Goal: Task Accomplishment & Management: Manage account settings

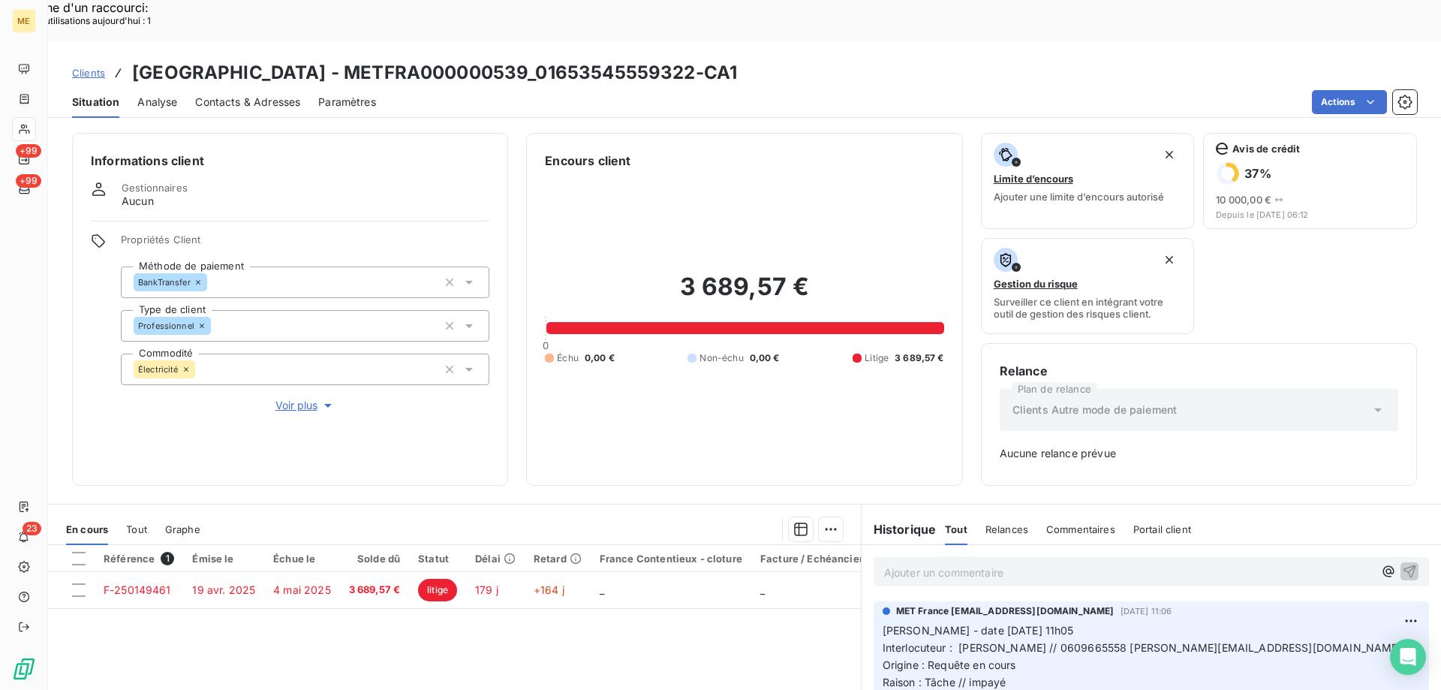
scroll to position [148, 0]
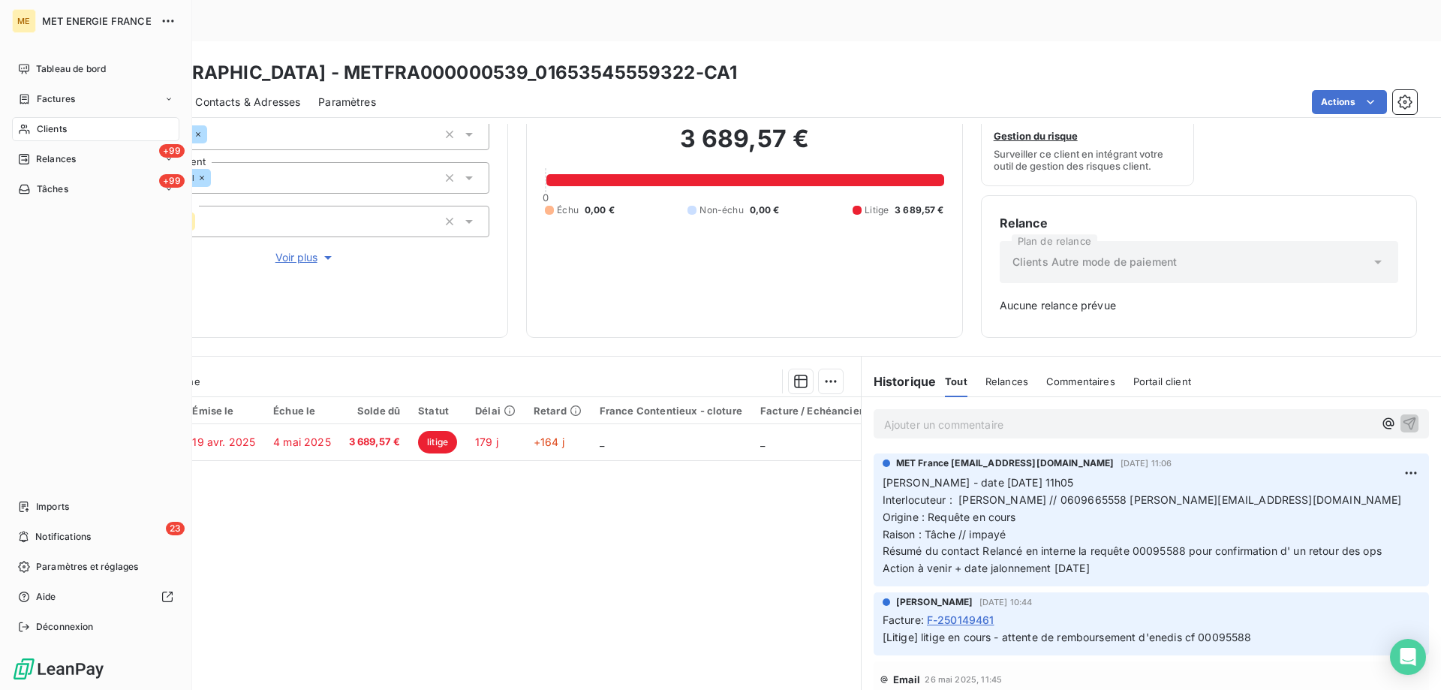
click at [69, 128] on div "Clients" at bounding box center [95, 129] width 167 height 24
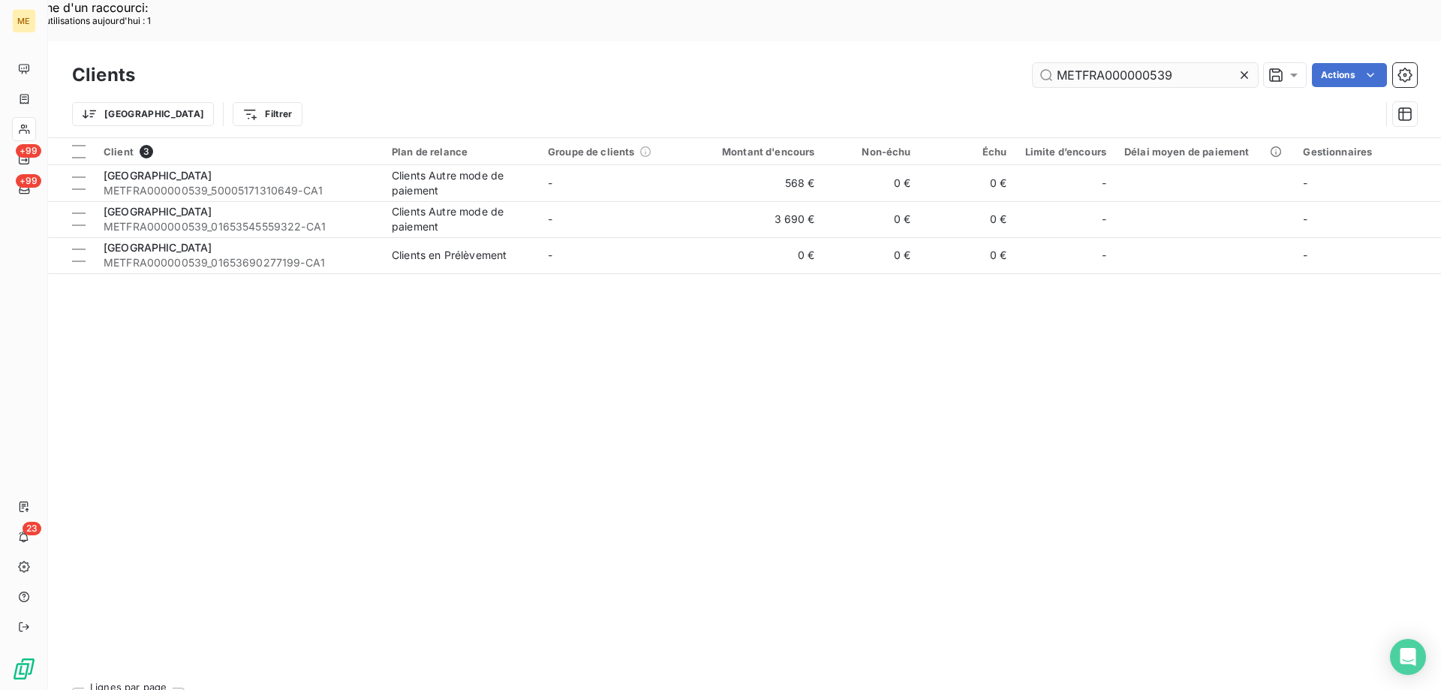
click at [1245, 68] on icon at bounding box center [1244, 75] width 15 height 15
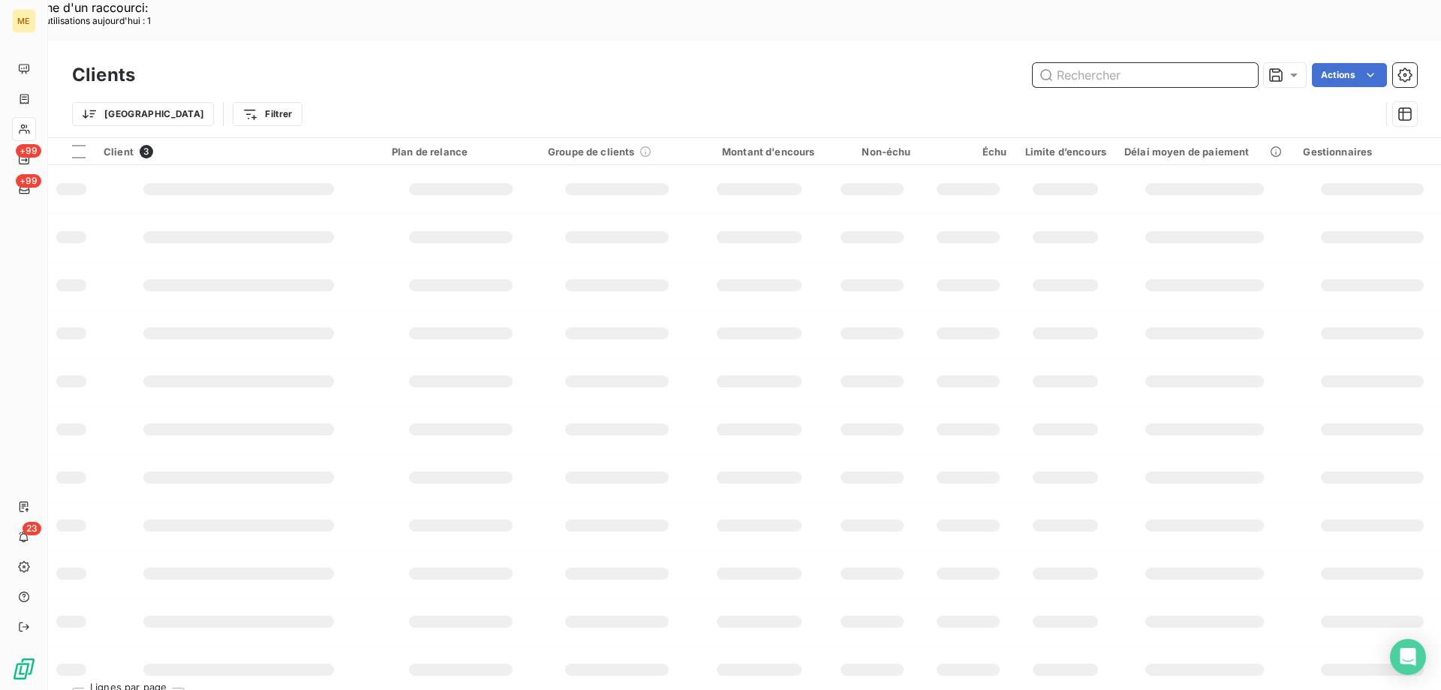
click at [1141, 63] on input "text" at bounding box center [1145, 75] width 225 height 24
paste input "METFRA000001639"
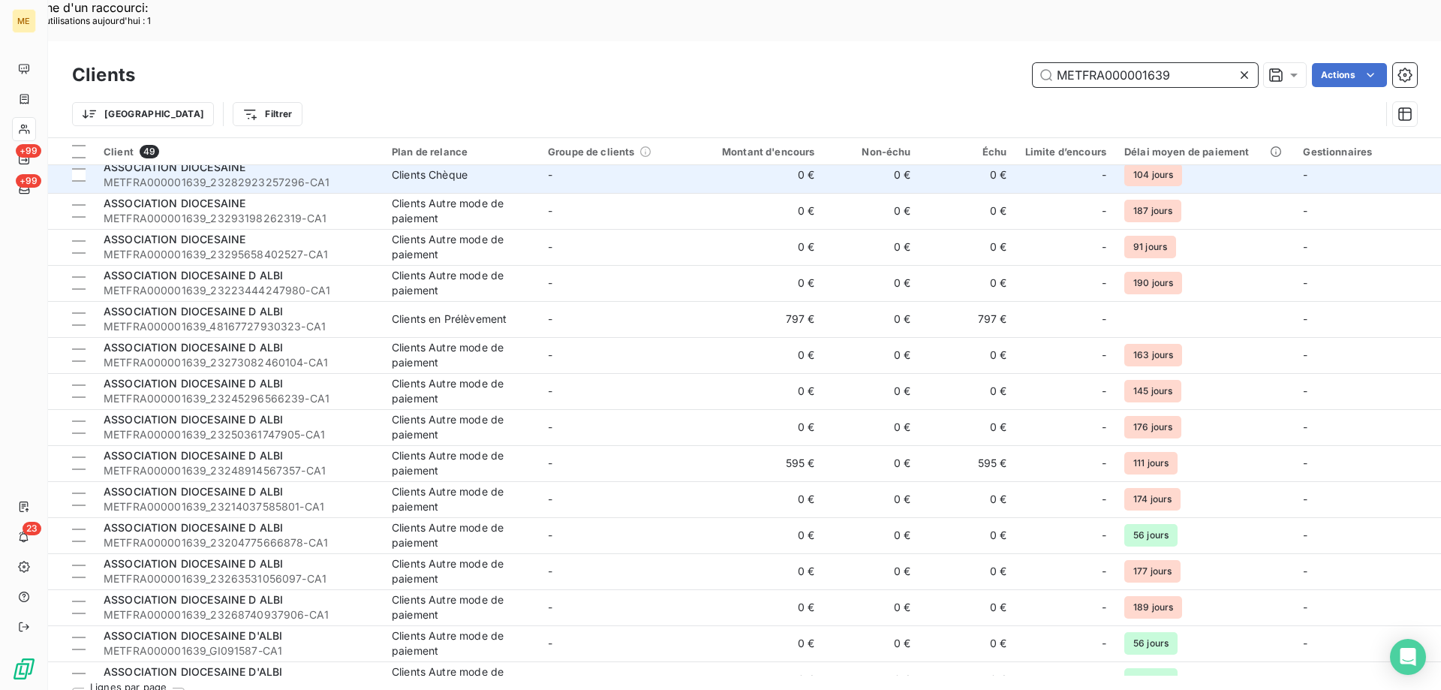
scroll to position [1262, 0]
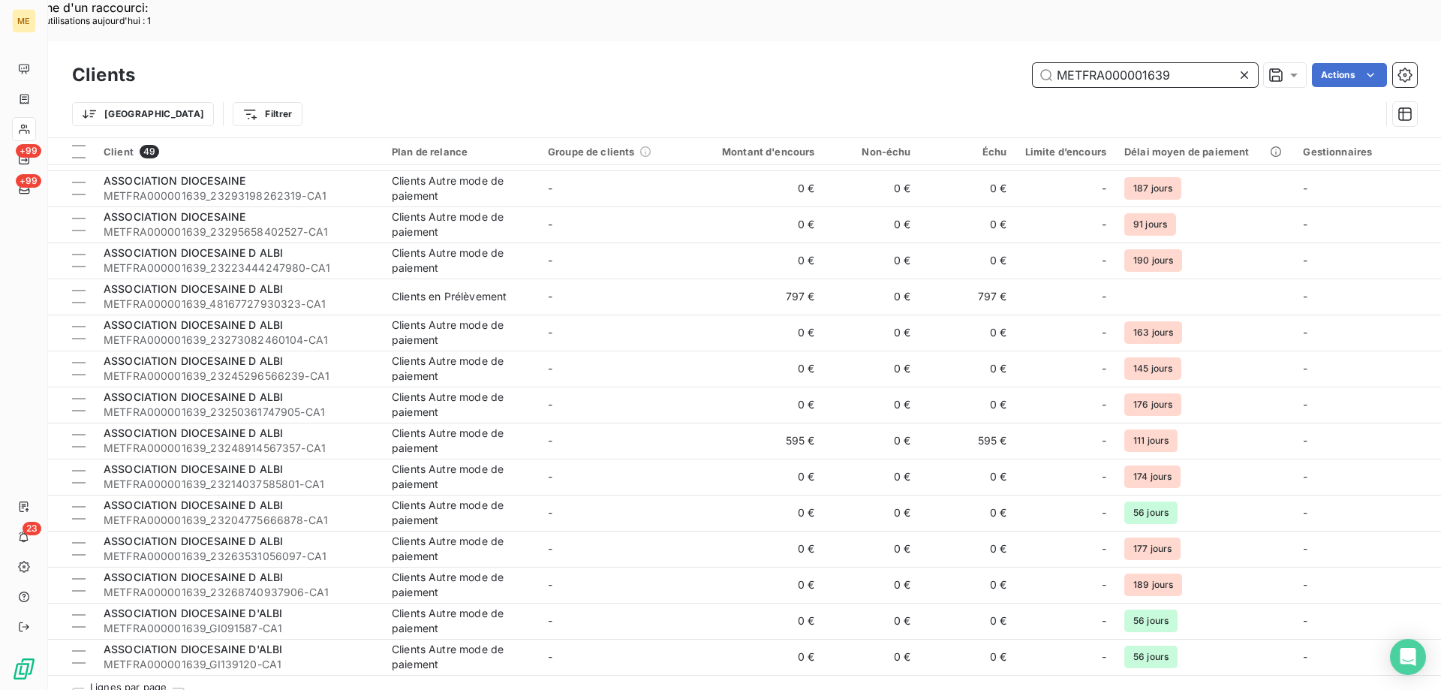
type input "METFRA000001639"
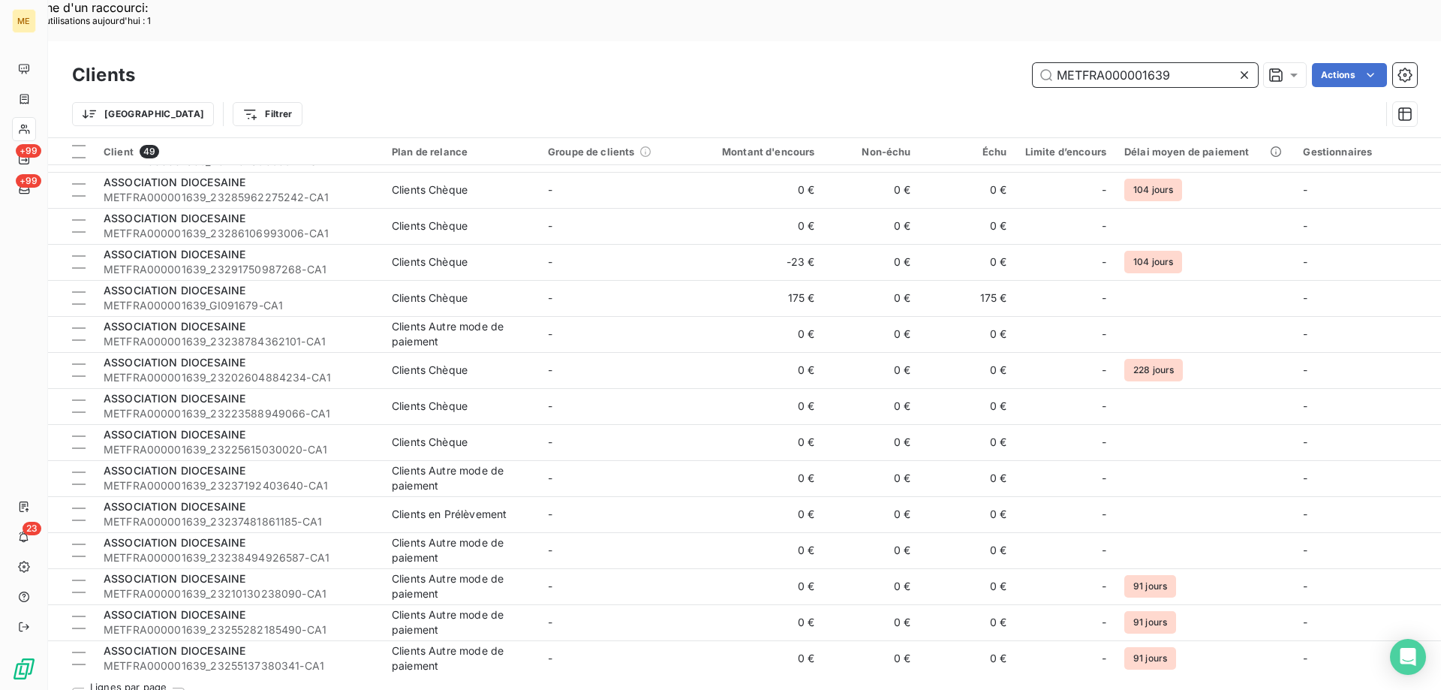
scroll to position [136, 0]
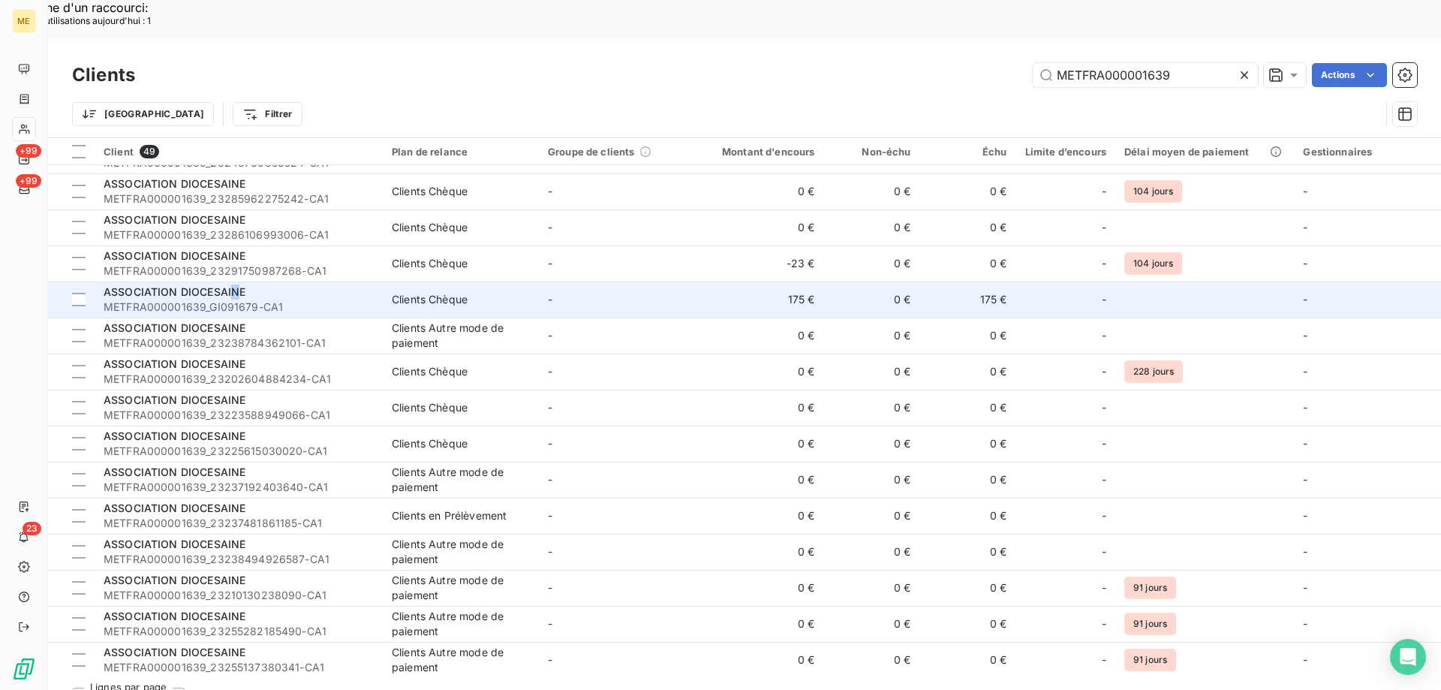
click at [233, 285] on span "ASSOCIATION DIOCESAINE" at bounding box center [175, 291] width 142 height 13
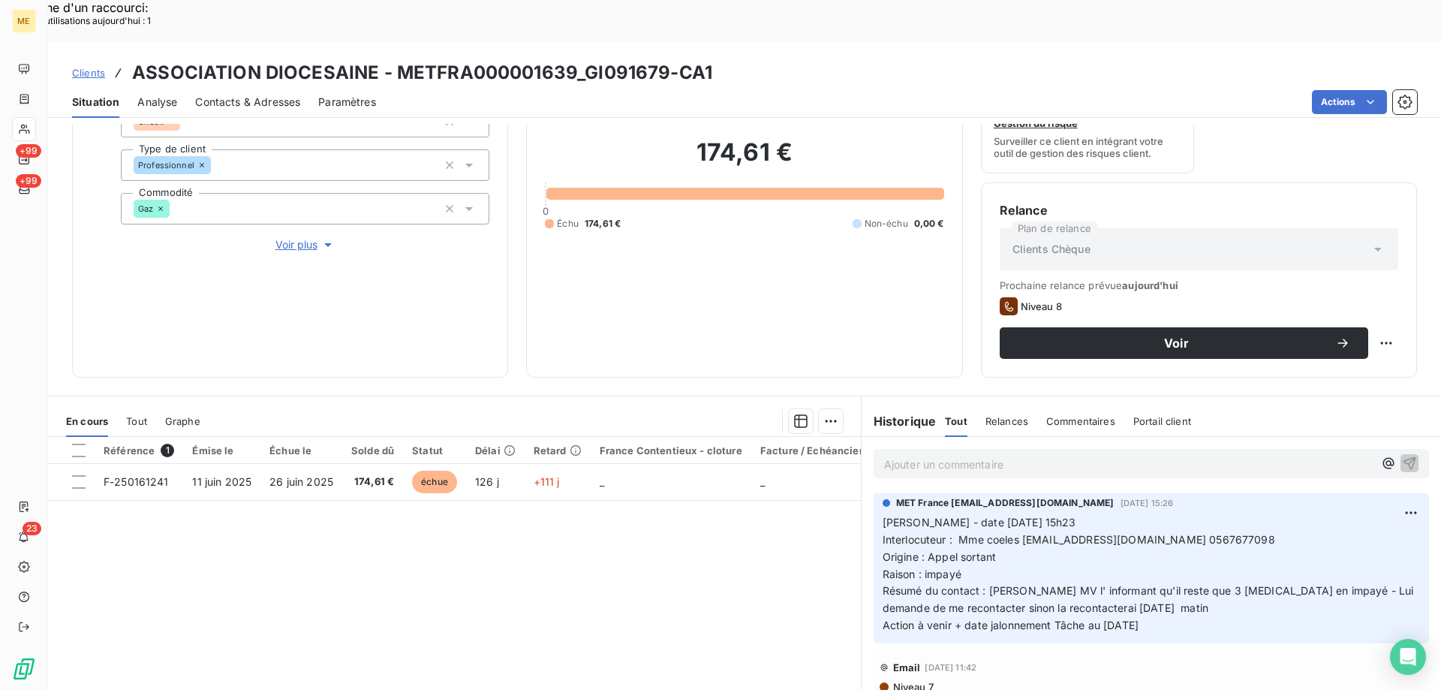
scroll to position [200, 0]
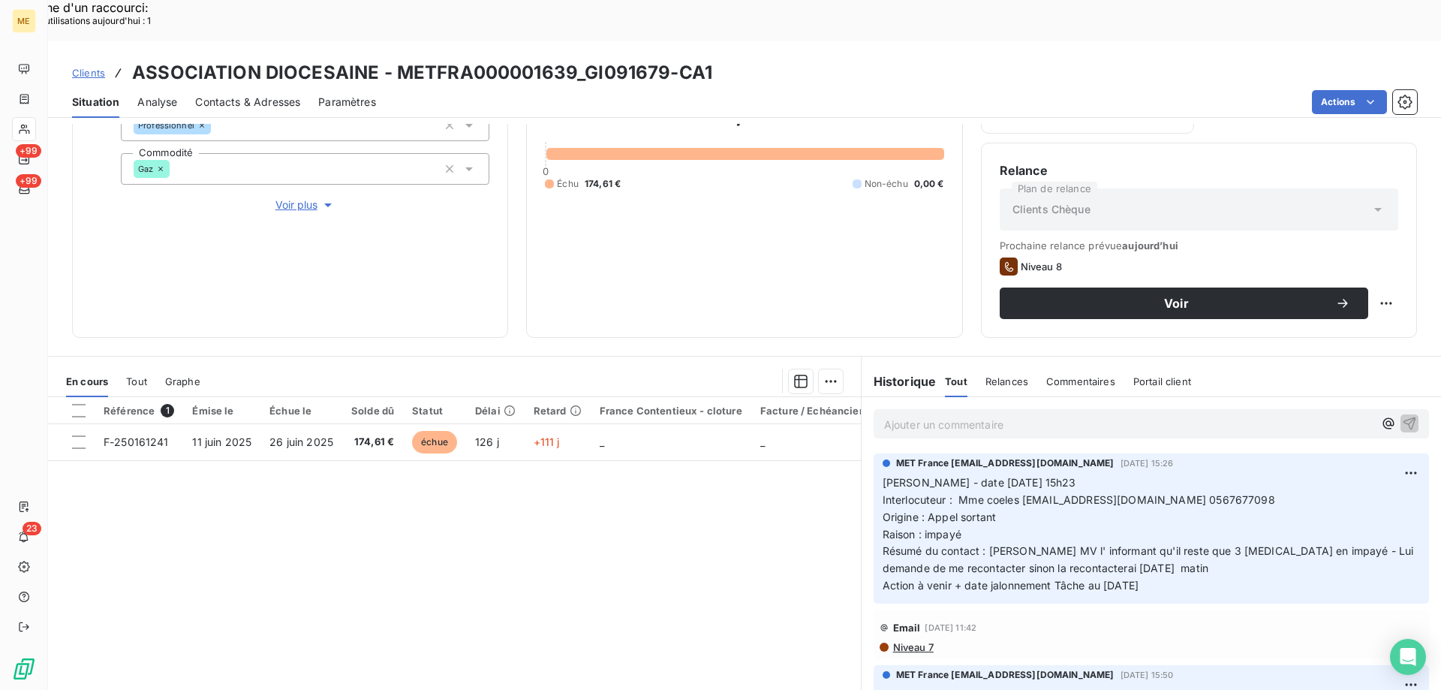
drag, startPoint x: 1139, startPoint y: 545, endPoint x: 879, endPoint y: 442, distance: 280.0
click at [883, 474] on p "[PERSON_NAME] - date [DATE] 15h23 Interlocuteur : Mme coeles [EMAIL_ADDRESS][DO…" at bounding box center [1151, 534] width 537 height 120
click at [906, 415] on p "Ajouter un commentaire ﻿" at bounding box center [1128, 424] width 489 height 19
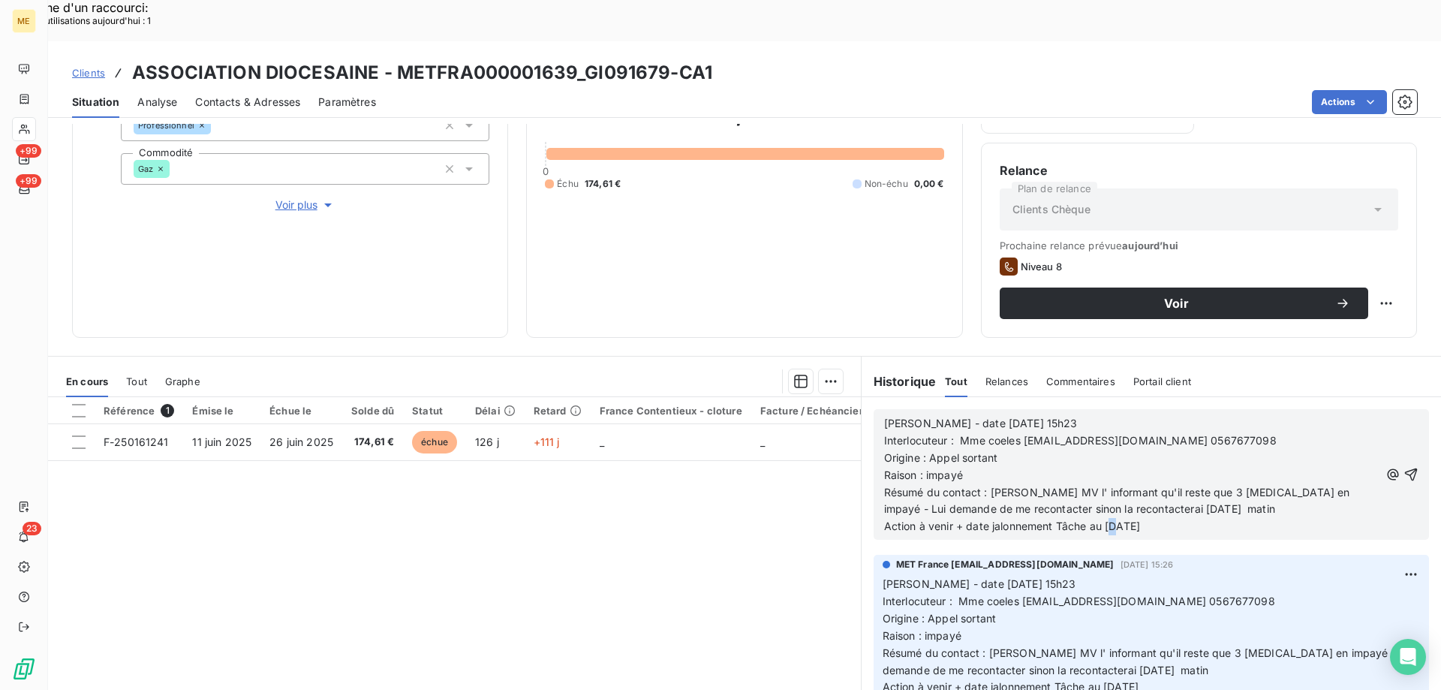
click at [1109, 519] on span "Action à venir + date jalonnement Tâche au [DATE]" at bounding box center [1012, 525] width 256 height 13
drag, startPoint x: 961, startPoint y: 471, endPoint x: 1150, endPoint y: 470, distance: 189.2
click at [1150, 484] on p "Résumé du contact : [PERSON_NAME] MV l' informant qu'il reste que 3 [MEDICAL_DA…" at bounding box center [1131, 501] width 495 height 35
click at [1404, 467] on icon "button" at bounding box center [1411, 474] width 15 height 15
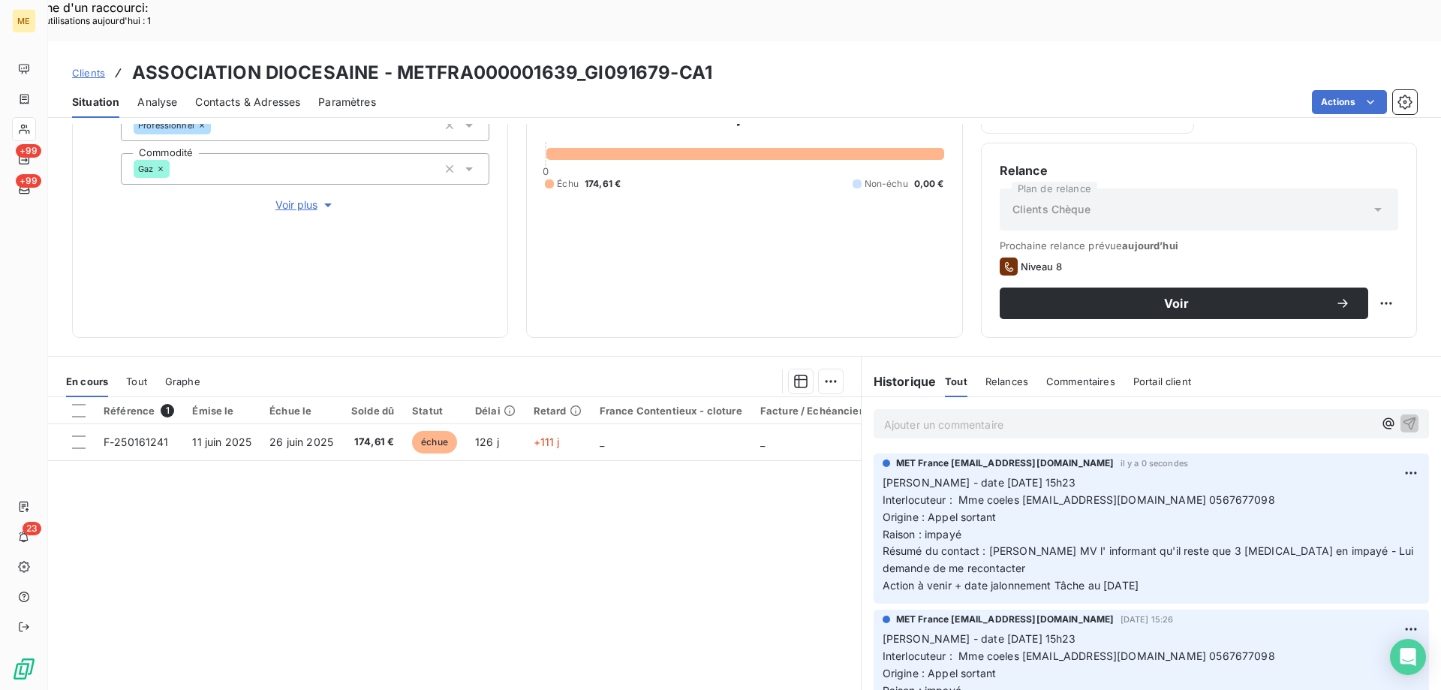
drag, startPoint x: 1163, startPoint y: 539, endPoint x: 868, endPoint y: 438, distance: 312.4
click at [874, 453] on div "MET France [EMAIL_ADDRESS][DOMAIN_NAME] il y a 0 secondes [PERSON_NAME] - date …" at bounding box center [1151, 528] width 555 height 150
copy p "[PERSON_NAME] - date [DATE] 15h23 Interlocuteur : Mme coeles [EMAIL_ADDRESS][DO…"
drag, startPoint x: 1340, startPoint y: 489, endPoint x: 1267, endPoint y: 462, distance: 77.7
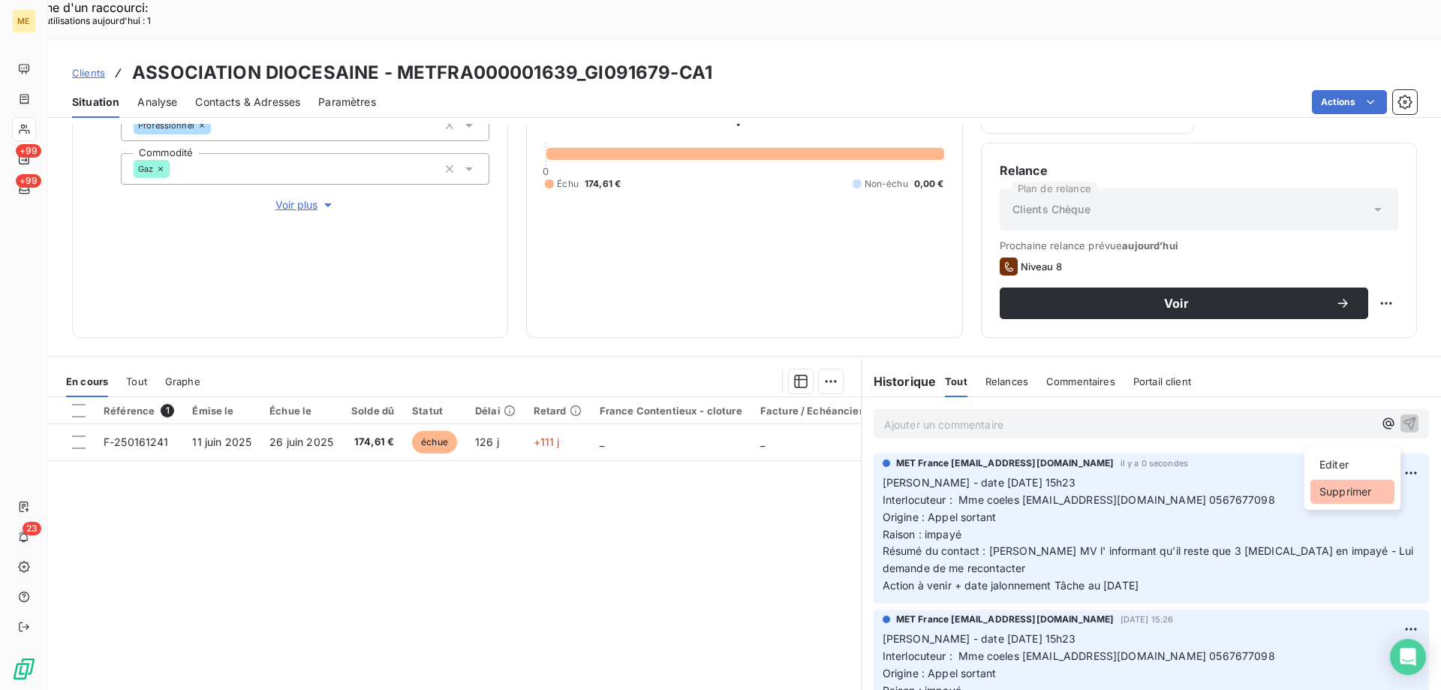
click at [1339, 490] on div "Supprimer" at bounding box center [1353, 492] width 84 height 24
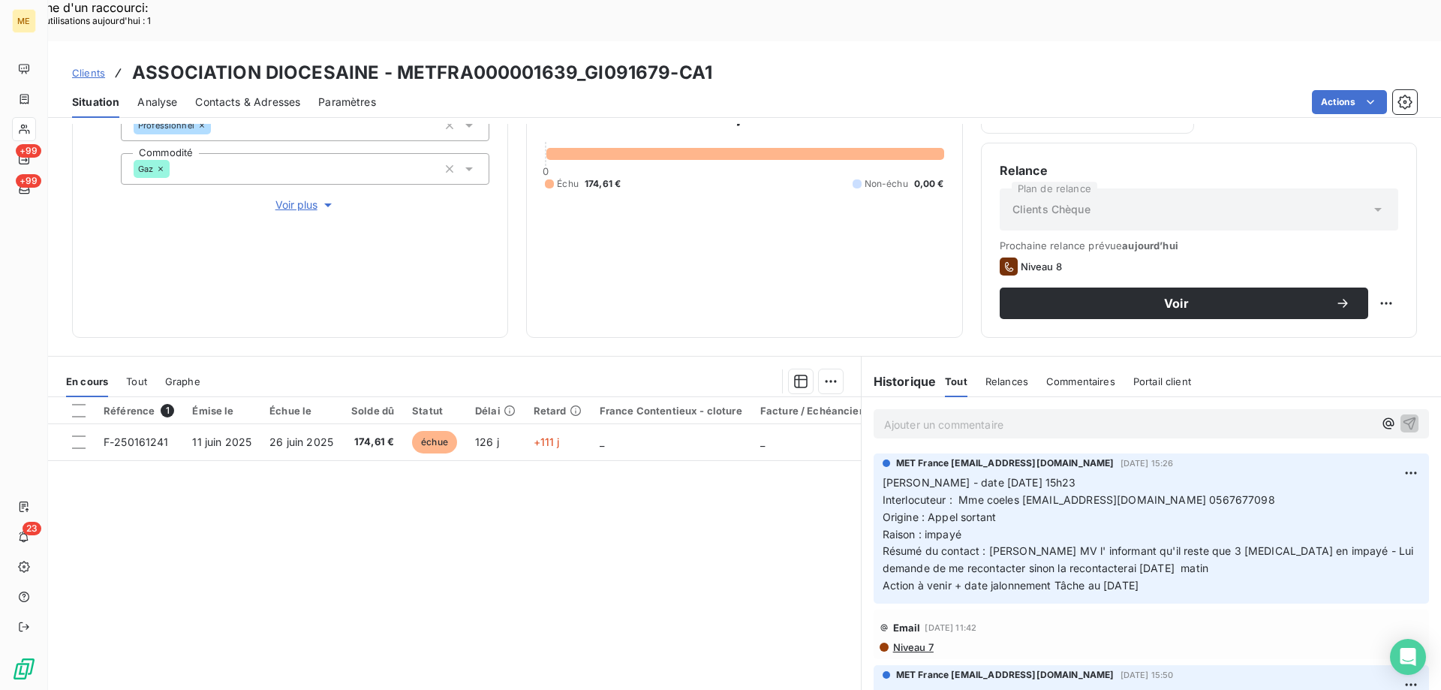
click at [992, 415] on p "Ajouter un commentaire ﻿" at bounding box center [1128, 424] width 489 height 19
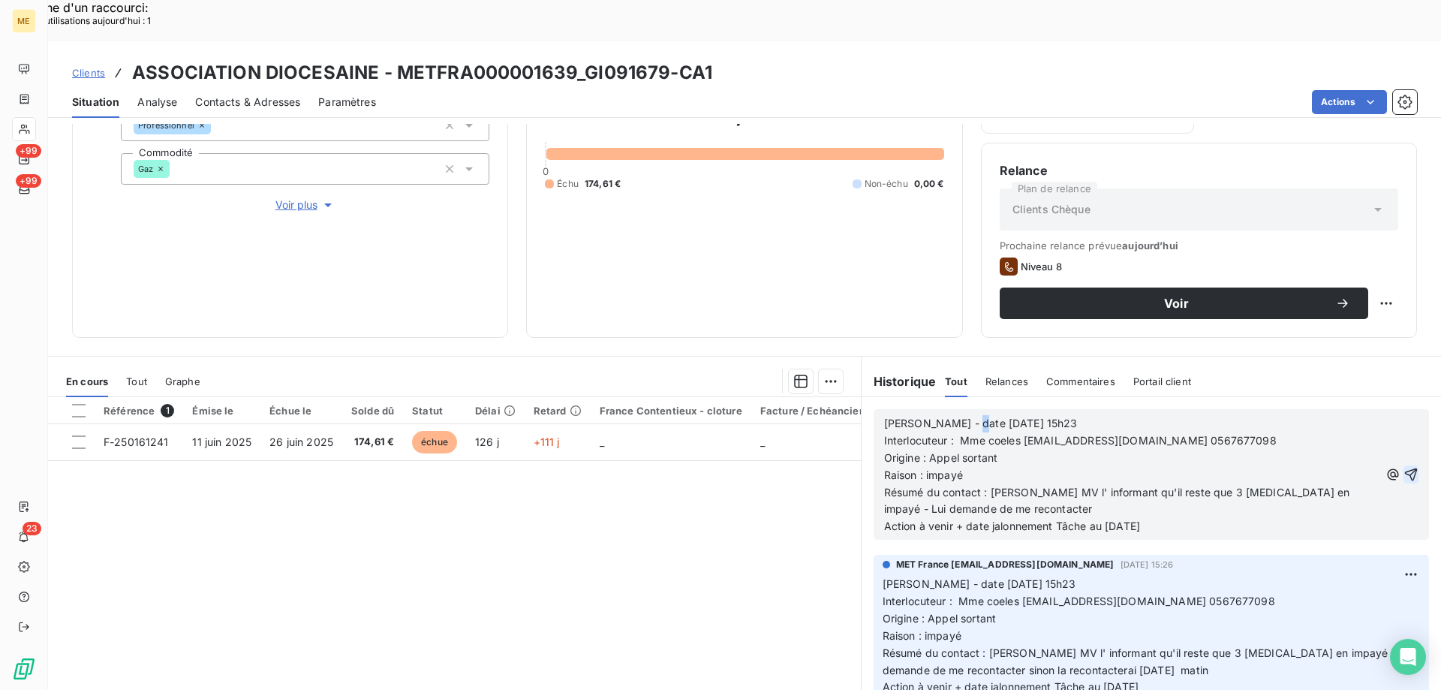
click at [958, 417] on span "[PERSON_NAME] - date [DATE] 15h23" at bounding box center [981, 423] width 194 height 13
drag, startPoint x: 1022, startPoint y: 384, endPoint x: 1046, endPoint y: 384, distance: 24.0
click at [1046, 415] on p "[PERSON_NAME] - date [DATE] 15h23" at bounding box center [1131, 423] width 495 height 17
click at [1404, 467] on icon "button" at bounding box center [1411, 474] width 15 height 15
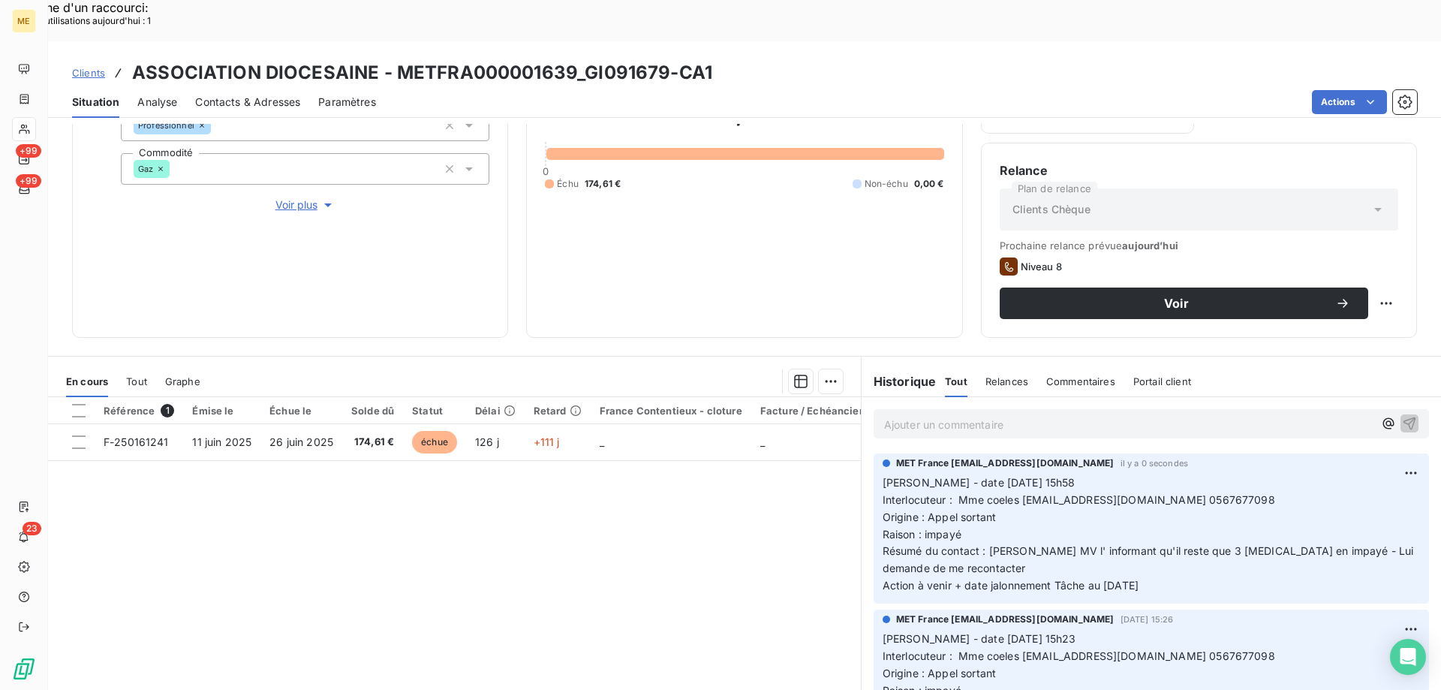
drag, startPoint x: 1163, startPoint y: 546, endPoint x: 876, endPoint y: 441, distance: 305.6
click at [883, 474] on p "[PERSON_NAME] - date [DATE] 15h58 Interlocuteur : Mme coeles [EMAIL_ADDRESS][DO…" at bounding box center [1151, 534] width 537 height 120
copy p "[PERSON_NAME] - date [DATE] 15h58 Interlocuteur : Mme coeles [EMAIL_ADDRESS][DO…"
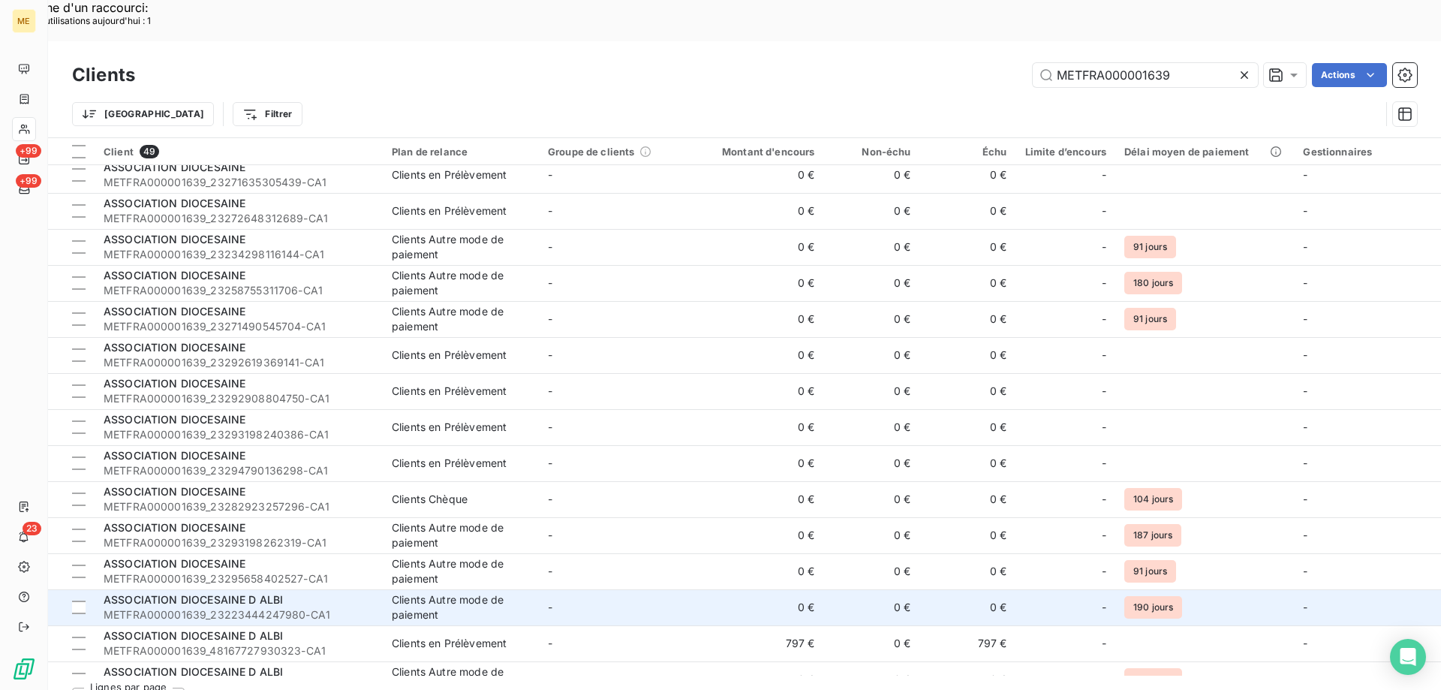
scroll to position [1201, 0]
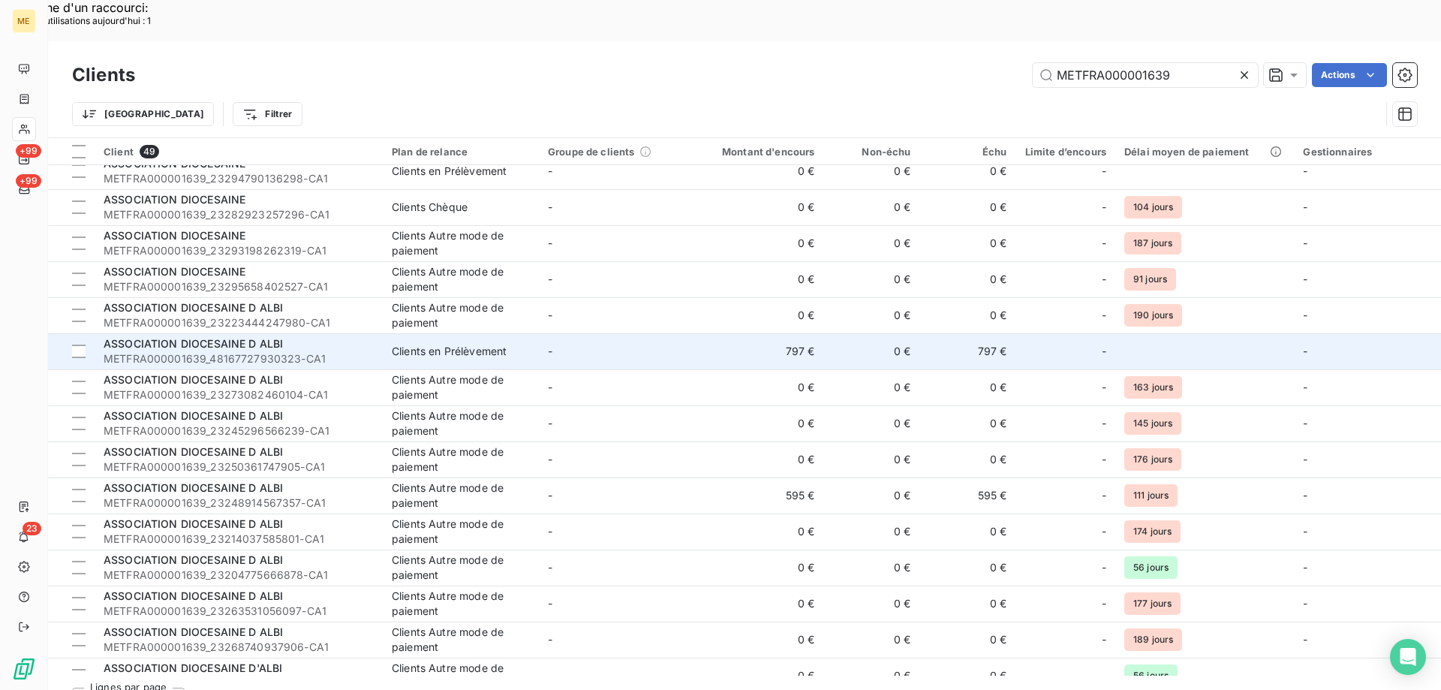
click at [264, 337] on span "ASSOCIATION DIOCESAINE D ALBI" at bounding box center [193, 343] width 179 height 13
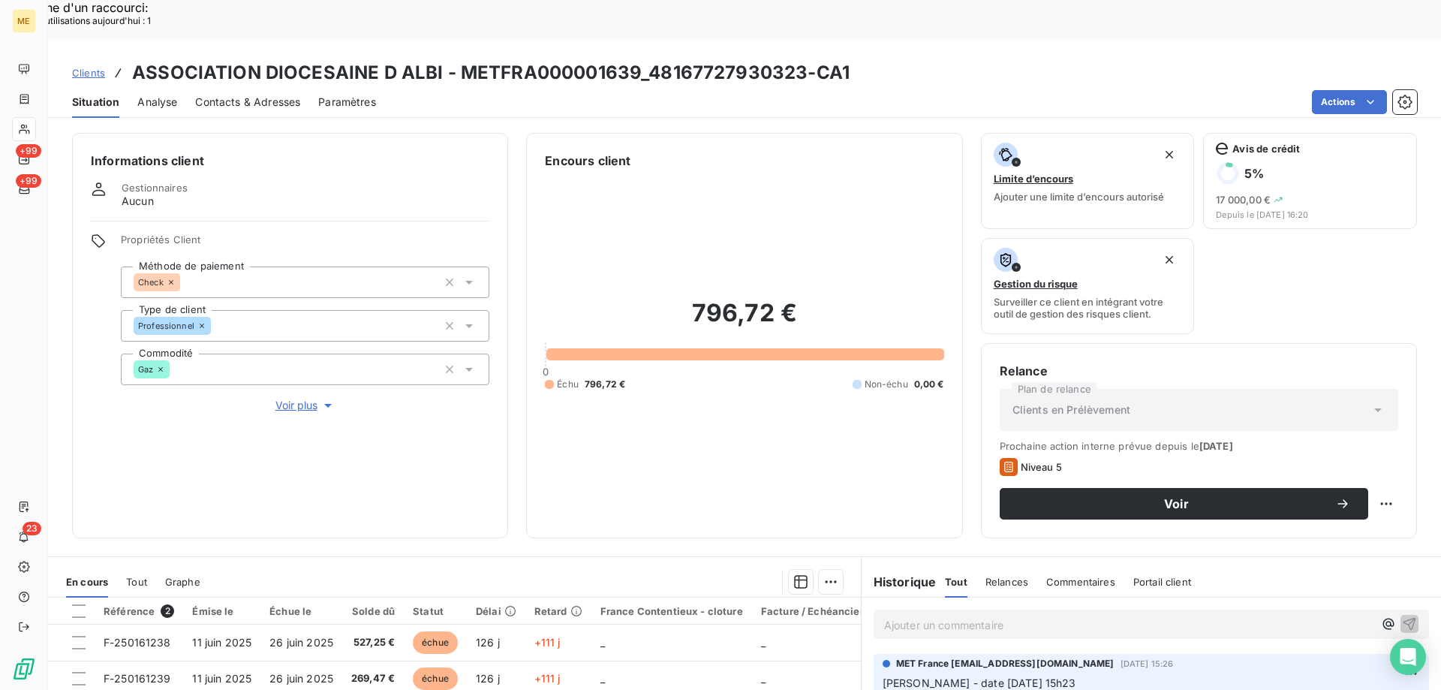
click at [944, 616] on p "Ajouter un commentaire ﻿" at bounding box center [1128, 625] width 489 height 19
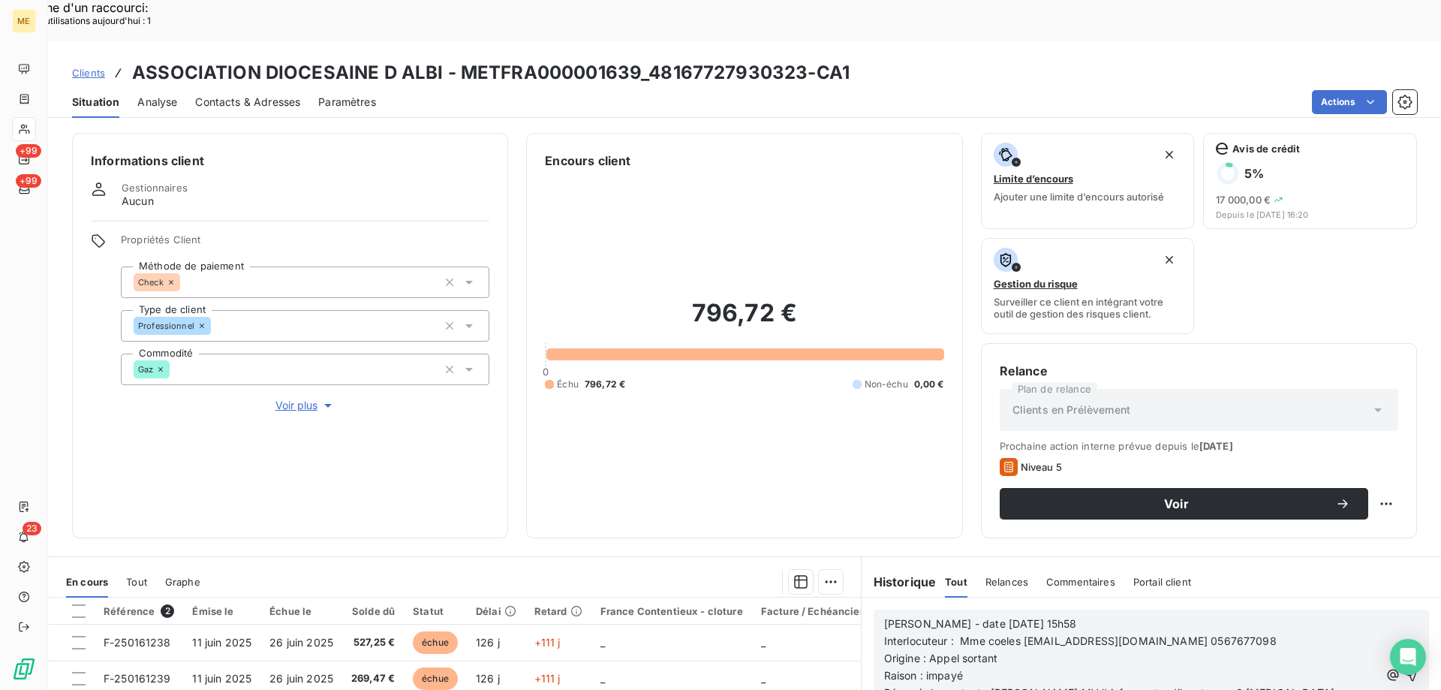
scroll to position [225, 0]
click at [1404, 667] on icon "button" at bounding box center [1411, 674] width 15 height 15
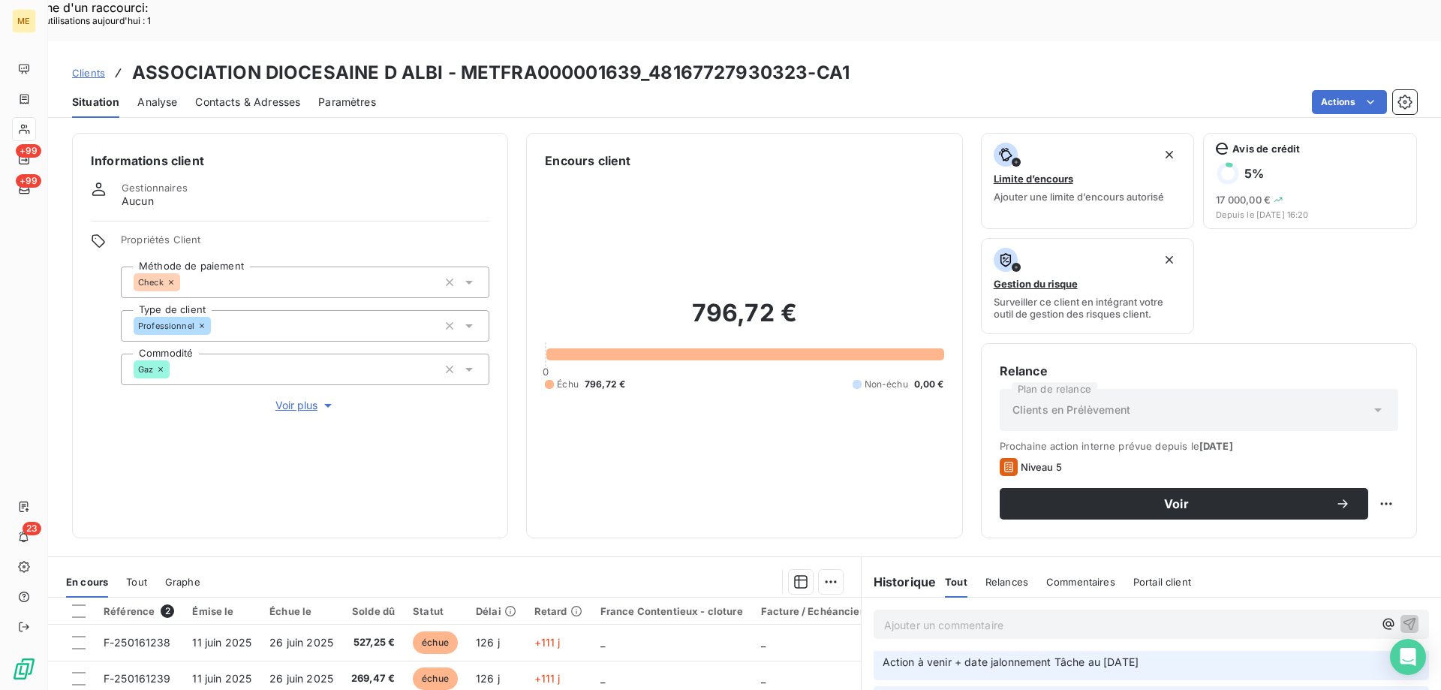
scroll to position [280, 0]
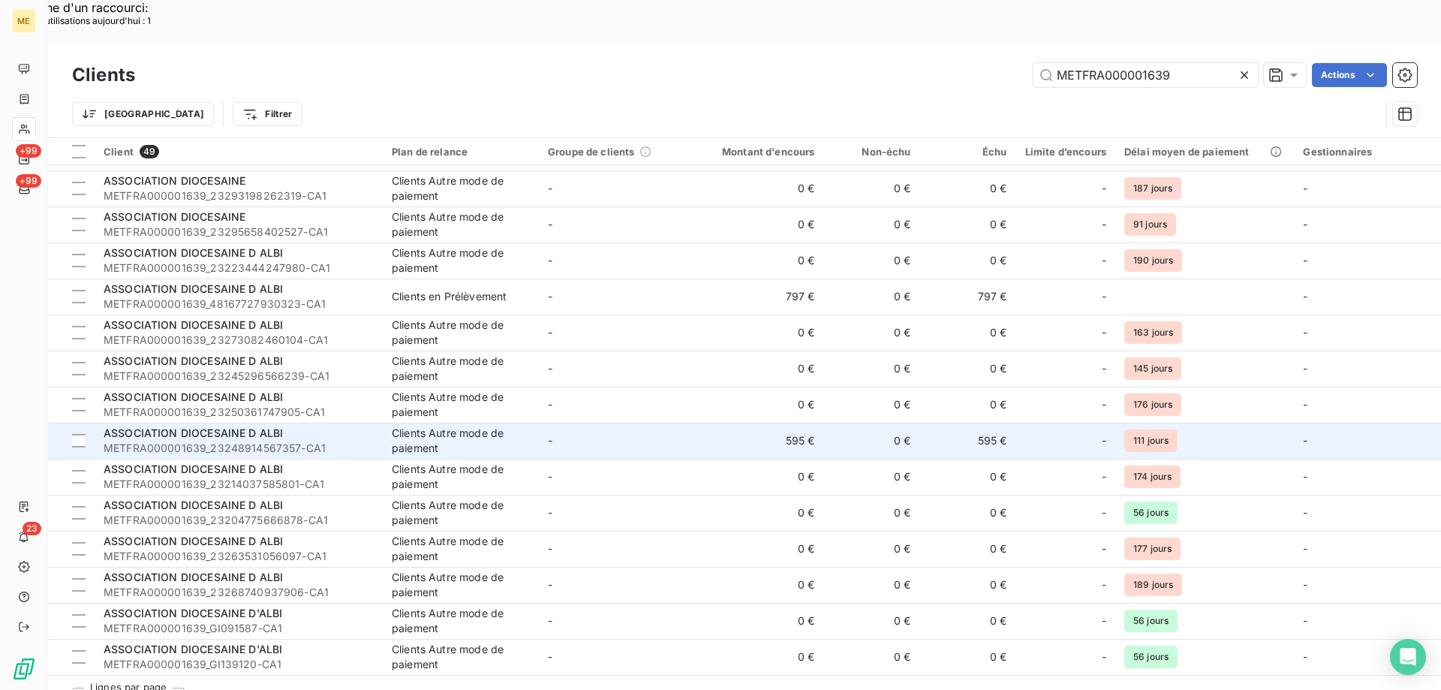
scroll to position [1262, 0]
click at [223, 426] on span "ASSOCIATION DIOCESAINE D ALBI" at bounding box center [193, 432] width 179 height 13
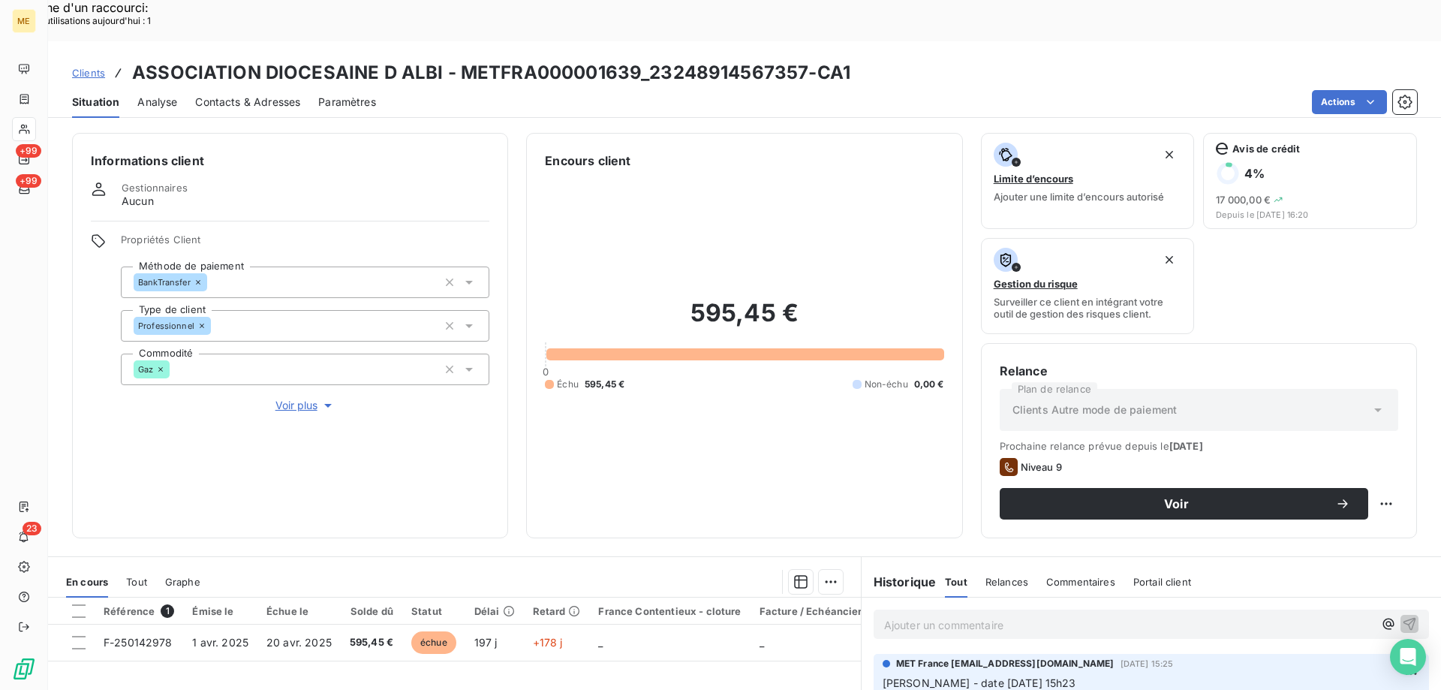
click at [948, 616] on p "Ajouter un commentaire ﻿" at bounding box center [1128, 625] width 489 height 19
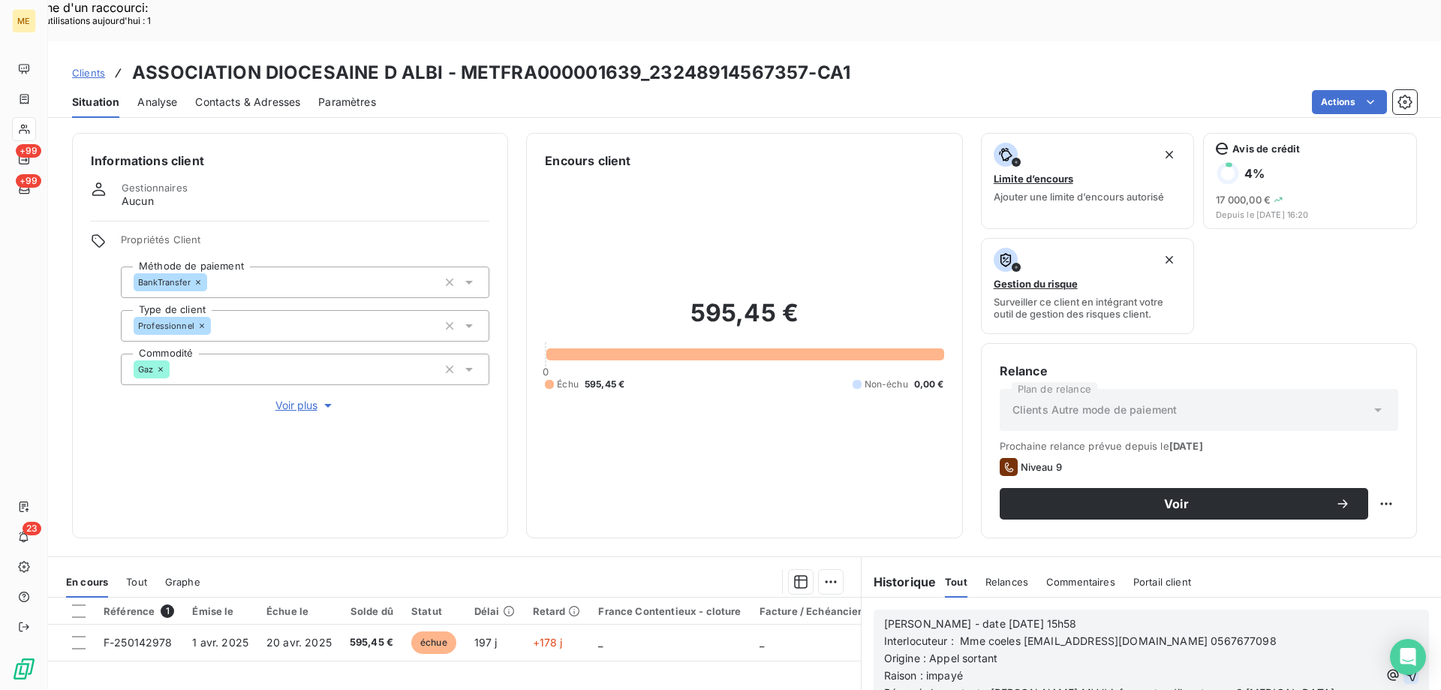
click at [1404, 667] on icon "button" at bounding box center [1411, 674] width 15 height 15
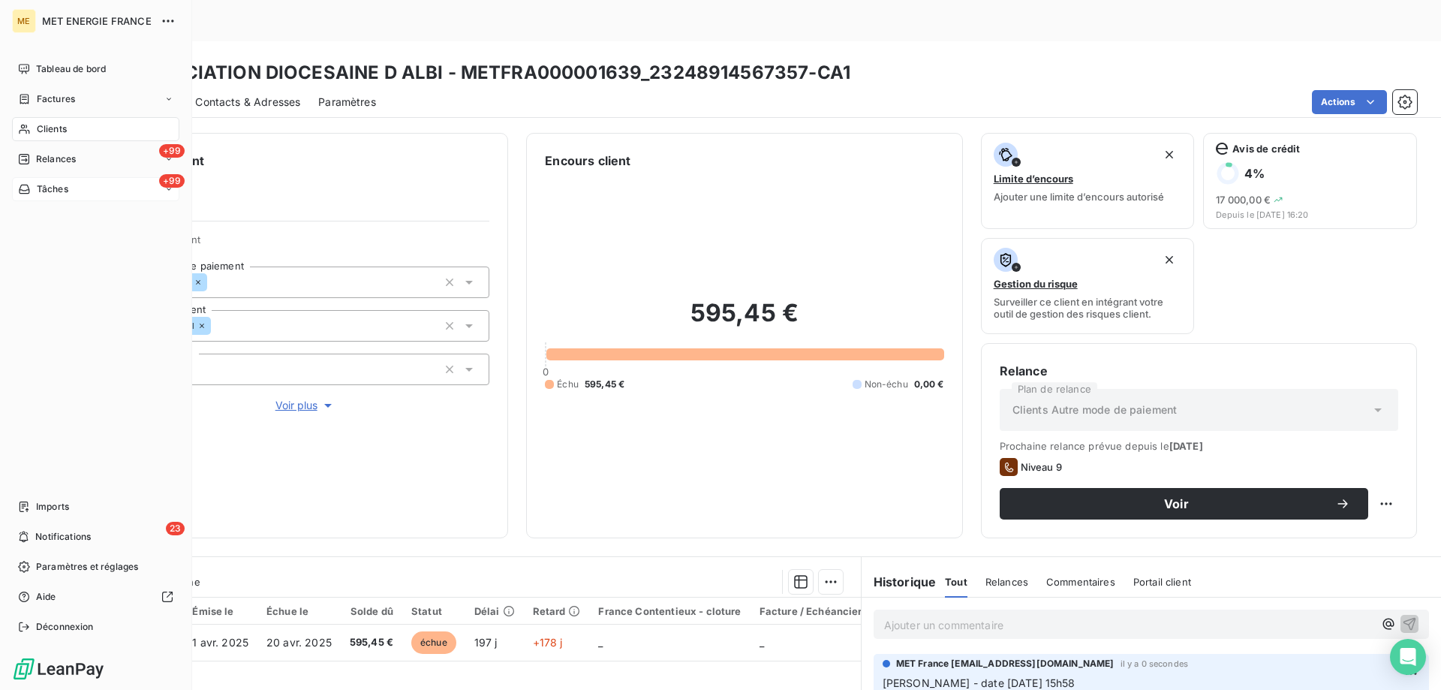
click at [86, 186] on div "+99 Tâches" at bounding box center [95, 189] width 167 height 24
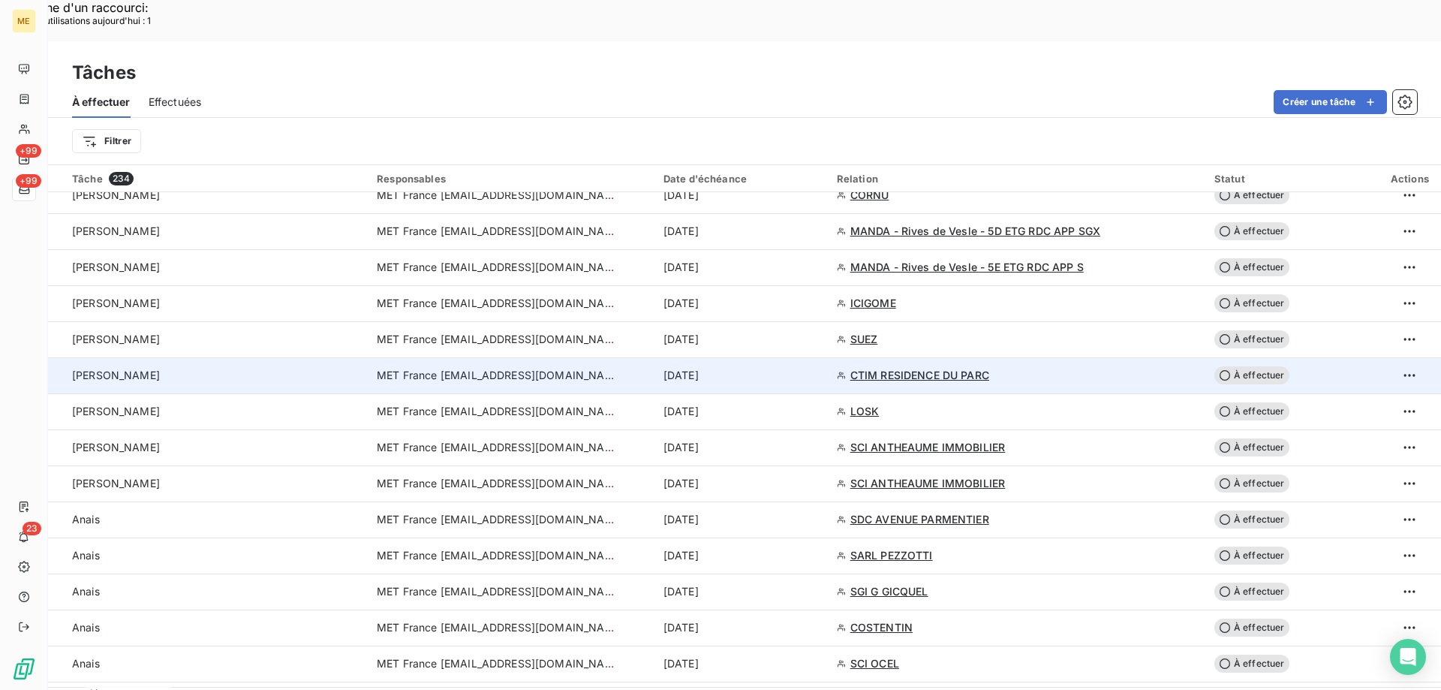
scroll to position [1051, 0]
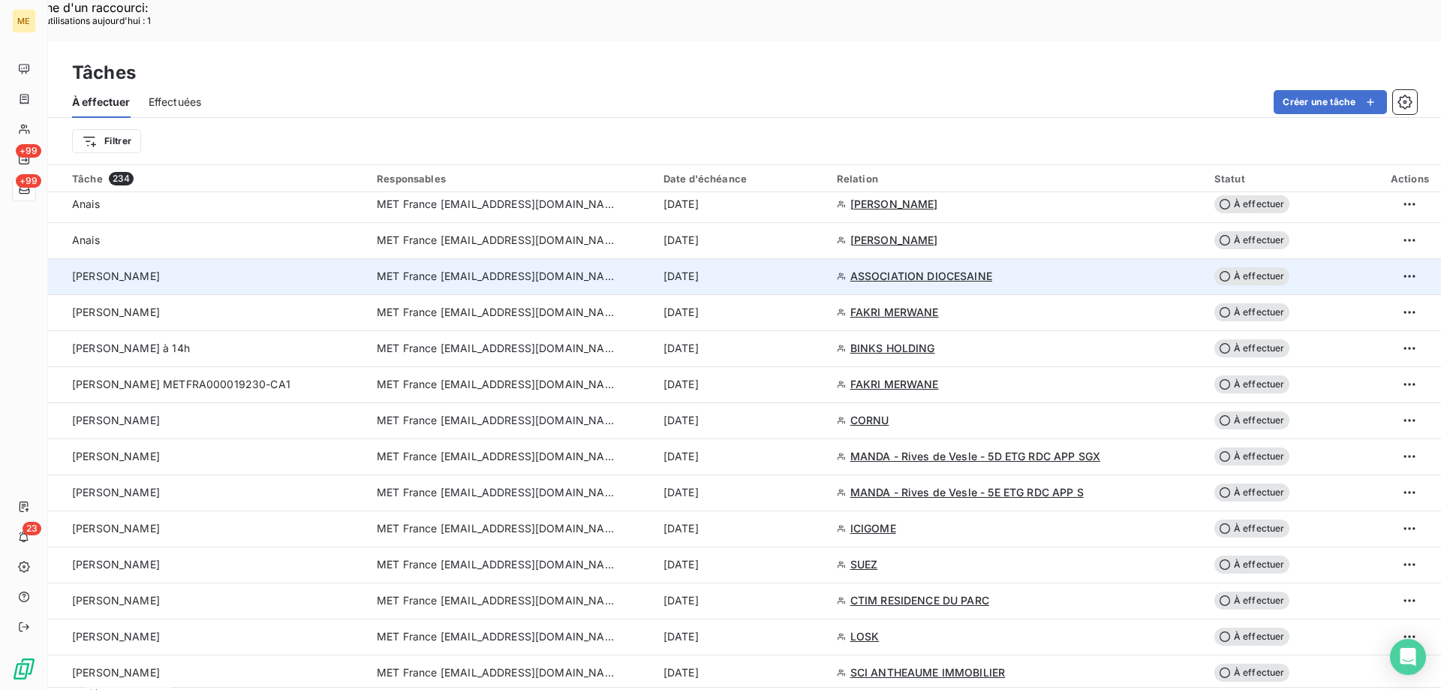
click at [1245, 267] on span "À effectuer" at bounding box center [1251, 276] width 75 height 18
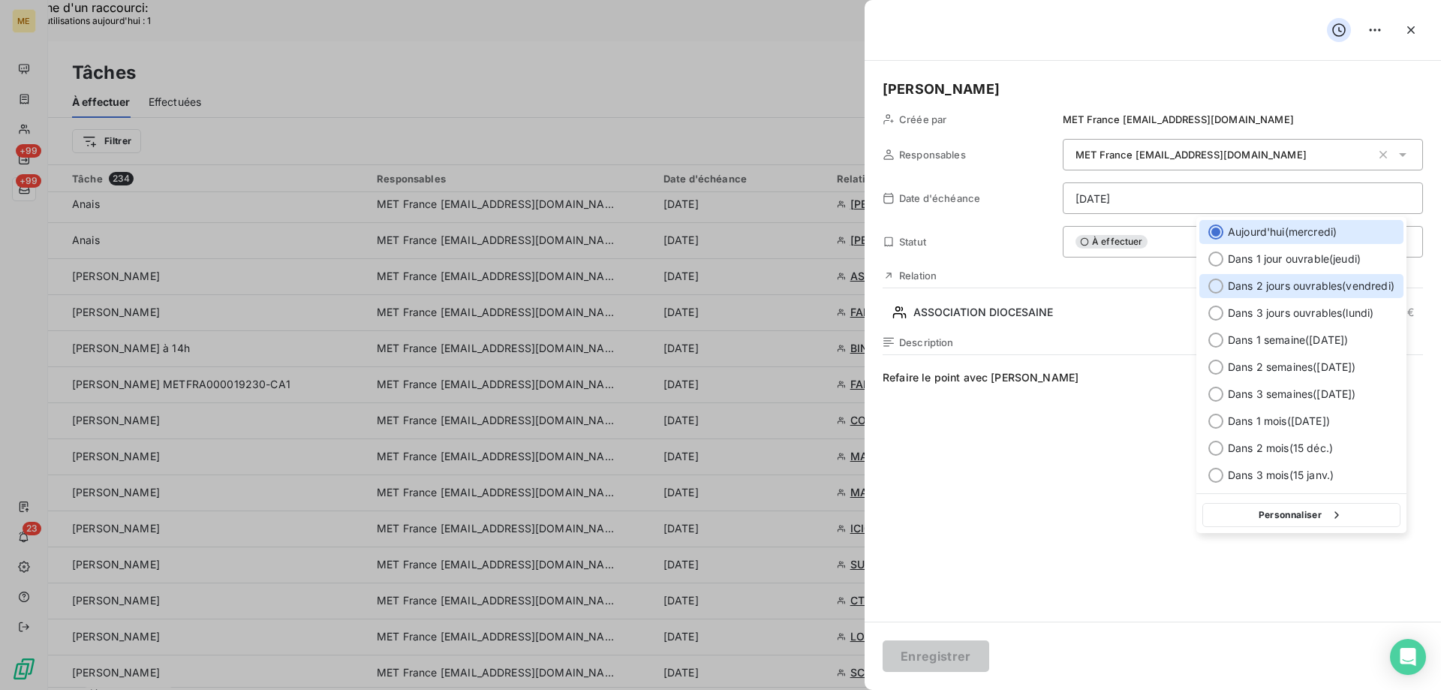
click at [1211, 290] on div at bounding box center [1215, 285] width 15 height 15
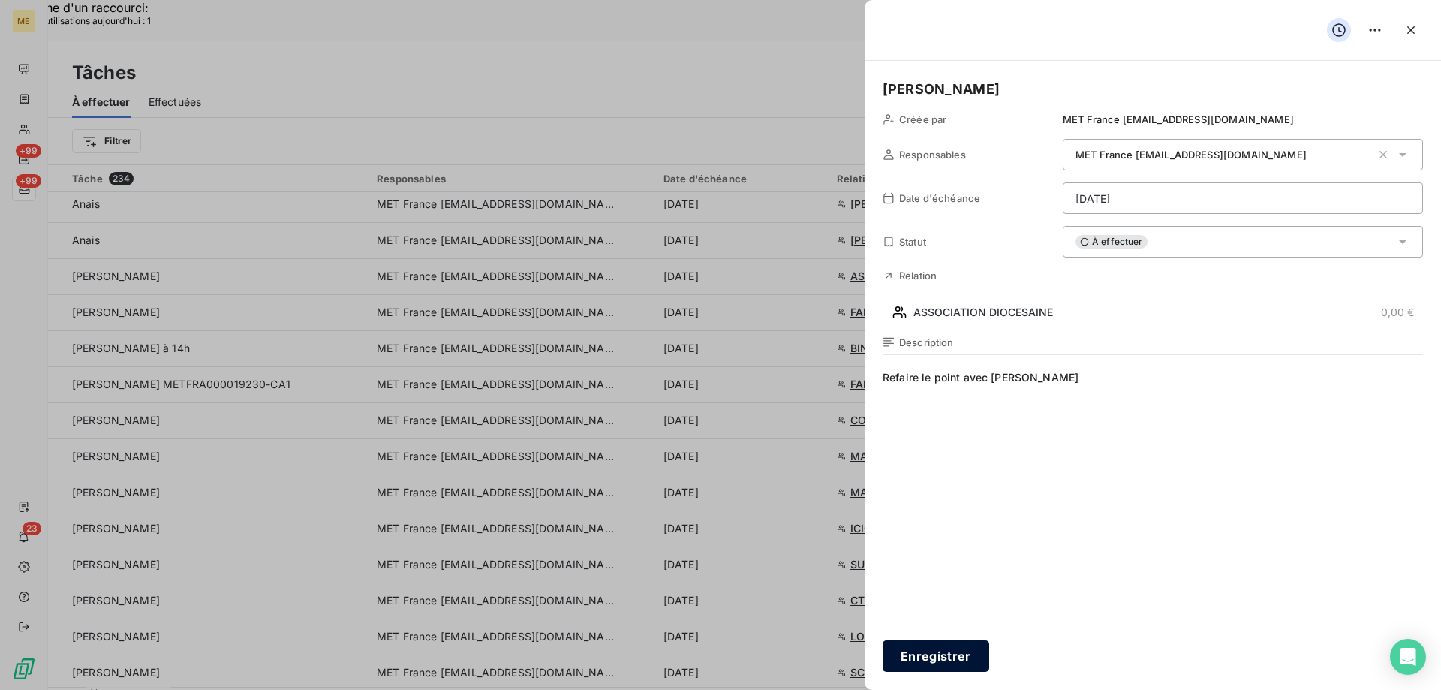
click at [938, 648] on button "Enregistrer" at bounding box center [936, 656] width 107 height 32
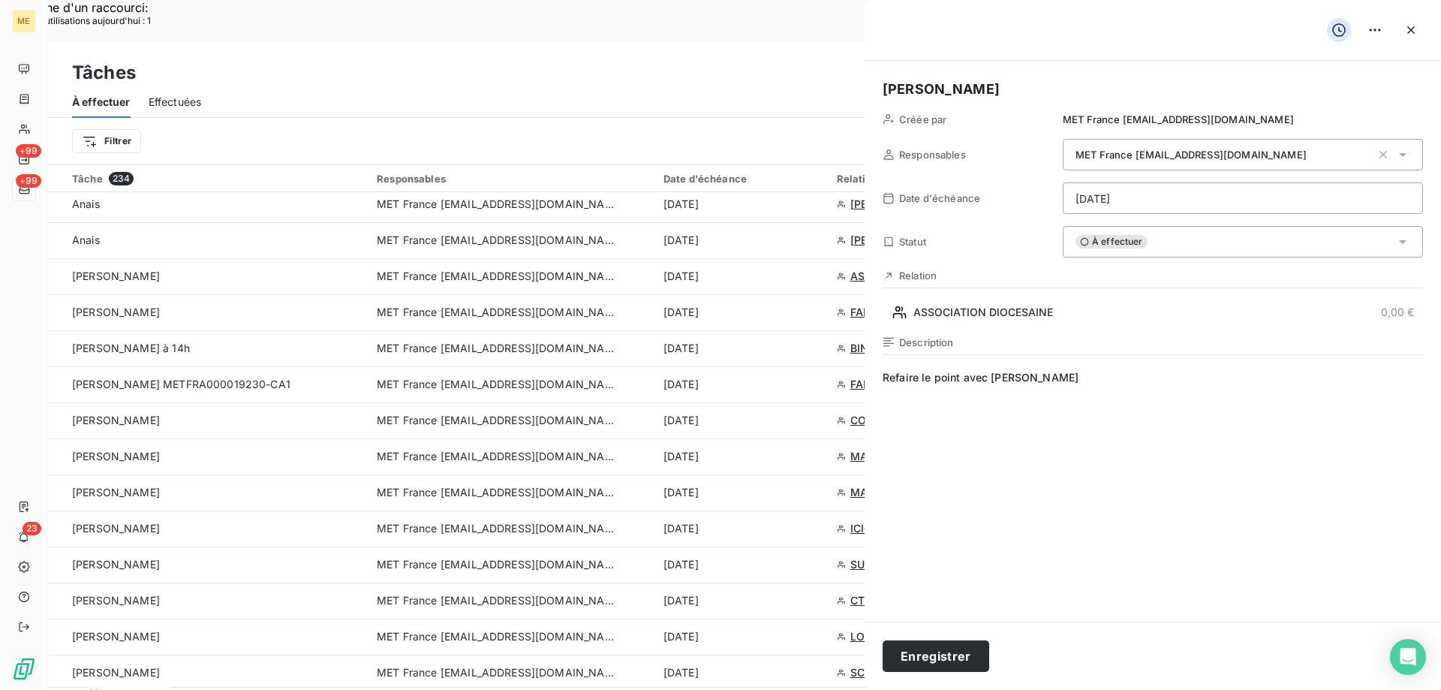
type input "[DATE]"
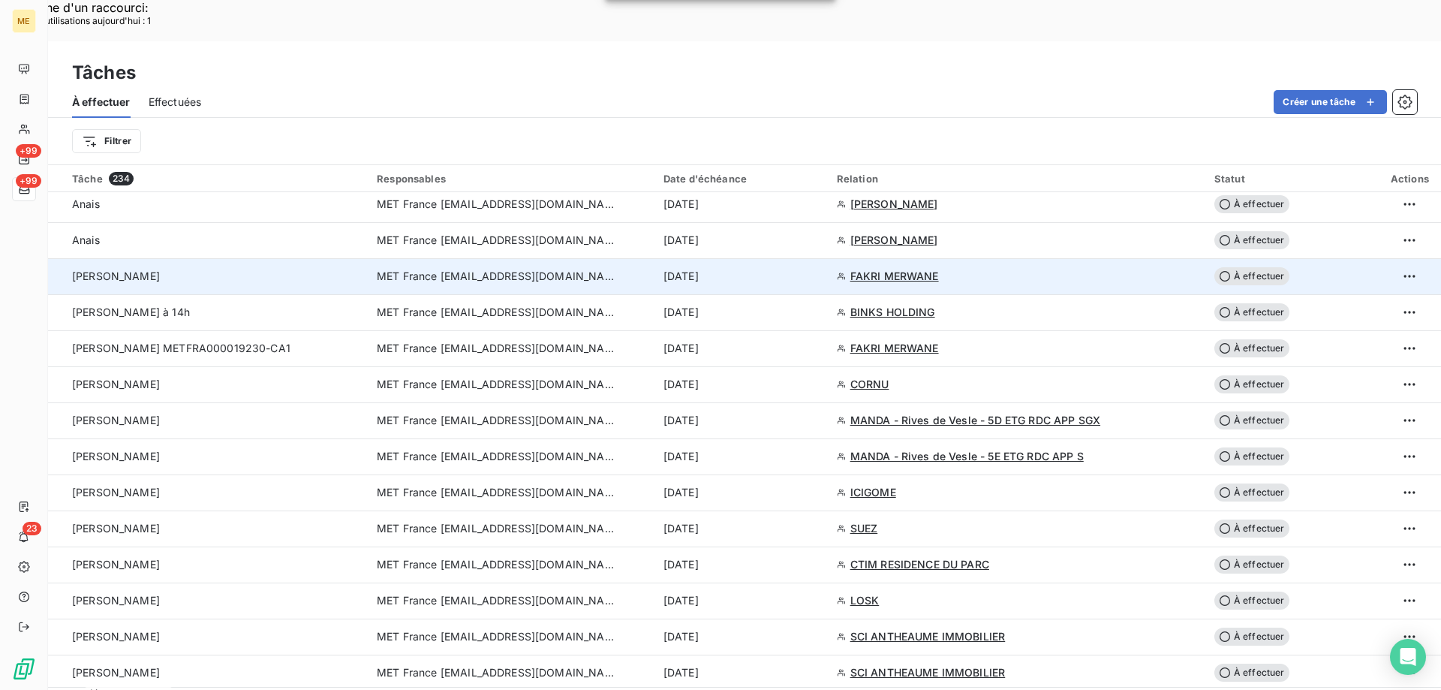
click at [892, 269] on span "FAKRI MERWANE" at bounding box center [894, 276] width 89 height 15
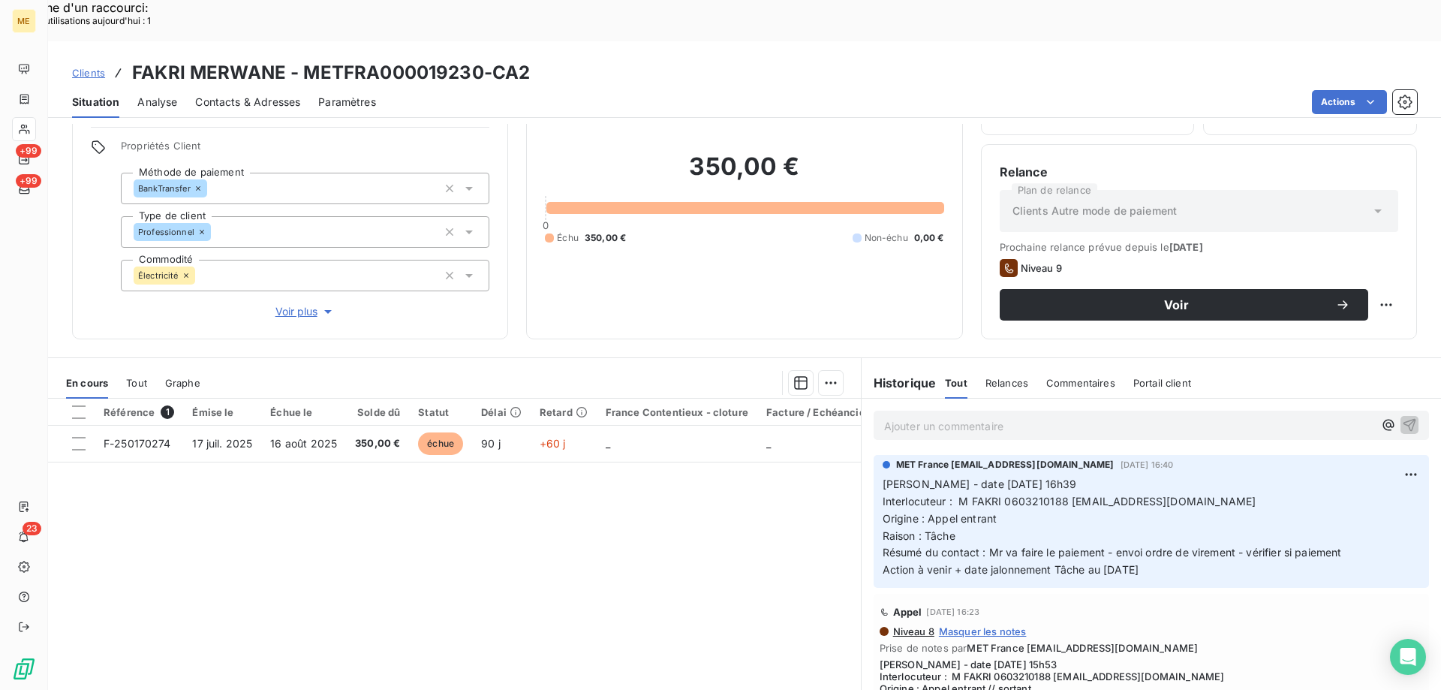
scroll to position [95, 0]
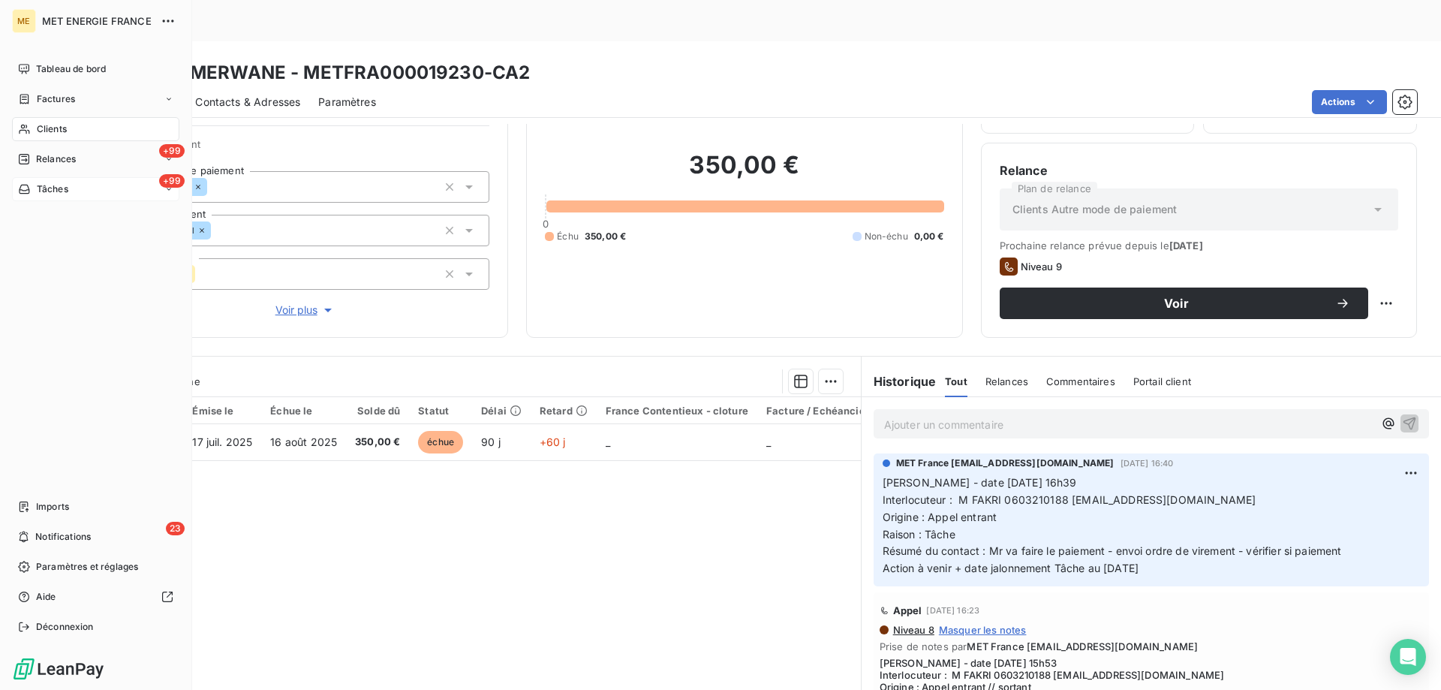
click at [80, 188] on div "+99 Tâches" at bounding box center [95, 189] width 167 height 24
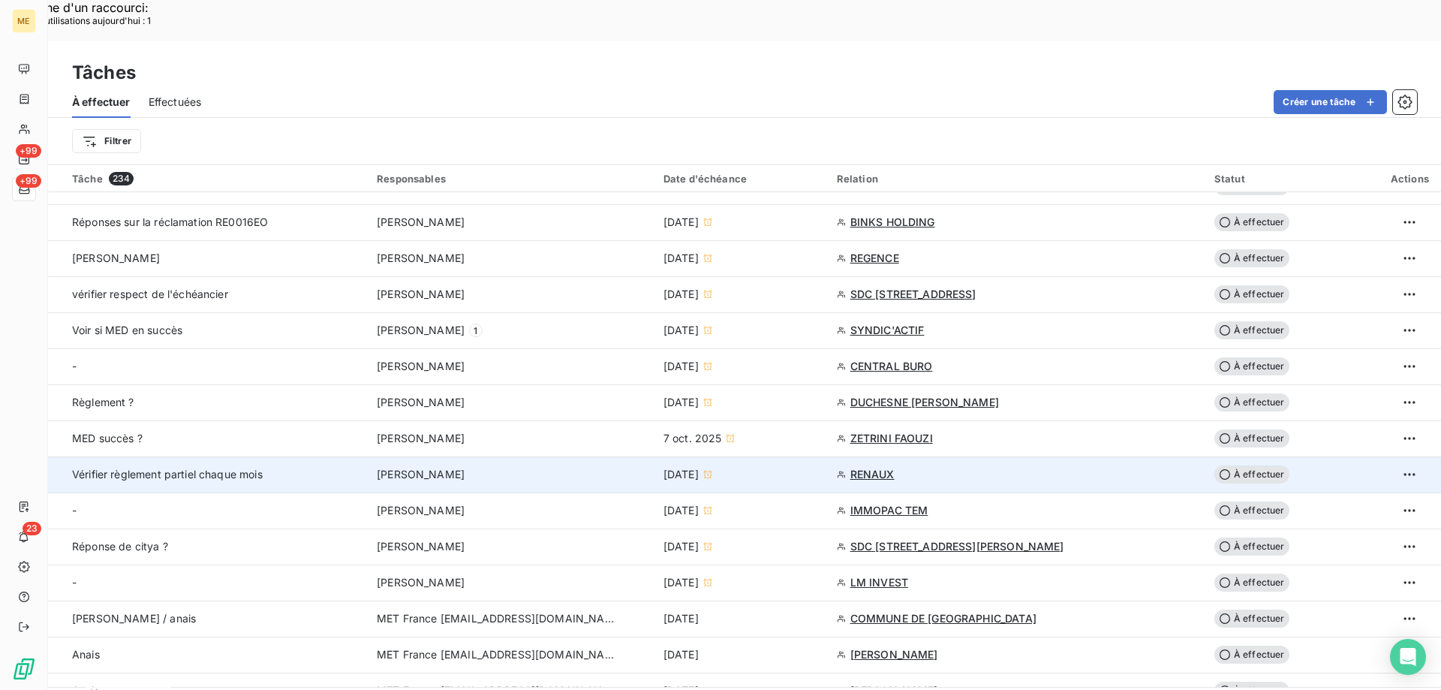
scroll to position [826, 0]
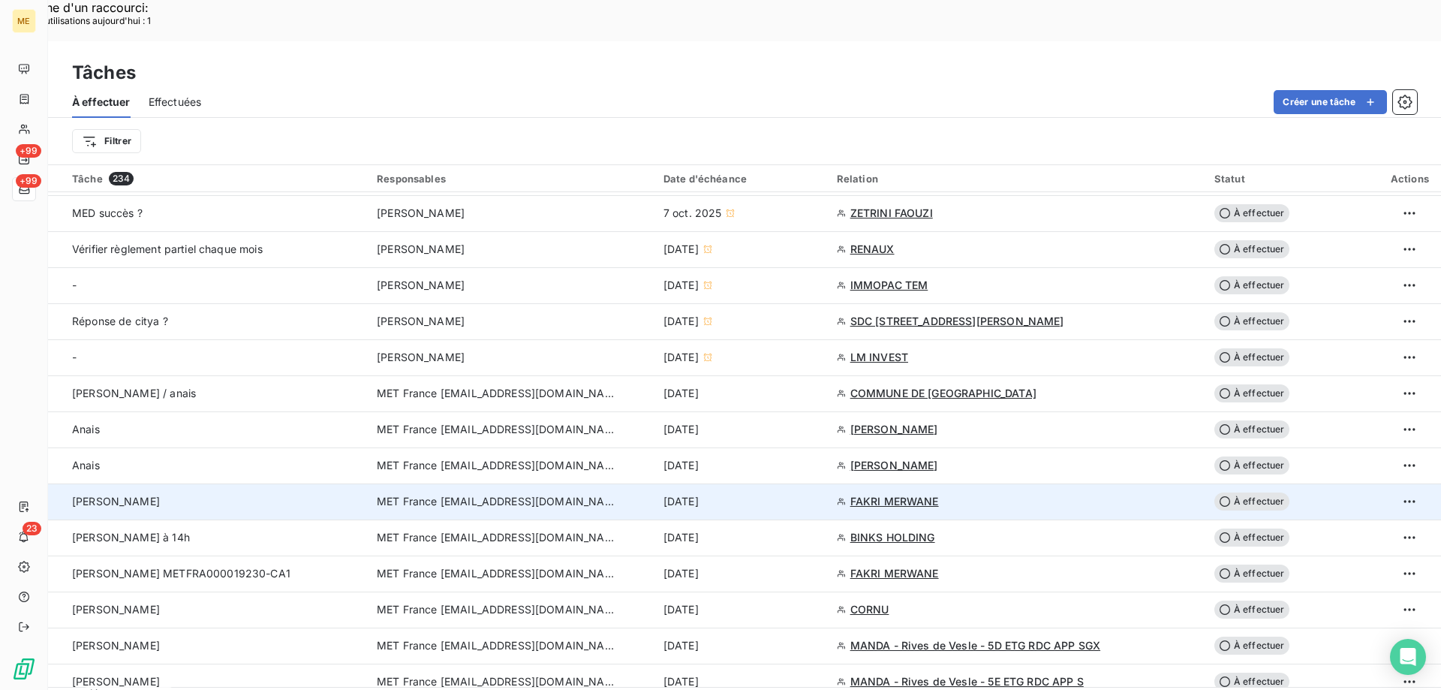
click at [1242, 492] on span "À effectuer" at bounding box center [1251, 501] width 75 height 18
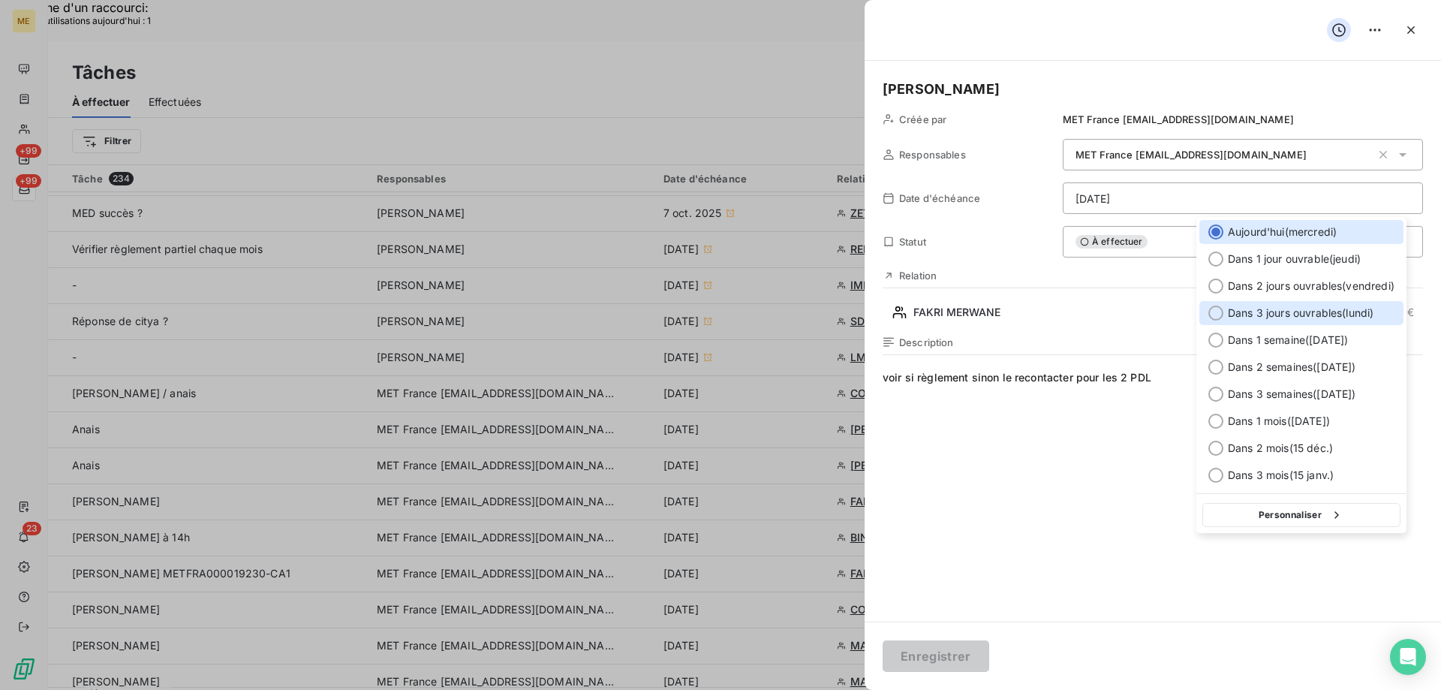
click at [1214, 320] on div at bounding box center [1215, 313] width 15 height 15
type input "[DATE]"
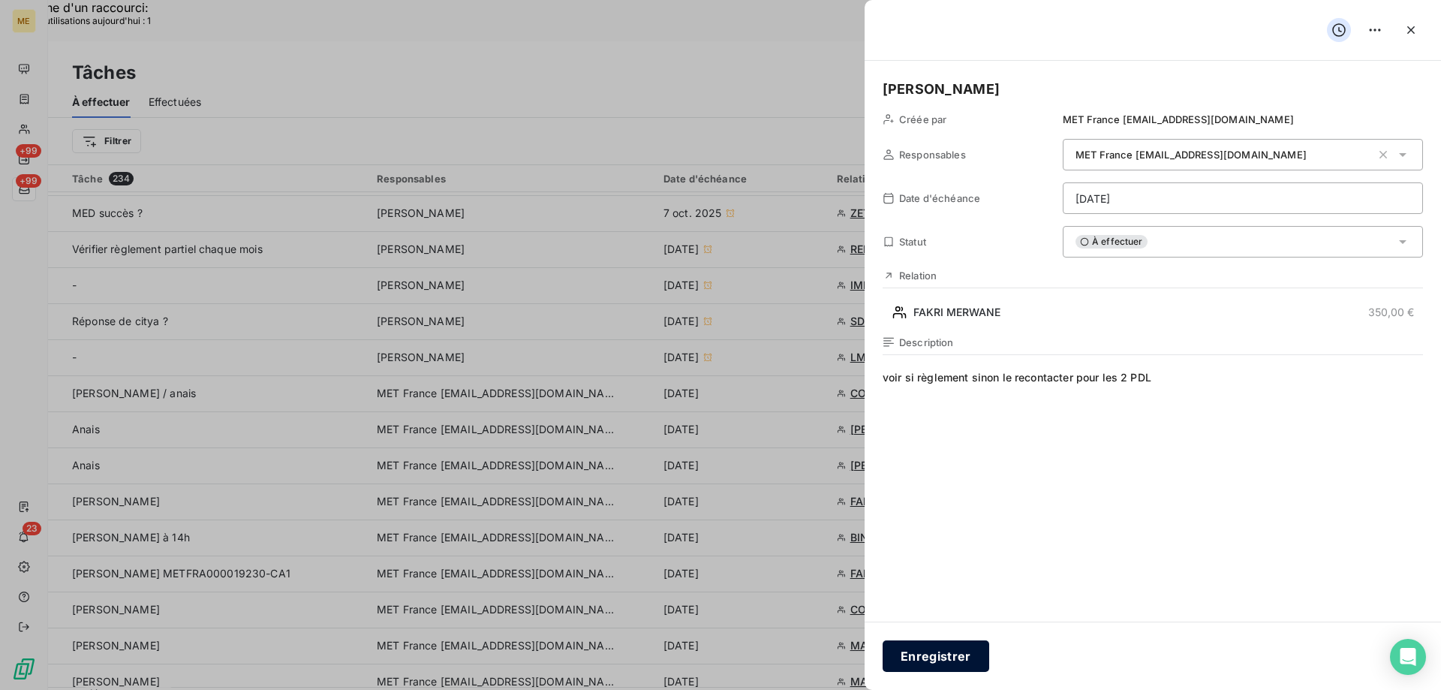
click at [950, 655] on button "Enregistrer" at bounding box center [936, 656] width 107 height 32
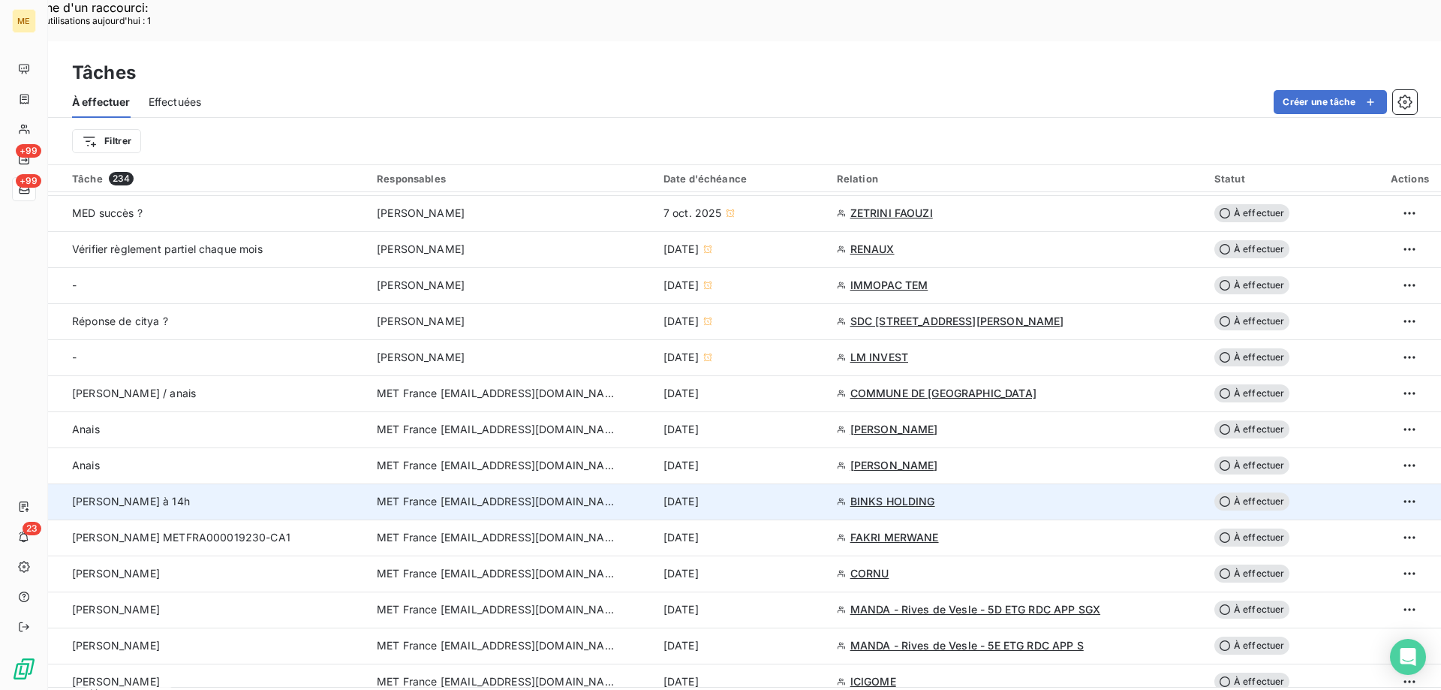
click at [902, 494] on span "BINKS HOLDING" at bounding box center [892, 501] width 85 height 15
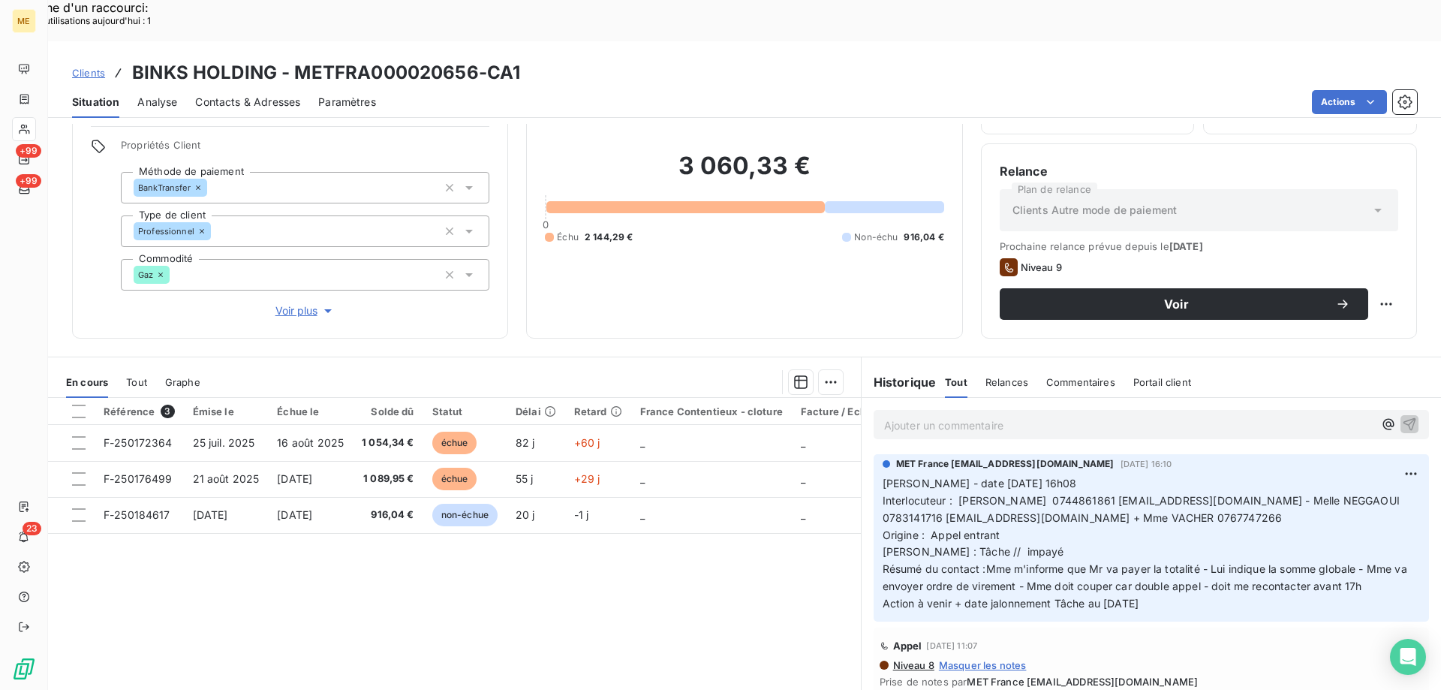
scroll to position [95, 0]
click at [1157, 493] on span "Interlocuteur : [PERSON_NAME] 0744861861 [EMAIL_ADDRESS][DOMAIN_NAME] - Melle N…" at bounding box center [1434, 525] width 1103 height 65
click at [1156, 493] on span "Interlocuteur : [PERSON_NAME] 0744861861 [EMAIL_ADDRESS][DOMAIN_NAME] - Melle N…" at bounding box center [1434, 525] width 1103 height 65
copy span "0767747266"
click at [1232, 493] on span "Interlocuteur : [PERSON_NAME] 0744861861 [EMAIL_ADDRESS][DOMAIN_NAME] - Melle N…" at bounding box center [1434, 525] width 1103 height 65
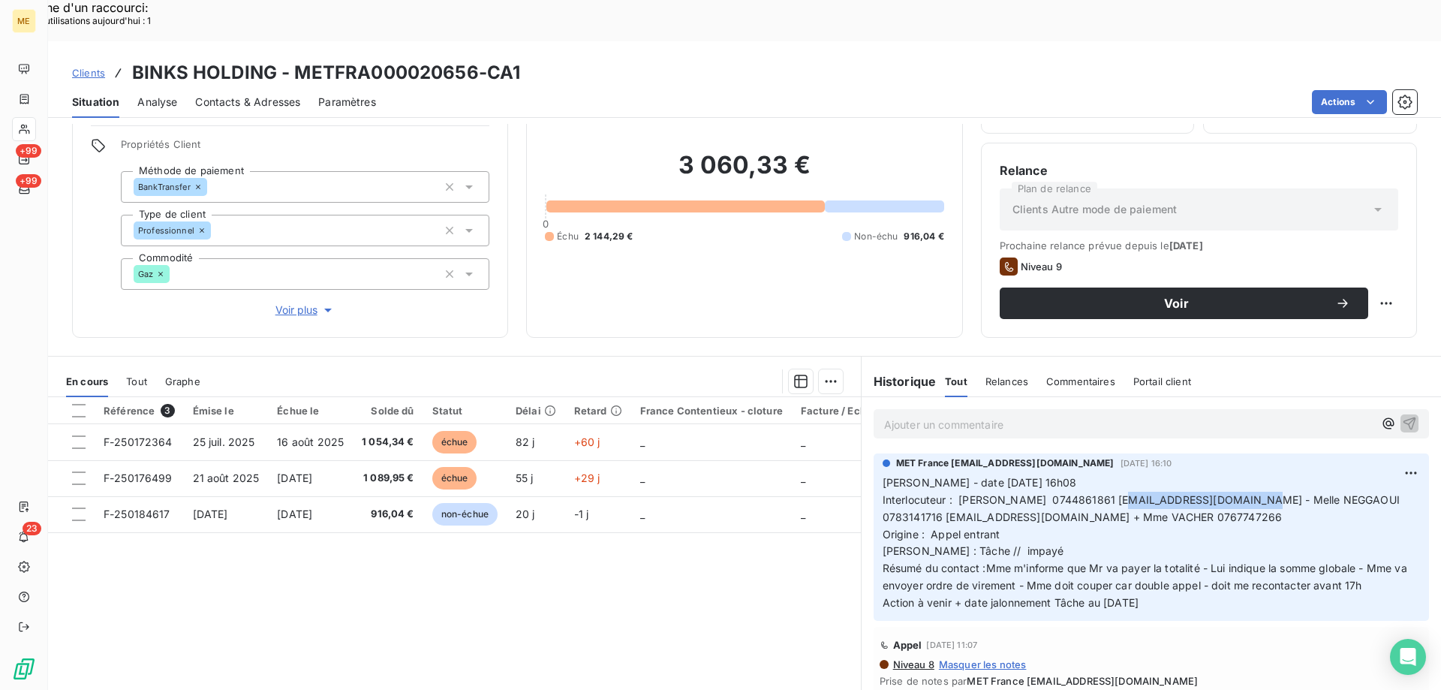
drag, startPoint x: 1114, startPoint y: 456, endPoint x: 1248, endPoint y: 456, distance: 134.4
click at [1248, 493] on span "Interlocuteur : [PERSON_NAME] 0744861861 [EMAIL_ADDRESS][DOMAIN_NAME] - Melle N…" at bounding box center [1434, 525] width 1103 height 65
copy span "[EMAIL_ADDRESS][DOMAIN_NAME]"
click at [1139, 495] on span "Interlocuteur : [PERSON_NAME] 0744861861 [EMAIL_ADDRESS][DOMAIN_NAME] - Melle N…" at bounding box center [1434, 525] width 1103 height 65
click at [1163, 493] on span "Interlocuteur : [PERSON_NAME] 0744861861 [EMAIL_ADDRESS][DOMAIN_NAME] - Melle N…" at bounding box center [1434, 525] width 1103 height 65
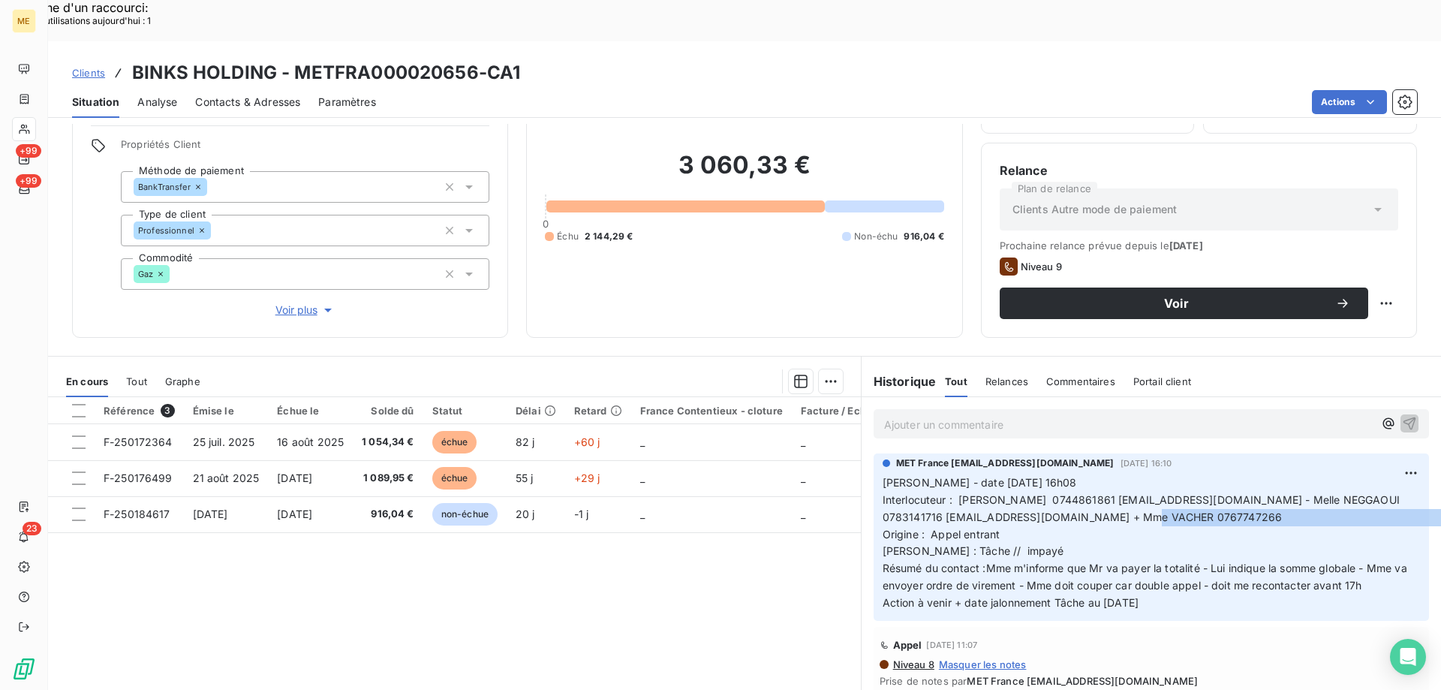
click at [1163, 493] on span "Interlocuteur : [PERSON_NAME] 0744861861 [EMAIL_ADDRESS][DOMAIN_NAME] - Melle N…" at bounding box center [1434, 525] width 1103 height 65
click at [1205, 493] on span "Interlocuteur : [PERSON_NAME] 0744861861 [EMAIL_ADDRESS][DOMAIN_NAME] - Melle N…" at bounding box center [1434, 525] width 1103 height 65
drag, startPoint x: 1201, startPoint y: 473, endPoint x: 1139, endPoint y: 482, distance: 62.9
click at [1139, 482] on p "[PERSON_NAME] - date [DATE] 16h08 Interlocuteur : [PERSON_NAME] 0744861861 [EMA…" at bounding box center [1151, 542] width 537 height 137
copy span "0767747266"
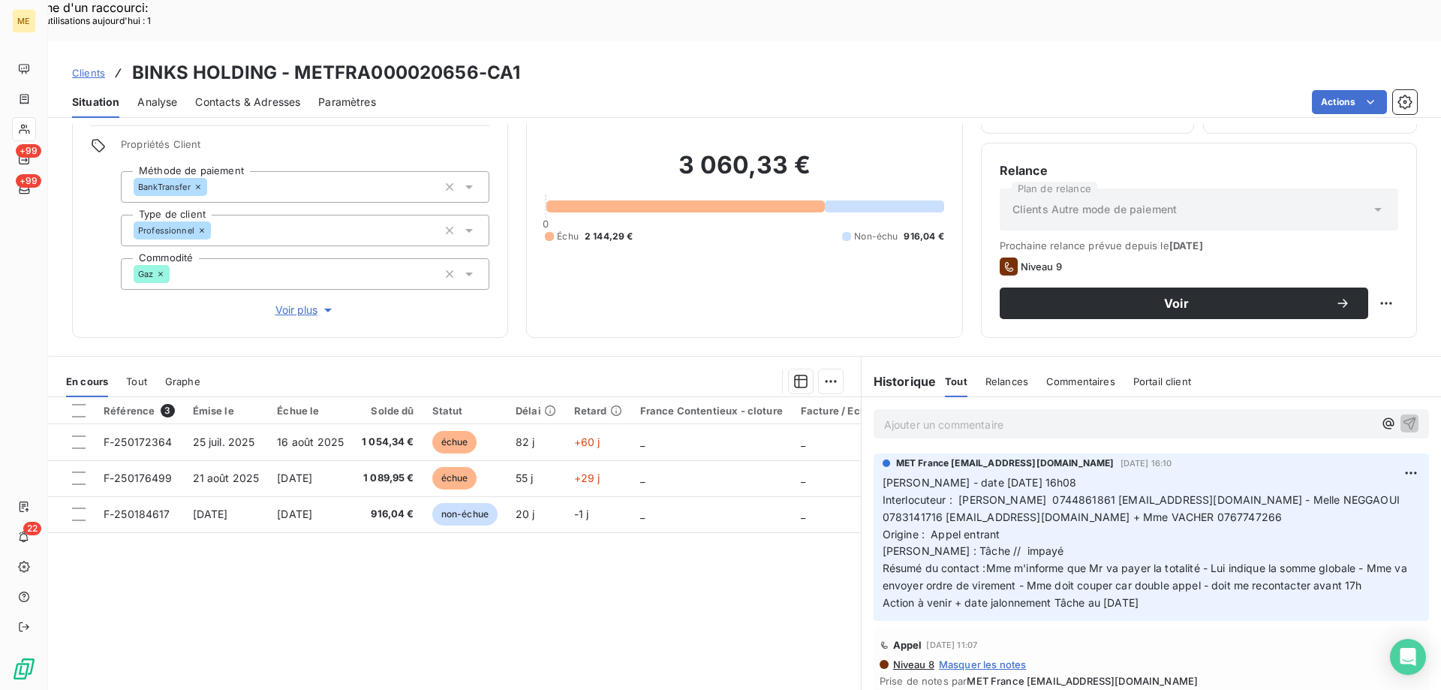
click at [1051, 493] on span "Interlocuteur : [PERSON_NAME] 0744861861 [EMAIL_ADDRESS][DOMAIN_NAME] - Melle N…" at bounding box center [1434, 525] width 1103 height 65
drag, startPoint x: 1163, startPoint y: 566, endPoint x: 871, endPoint y: 442, distance: 317.2
click at [874, 453] on div "MET France [EMAIL_ADDRESS][DOMAIN_NAME] [DATE] 16:10 [PERSON_NAME] - date [DATE…" at bounding box center [1151, 536] width 555 height 167
copy p "[PERSON_NAME] - date [DATE] 16h08 Interlocuteur : [PERSON_NAME] 0744861861 [EMA…"
click at [891, 415] on p "Ajouter un commentaire ﻿" at bounding box center [1128, 424] width 489 height 19
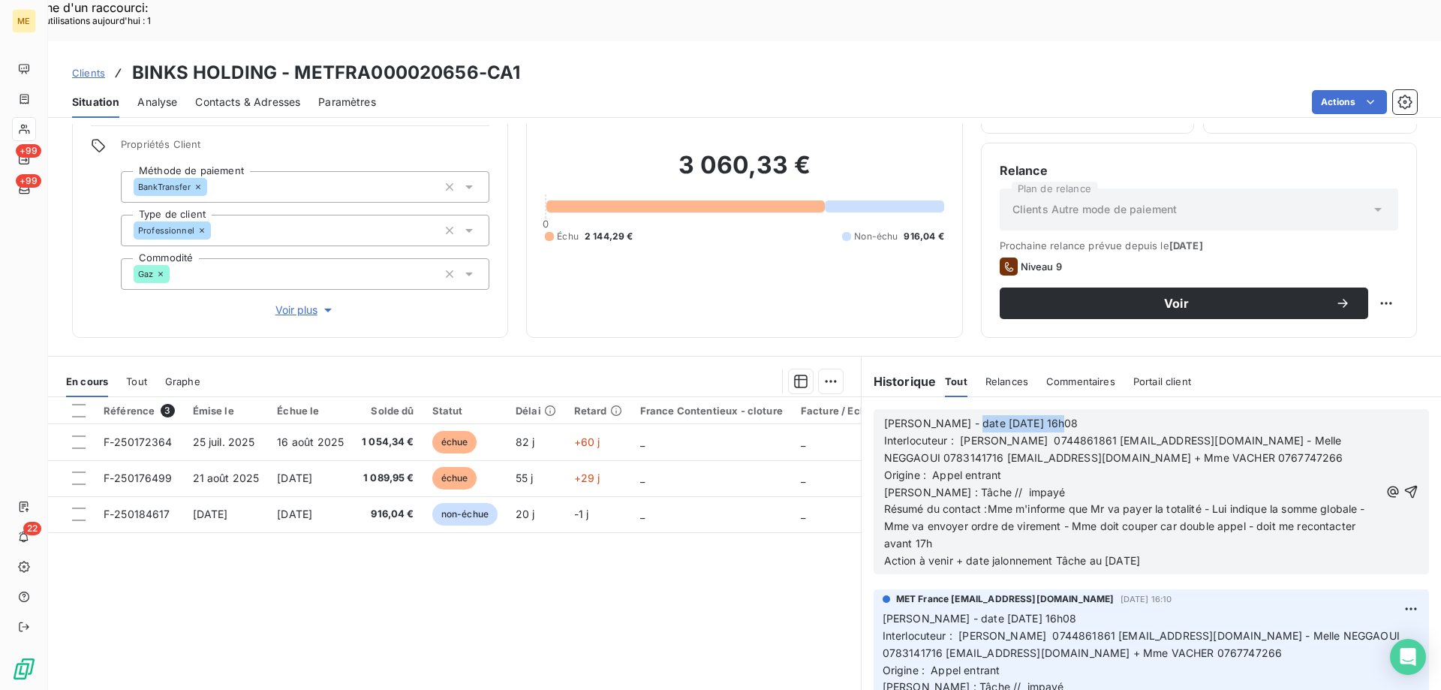
drag, startPoint x: 974, startPoint y: 377, endPoint x: 1057, endPoint y: 381, distance: 83.4
click at [1057, 415] on p "[PERSON_NAME] - date [DATE] 16h08" at bounding box center [1131, 423] width 495 height 17
drag, startPoint x: 961, startPoint y: 438, endPoint x: 1011, endPoint y: 431, distance: 50.7
click at [1011, 434] on span "Interlocuteur : [PERSON_NAME] 0744861861 [EMAIL_ADDRESS][DOMAIN_NAME] - Melle N…" at bounding box center [1465, 466] width 1163 height 65
click at [703, 548] on div "Référence 3 Émise le Échue le Solde dû Statut Délai Retard France Contentieux -…" at bounding box center [454, 541] width 813 height 289
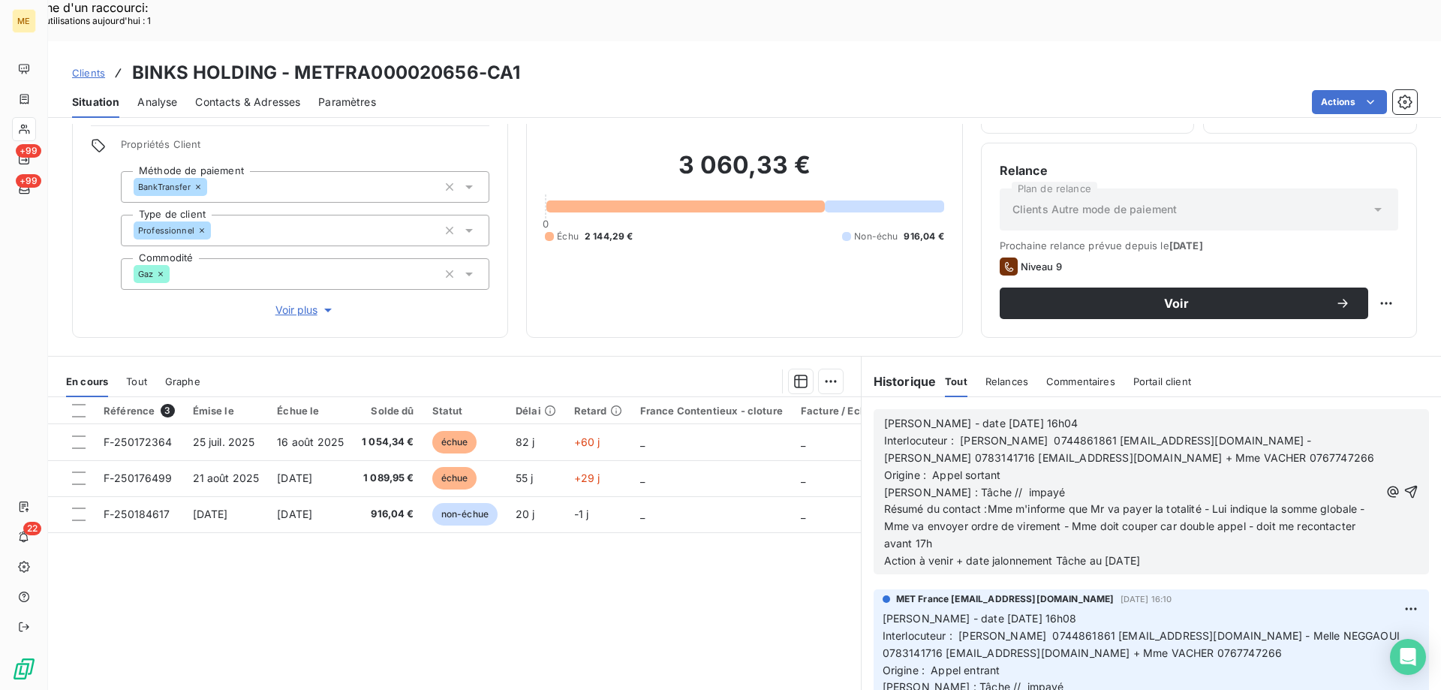
drag, startPoint x: 1202, startPoint y: 419, endPoint x: 1138, endPoint y: 417, distance: 63.8
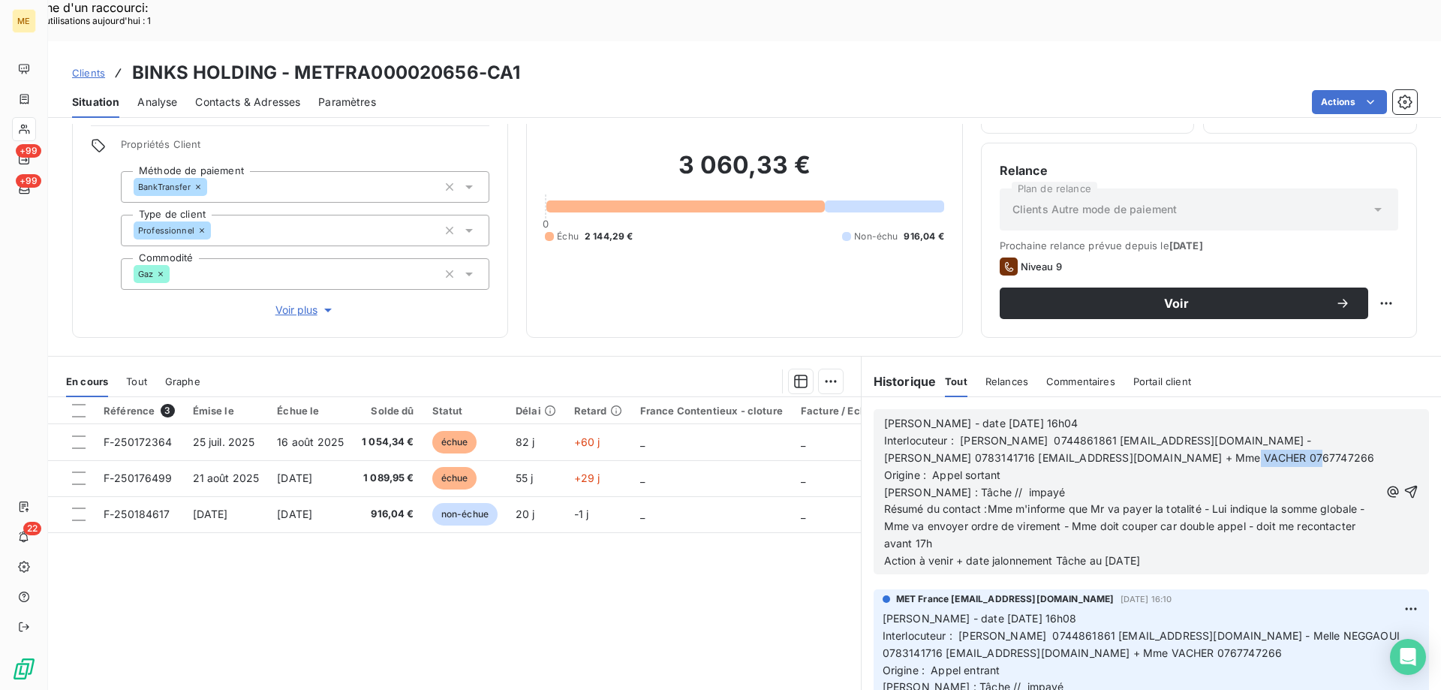
copy span "0767747266"
click at [1127, 441] on p "Interlocuteur : [PERSON_NAME] 0744861861 [EMAIL_ADDRESS][DOMAIN_NAME] - [PERSON…" at bounding box center [1131, 466] width 495 height 69
click at [1293, 441] on p "Interlocuteur : [PERSON_NAME] 0744861861 [EMAIL_ADDRESS][DOMAIN_NAME] - [PERSON…" at bounding box center [1131, 466] width 495 height 69
click at [1234, 432] on p "Interlocuteur : [PERSON_NAME] 0744861861 [EMAIL_ADDRESS][DOMAIN_NAME] - [PERSON…" at bounding box center [1131, 466] width 495 height 69
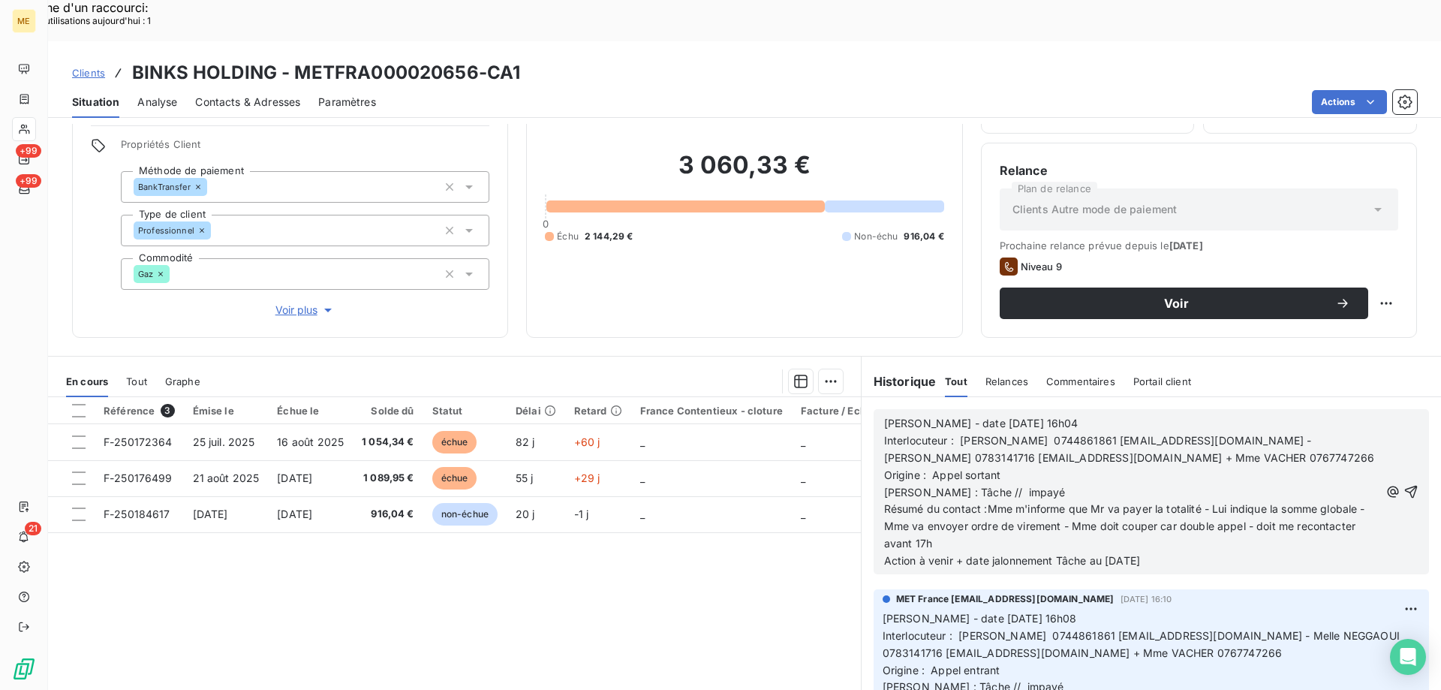
click at [1203, 432] on p "Interlocuteur : [PERSON_NAME] 0744861861 [EMAIL_ADDRESS][DOMAIN_NAME] - [PERSON…" at bounding box center [1131, 466] width 495 height 69
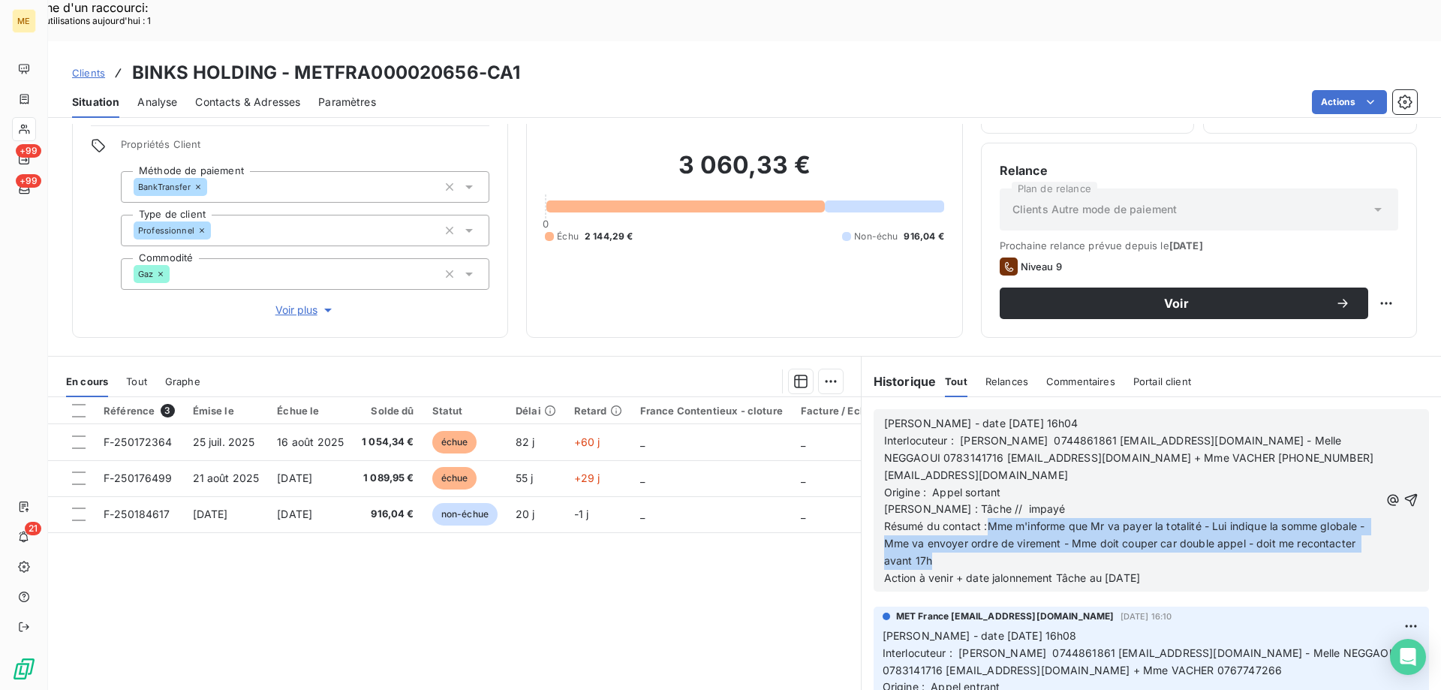
drag, startPoint x: 983, startPoint y: 480, endPoint x: 1016, endPoint y: 524, distance: 54.6
click at [1016, 524] on p "Résumé du contact :Mme m'informe que Mr va payer la totalité - Lui indique la s…" at bounding box center [1131, 544] width 495 height 52
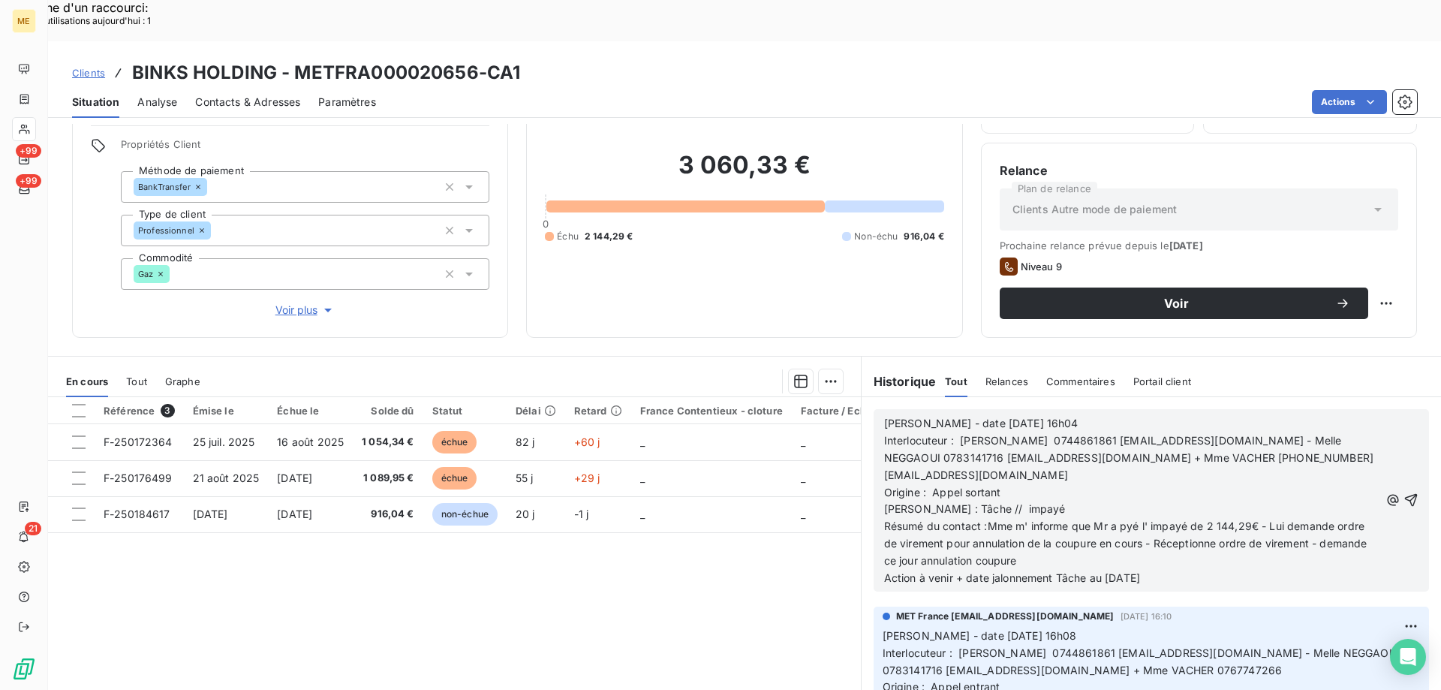
click at [1121, 519] on span "Résumé du contact :Mme m' informe que Mr a pyé l' impayé de 2 144,29€ - Lui dem…" at bounding box center [1127, 542] width 486 height 47
click at [1090, 521] on p "Résumé du contact :Mme m' informe que Mr a payé l' impayé de 2 144,29€ - Lui de…" at bounding box center [1131, 544] width 495 height 52
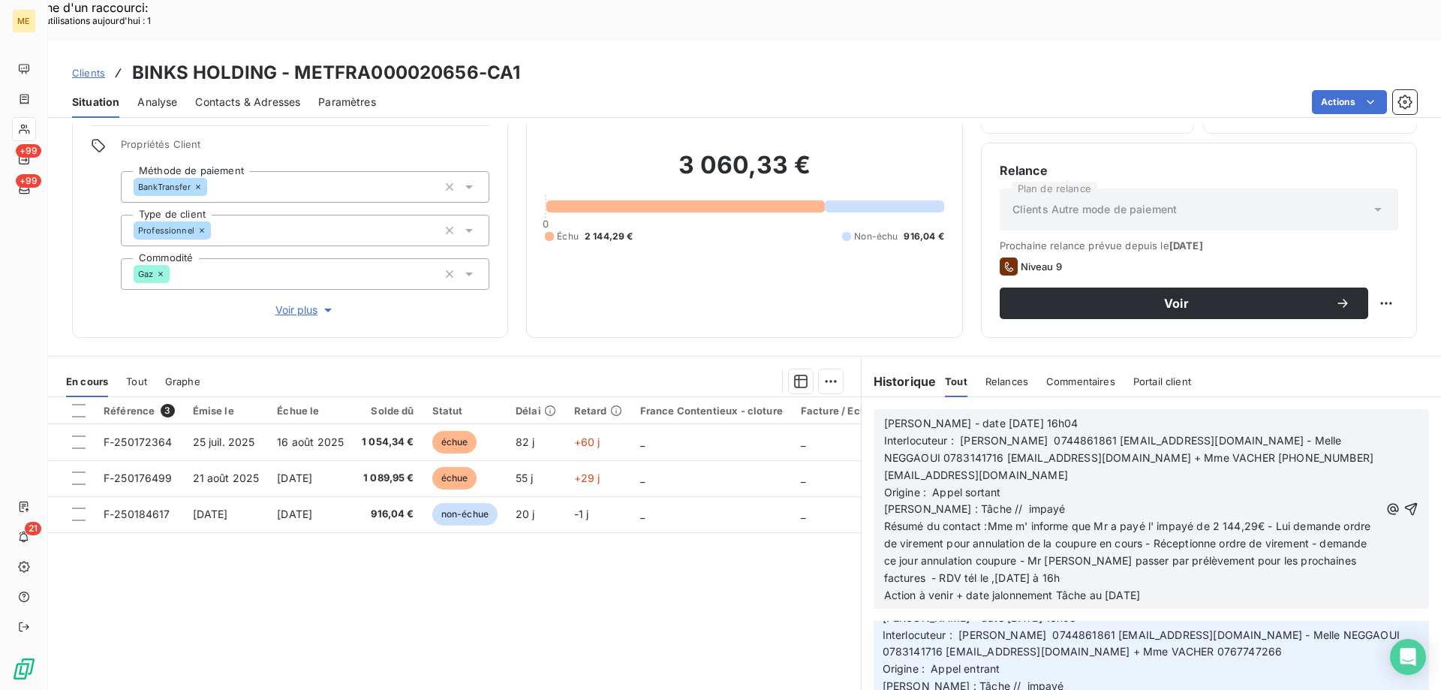
scroll to position [75, 0]
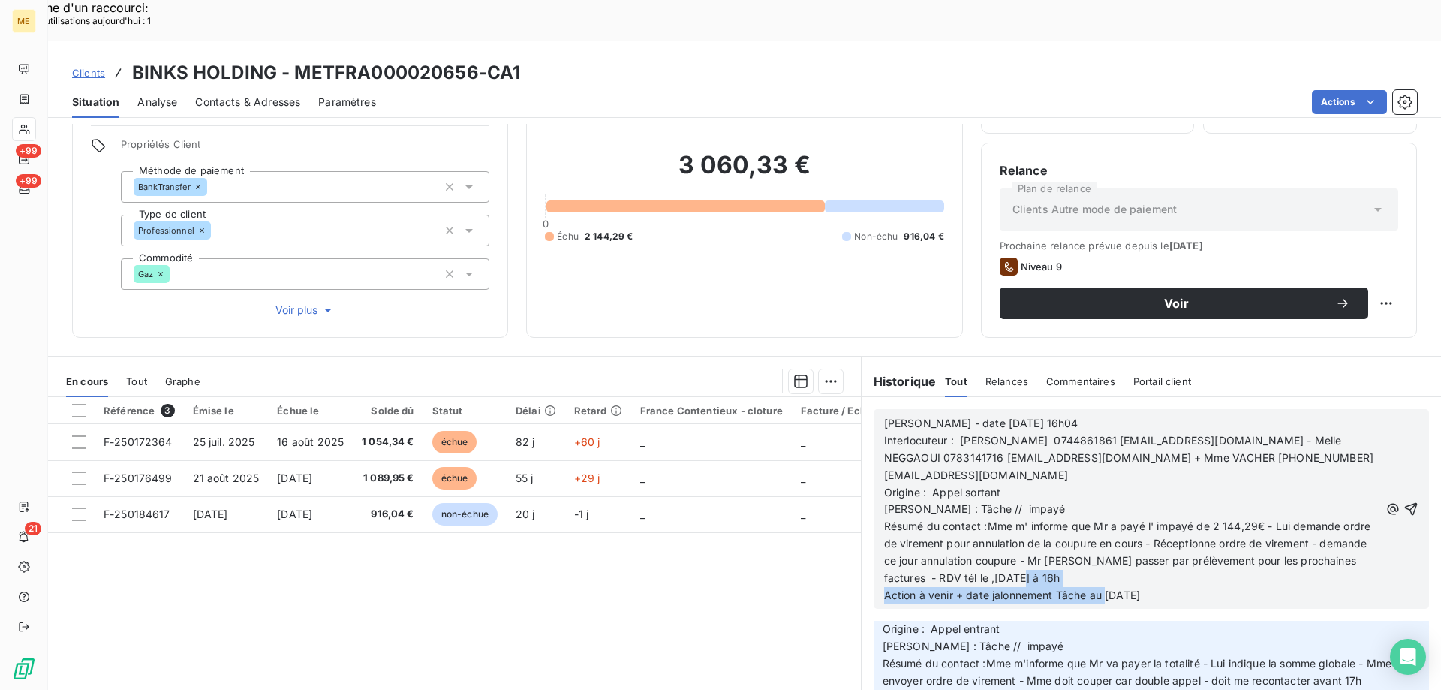
drag, startPoint x: 1100, startPoint y: 555, endPoint x: 1179, endPoint y: 538, distance: 80.7
click at [1179, 538] on div "[PERSON_NAME] - date [DATE] 16h04 Interlocuteur : [PERSON_NAME] 0744861861 [EMA…" at bounding box center [1131, 509] width 495 height 189
click at [1179, 538] on p "Résumé du contact :Mme m' informe que Mr a payé l' impayé de 2 144,29€ - Lui de…" at bounding box center [1131, 552] width 495 height 69
click at [1178, 587] on p "Action à venir + date jalonnement Tâche au [DATE]" at bounding box center [1131, 595] width 495 height 17
drag, startPoint x: 1149, startPoint y: 552, endPoint x: 1099, endPoint y: 548, distance: 50.4
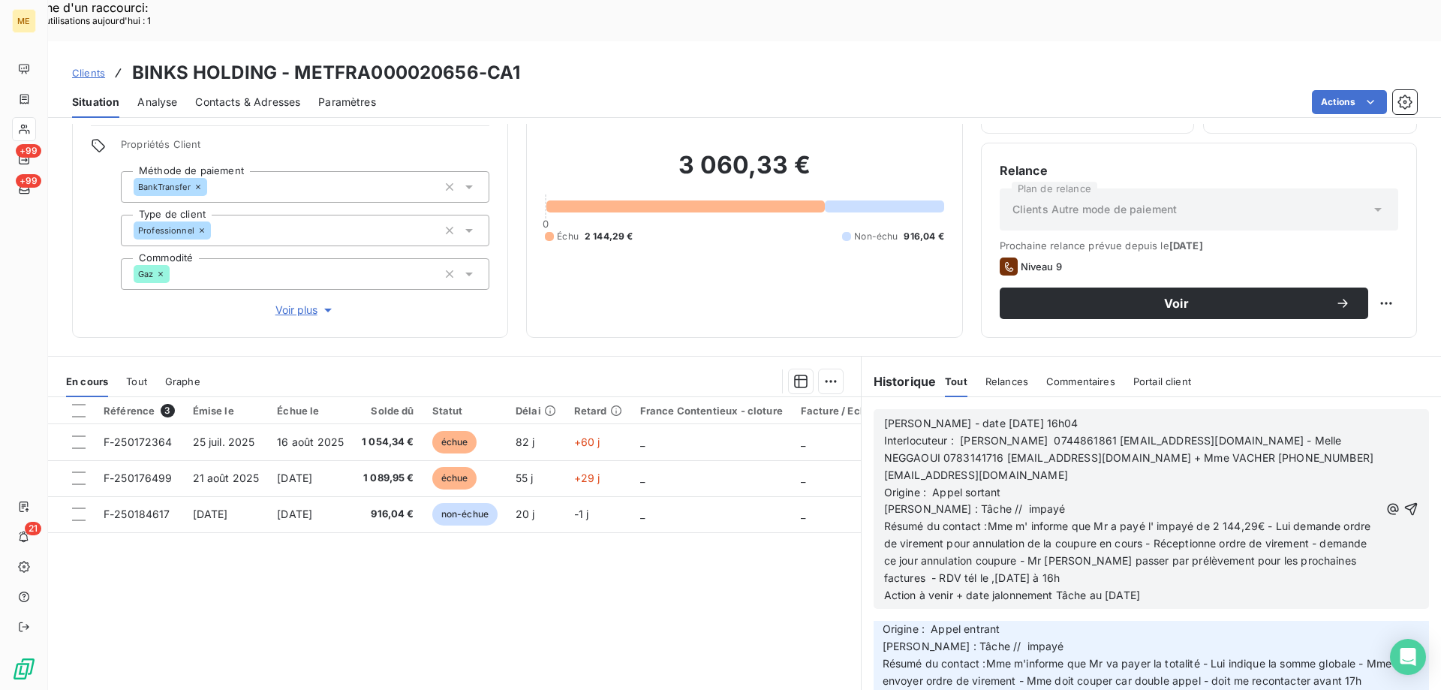
click at [1099, 587] on p "Action à venir + date jalonnement Tâche au [DATE]" at bounding box center [1131, 595] width 495 height 17
click at [1404, 501] on icon "button" at bounding box center [1411, 508] width 15 height 15
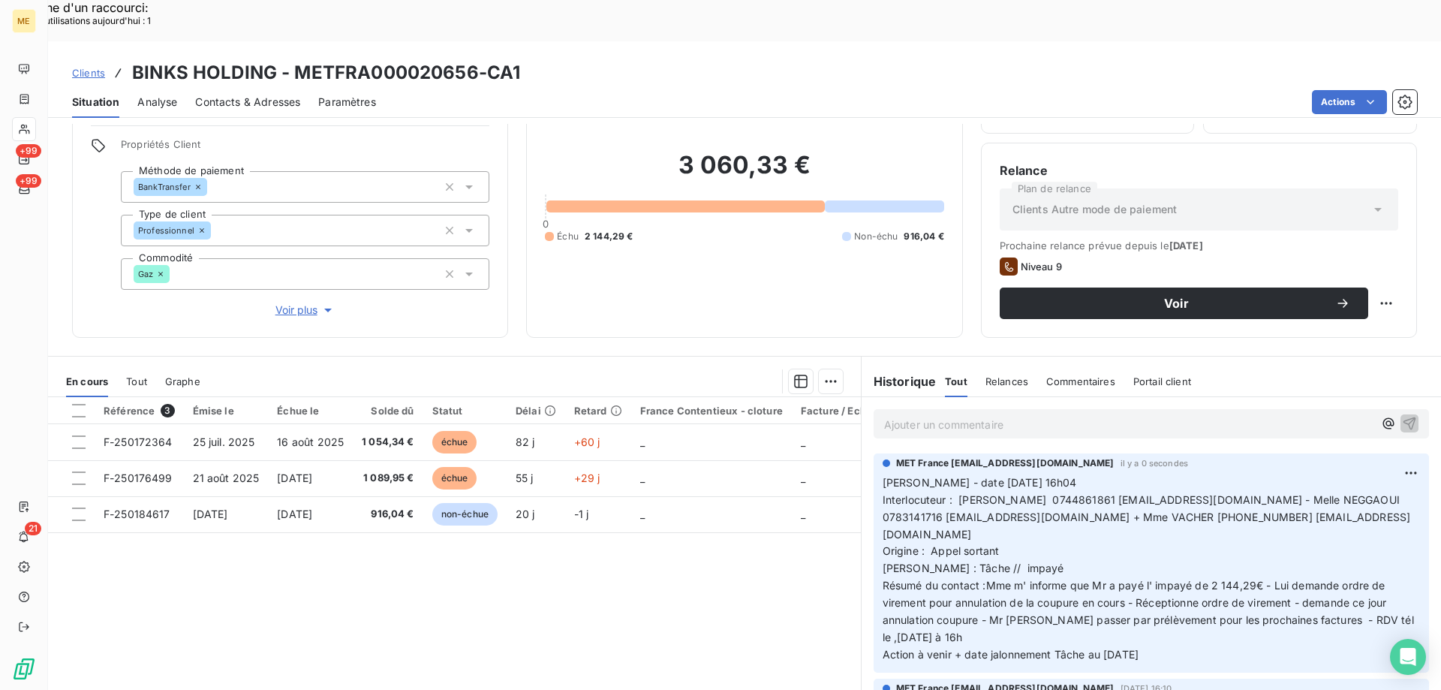
drag, startPoint x: 1179, startPoint y: 597, endPoint x: 876, endPoint y: 437, distance: 342.8
click at [883, 474] on p "[PERSON_NAME] - date [DATE] 16h04 Interlocuteur : [PERSON_NAME] 0744861861 [EMA…" at bounding box center [1151, 568] width 537 height 189
copy p "[PERSON_NAME] - date [DATE] 16h04 Interlocuteur : [PERSON_NAME] 0744861861 [EMA…"
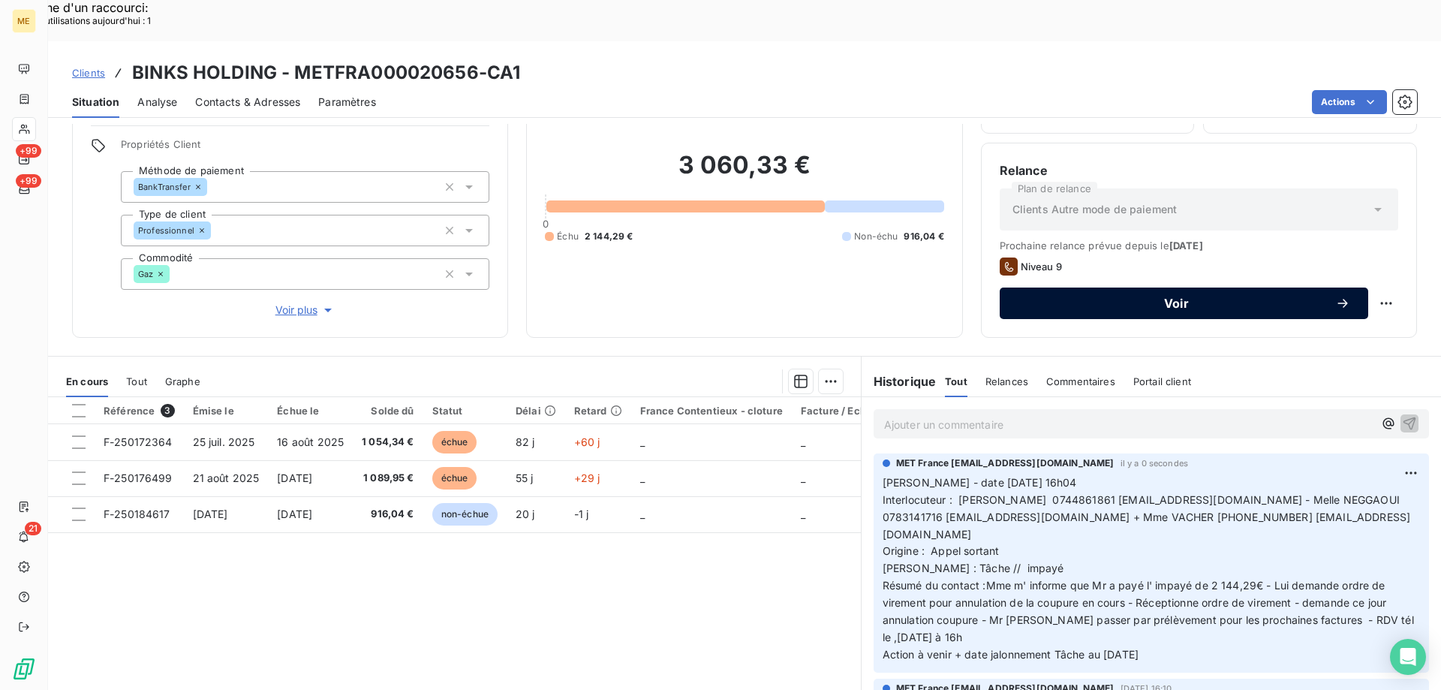
click at [1040, 297] on span "Voir" at bounding box center [1177, 303] width 318 height 12
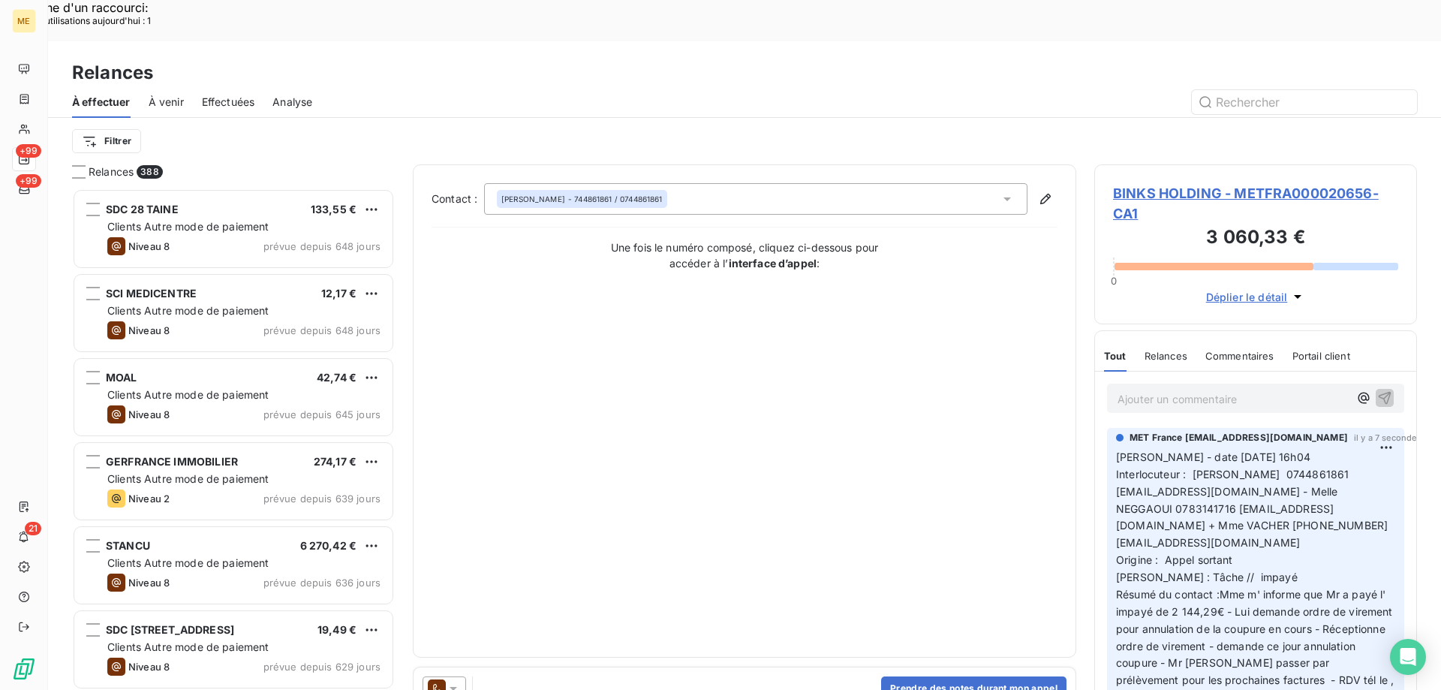
scroll to position [531, 312]
click at [930, 676] on button "Prendre des notes durant mon appel" at bounding box center [973, 688] width 185 height 24
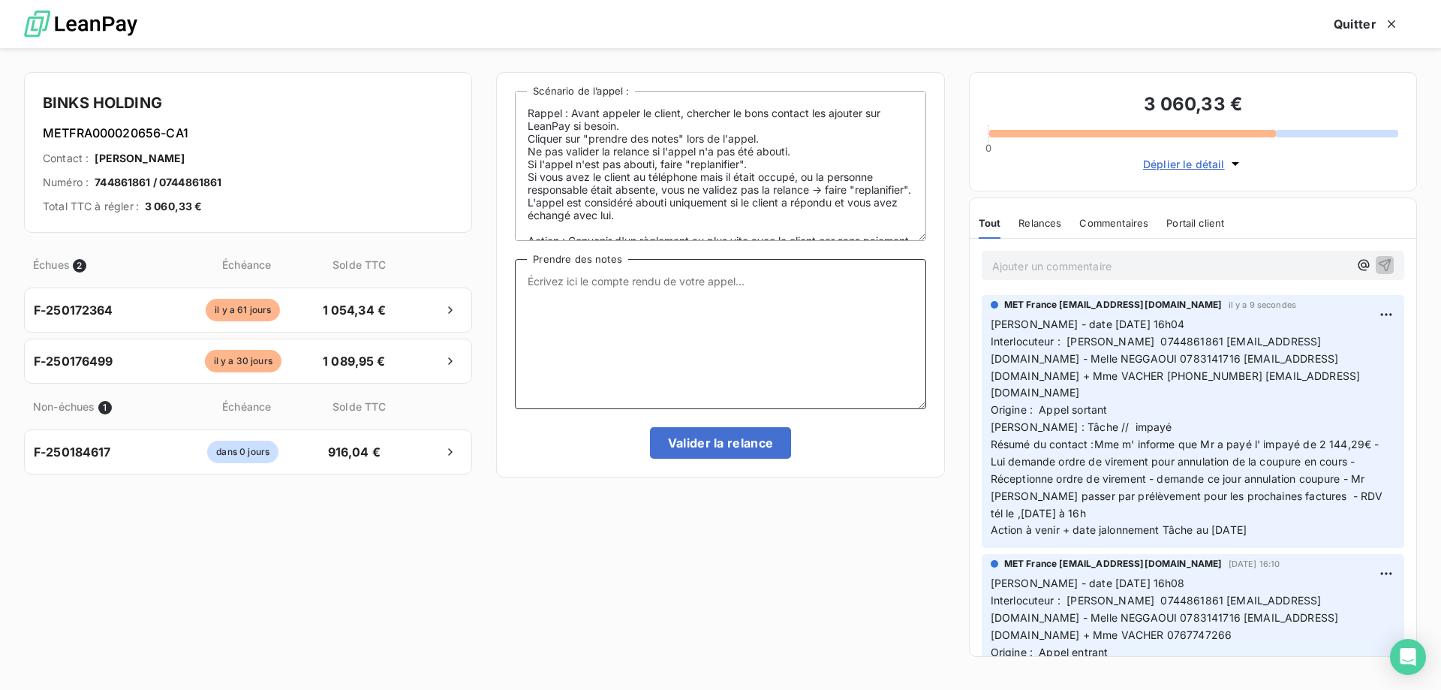
click at [659, 287] on textarea "Prendre des notes" at bounding box center [720, 334] width 411 height 150
paste textarea "[PERSON_NAME] - date [DATE] 16h04 Interlocuteur : [PERSON_NAME] 0744861861 [EMA…"
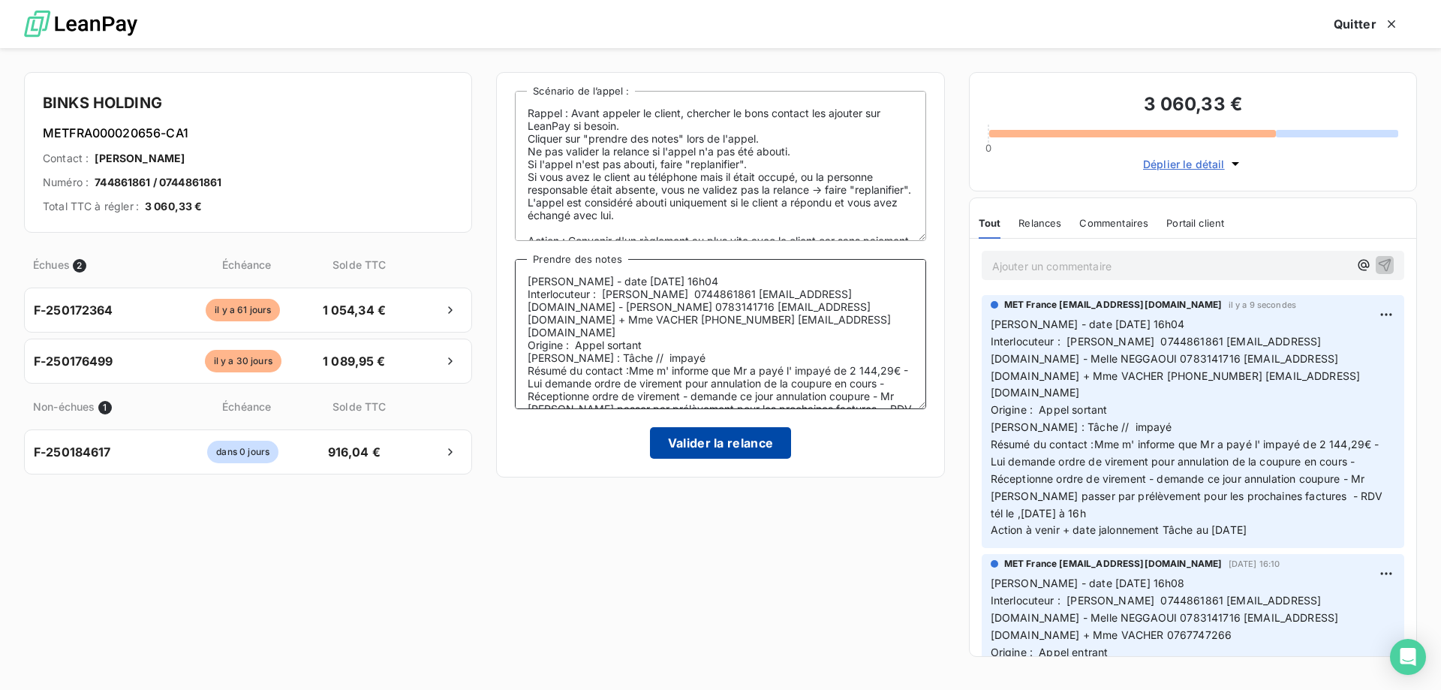
scroll to position [20, 0]
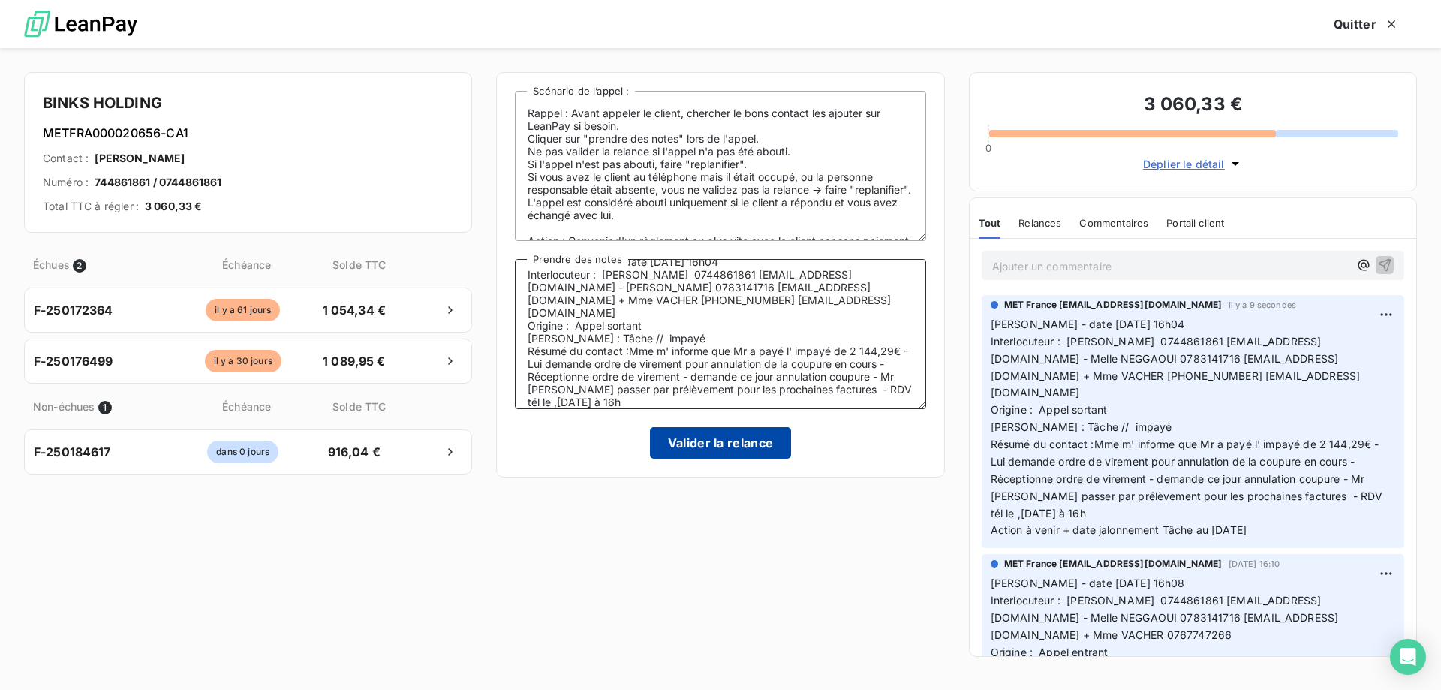
type textarea "[PERSON_NAME] - date [DATE] 16h04 Interlocuteur : [PERSON_NAME] 0744861861 [EMA…"
click at [702, 439] on button "Valider la relance" at bounding box center [721, 443] width 142 height 32
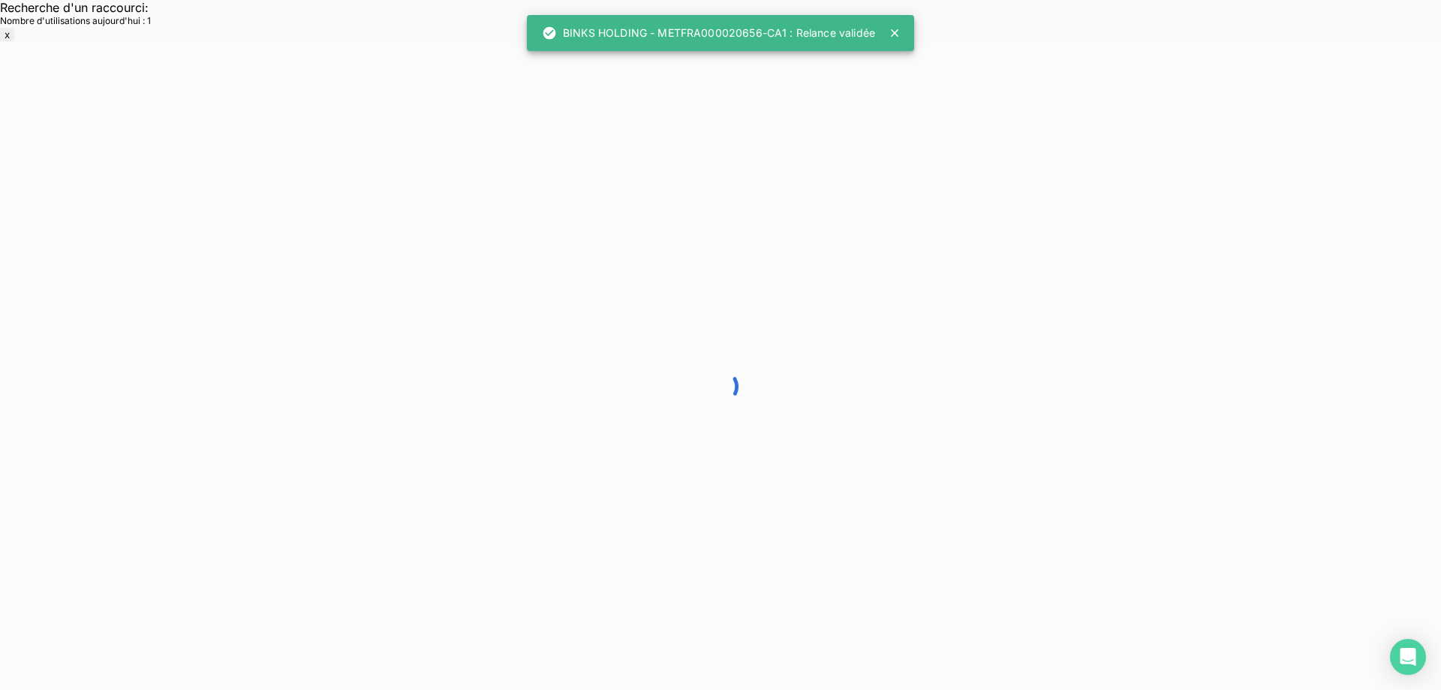
click at [90, 188] on div at bounding box center [720, 386] width 1441 height 690
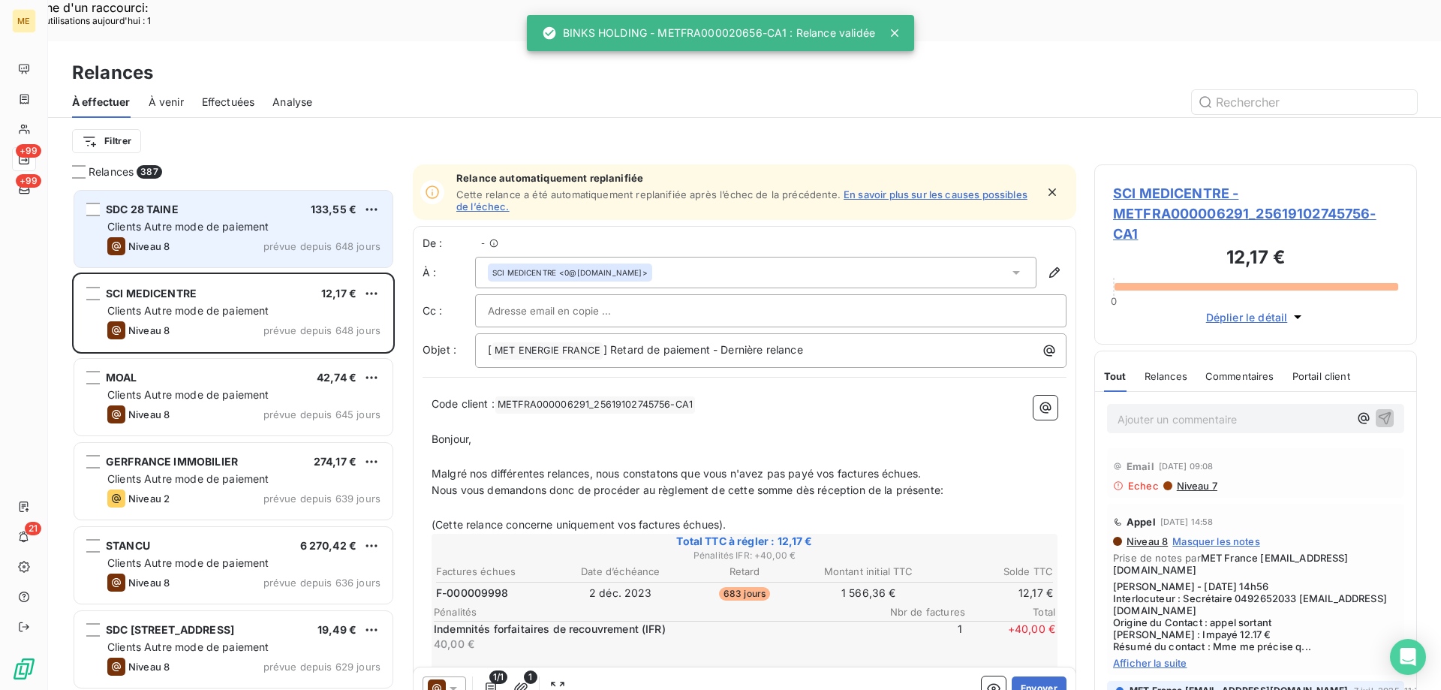
scroll to position [531, 312]
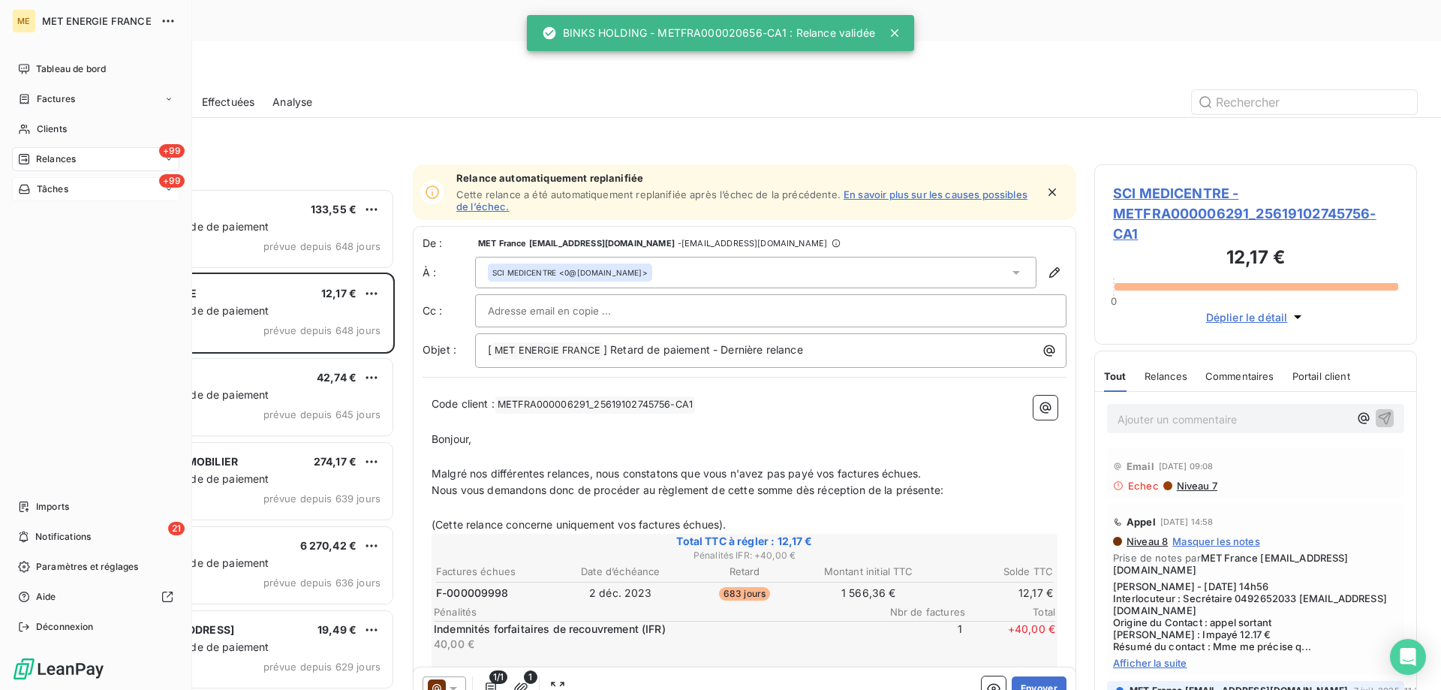
click at [89, 192] on div "+99 Tâches" at bounding box center [95, 189] width 167 height 24
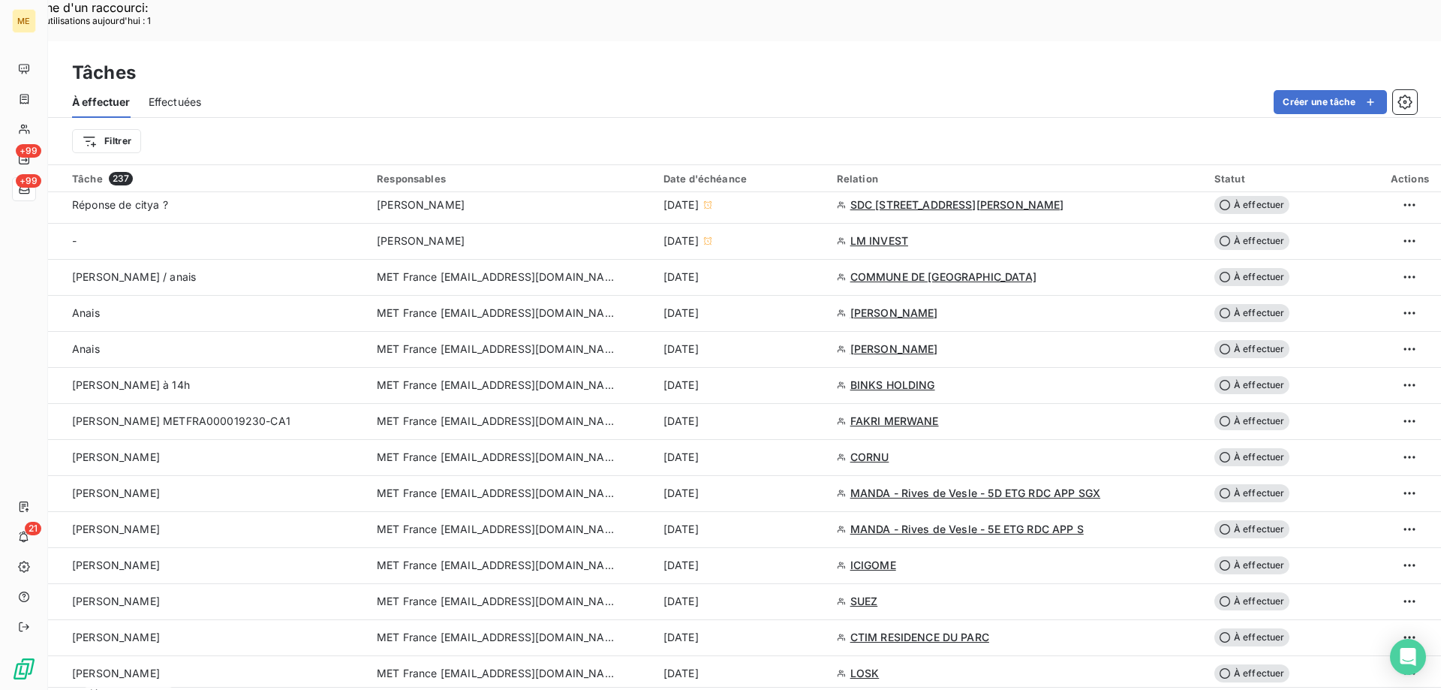
scroll to position [976, 0]
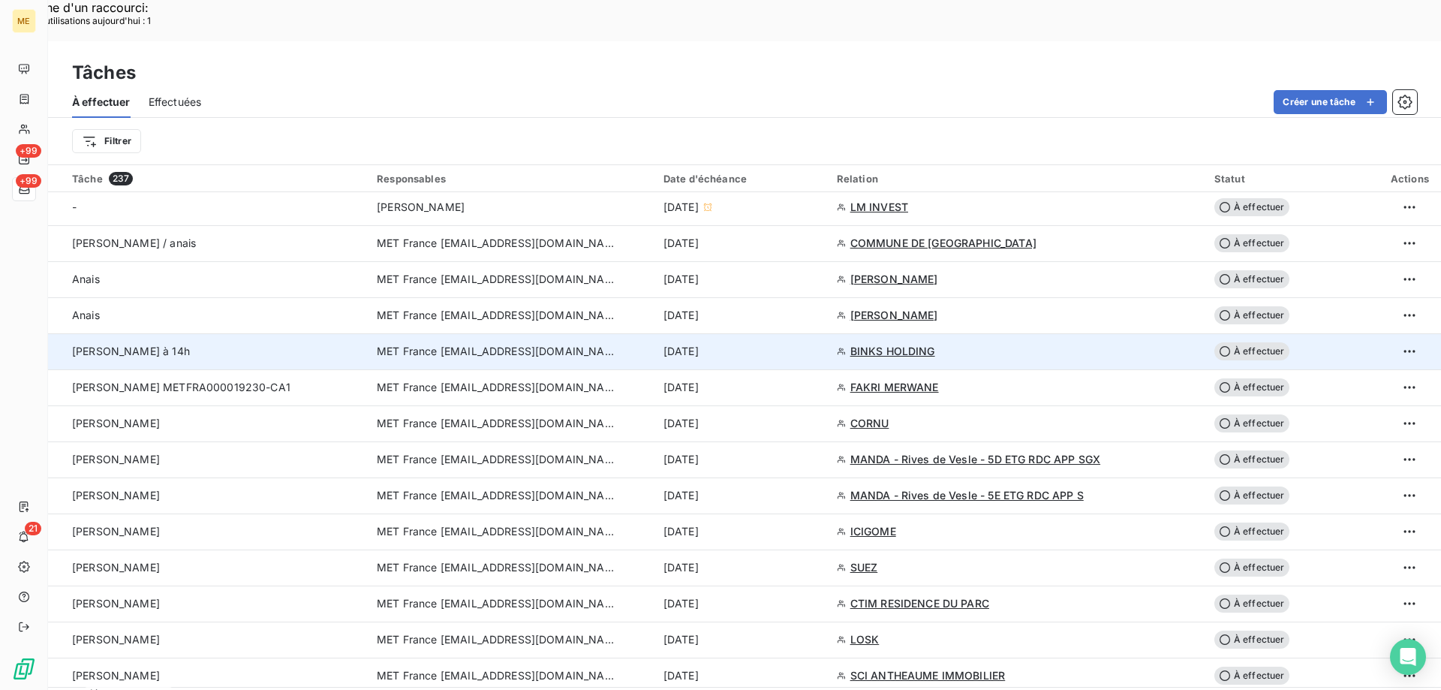
click at [886, 344] on span "BINKS HOLDING" at bounding box center [892, 351] width 85 height 15
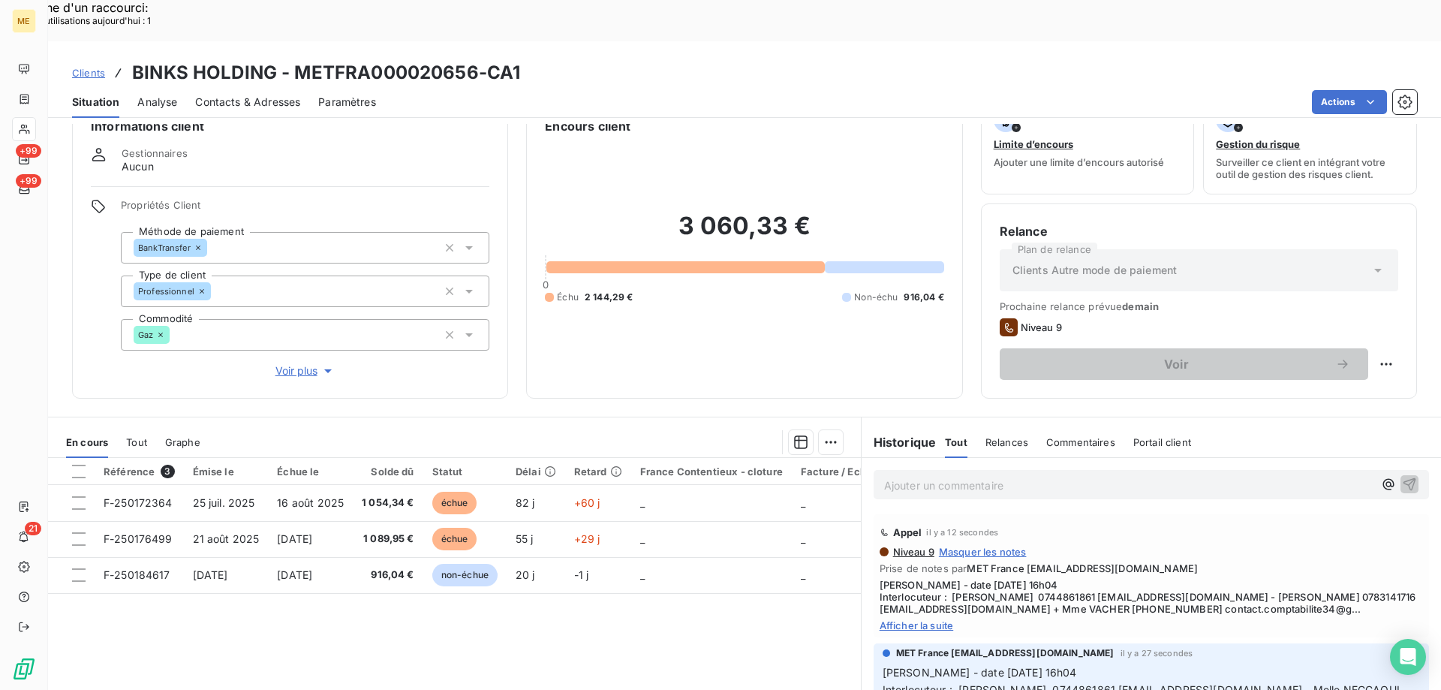
scroll to position [75, 0]
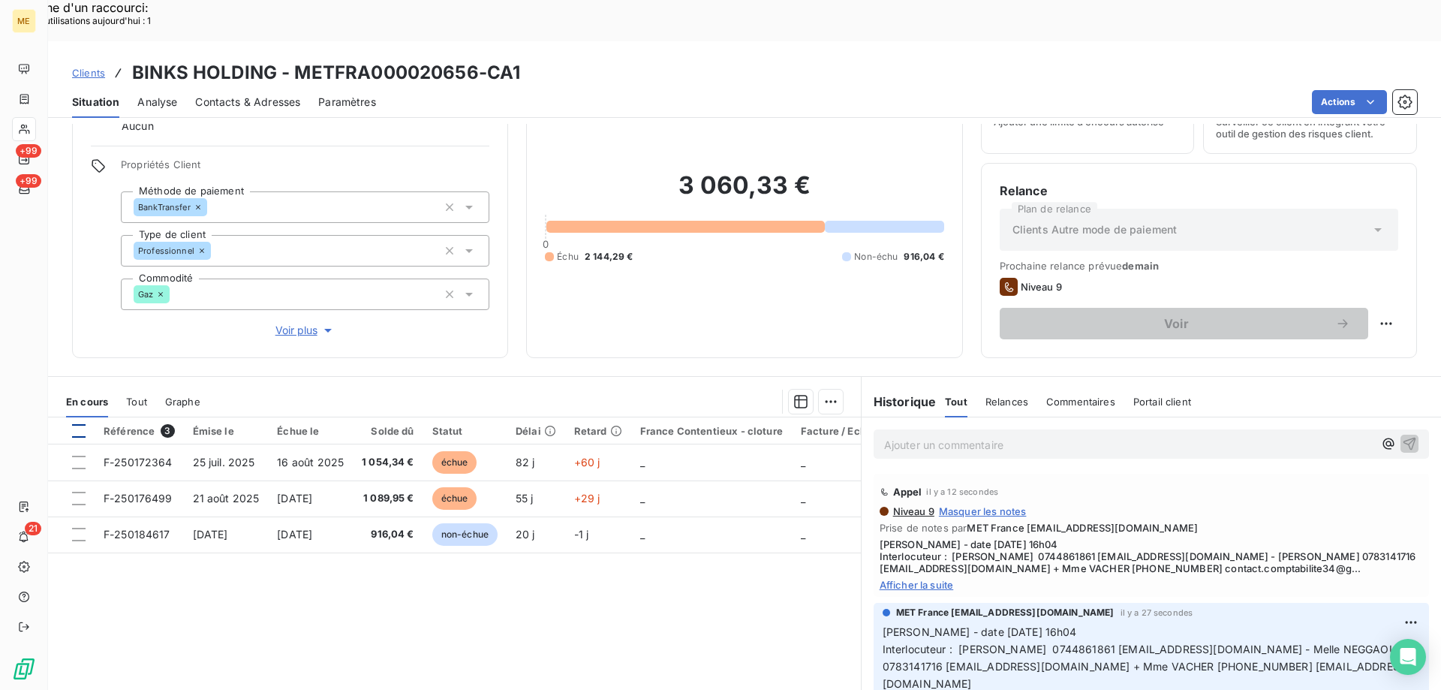
click at [77, 424] on div at bounding box center [79, 431] width 14 height 14
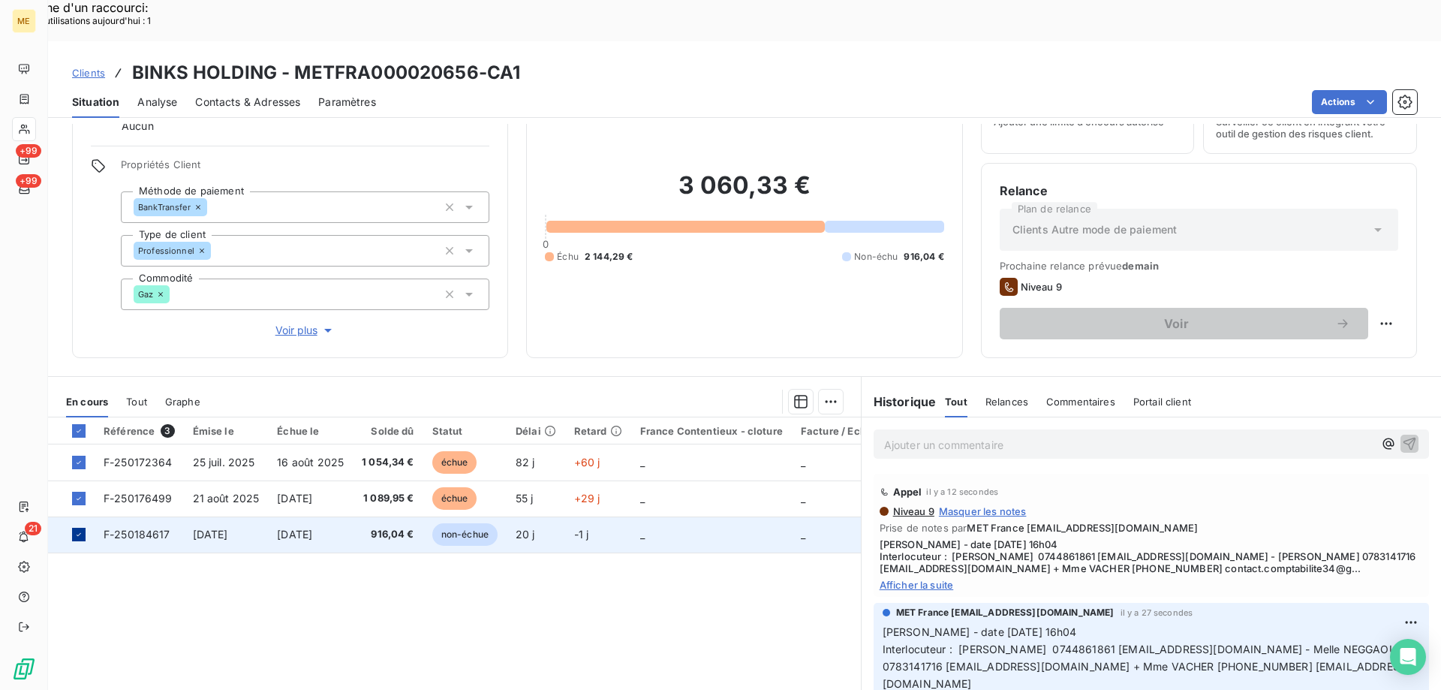
click at [79, 533] on icon at bounding box center [79, 534] width 5 height 3
click at [743, 419] on div "Ajouter une promesse de paiement (2 factures)" at bounding box center [692, 420] width 272 height 24
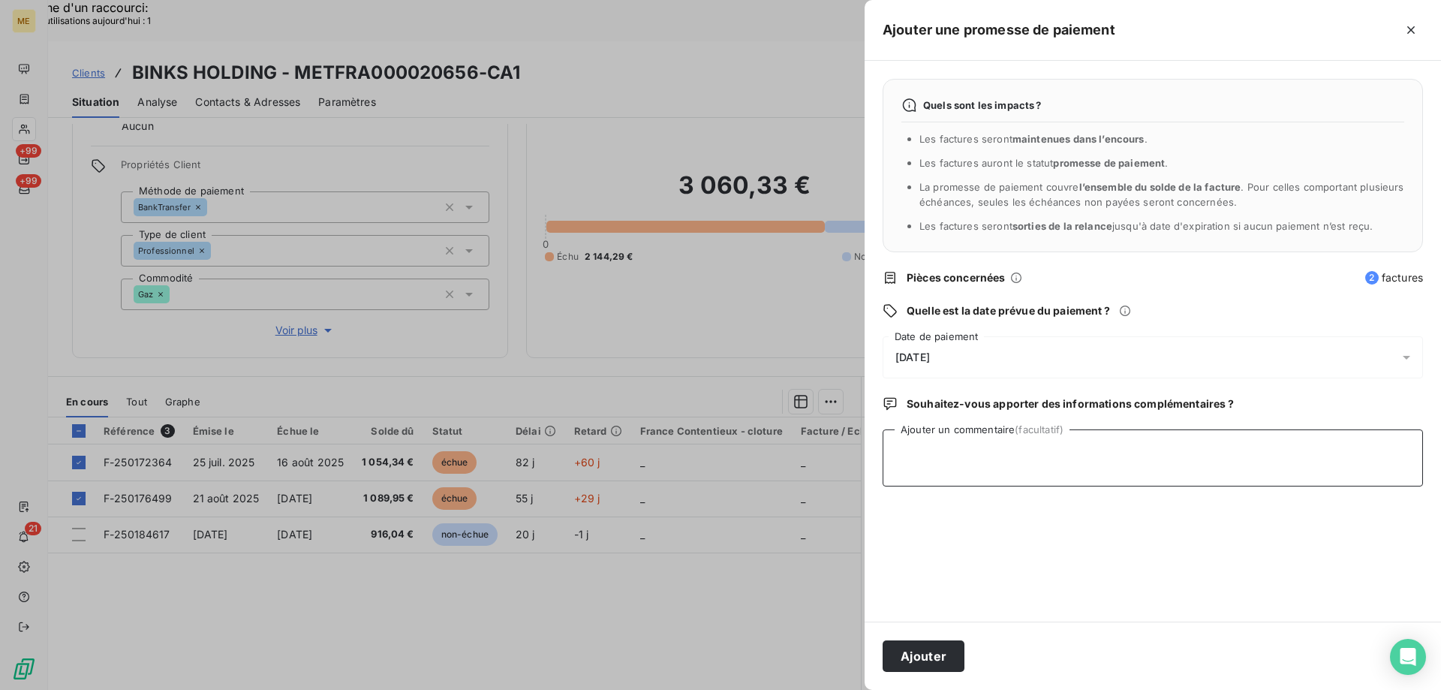
click at [985, 439] on textarea "Ajouter un commentaire (facultatif)" at bounding box center [1153, 457] width 540 height 57
click at [1023, 360] on div "[DATE]" at bounding box center [1153, 357] width 540 height 42
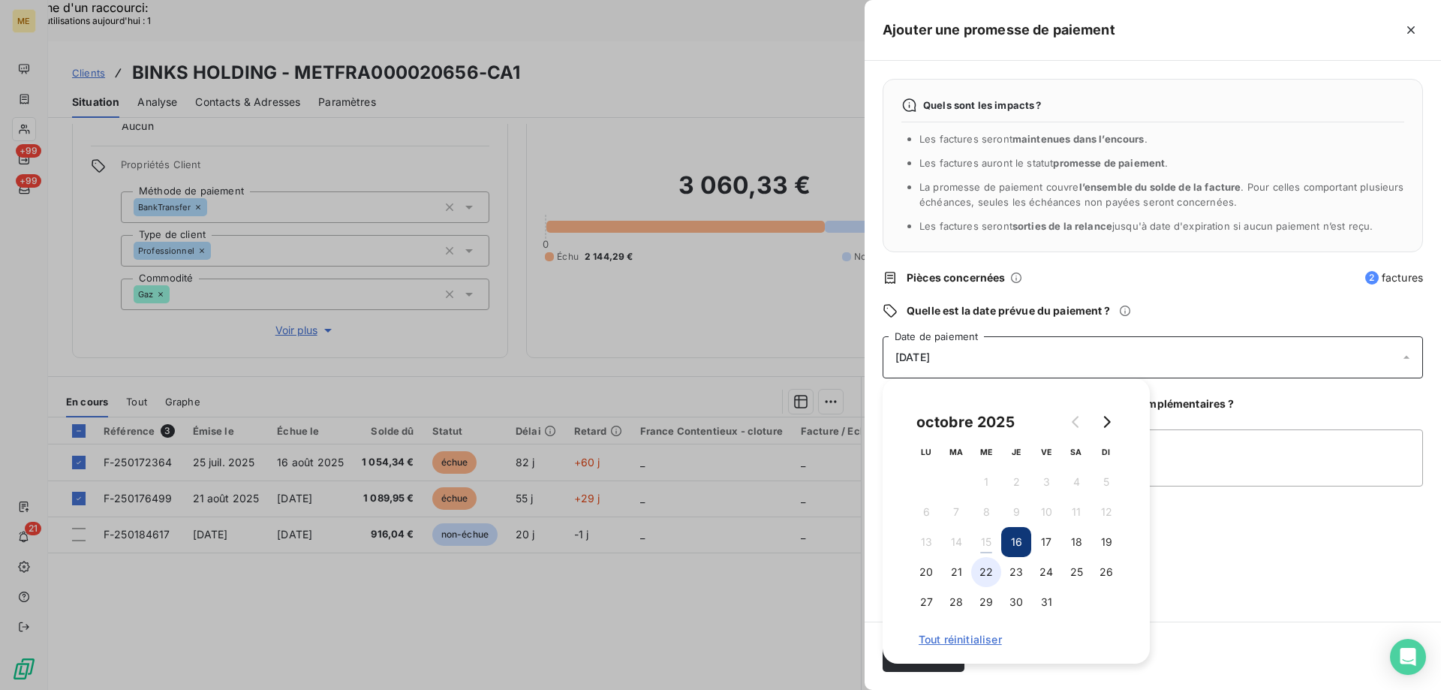
click at [987, 570] on button "22" at bounding box center [986, 572] width 30 height 30
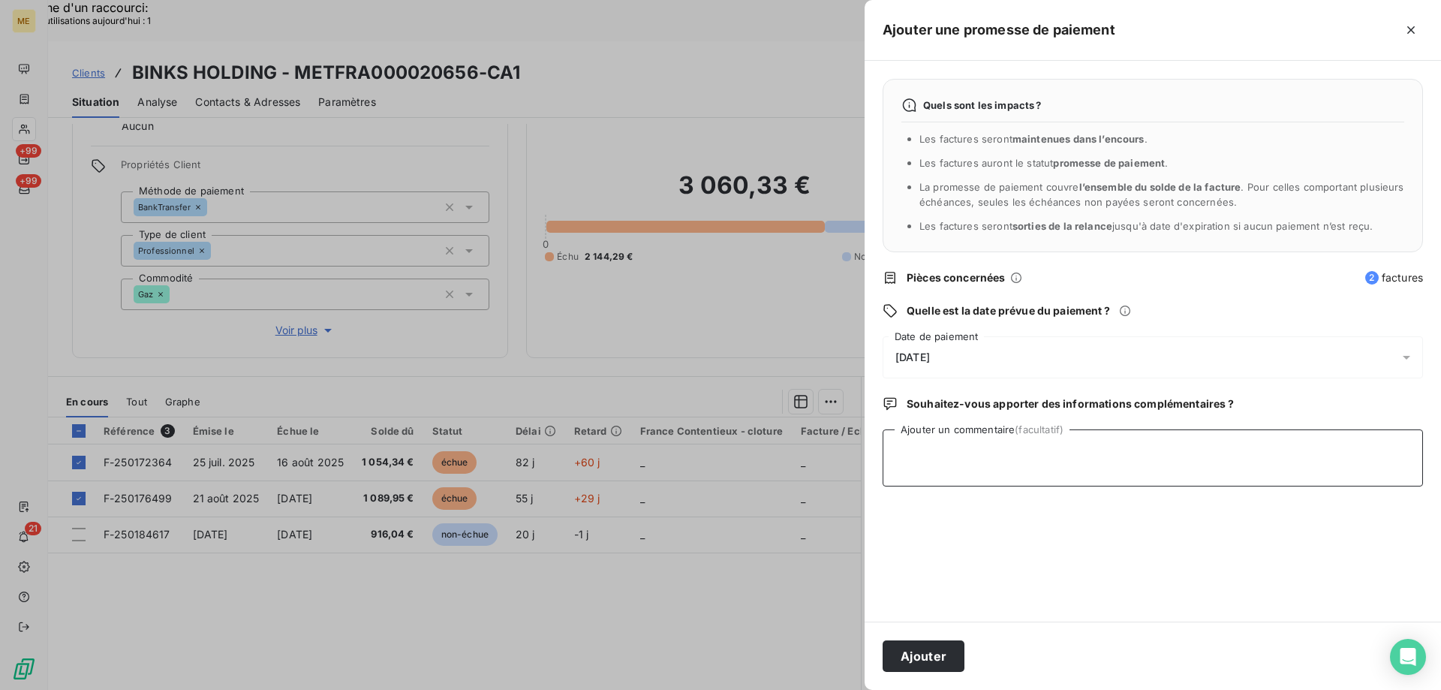
click at [1209, 455] on textarea "Ajouter un commentaire (facultatif)" at bounding box center [1153, 457] width 540 height 57
type textarea "virement parti le [DATE]"
click at [912, 653] on button "Ajouter" at bounding box center [924, 656] width 82 height 32
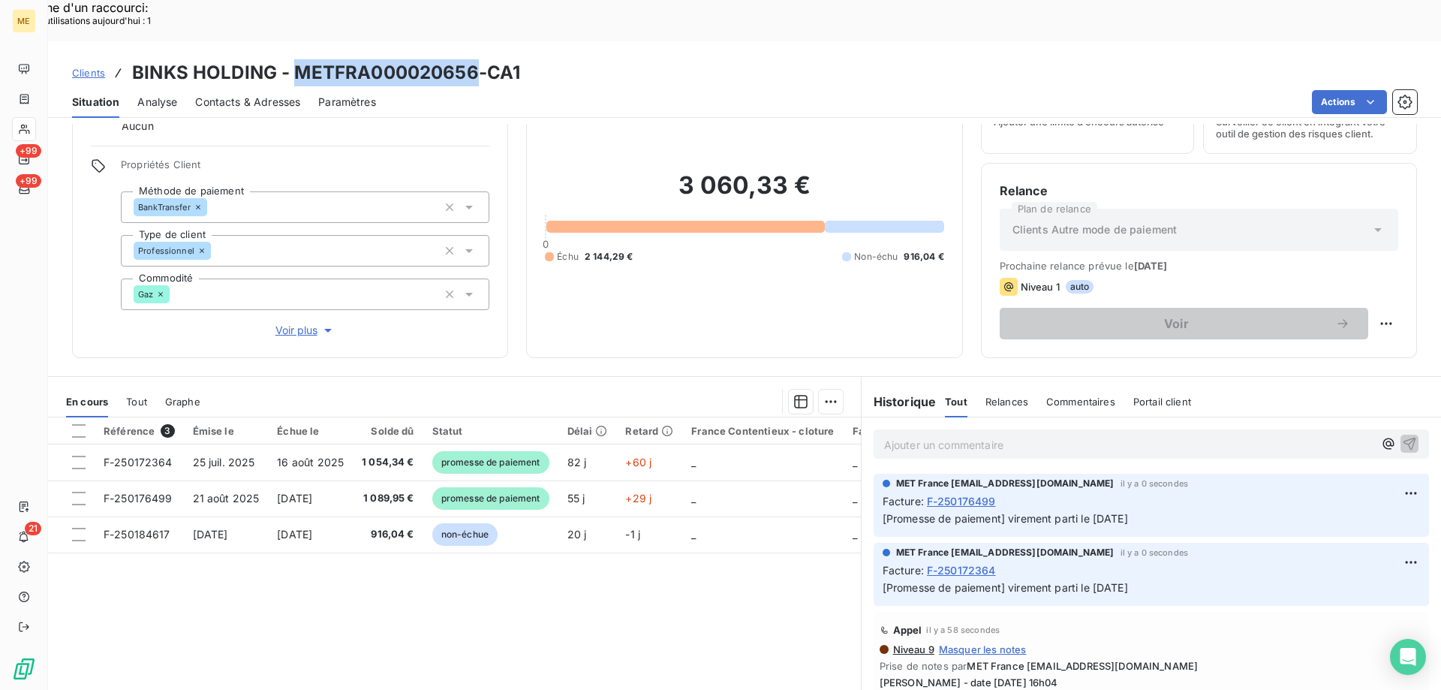
drag, startPoint x: 292, startPoint y: 27, endPoint x: 471, endPoint y: 29, distance: 179.4
click at [471, 59] on h3 "BINKS HOLDING - METFRA000020656-CA1" at bounding box center [326, 72] width 388 height 27
copy h3 "METFRA000020656"
click at [715, 558] on div "Référence 3 Émise le Échue le Solde dû Statut Délai Retard France Contentieux -…" at bounding box center [454, 561] width 813 height 289
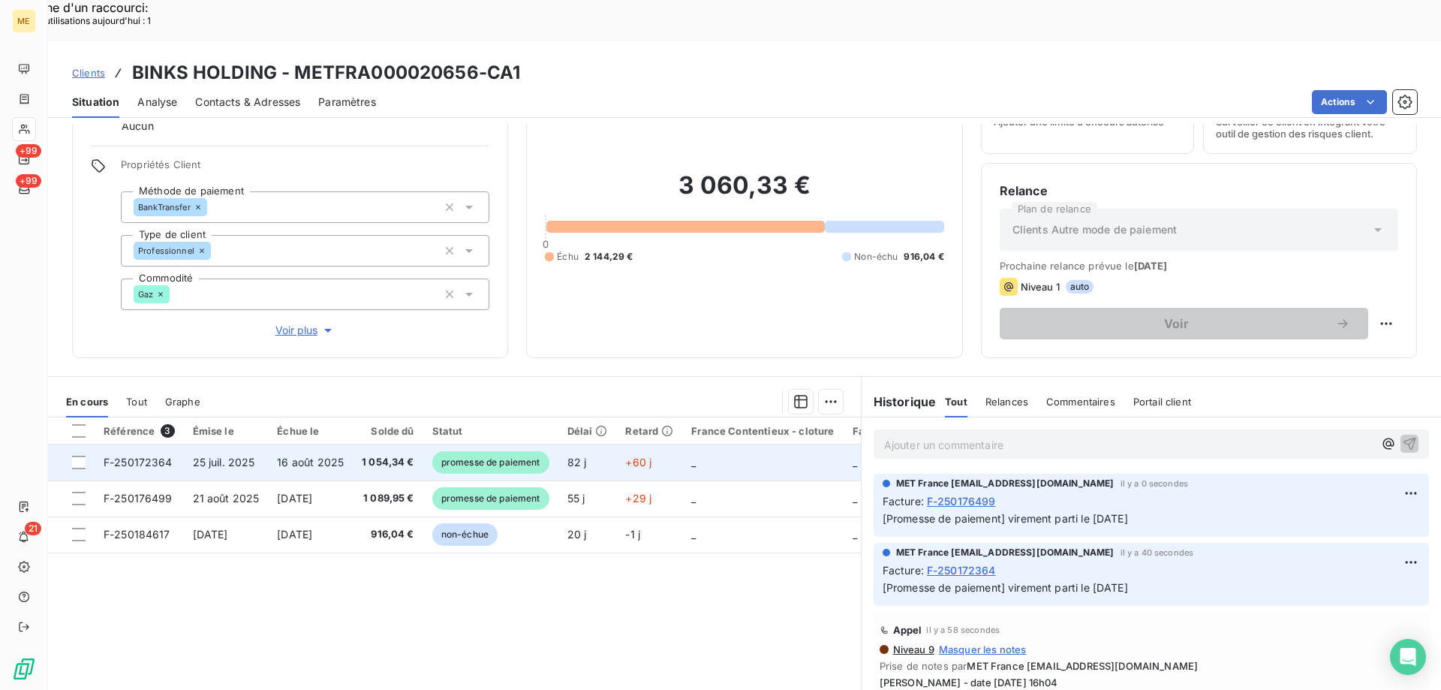
click at [130, 456] on span "F-250172364" at bounding box center [138, 462] width 69 height 13
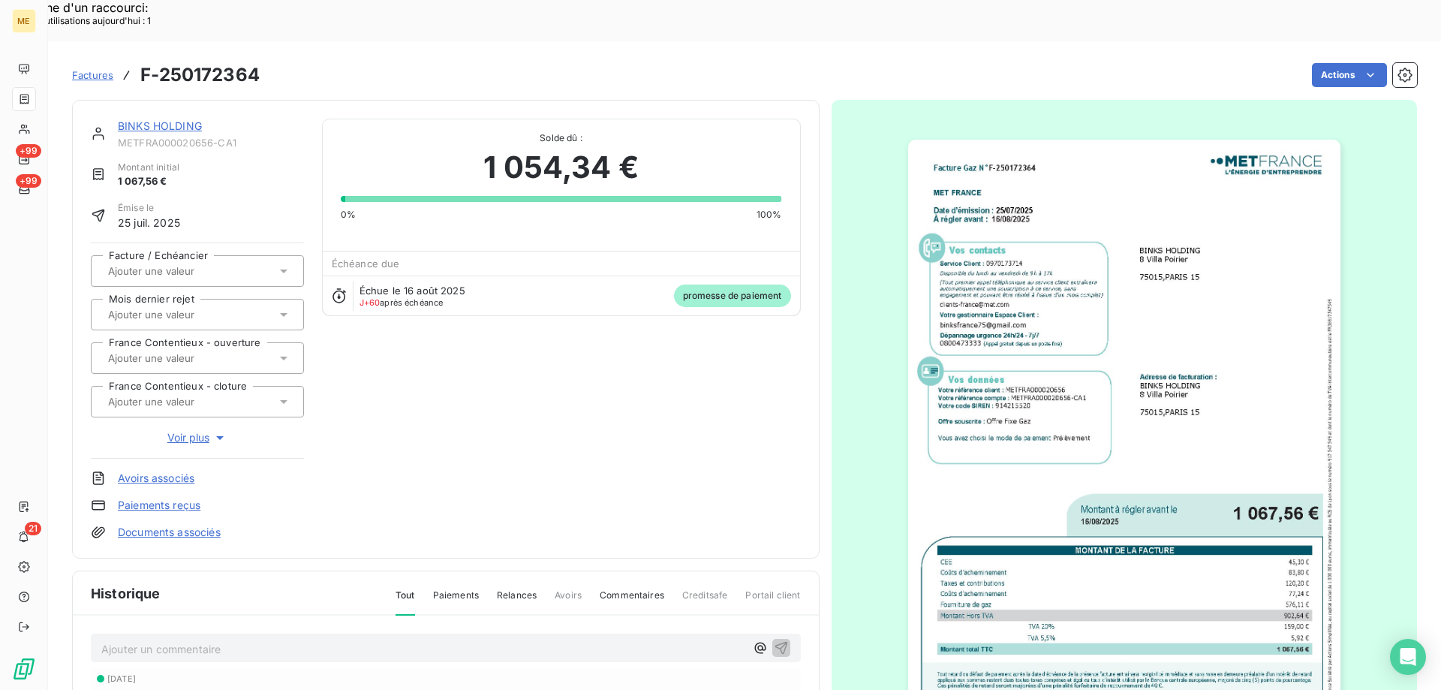
click at [1173, 384] on img "button" at bounding box center [1124, 445] width 432 height 611
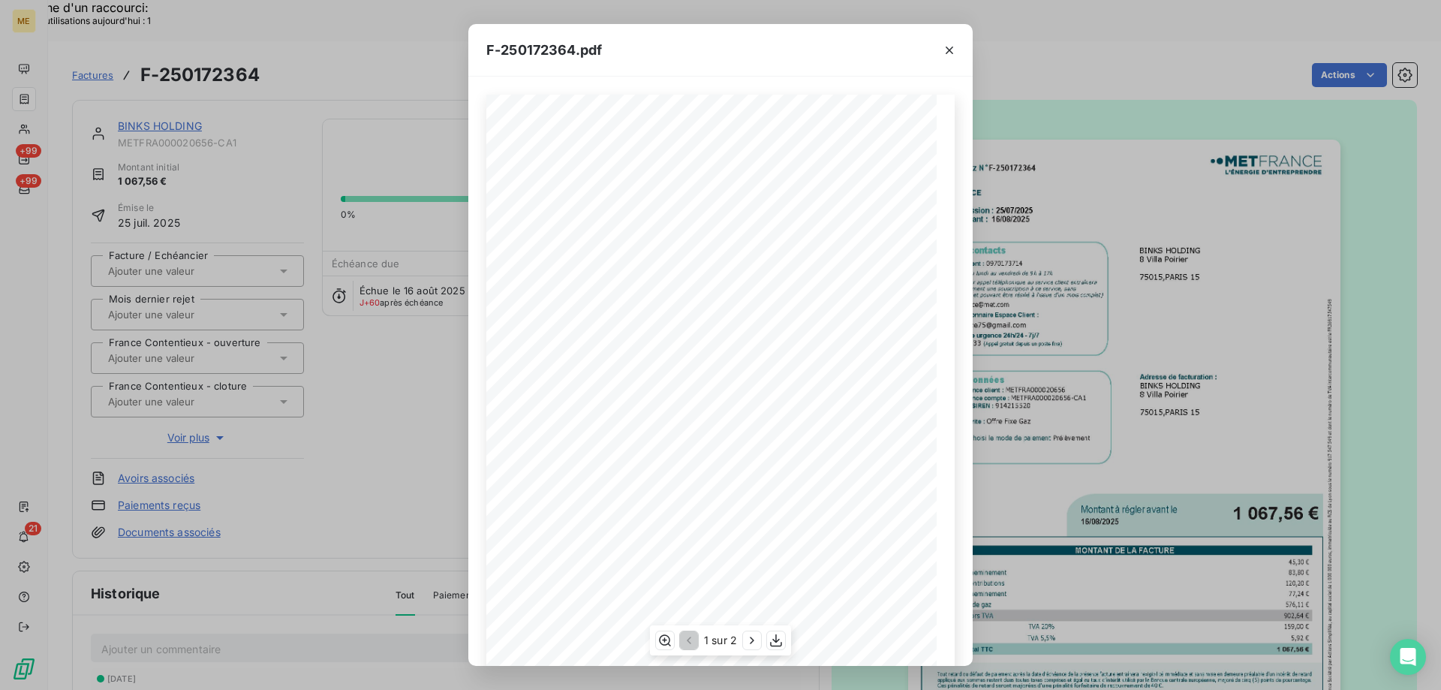
scroll to position [103, 0]
click at [777, 637] on icon "button" at bounding box center [776, 640] width 15 height 15
click at [950, 52] on icon "button" at bounding box center [949, 50] width 15 height 15
click at [950, 51] on icon "button" at bounding box center [949, 50] width 15 height 15
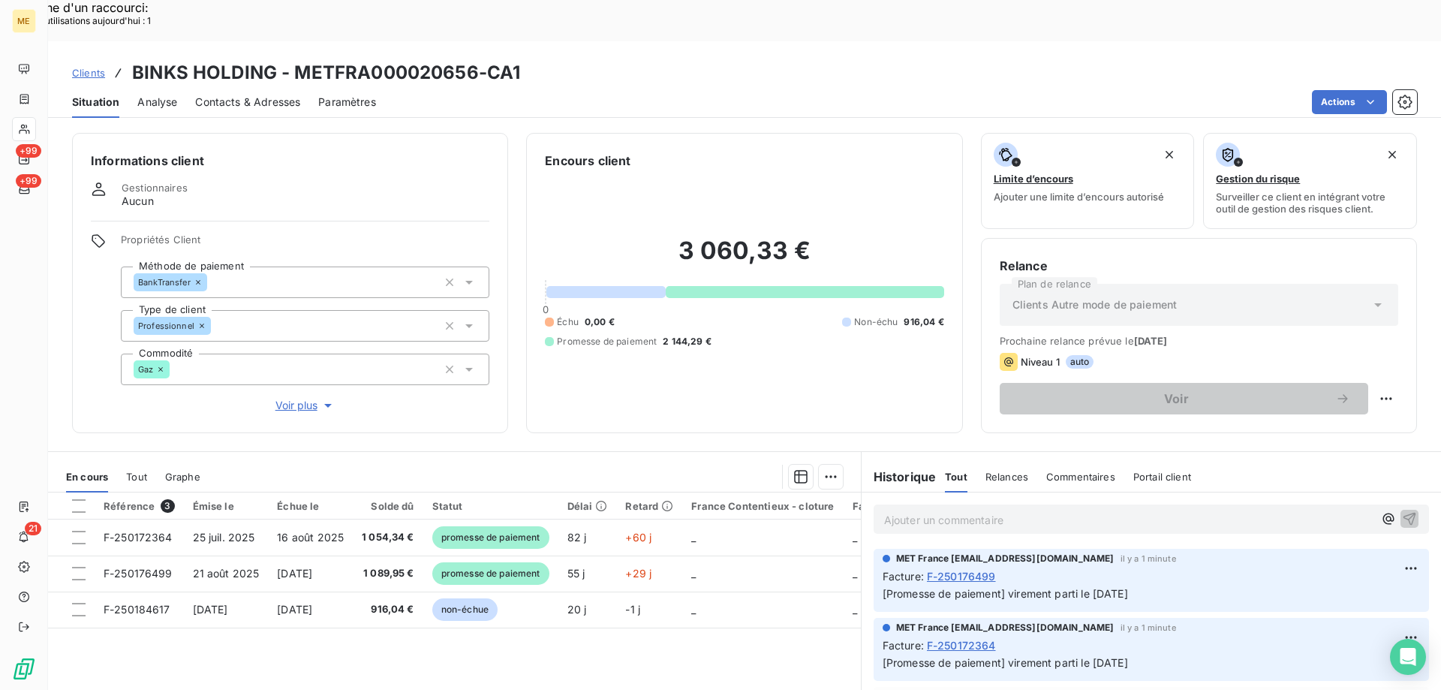
click at [760, 630] on div "Référence 3 Émise le Échue le Solde dû Statut Délai Retard France Contentieux -…" at bounding box center [454, 636] width 813 height 289
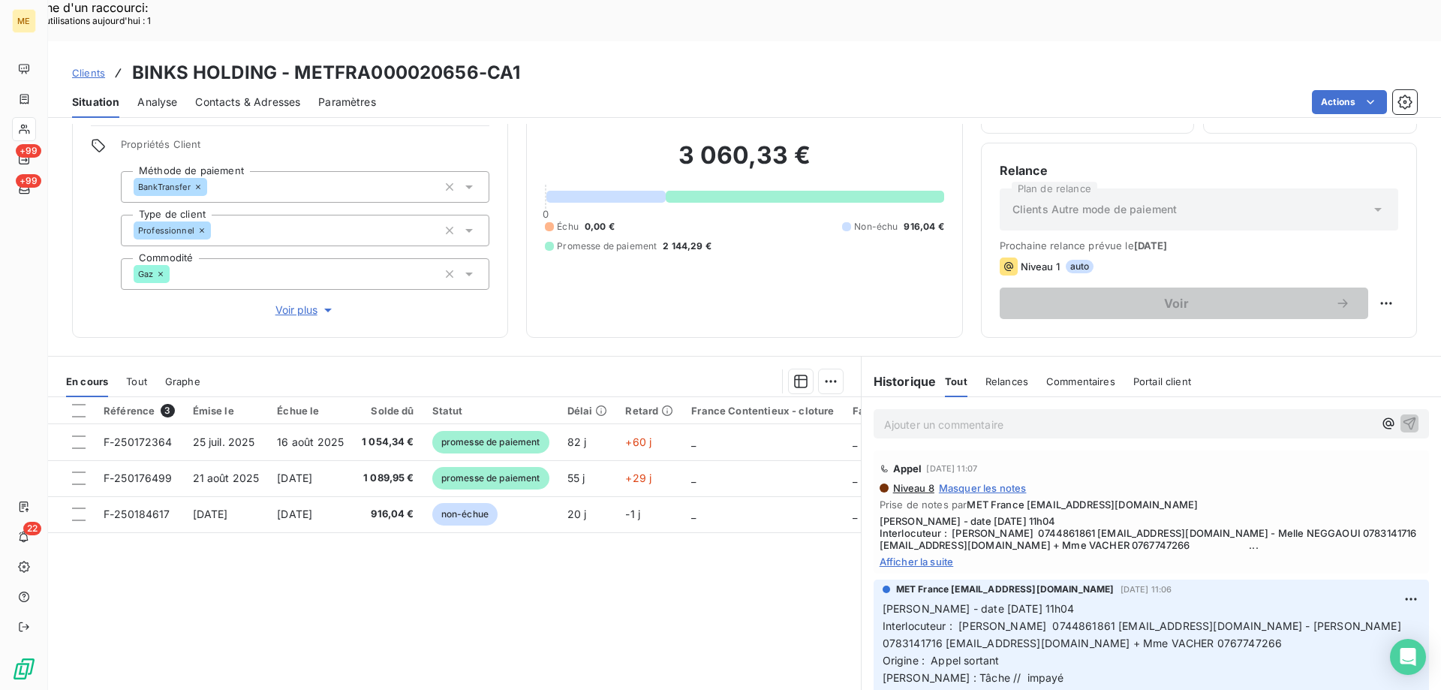
scroll to position [676, 0]
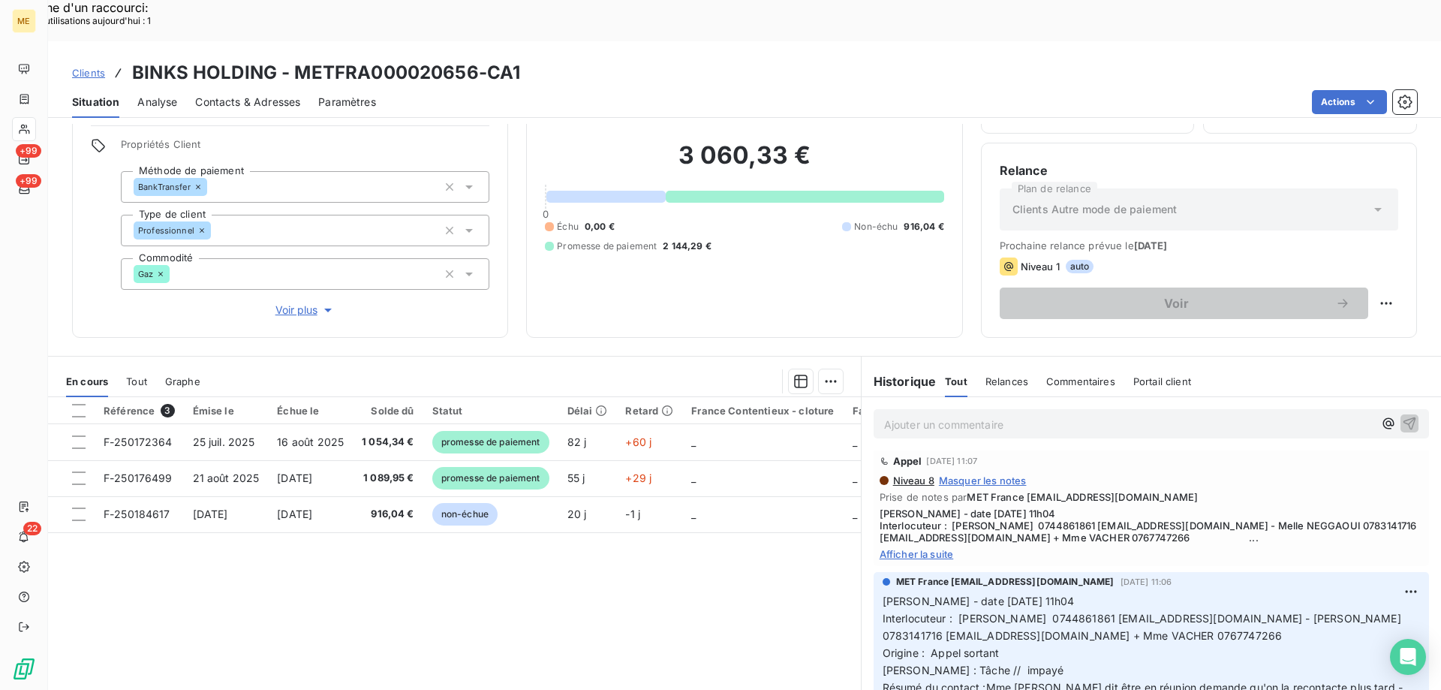
click at [903, 548] on span "Afficher la suite" at bounding box center [1151, 554] width 543 height 12
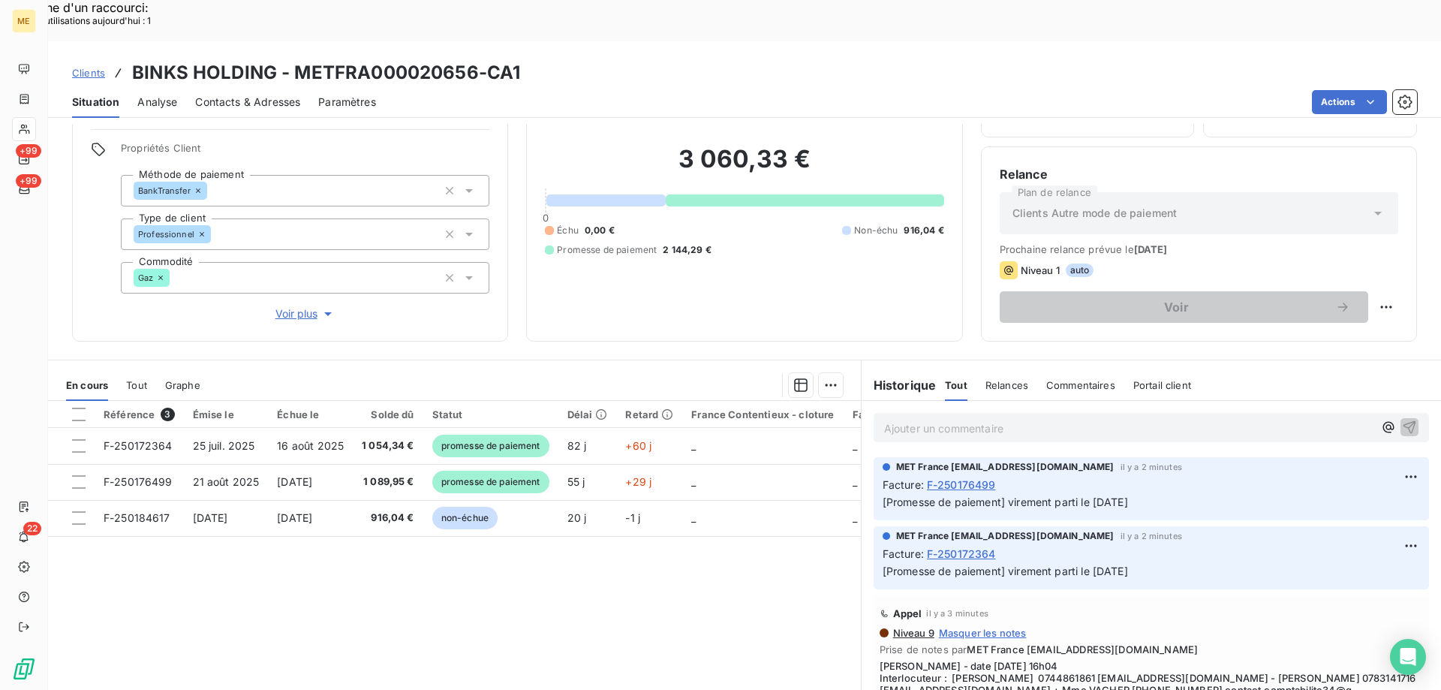
scroll to position [95, 0]
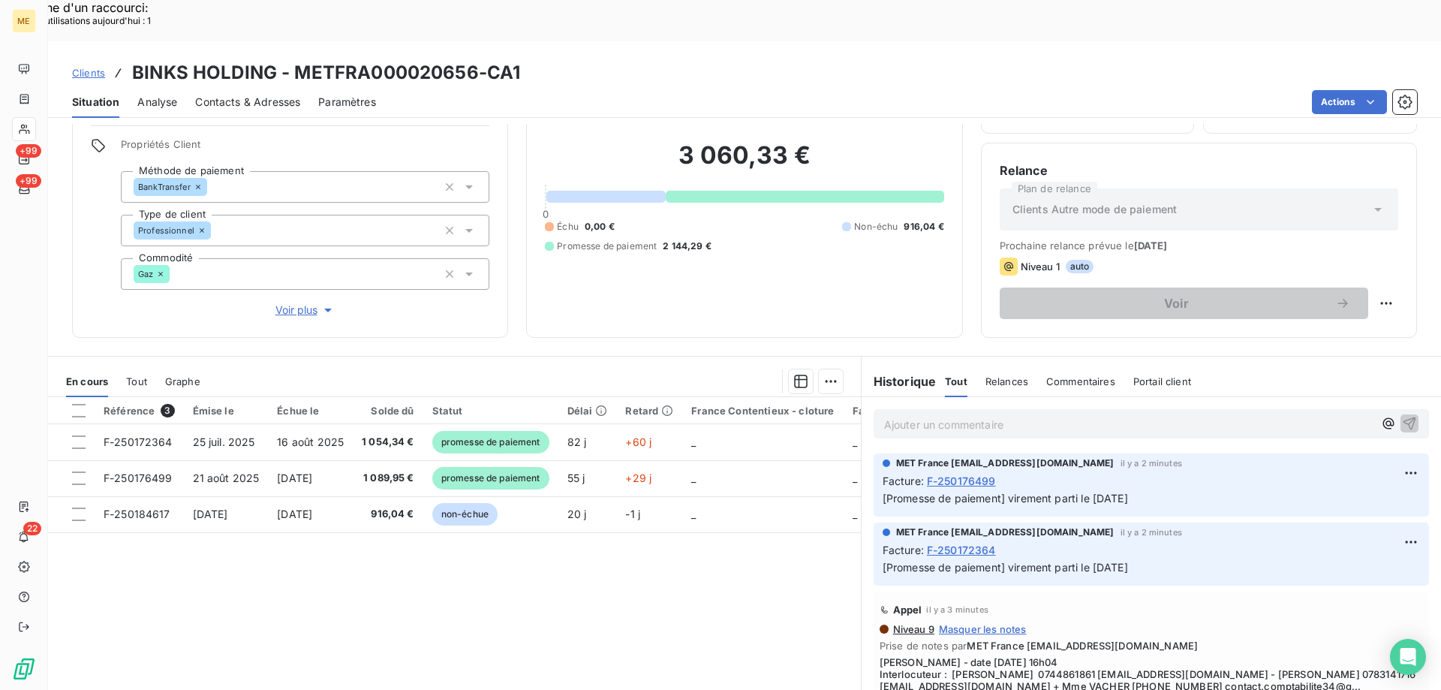
click at [977, 415] on p "Ajouter un commentaire ﻿" at bounding box center [1128, 424] width 489 height 19
click at [989, 415] on p "[PERSON_NAME] la coupure" at bounding box center [1128, 423] width 489 height 17
click at [916, 417] on span "[PERSON_NAME] la coupure UE0DV6DT a été annulée" at bounding box center [1021, 423] width 275 height 13
click at [1402, 415] on icon "button" at bounding box center [1409, 422] width 15 height 15
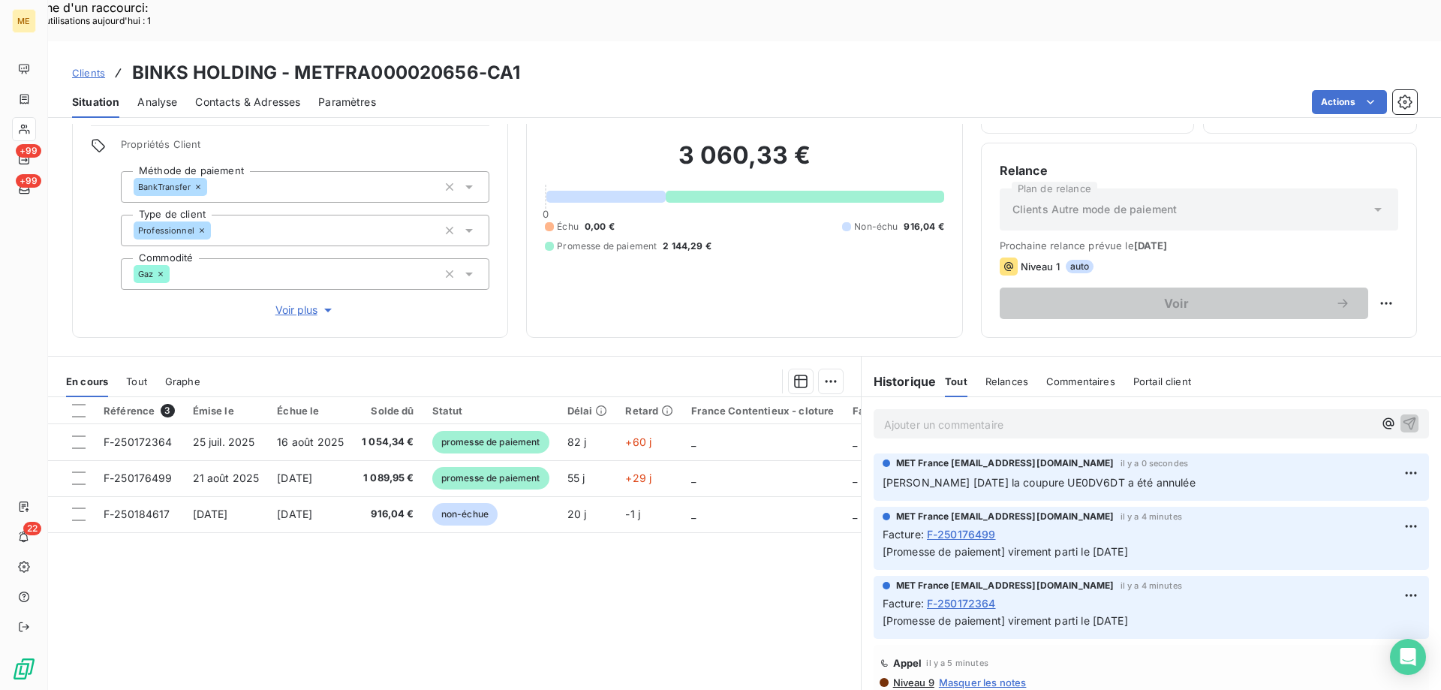
click at [737, 588] on div "Référence 3 Émise le Échue le Solde dû Statut Délai Retard France Contentieux -…" at bounding box center [454, 541] width 813 height 289
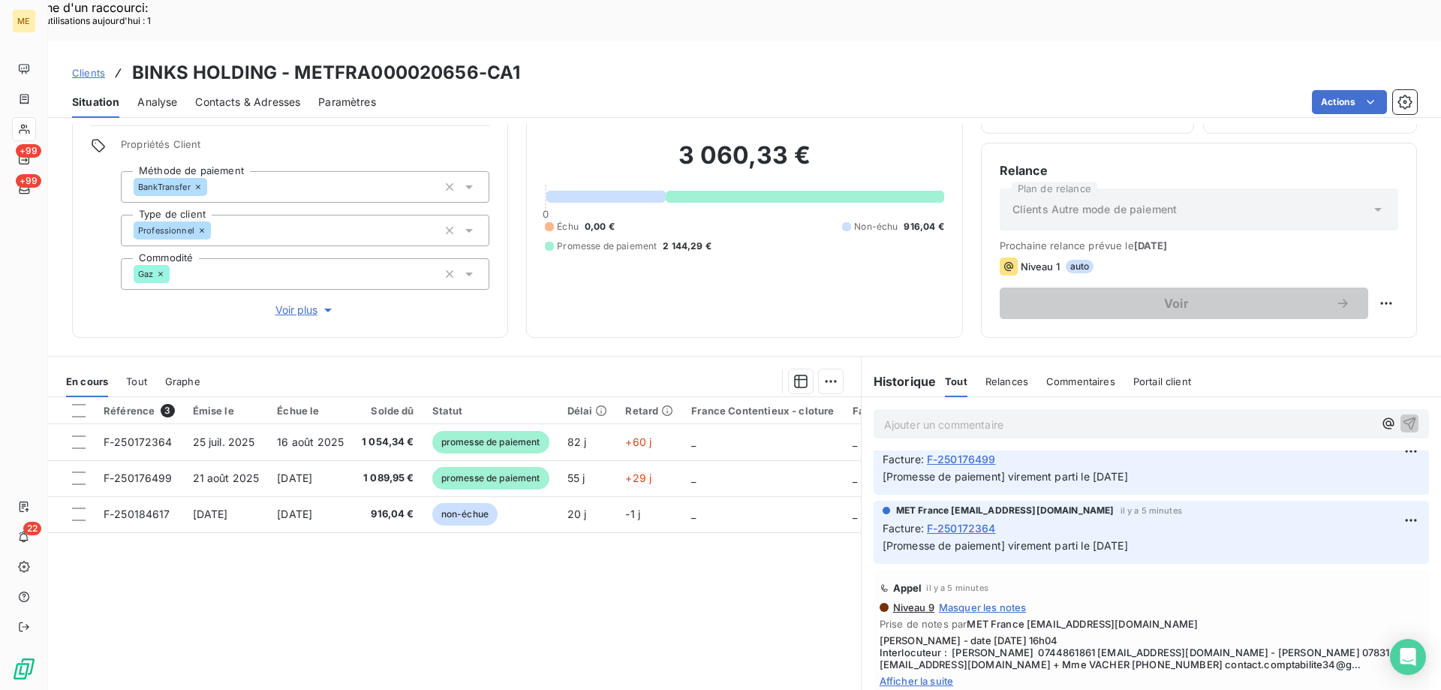
scroll to position [300, 0]
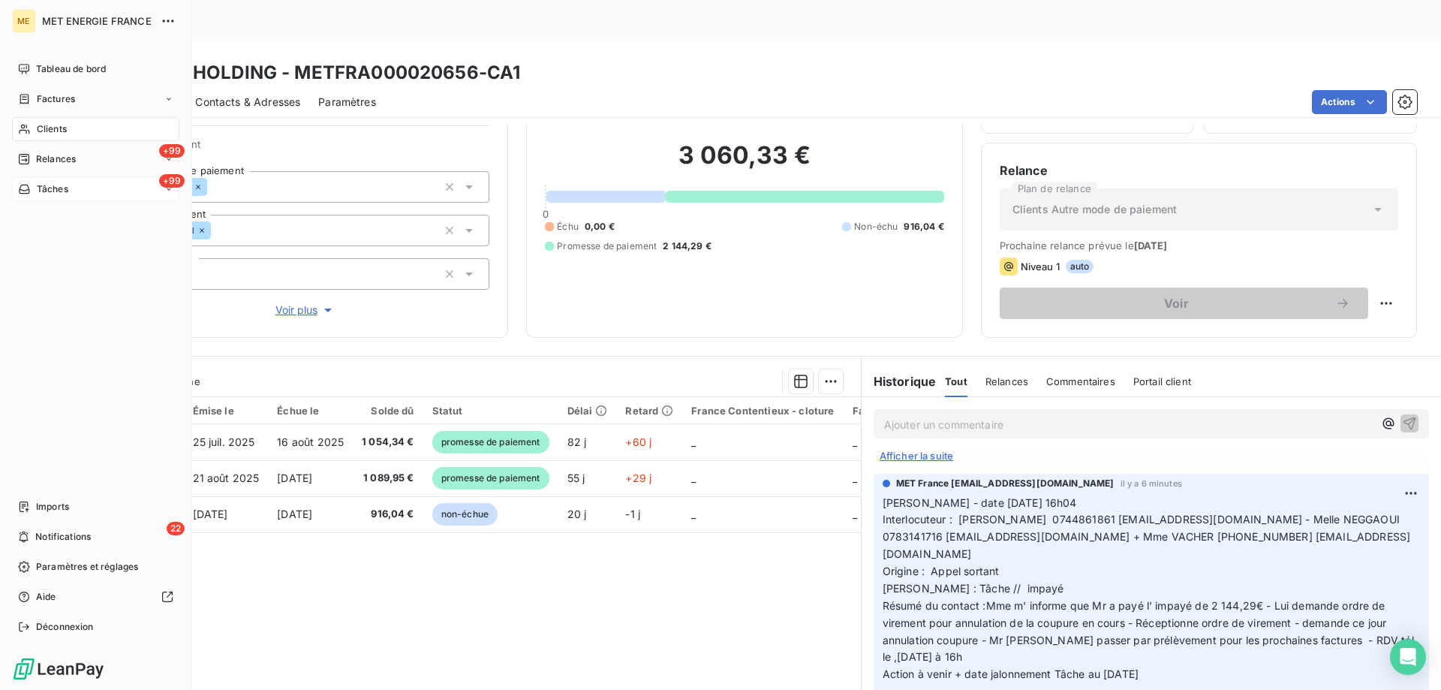
click at [108, 190] on div "+99 Tâches" at bounding box center [95, 189] width 167 height 24
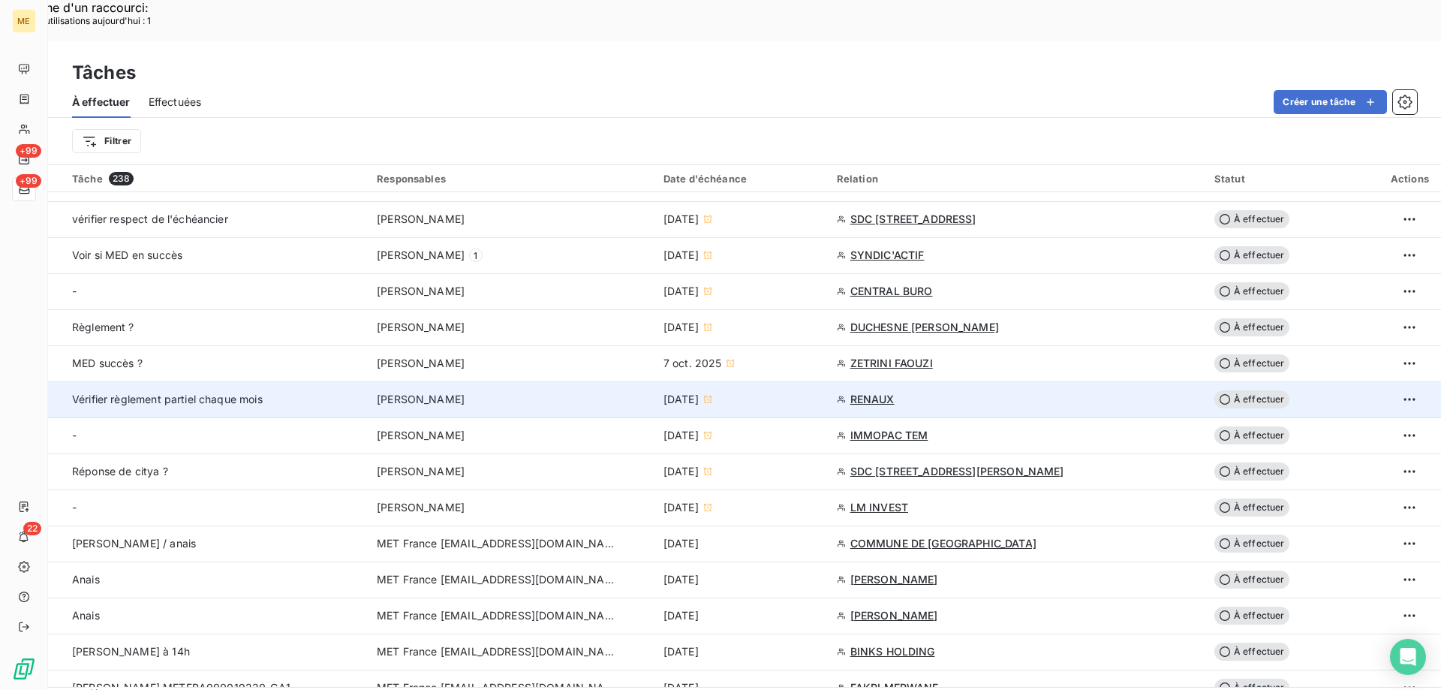
scroll to position [826, 0]
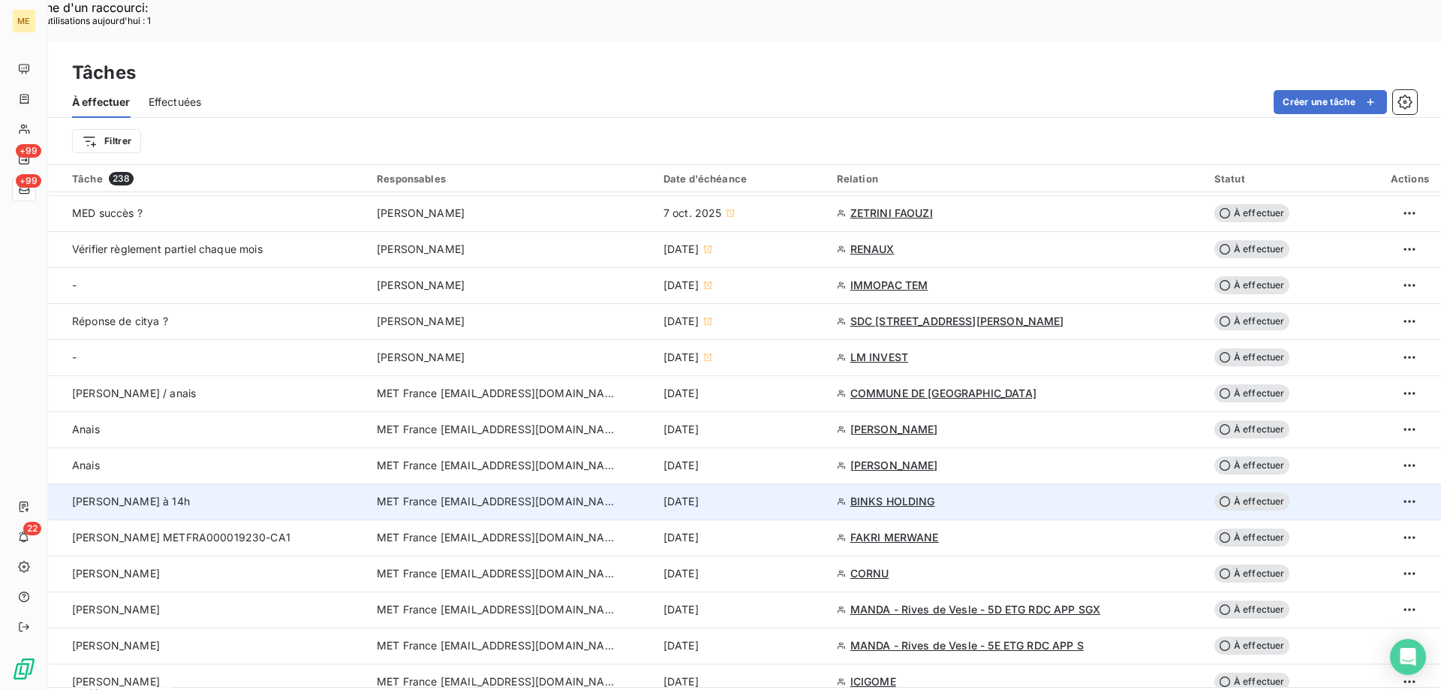
click at [1255, 492] on span "À effectuer" at bounding box center [1251, 501] width 75 height 18
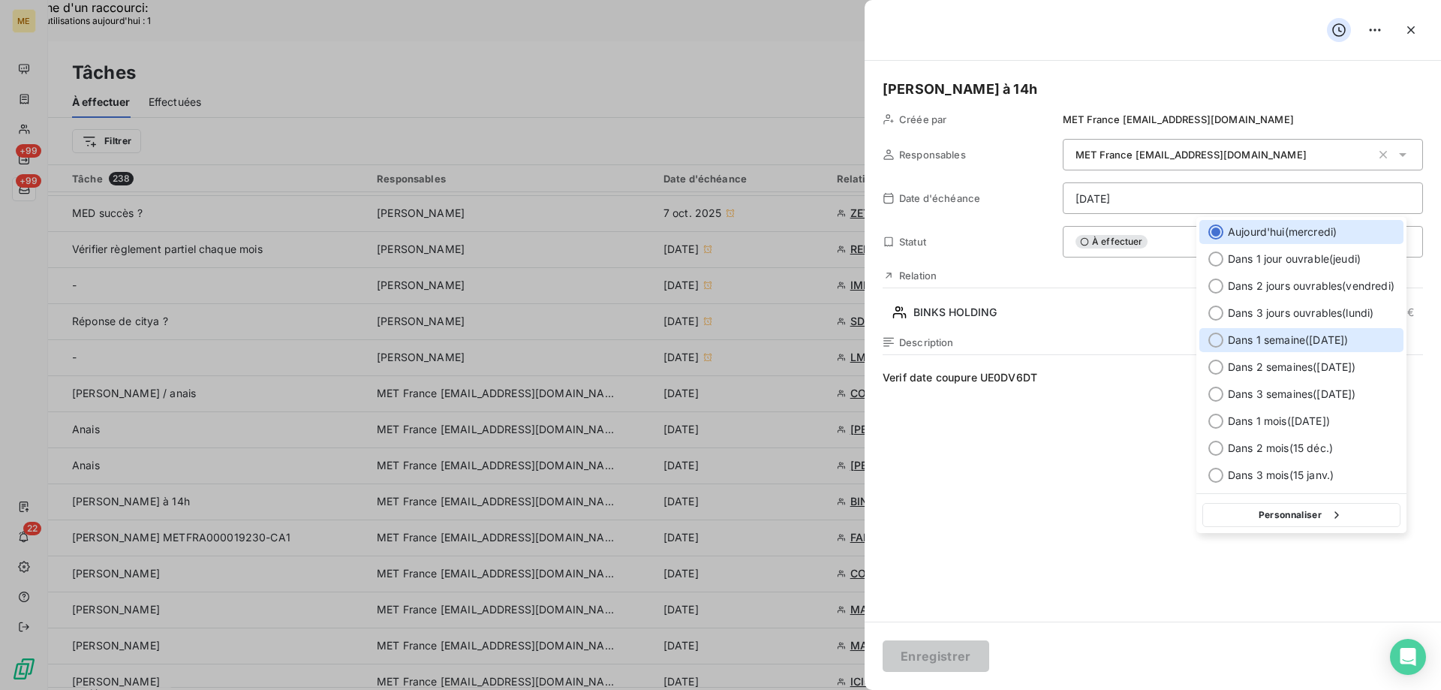
click at [1219, 339] on div at bounding box center [1215, 340] width 15 height 15
type input "[DATE]"
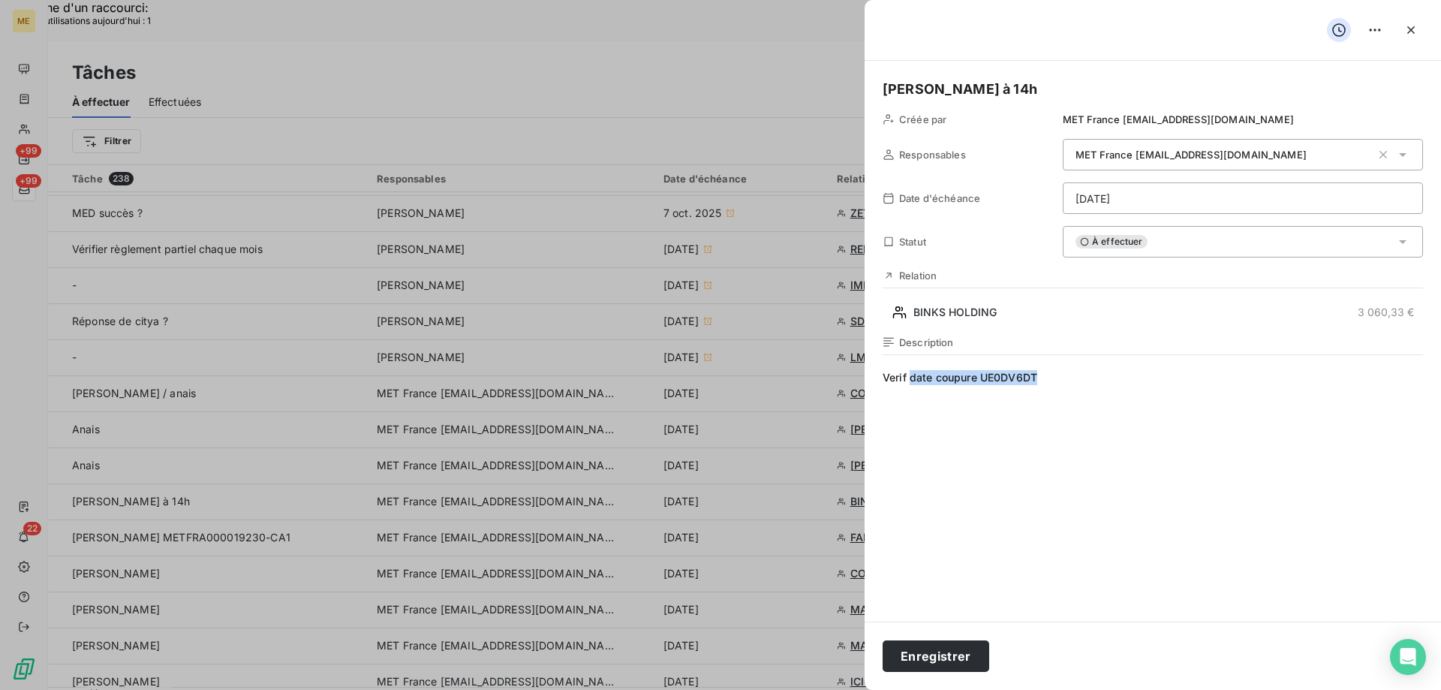
drag, startPoint x: 910, startPoint y: 375, endPoint x: 1102, endPoint y: 376, distance: 191.4
click at [1101, 377] on span "Verif date coupure UE0DV6DT" at bounding box center [1153, 514] width 540 height 288
click at [907, 662] on button "Enregistrer" at bounding box center [936, 656] width 107 height 32
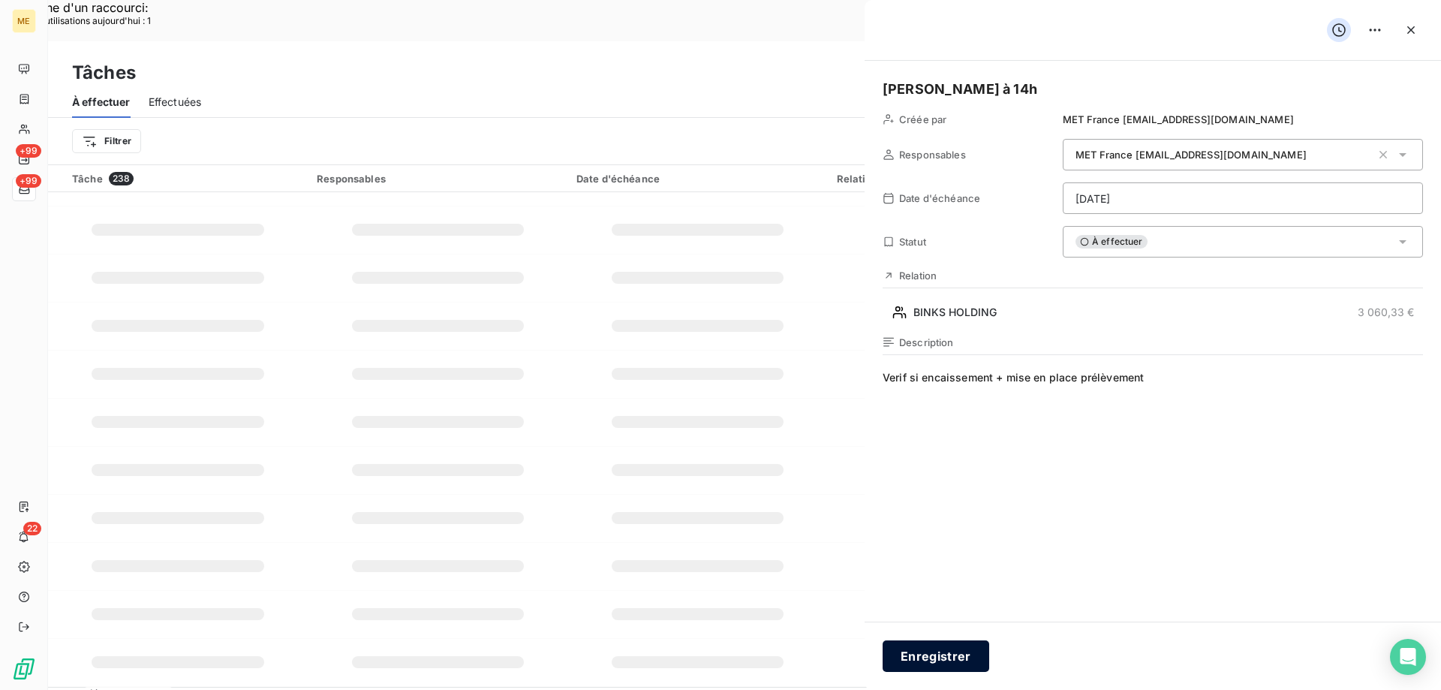
type input "[DATE]"
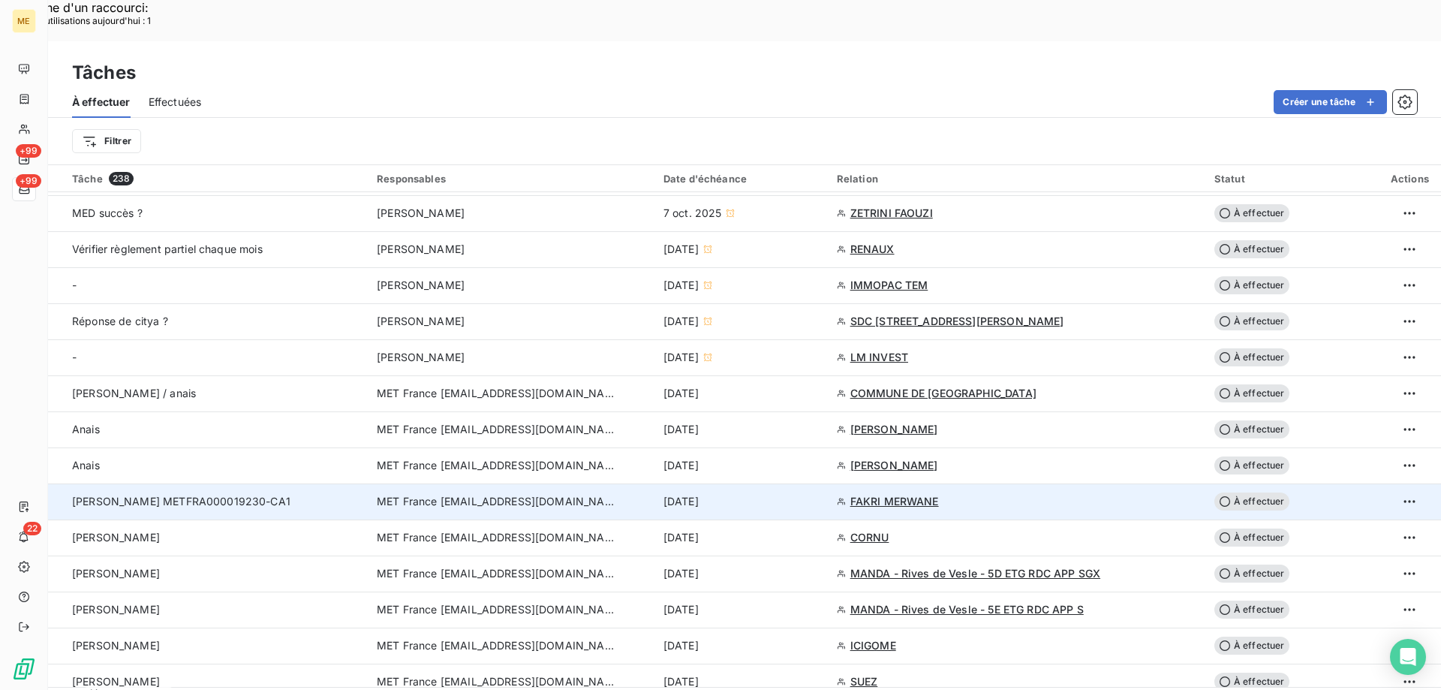
click at [895, 494] on span "FAKRI MERWANE" at bounding box center [894, 501] width 89 height 15
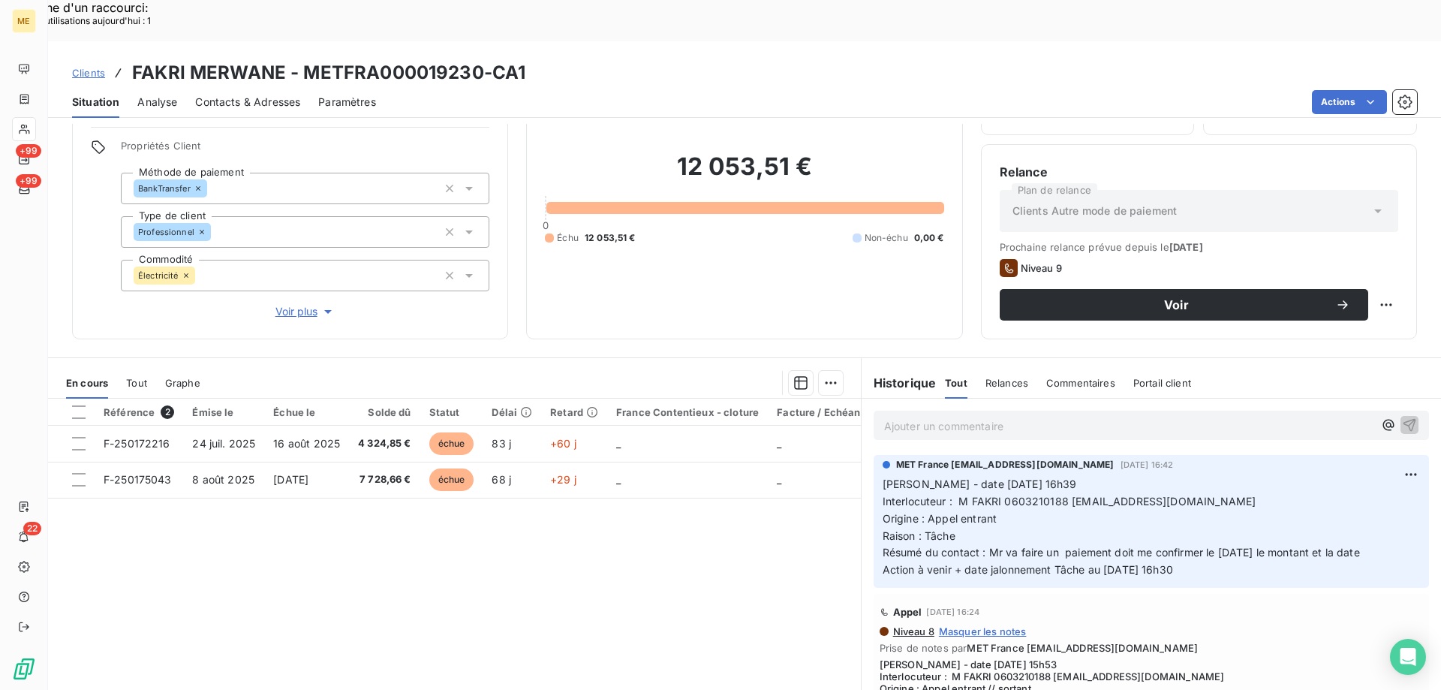
scroll to position [95, 0]
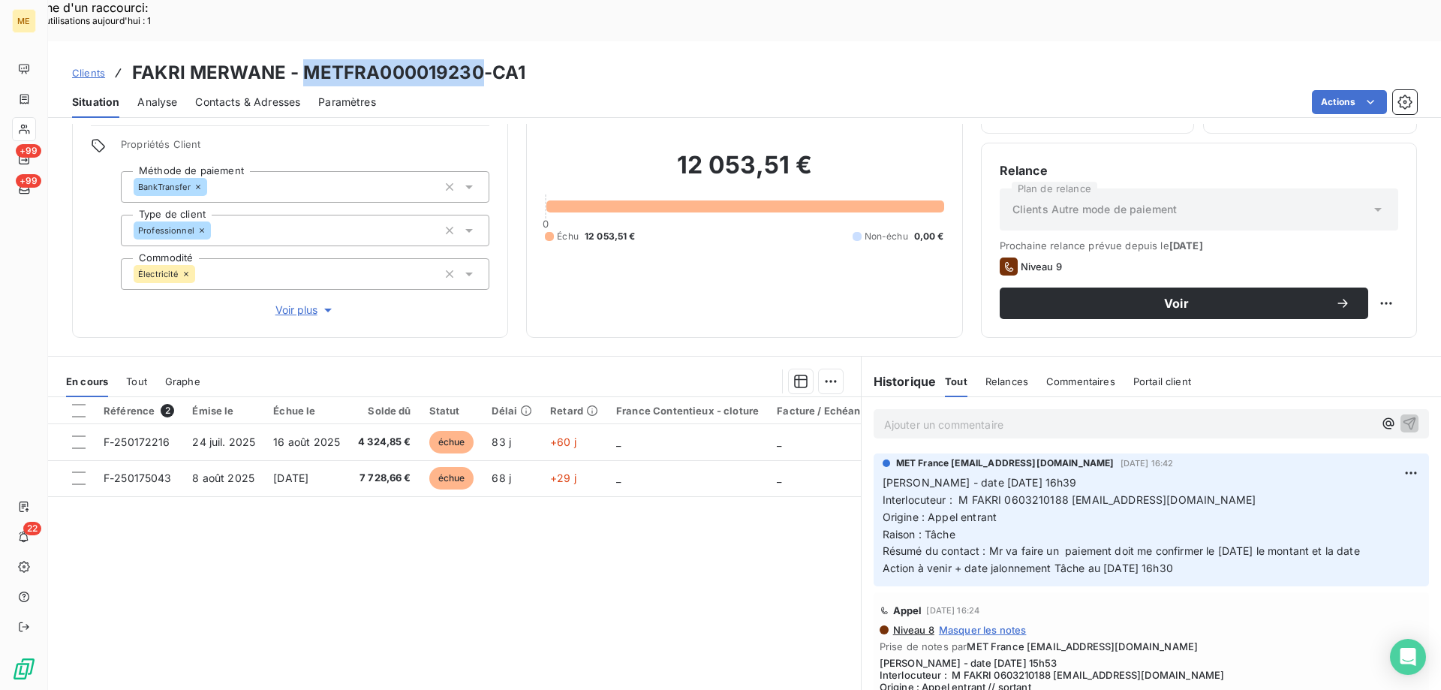
drag, startPoint x: 302, startPoint y: 32, endPoint x: 480, endPoint y: 30, distance: 177.2
click at [480, 59] on h3 "FAKRI MERWANE - METFRA000019230-CA1" at bounding box center [328, 72] width 393 height 27
copy h3 "METFRA000019230"
drag, startPoint x: 1065, startPoint y: 454, endPoint x: 1205, endPoint y: 452, distance: 140.4
click at [1205, 493] on span "Interlocuteur : M FAKRI 0603210188 [EMAIL_ADDRESS][DOMAIN_NAME]" at bounding box center [1070, 499] width 374 height 13
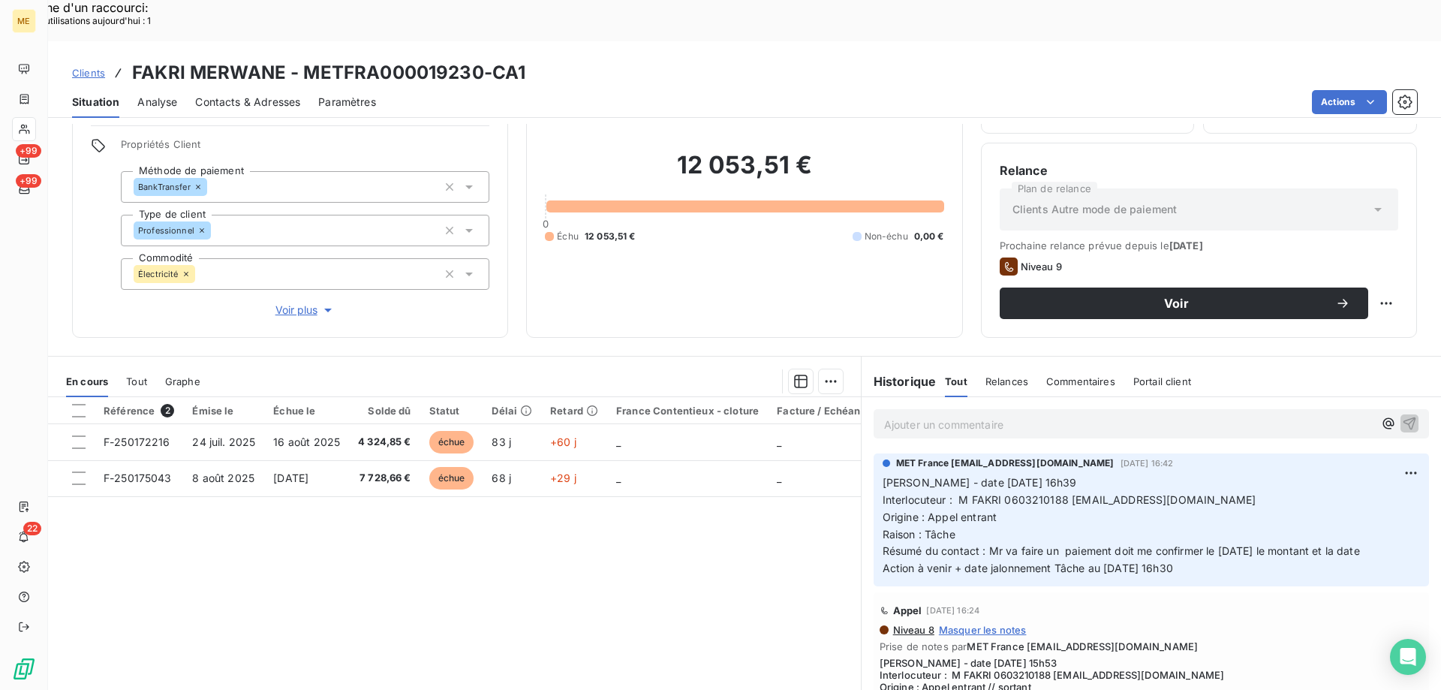
click at [1023, 493] on span "Interlocuteur : M FAKRI 0603210188 [EMAIL_ADDRESS][DOMAIN_NAME]" at bounding box center [1070, 499] width 374 height 13
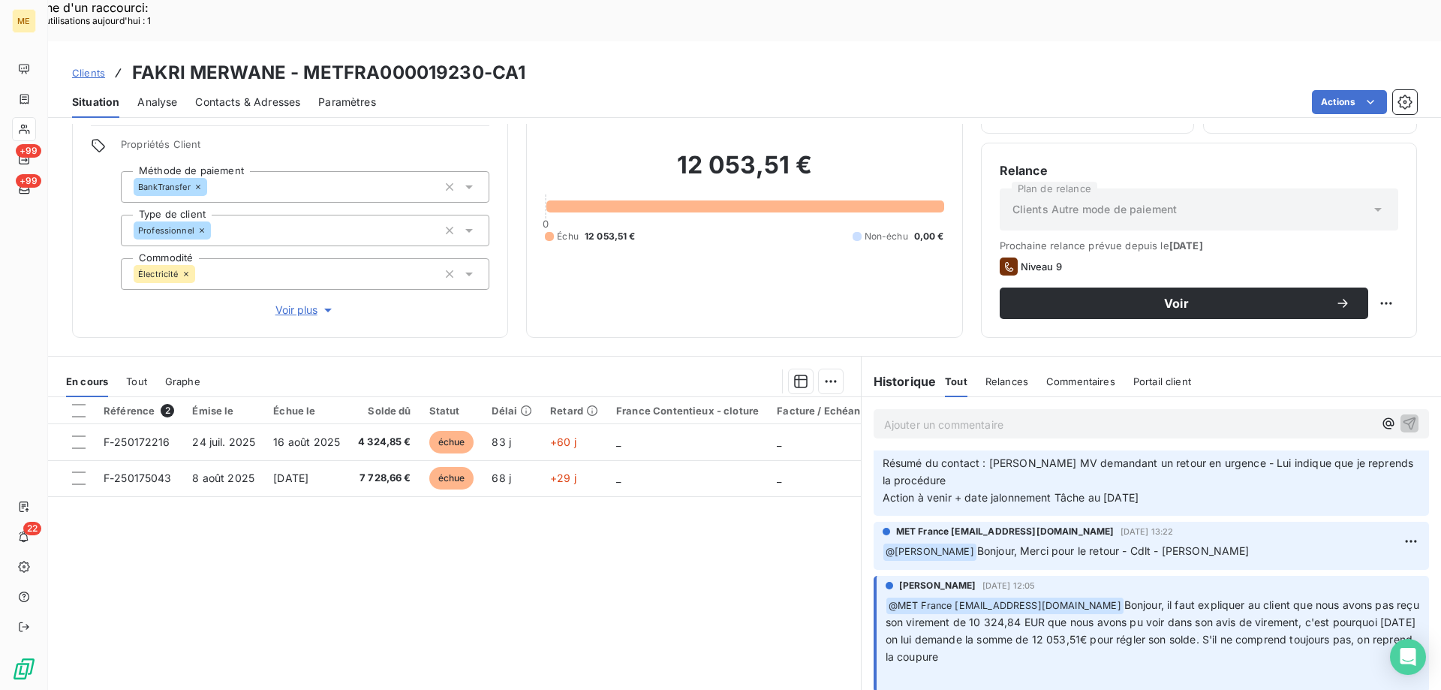
scroll to position [826, 0]
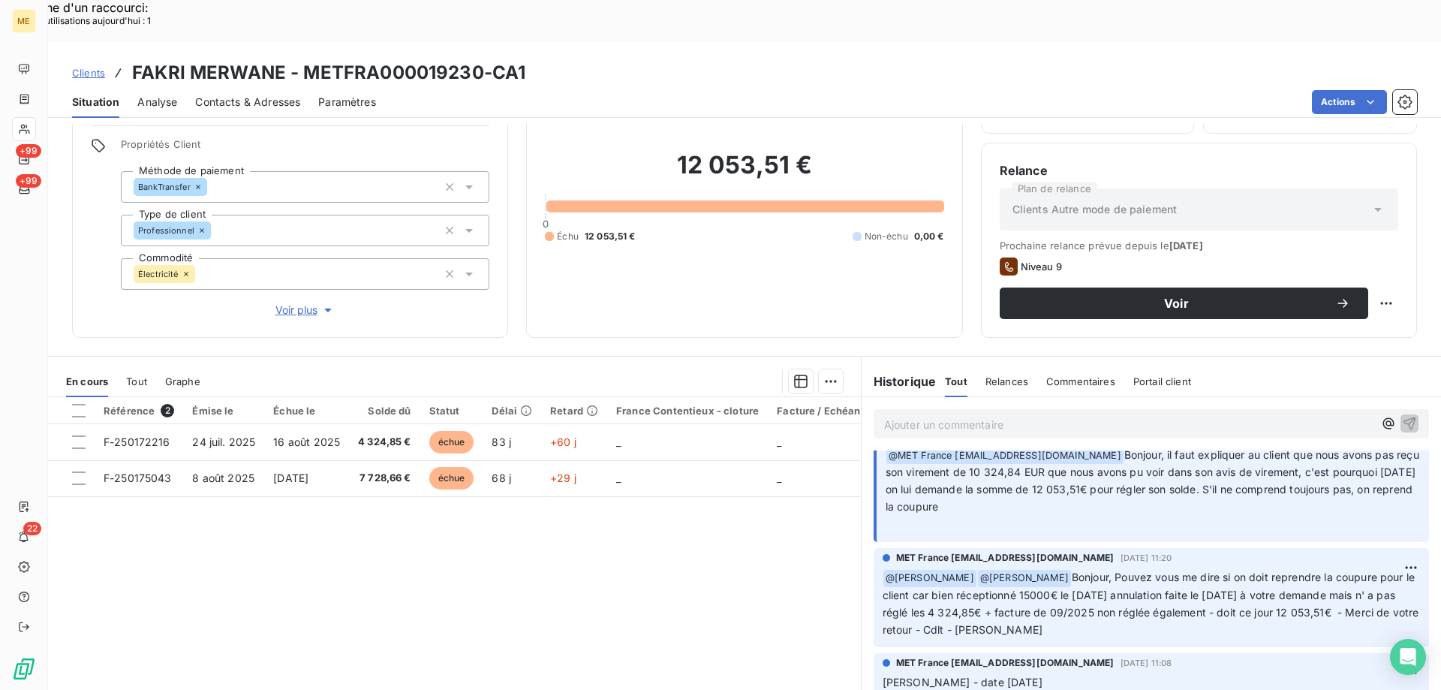
click at [144, 375] on span "Tout" at bounding box center [136, 381] width 21 height 12
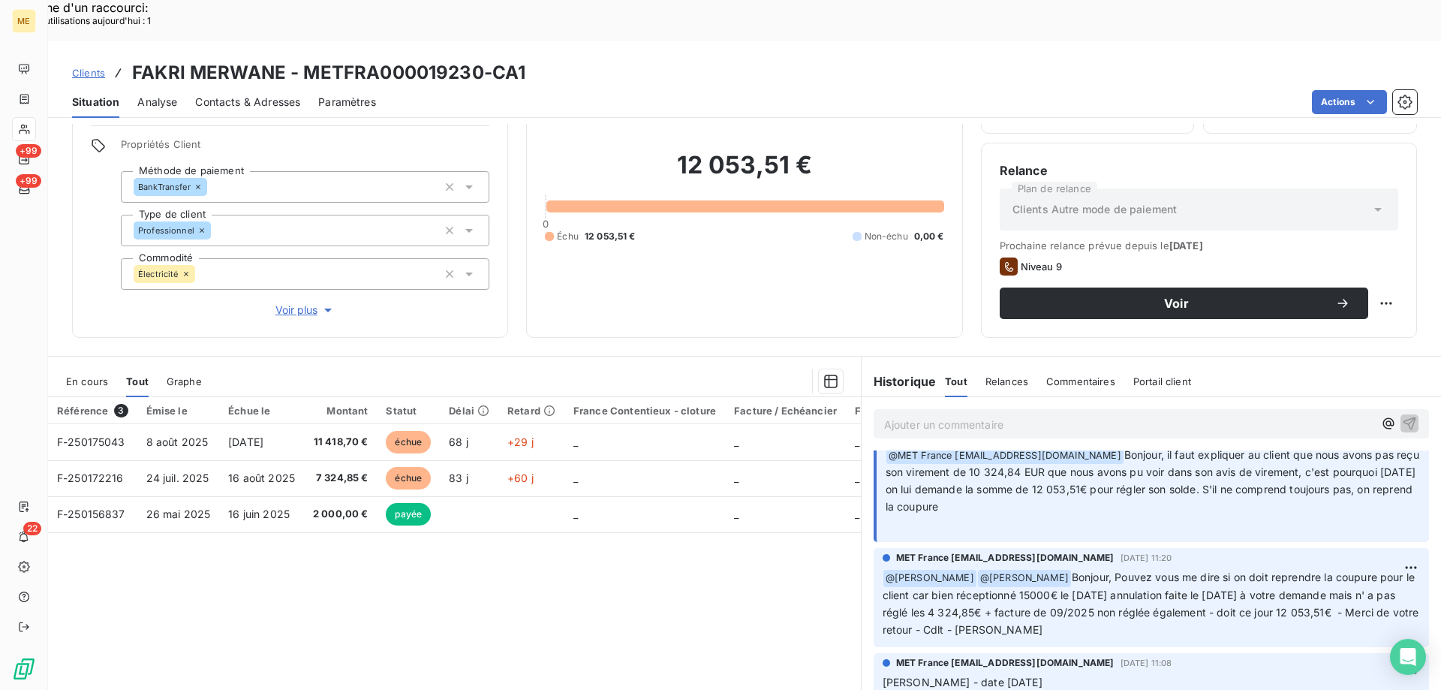
click at [594, 538] on div "Référence 3 Émise le Échue le Montant Statut Délai Retard France Contentieux - …" at bounding box center [454, 541] width 813 height 289
click at [540, 554] on div "Référence 3 Émise le Échue le Montant Statut Délai Retard France Contentieux - …" at bounding box center [454, 541] width 813 height 289
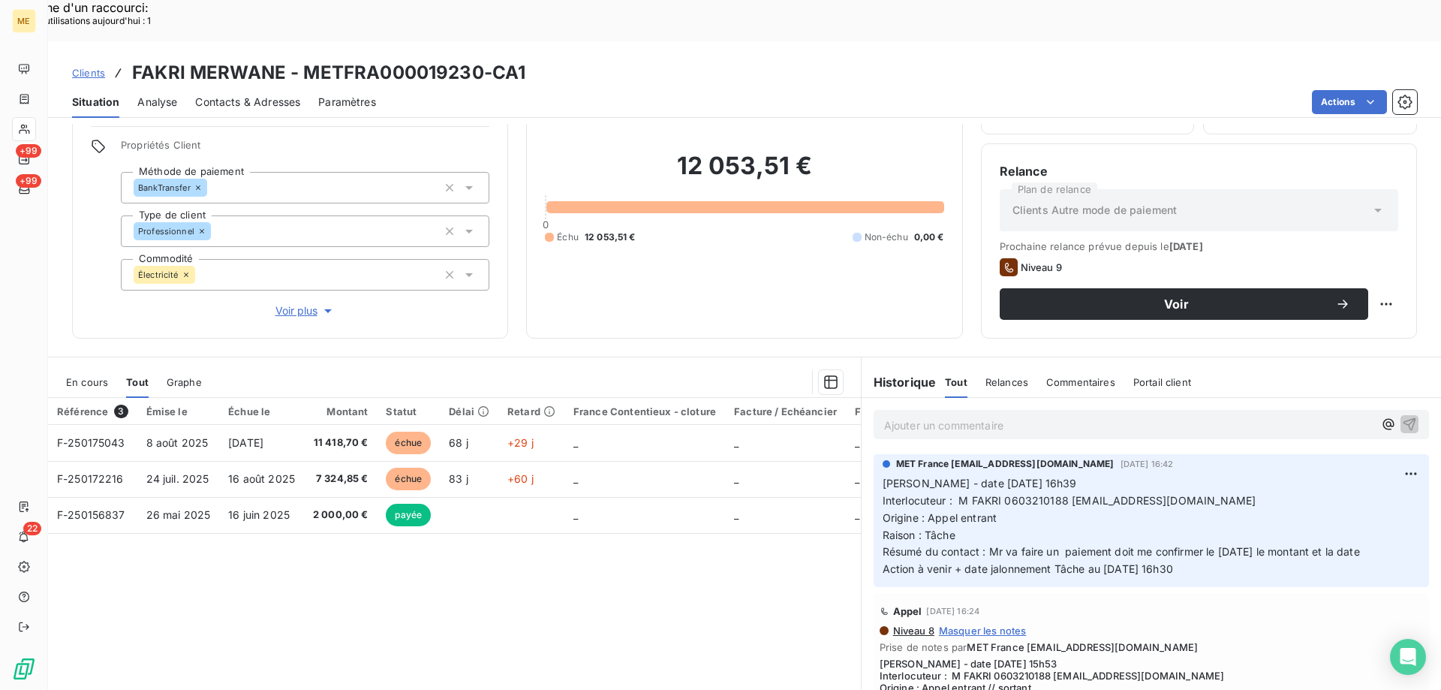
scroll to position [95, 0]
click at [942, 415] on p "Ajouter un commentaire ﻿" at bounding box center [1128, 424] width 489 height 19
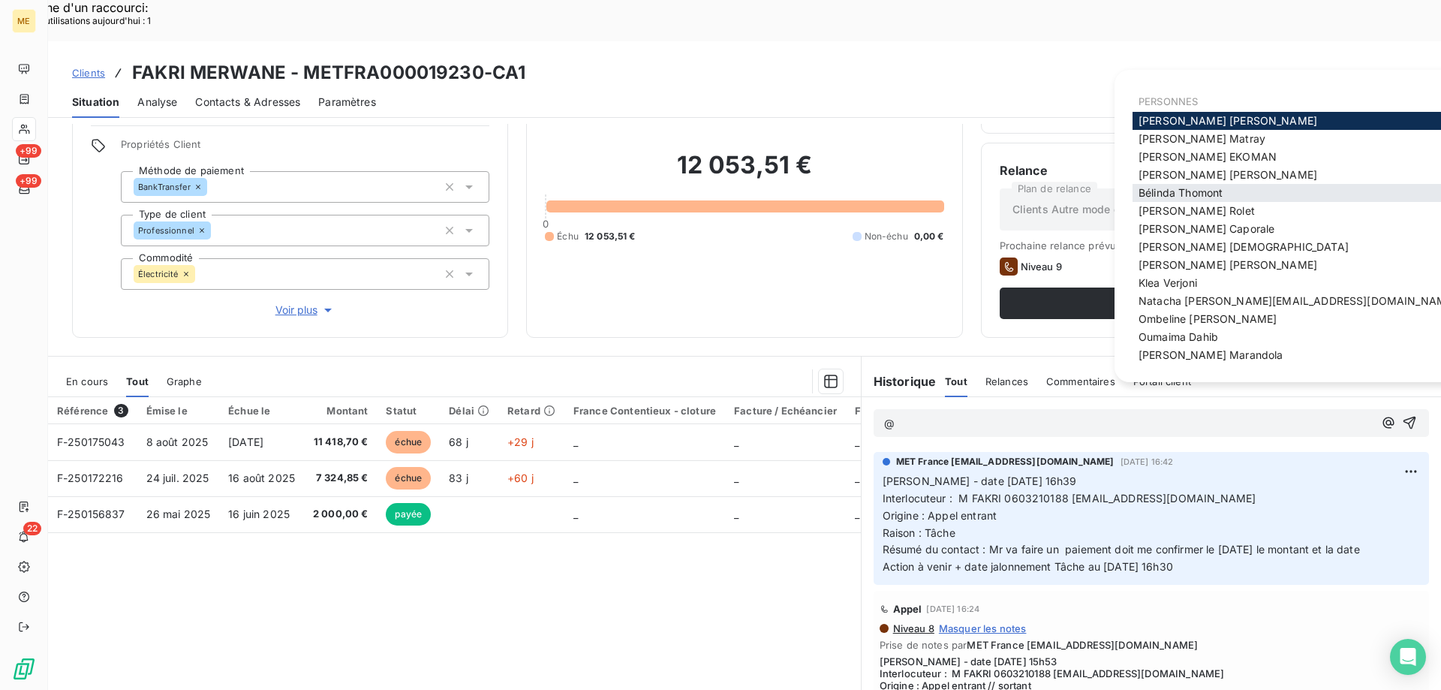
click at [1167, 190] on span "[PERSON_NAME]" at bounding box center [1181, 192] width 84 height 13
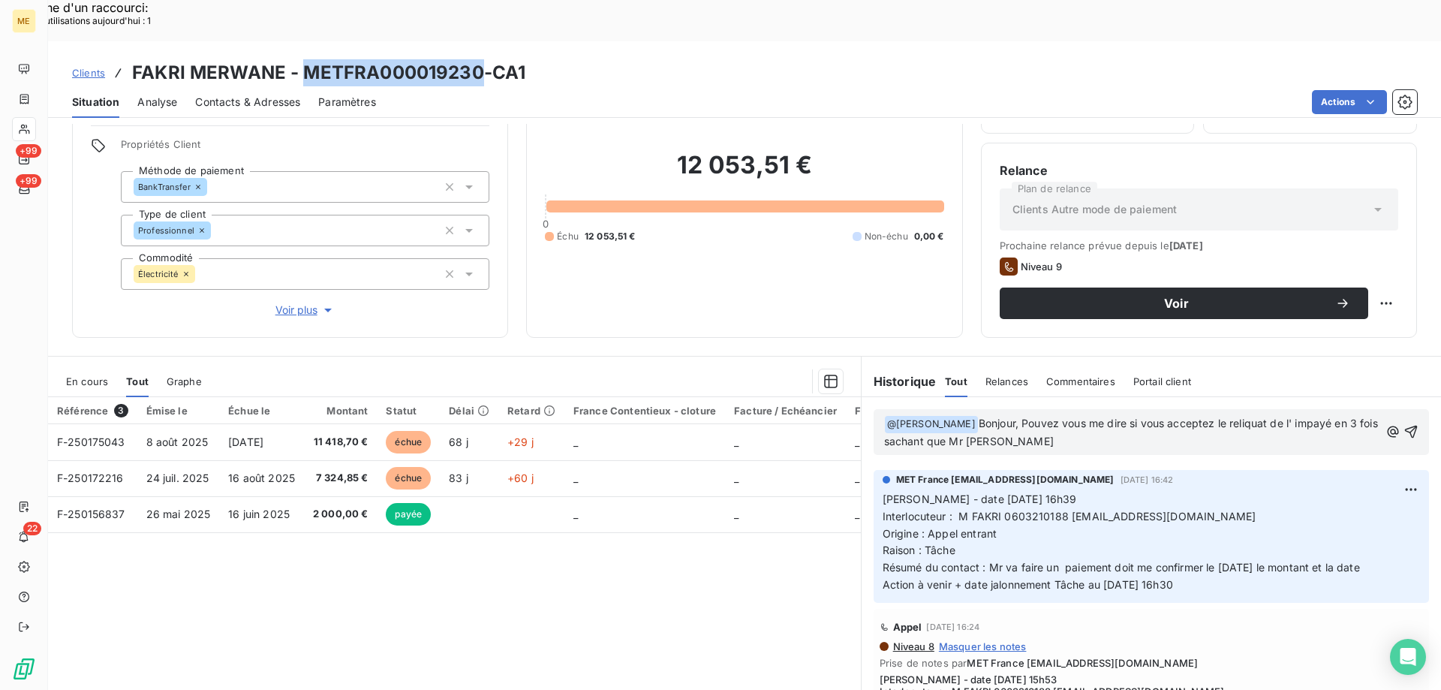
drag, startPoint x: 306, startPoint y: 35, endPoint x: 480, endPoint y: 29, distance: 175.0
click at [480, 59] on h3 "FAKRI MERWANE - METFRA000019230-CA1" at bounding box center [328, 72] width 393 height 27
click at [1001, 415] on p "﻿ @ [PERSON_NAME] ﻿ Bonjour, Pouvez vous me dire si vous acceptez le reliquat d…" at bounding box center [1131, 432] width 495 height 35
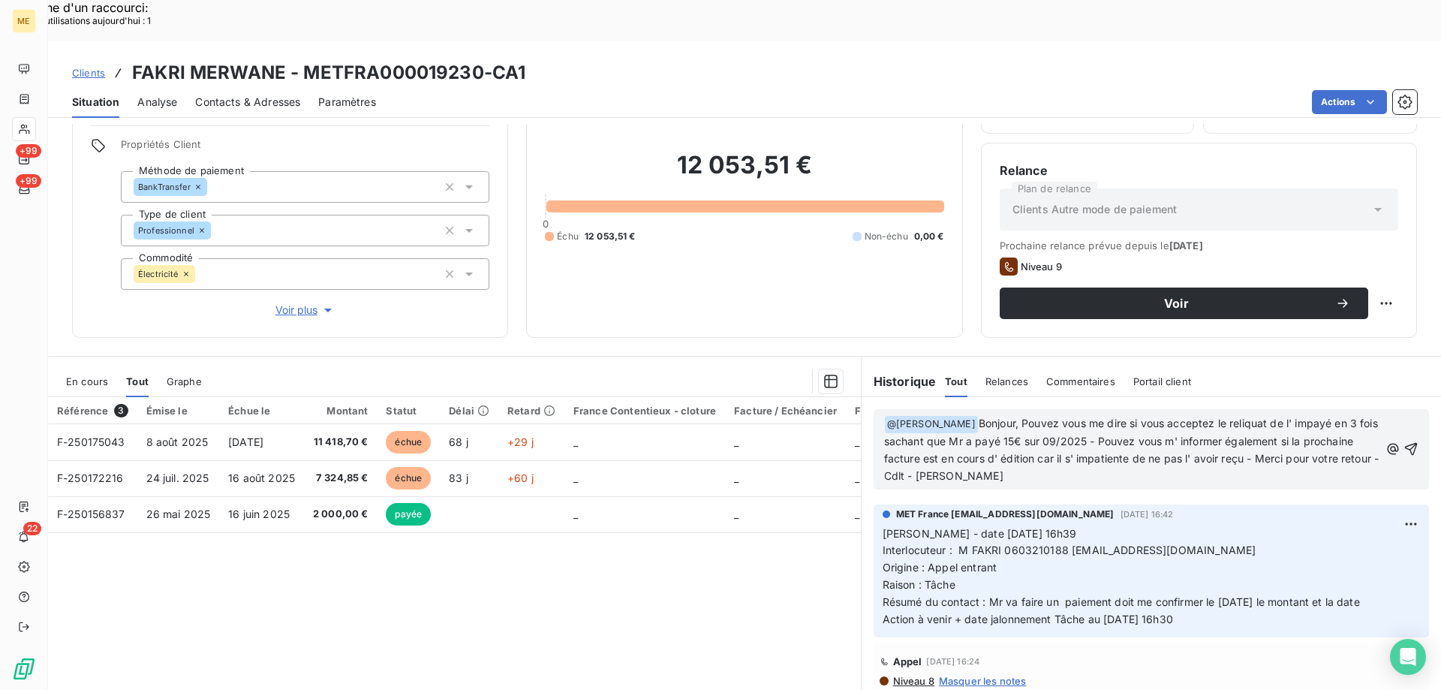
click at [1029, 417] on span "Bonjour, Pouvez vous me dire si vous acceptez le reliquat de l' impayé en 3 foi…" at bounding box center [1133, 449] width 498 height 65
click at [1215, 432] on p "﻿ @ [PERSON_NAME] ﻿ Bonjour, Pouvez vous me dire si vous acceptez le reliquat d…" at bounding box center [1131, 450] width 495 height 70
click at [1404, 441] on icon "button" at bounding box center [1411, 448] width 15 height 15
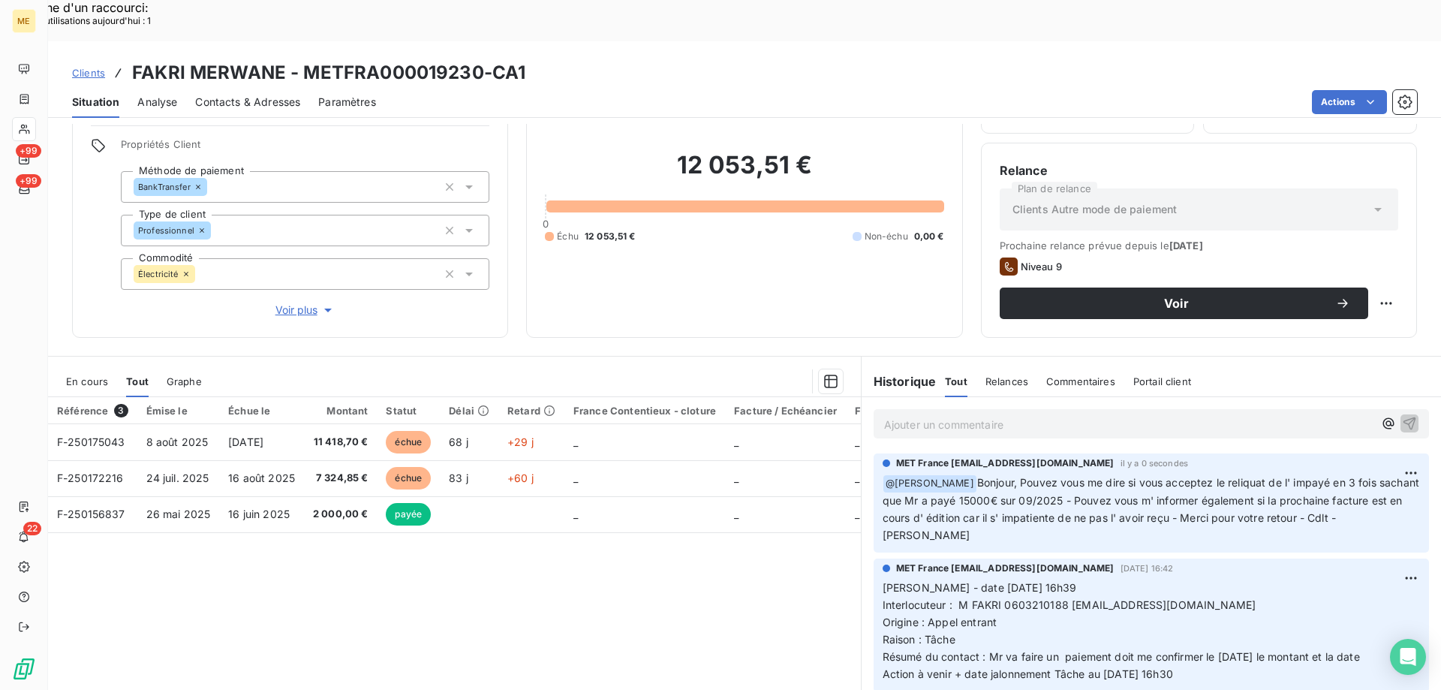
drag, startPoint x: 1214, startPoint y: 636, endPoint x: 874, endPoint y: 546, distance: 352.5
click at [874, 558] on div "MET France [EMAIL_ADDRESS][DOMAIN_NAME] [DATE] 16:42 [PERSON_NAME] - date [DATE…" at bounding box center [1151, 624] width 555 height 133
click at [941, 415] on p "Ajouter un commentaire ﻿" at bounding box center [1128, 424] width 489 height 19
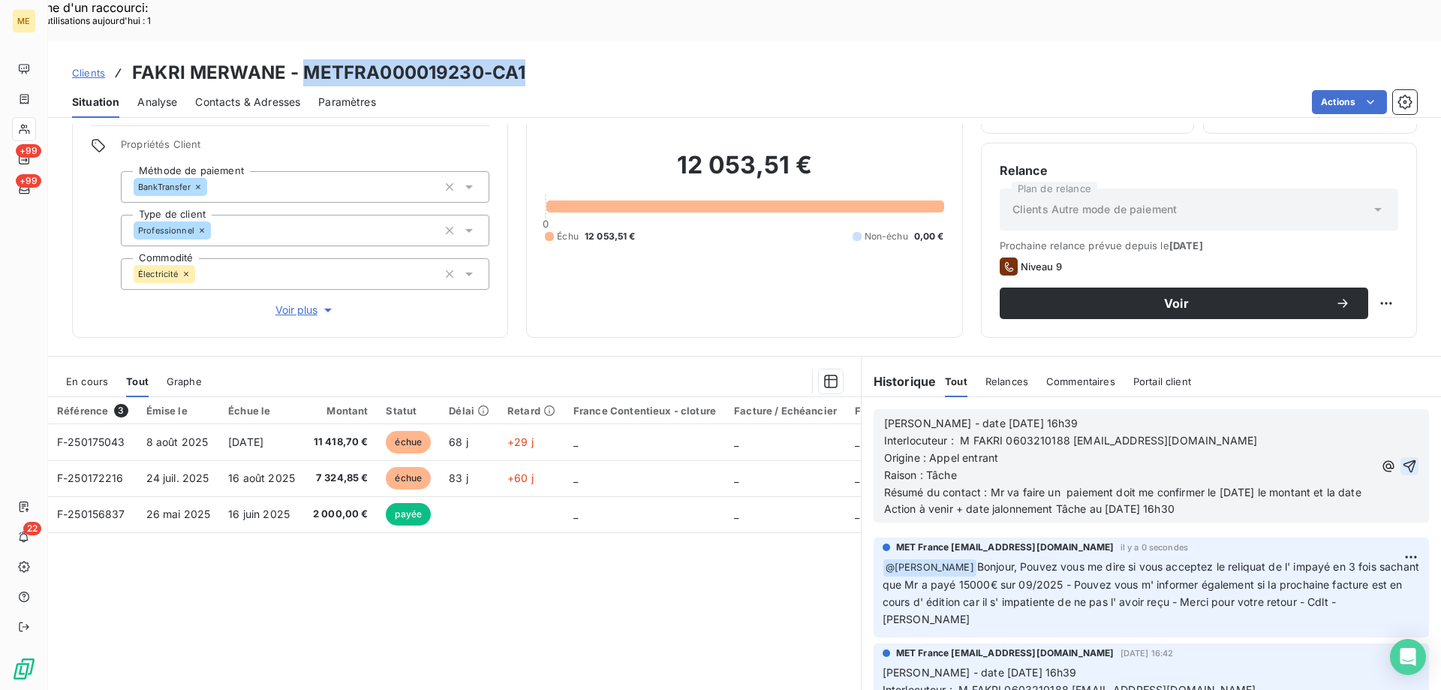
drag, startPoint x: 302, startPoint y: 23, endPoint x: 522, endPoint y: 30, distance: 220.1
click at [522, 59] on h3 "FAKRI MERWANE - METFRA000019230-CA1" at bounding box center [328, 72] width 393 height 27
drag, startPoint x: 1001, startPoint y: 447, endPoint x: 1044, endPoint y: 472, distance: 49.8
click at [1044, 484] on p "Résumé du contact : Mr va faire un paiement doit me confirmer le [DATE] le mont…" at bounding box center [1128, 492] width 489 height 17
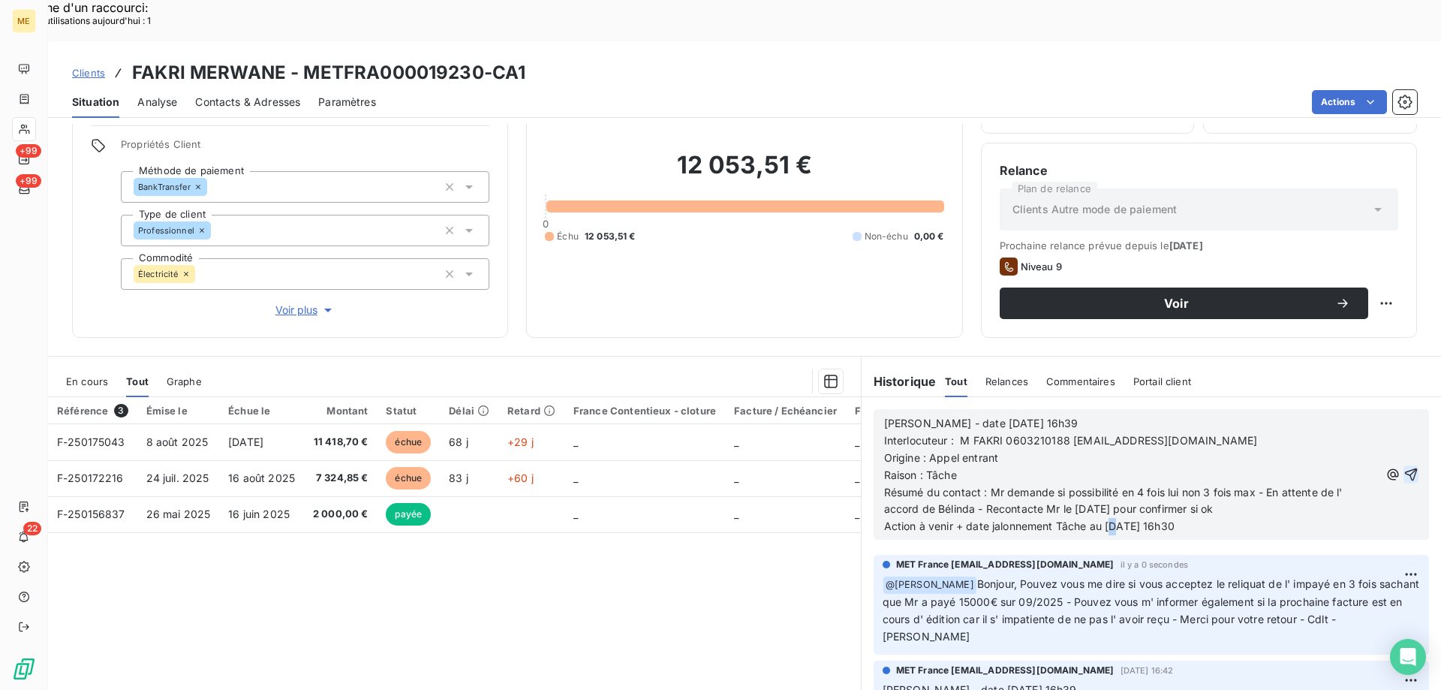
click at [1112, 519] on span "Action à venir + date jalonnement Tâche au [DATE] 16h30" at bounding box center [1029, 525] width 290 height 13
click at [1404, 467] on icon "button" at bounding box center [1411, 474] width 15 height 15
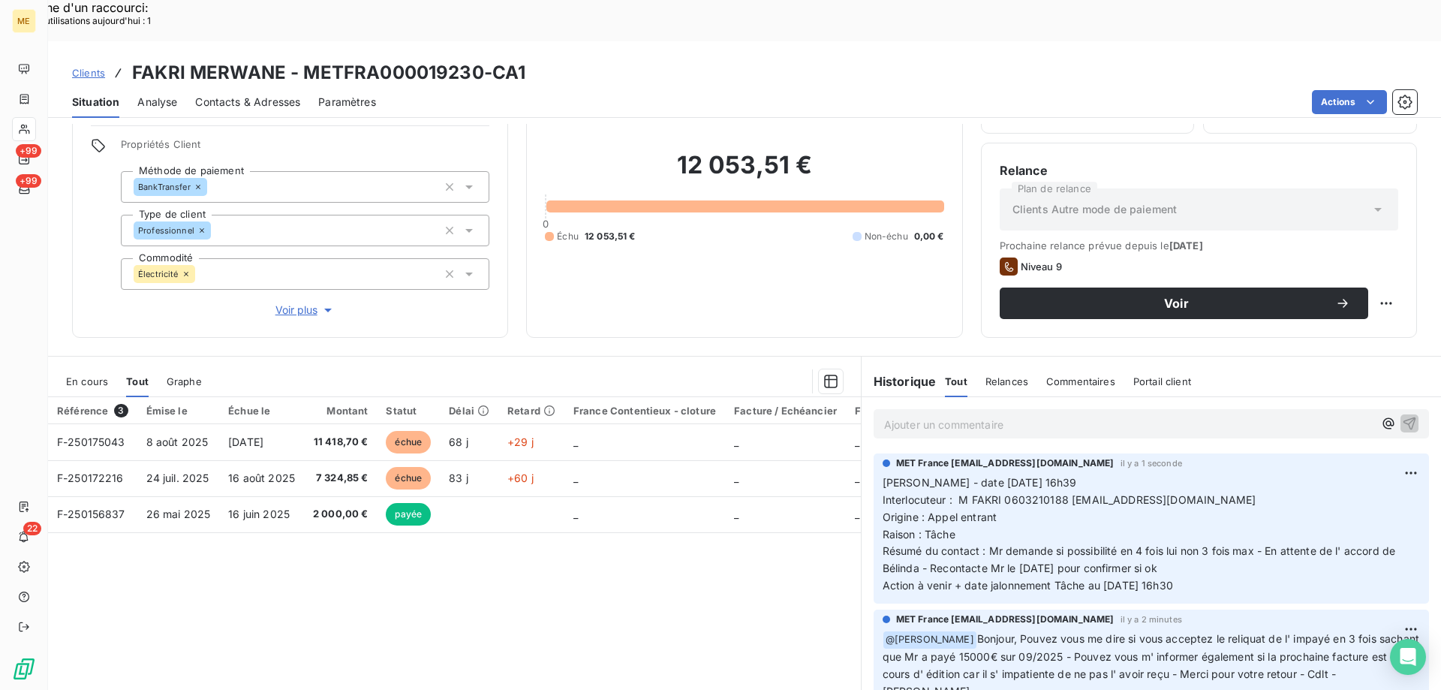
drag, startPoint x: 1206, startPoint y: 540, endPoint x: 875, endPoint y: 440, distance: 345.7
click at [883, 474] on p "[PERSON_NAME] - date [DATE] 16h39 Interlocuteur : M FAKRI 0603210188 [EMAIL_ADD…" at bounding box center [1151, 534] width 537 height 120
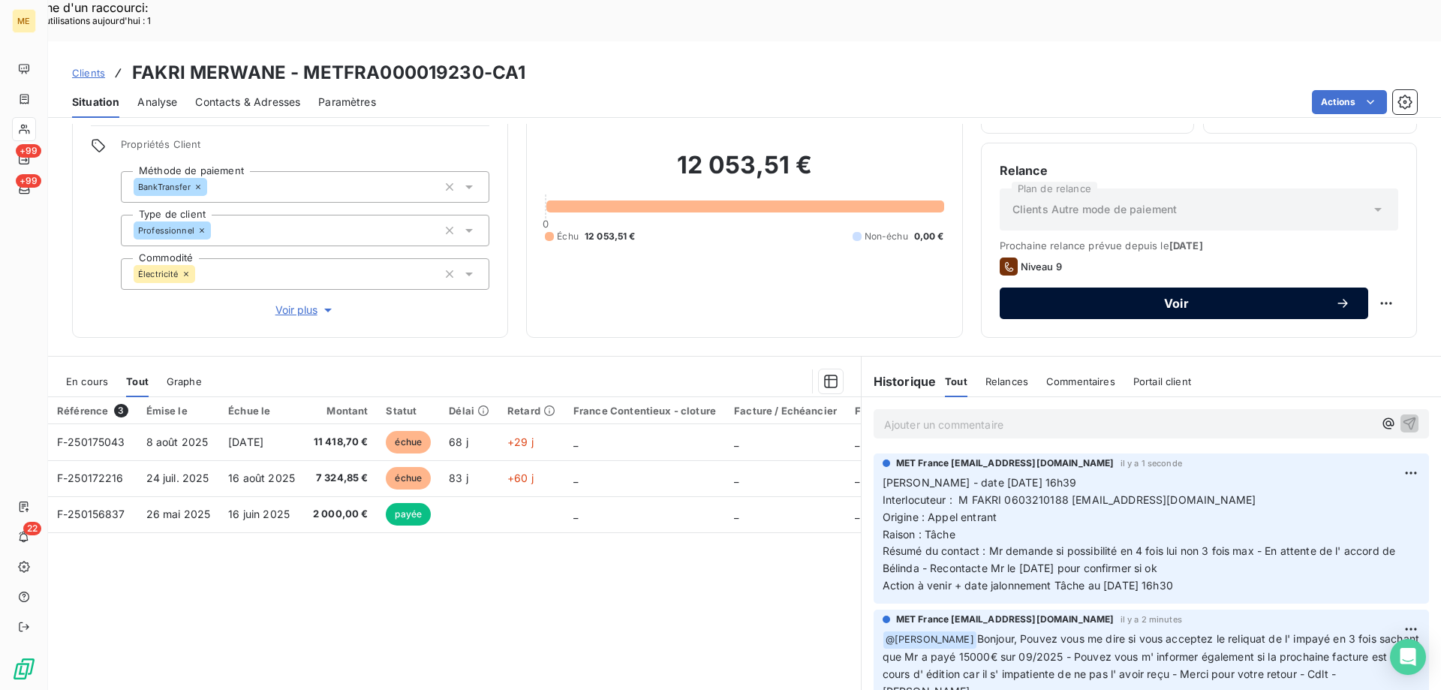
click at [1066, 297] on span "Voir" at bounding box center [1177, 303] width 318 height 12
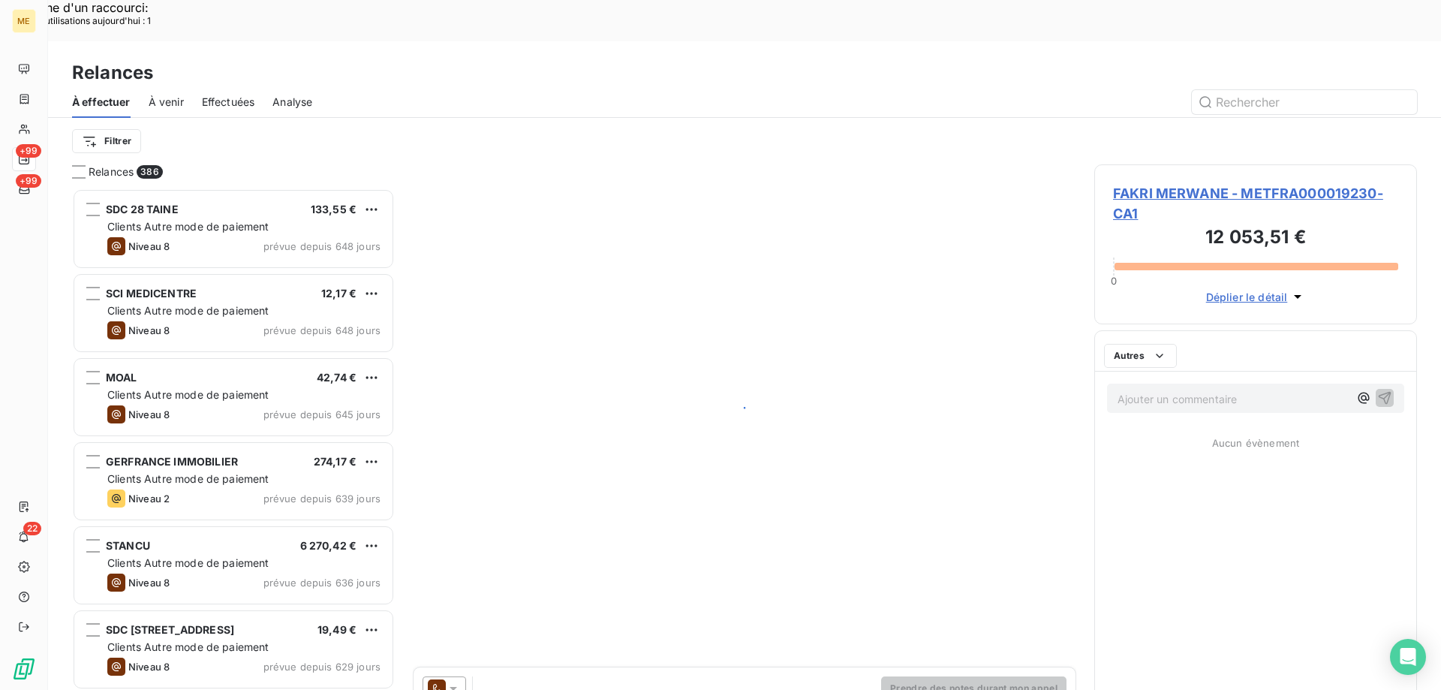
scroll to position [531, 312]
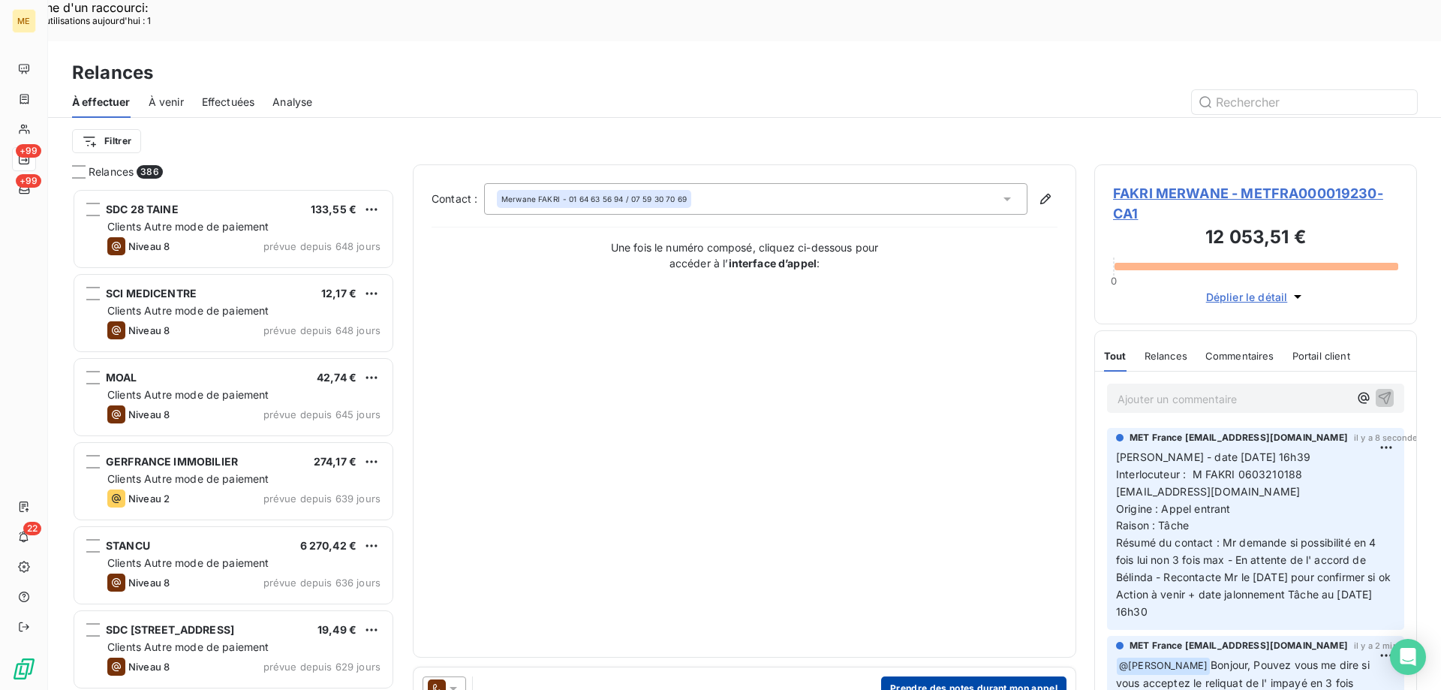
click at [931, 676] on button "Prendre des notes durant mon appel" at bounding box center [973, 688] width 185 height 24
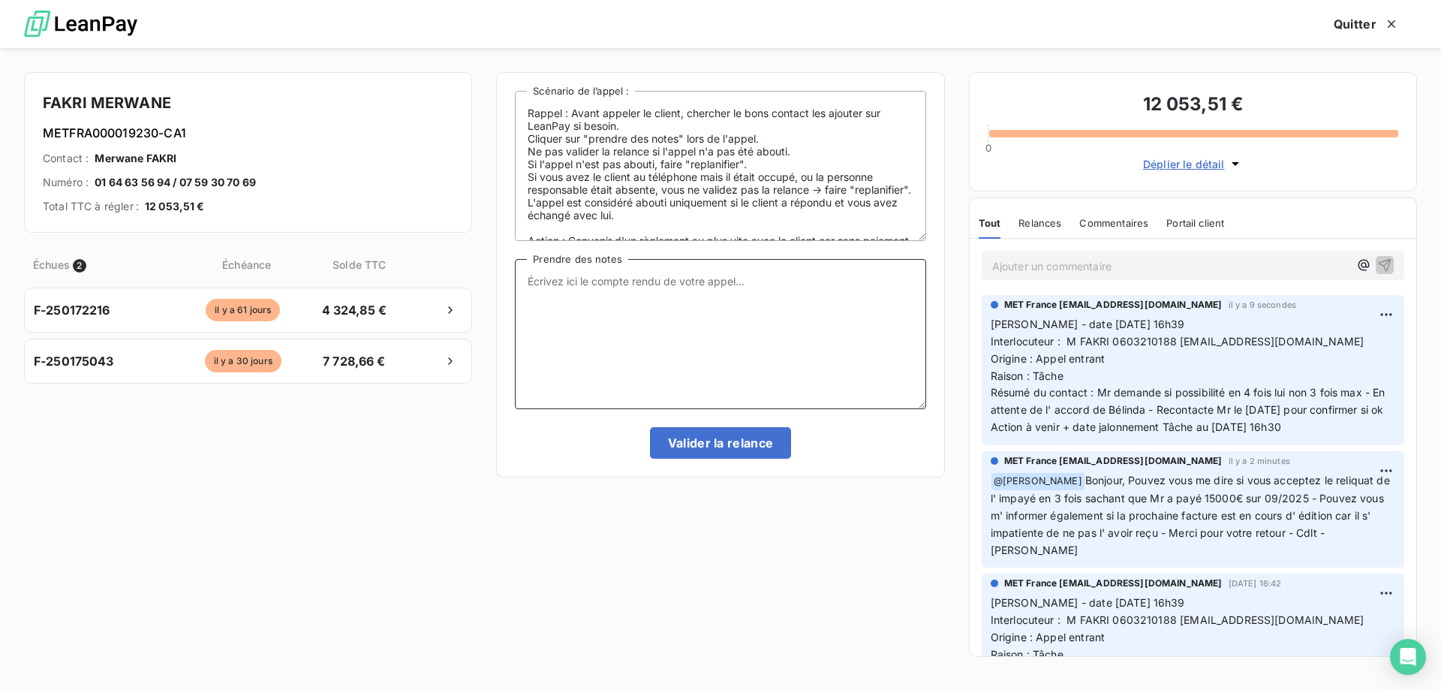
click at [760, 325] on textarea "Prendre des notes" at bounding box center [720, 334] width 411 height 150
paste textarea "[PERSON_NAME] - date [DATE] 16h39 Interlocuteur : M FAKRI 0603210188 [EMAIL_ADD…"
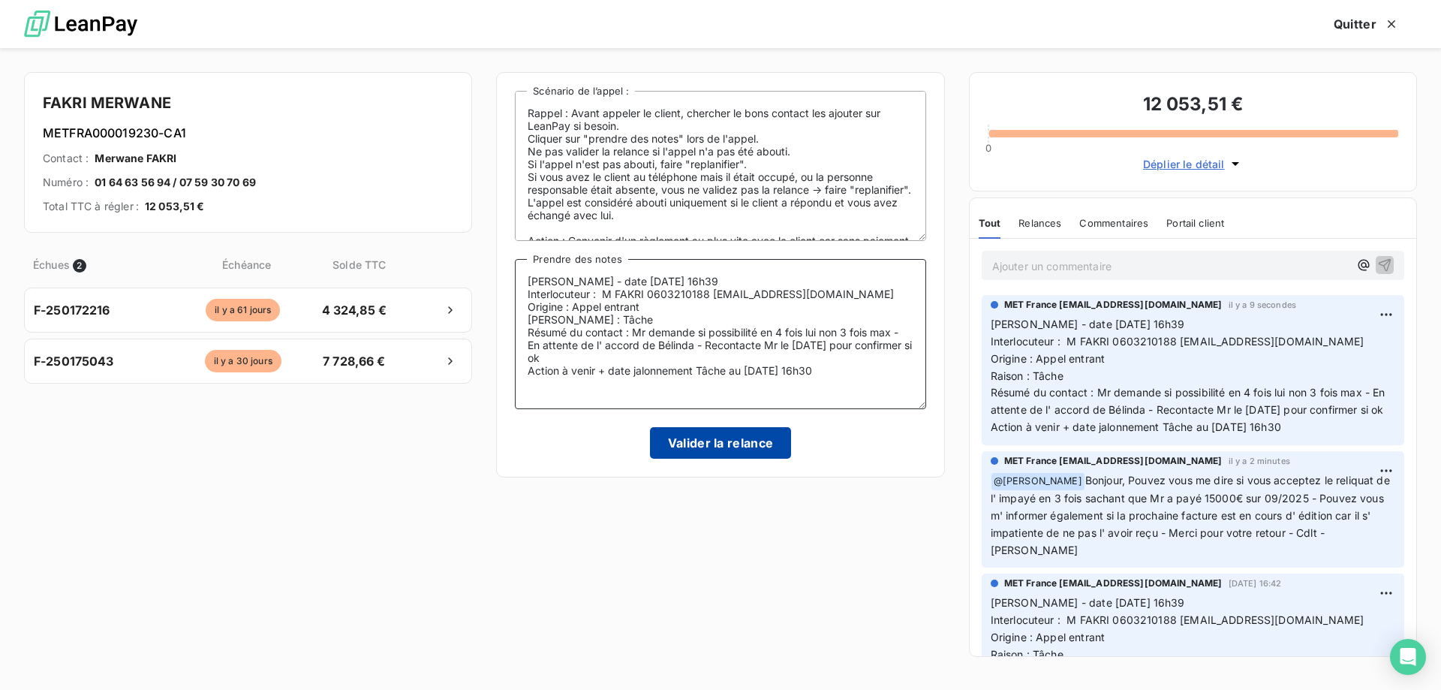
type textarea "[PERSON_NAME] - date [DATE] 16h39 Interlocuteur : M FAKRI 0603210188 [EMAIL_ADD…"
click at [730, 451] on button "Valider la relance" at bounding box center [721, 443] width 142 height 32
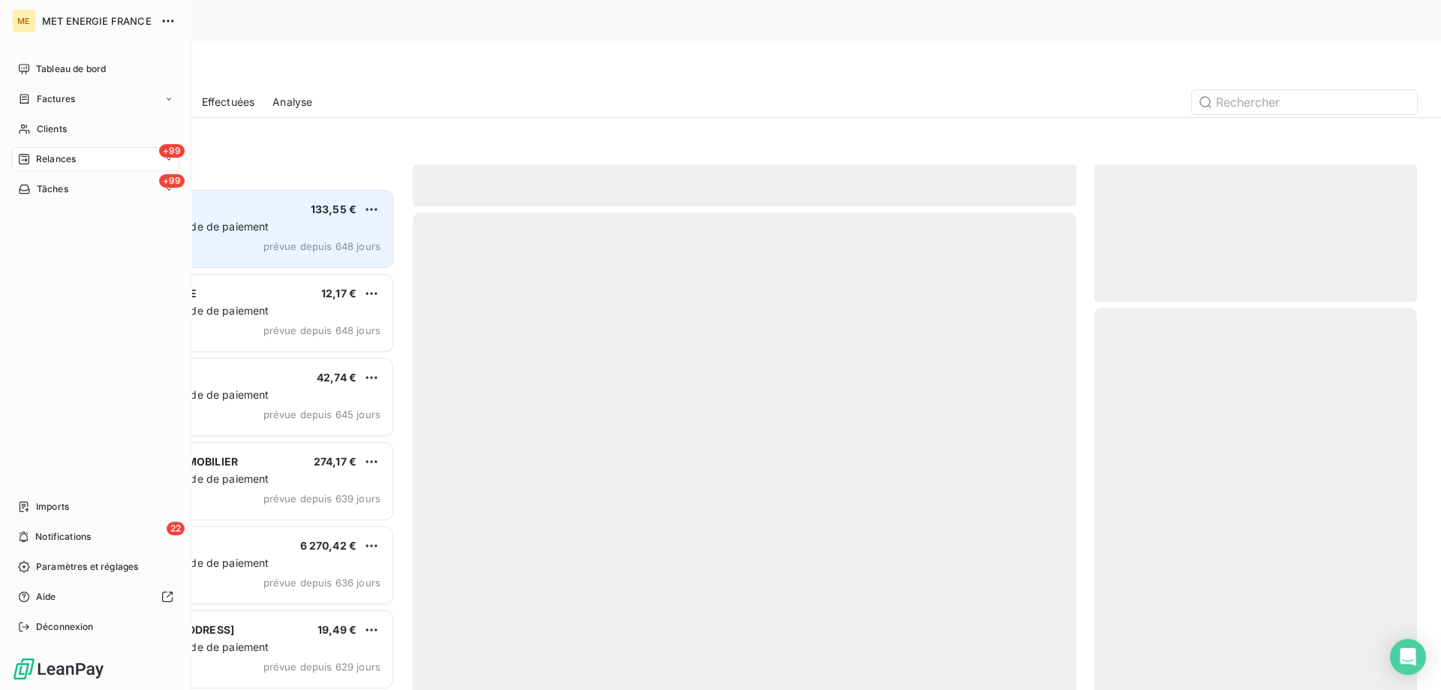
drag, startPoint x: 92, startPoint y: 179, endPoint x: 276, endPoint y: 201, distance: 185.3
click at [94, 178] on div "+99 Tâches" at bounding box center [95, 189] width 167 height 24
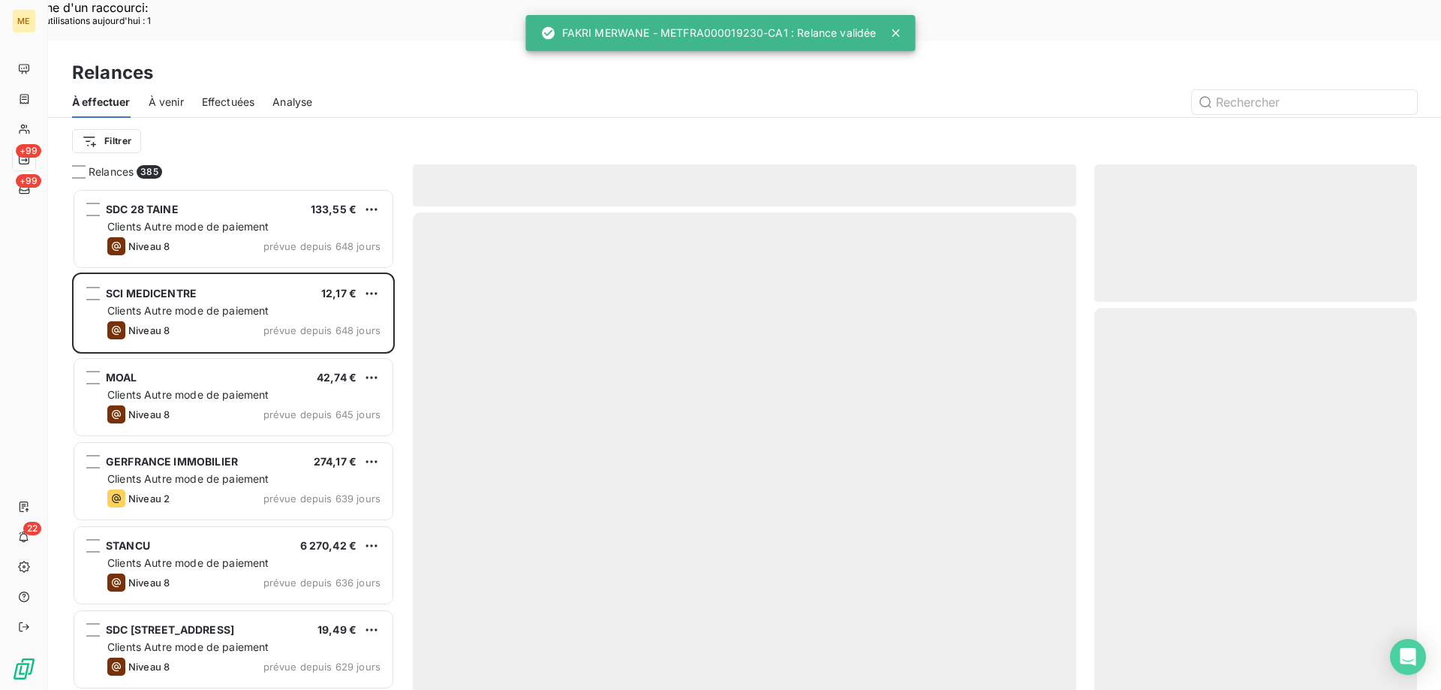
scroll to position [531, 312]
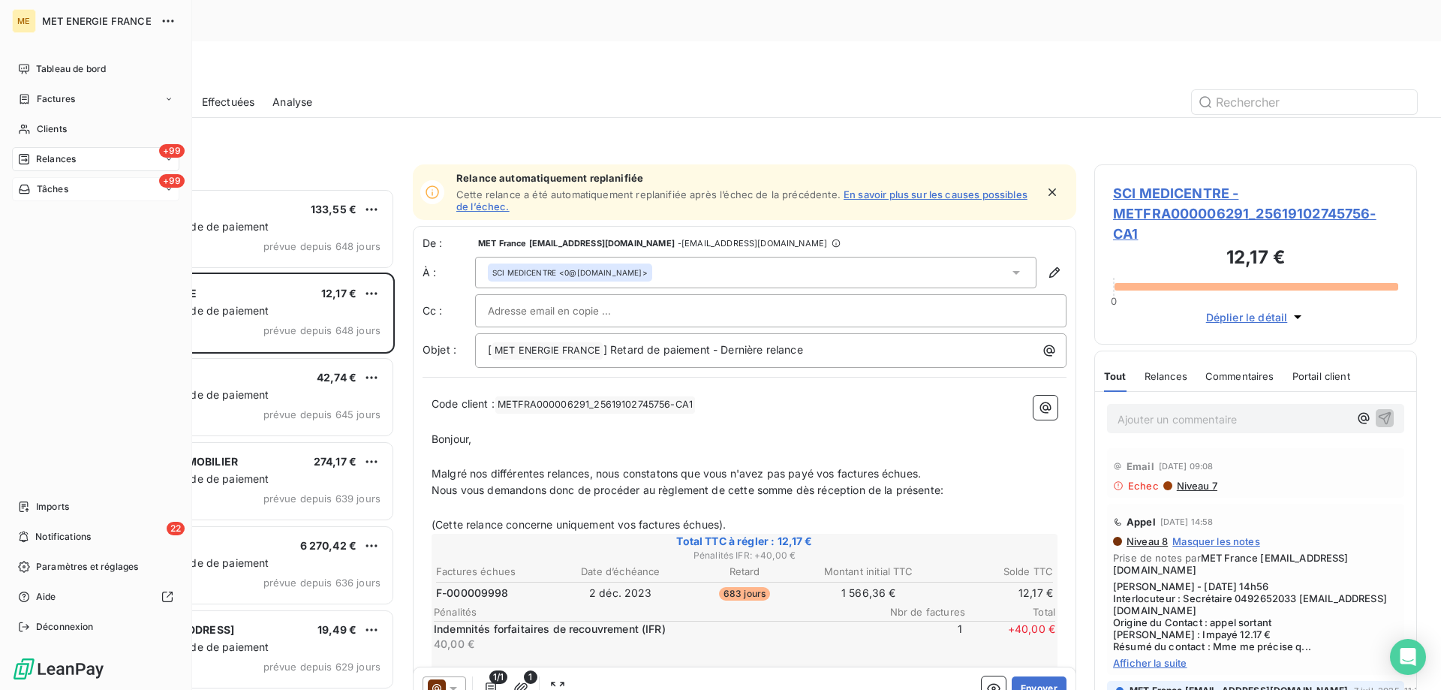
click at [79, 185] on div "+99 Tâches" at bounding box center [95, 189] width 167 height 24
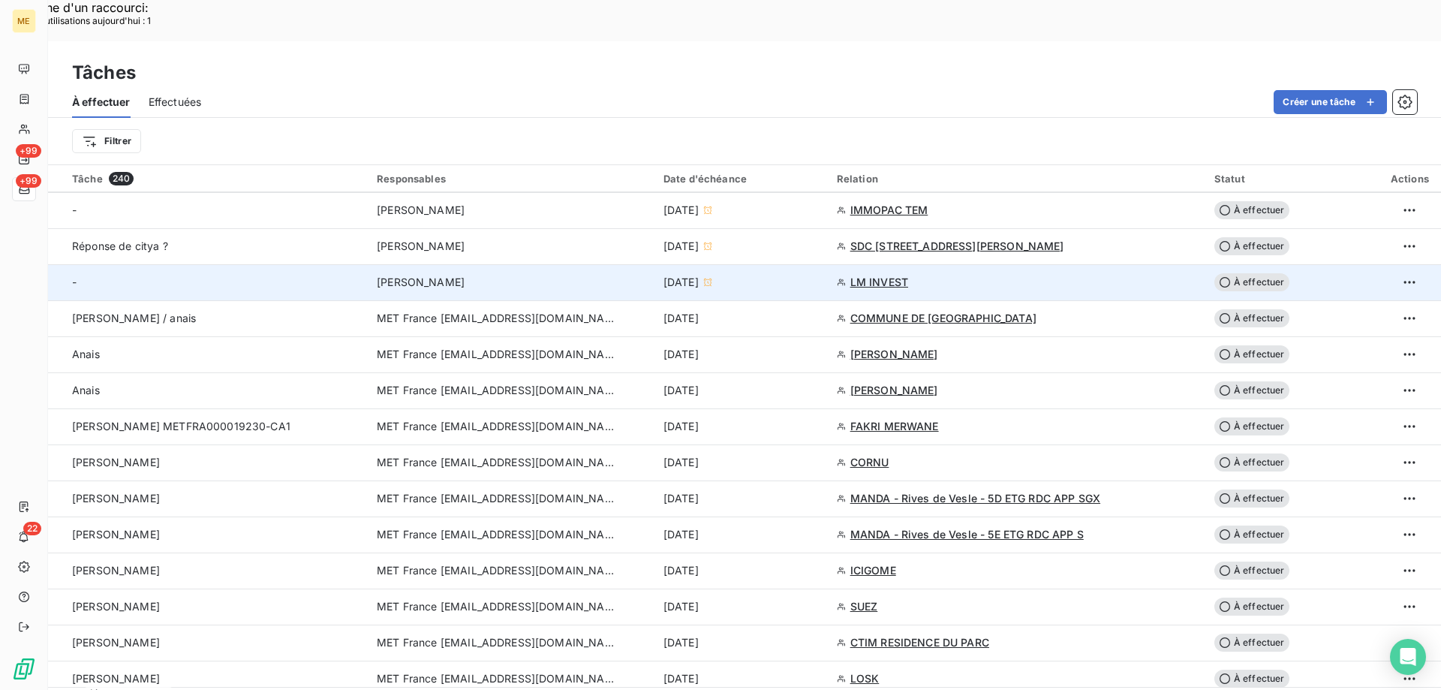
scroll to position [976, 0]
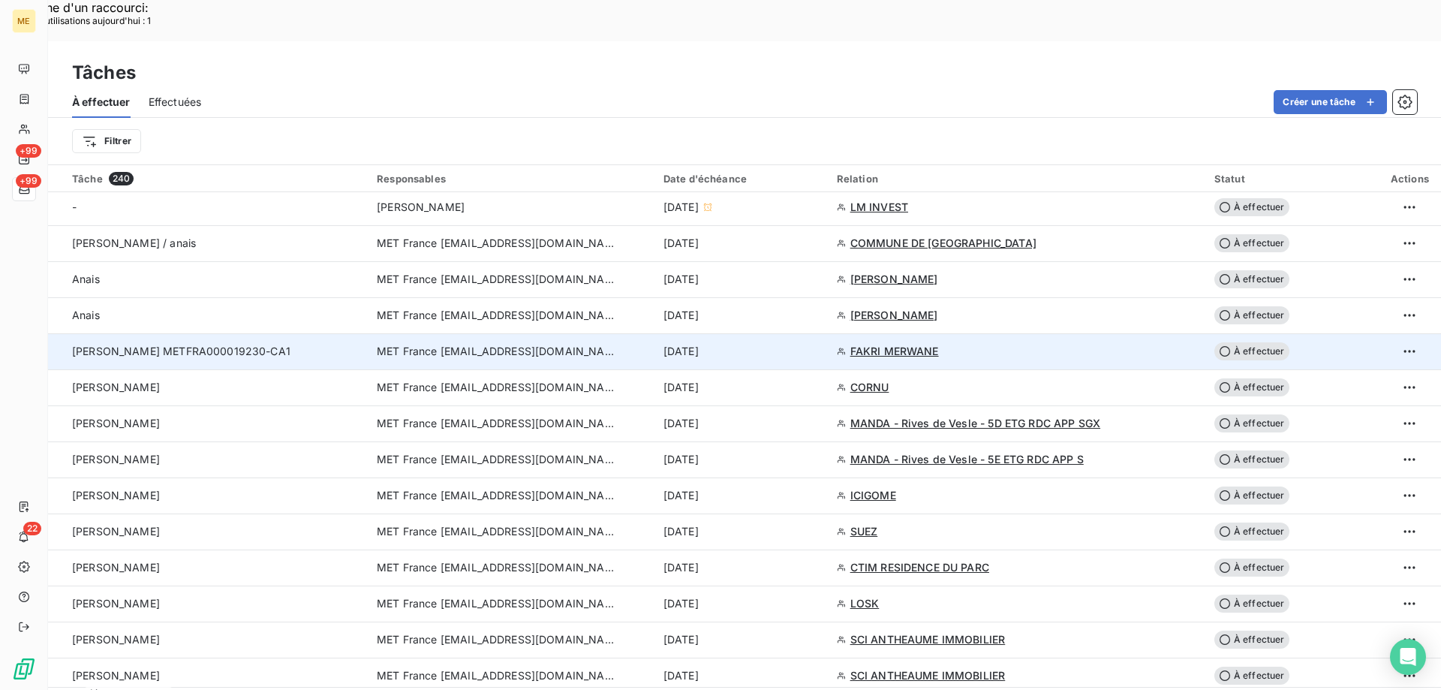
click at [1254, 342] on span "À effectuer" at bounding box center [1251, 351] width 75 height 18
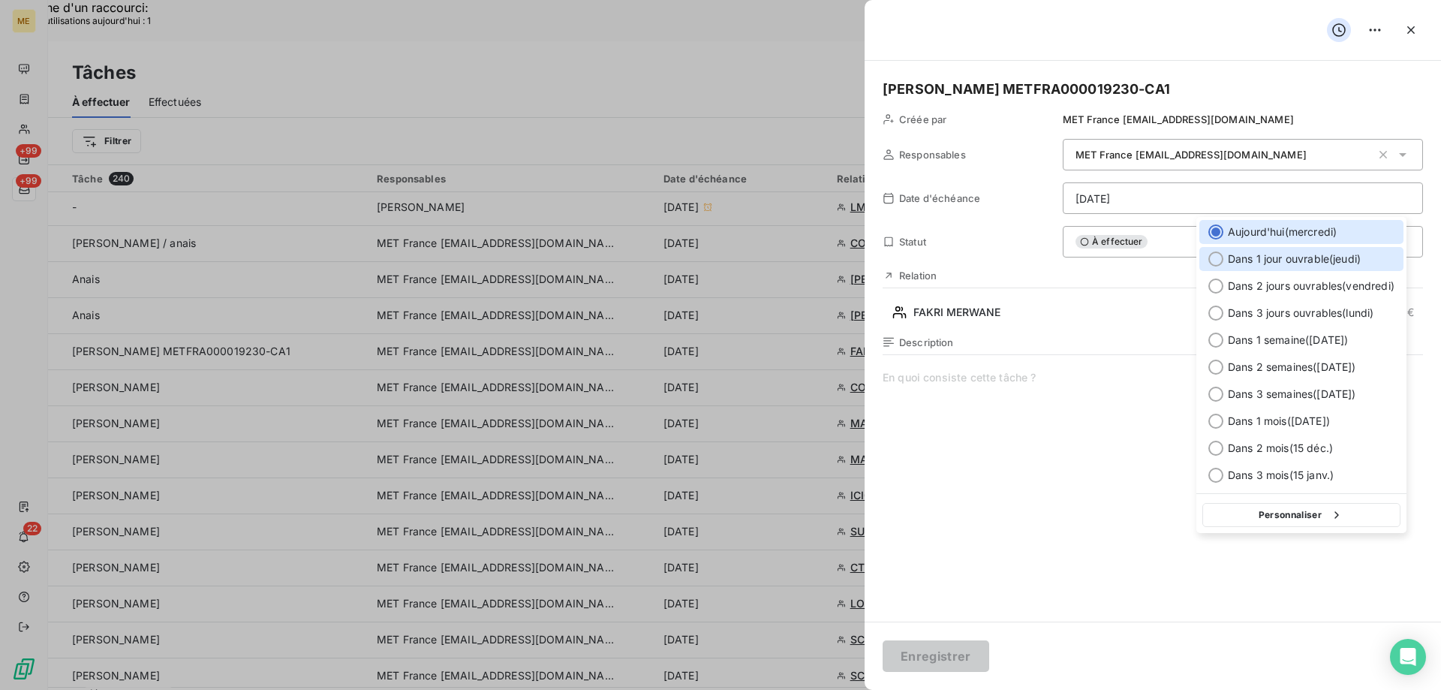
click at [1220, 258] on div at bounding box center [1215, 258] width 15 height 15
type input "[DATE]"
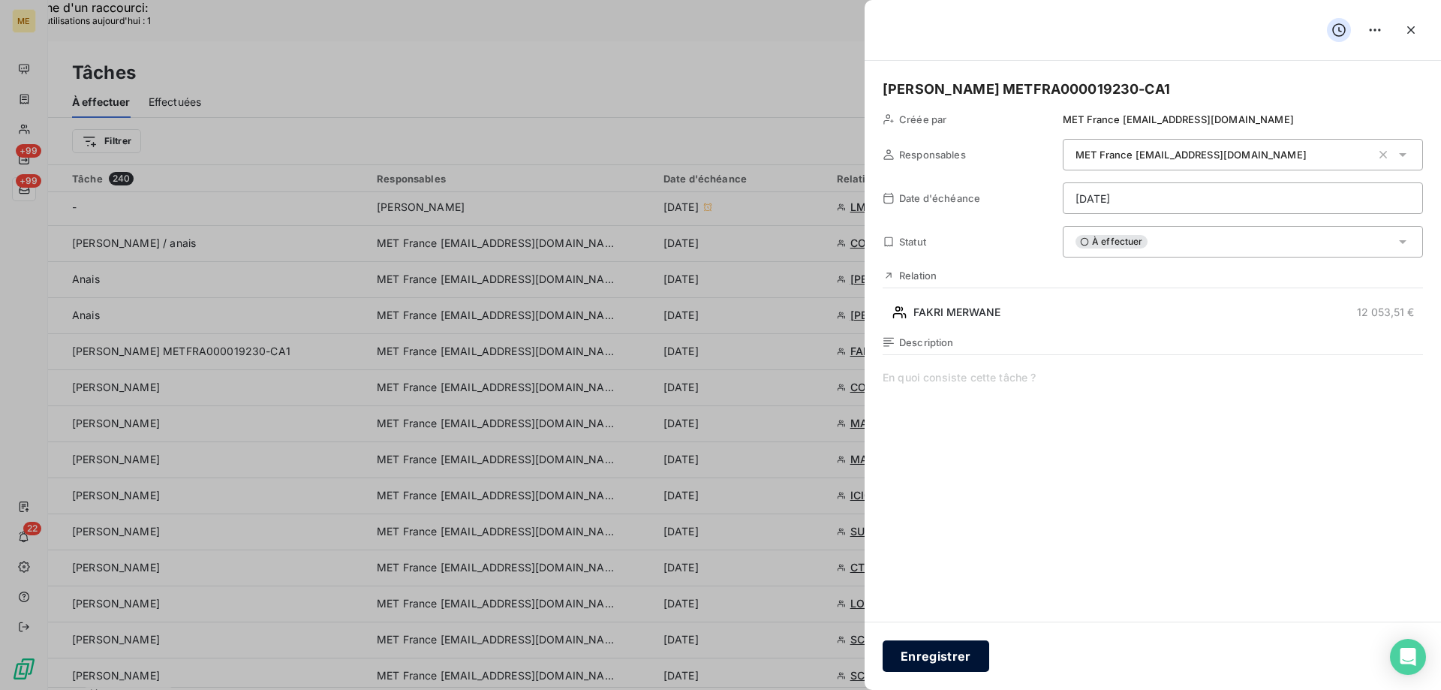
click at [941, 648] on button "Enregistrer" at bounding box center [936, 656] width 107 height 32
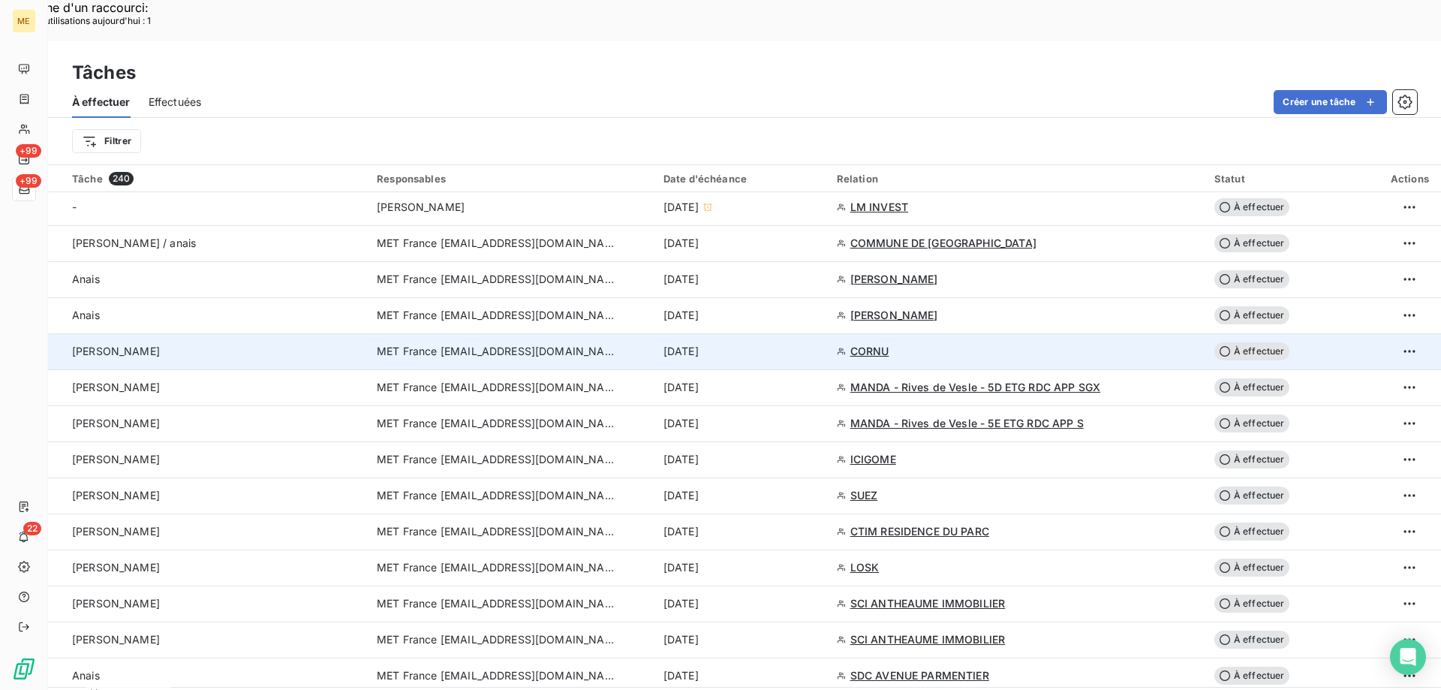
click at [864, 344] on span "CORNU" at bounding box center [869, 351] width 39 height 15
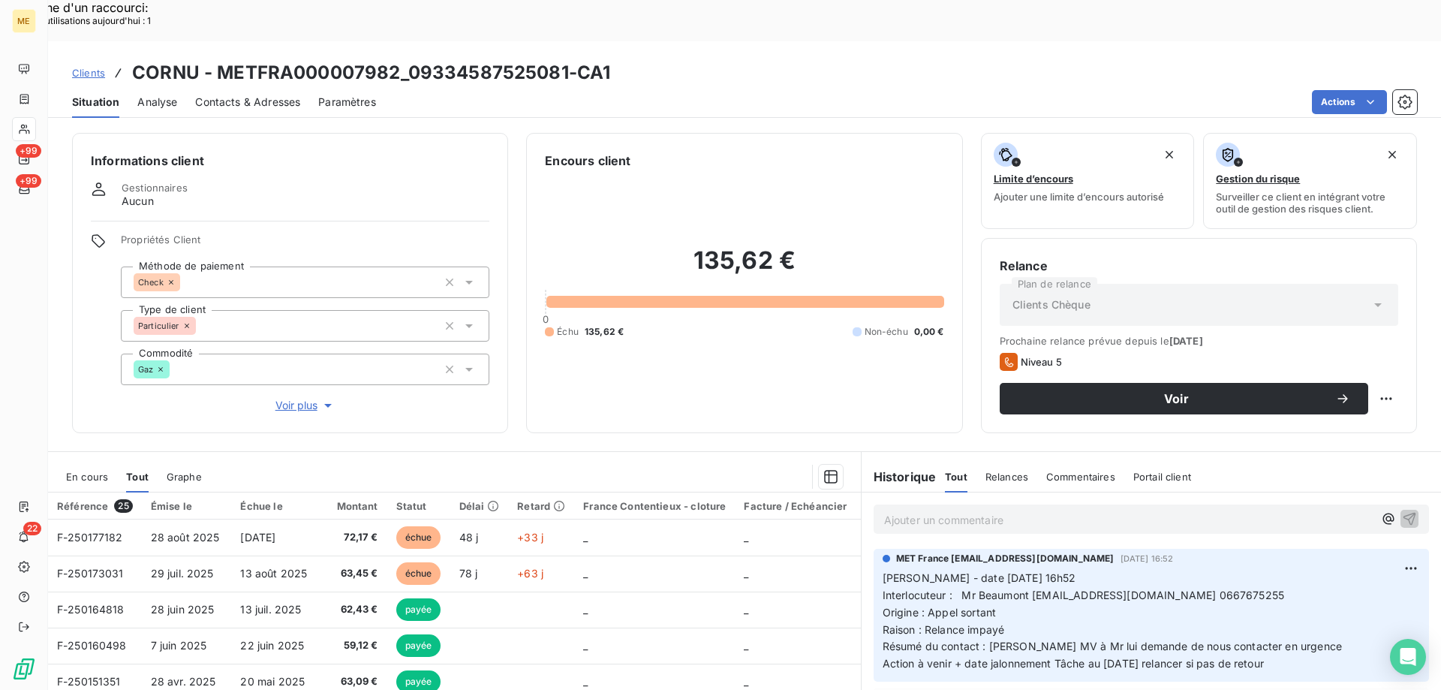
scroll to position [95, 0]
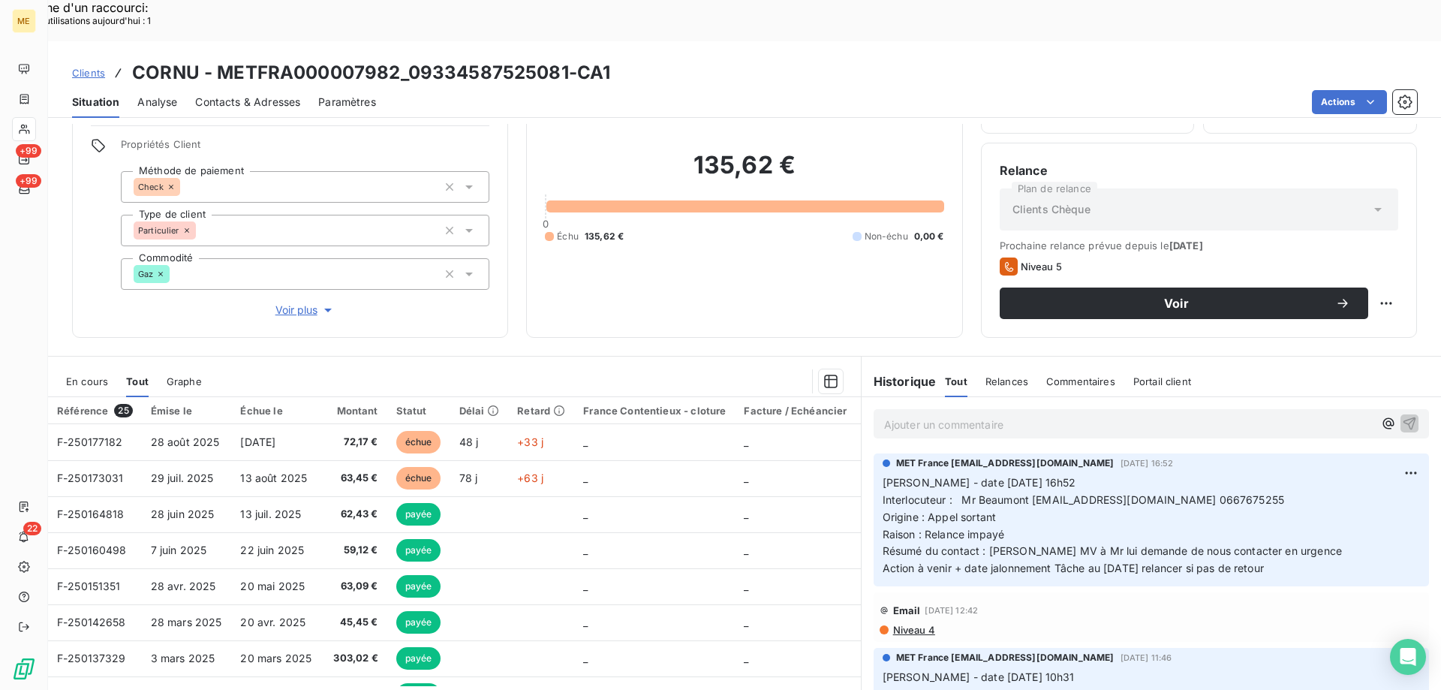
click at [292, 302] on span "Voir plus" at bounding box center [305, 309] width 60 height 15
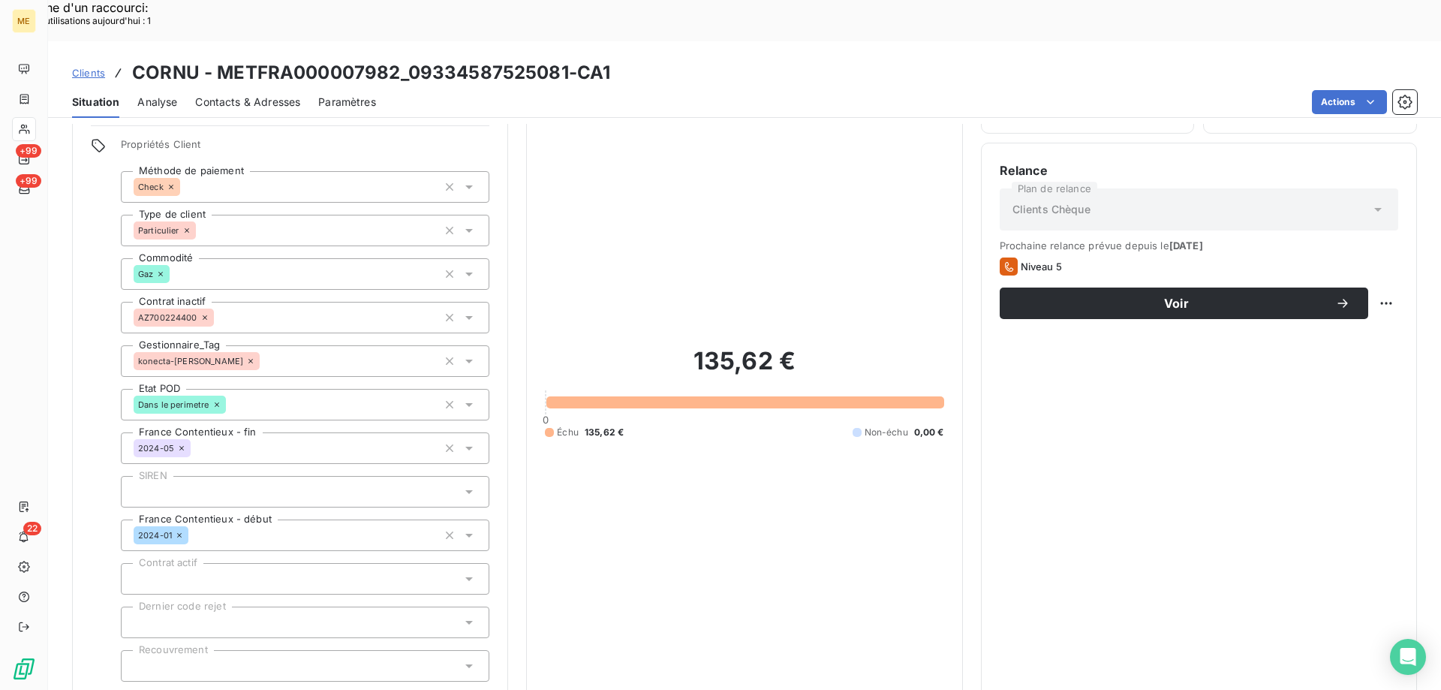
click at [296, 689] on span "Réduire" at bounding box center [306, 701] width 56 height 15
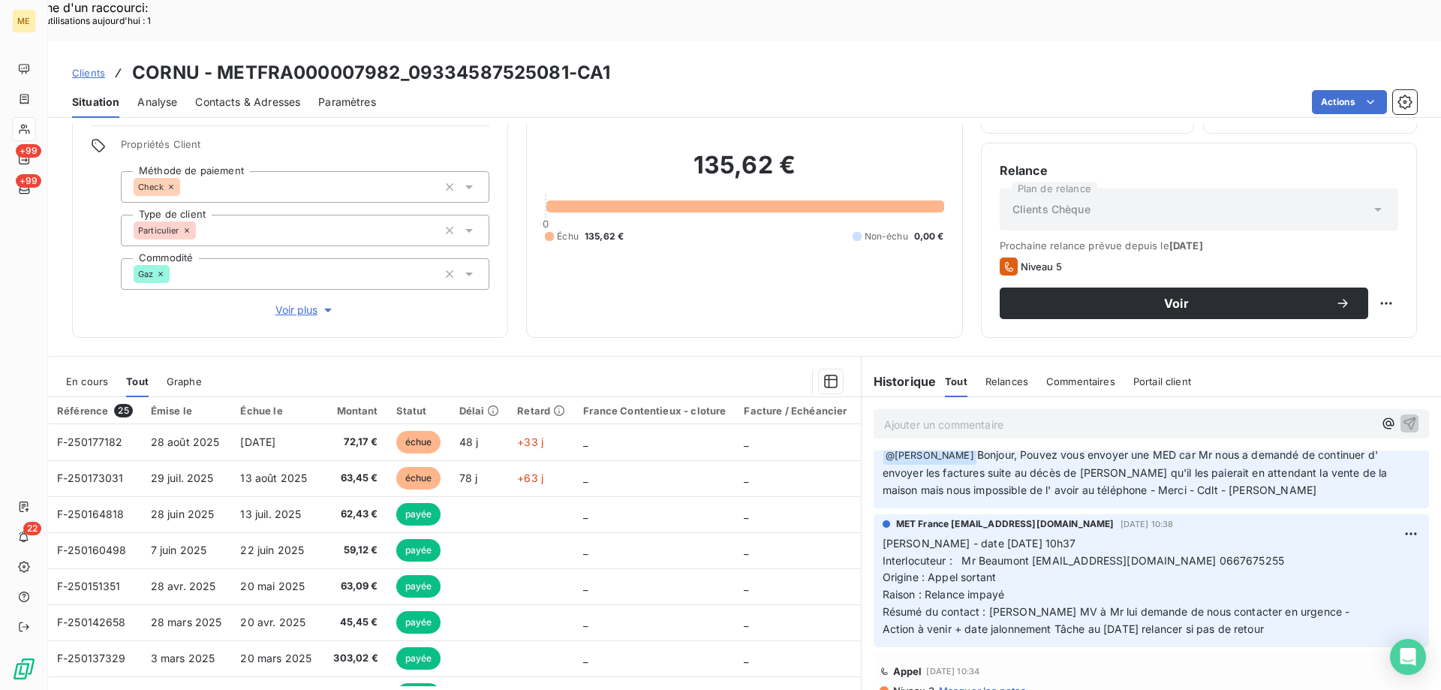
scroll to position [450, 0]
drag, startPoint x: 218, startPoint y: 41, endPoint x: 394, endPoint y: 37, distance: 176.5
click at [394, 59] on h3 "CORNU - METFRA000007982_09334587525081-CA1" at bounding box center [371, 72] width 478 height 27
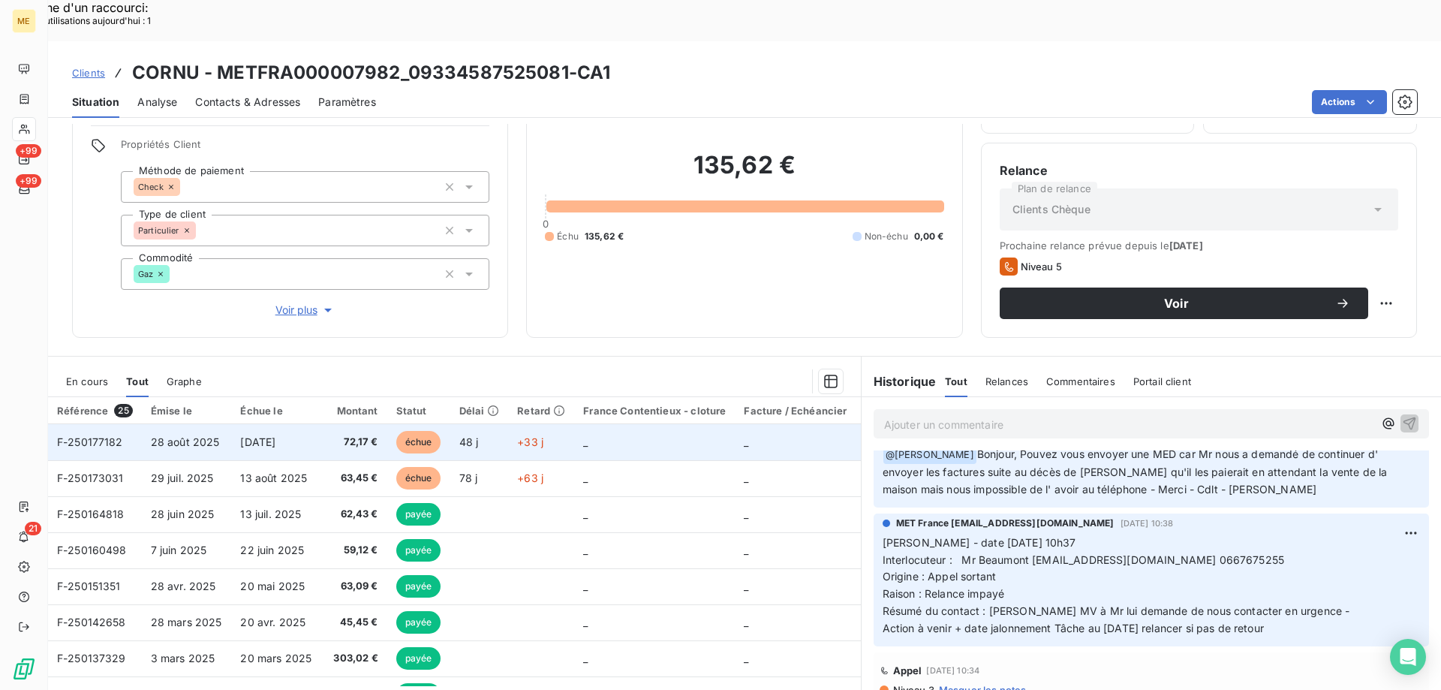
click at [95, 435] on span "F-250177182" at bounding box center [90, 441] width 66 height 13
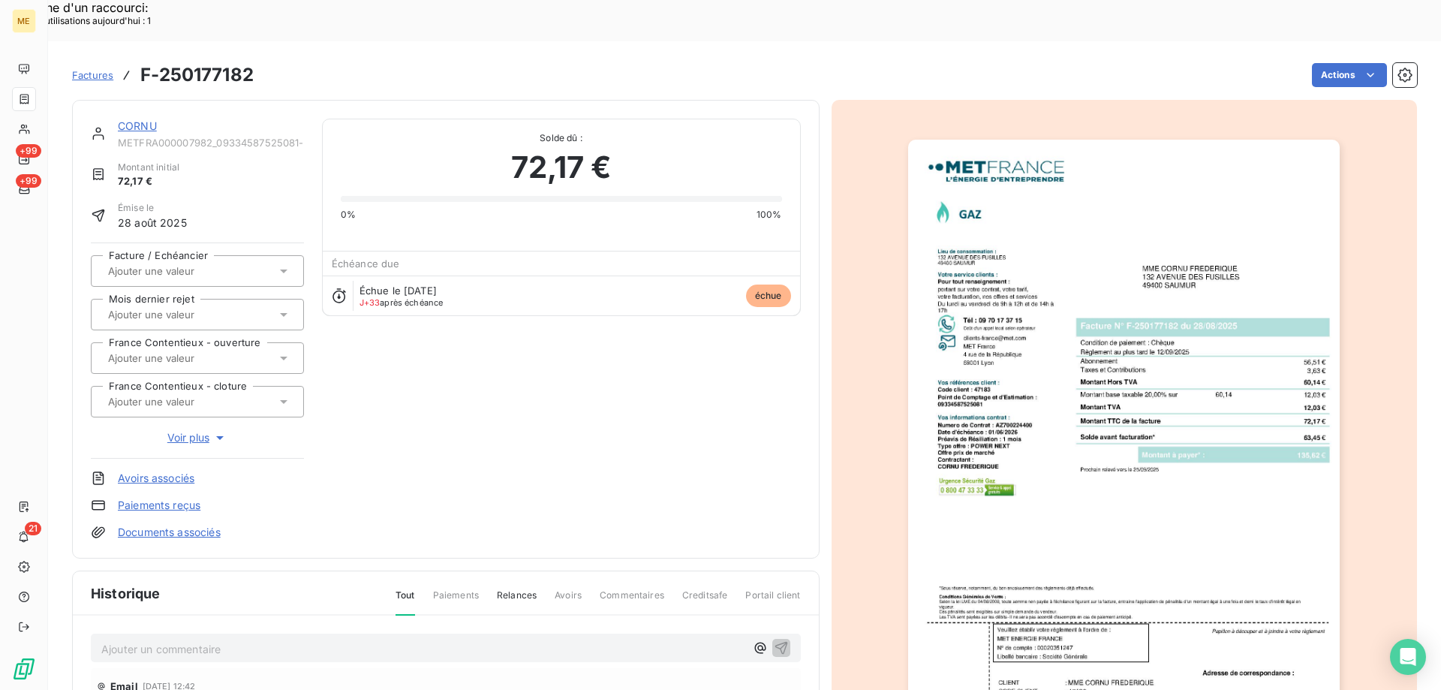
click at [1074, 471] on img "button" at bounding box center [1124, 445] width 432 height 611
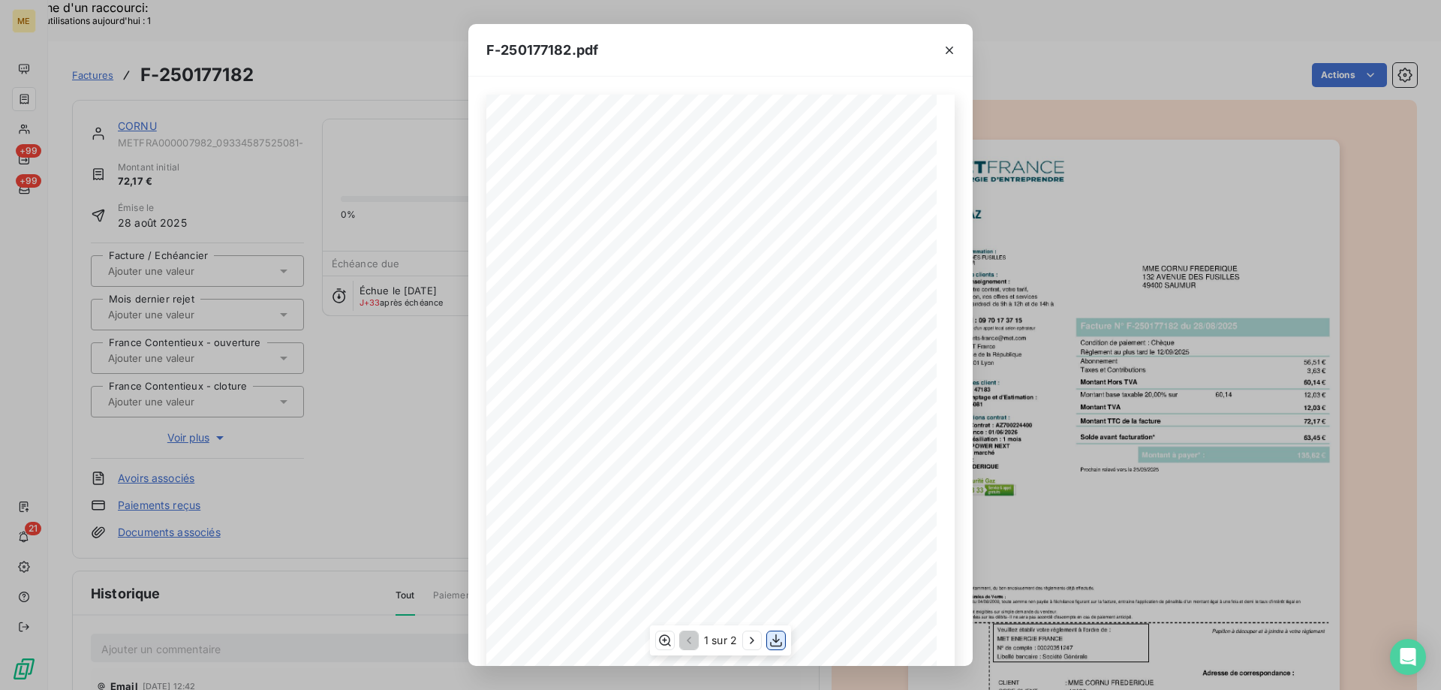
click at [778, 640] on icon "button" at bounding box center [776, 640] width 12 height 13
click at [949, 49] on icon "button" at bounding box center [950, 51] width 8 height 8
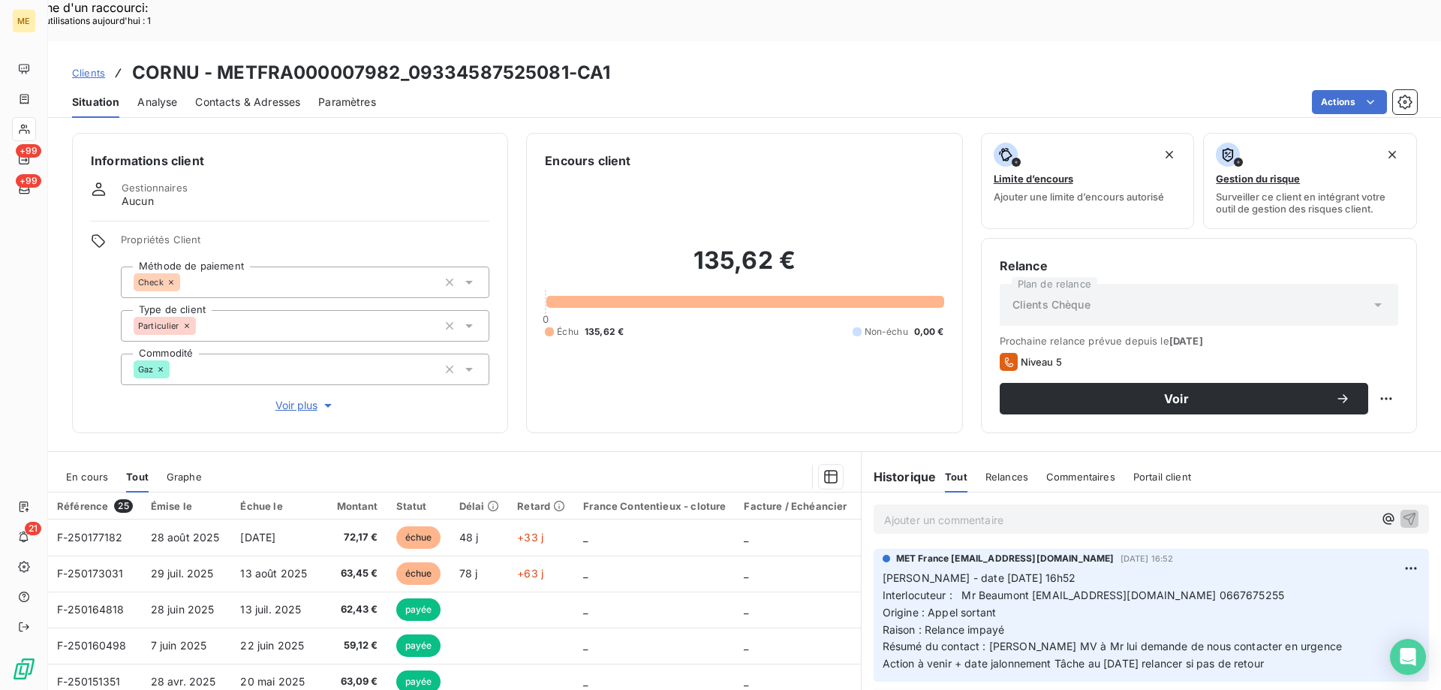
click at [300, 398] on span "Voir plus" at bounding box center [305, 405] width 60 height 15
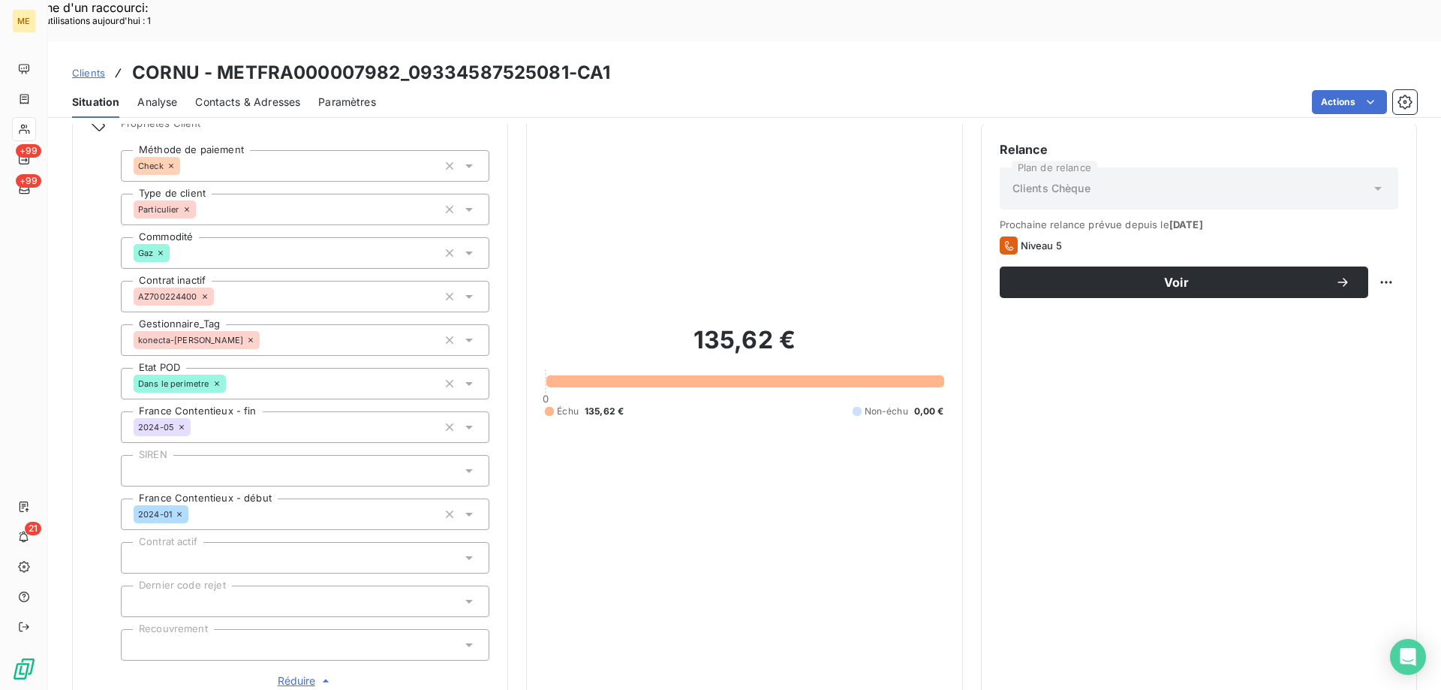
scroll to position [450, 0]
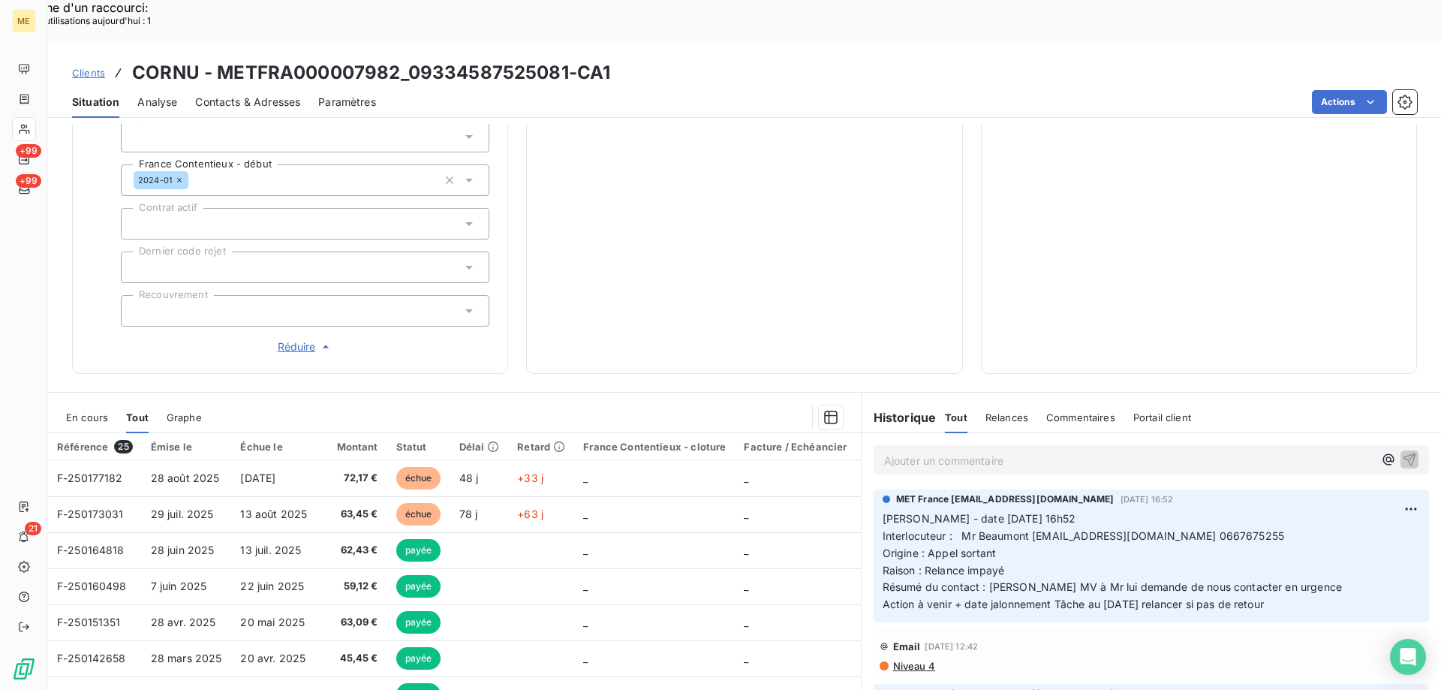
click at [291, 339] on span "Réduire" at bounding box center [306, 346] width 56 height 15
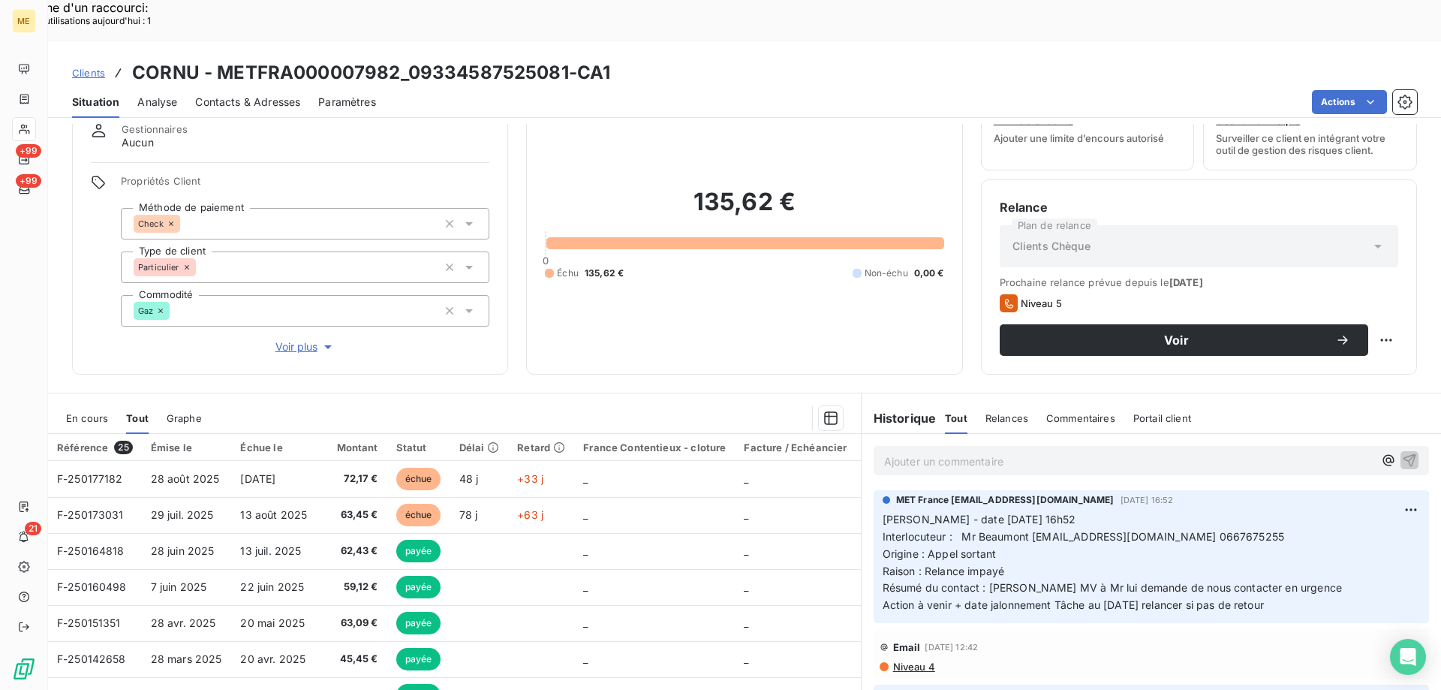
click at [1211, 530] on span "Interlocuteur : Mr Beaumont [EMAIL_ADDRESS][DOMAIN_NAME] 0667675255" at bounding box center [1084, 536] width 402 height 13
click at [1004, 452] on p "Ajouter un commentaire ﻿" at bounding box center [1128, 461] width 489 height 19
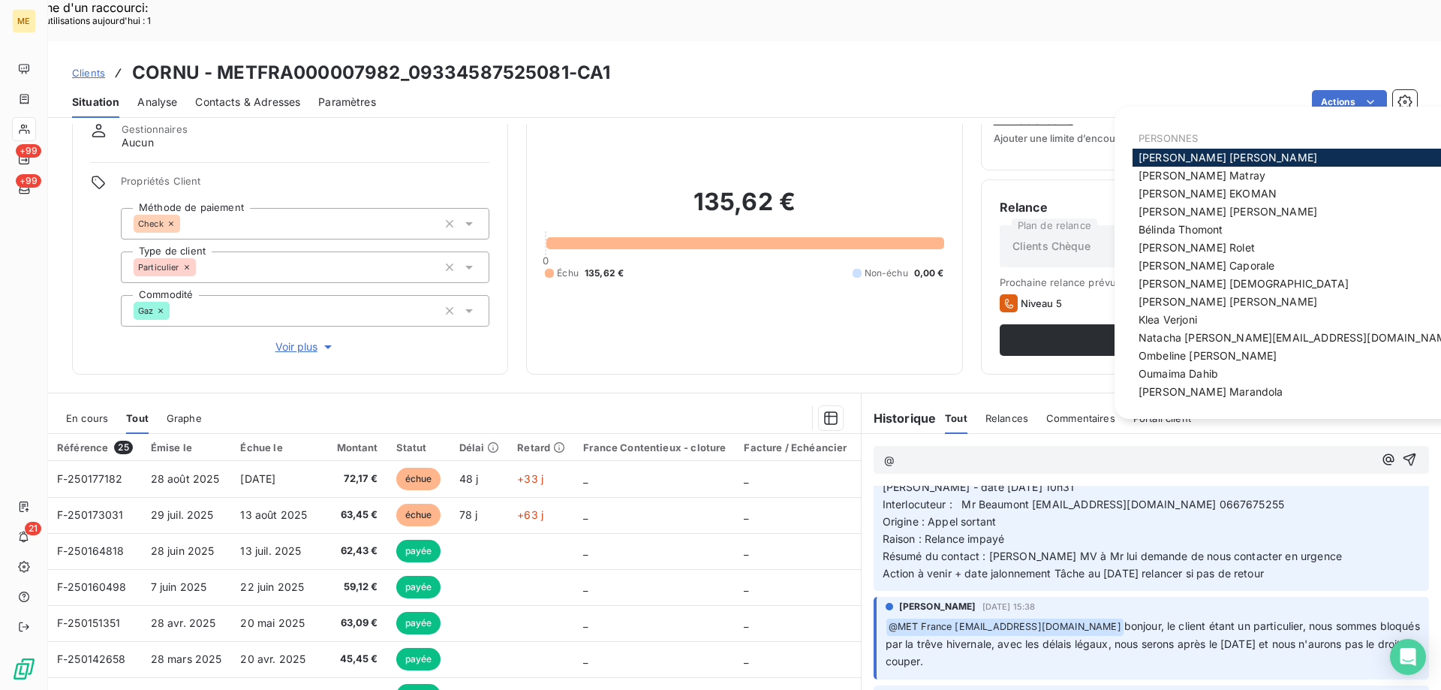
scroll to position [224, 0]
click at [1184, 179] on span "[PERSON_NAME]" at bounding box center [1202, 175] width 127 height 13
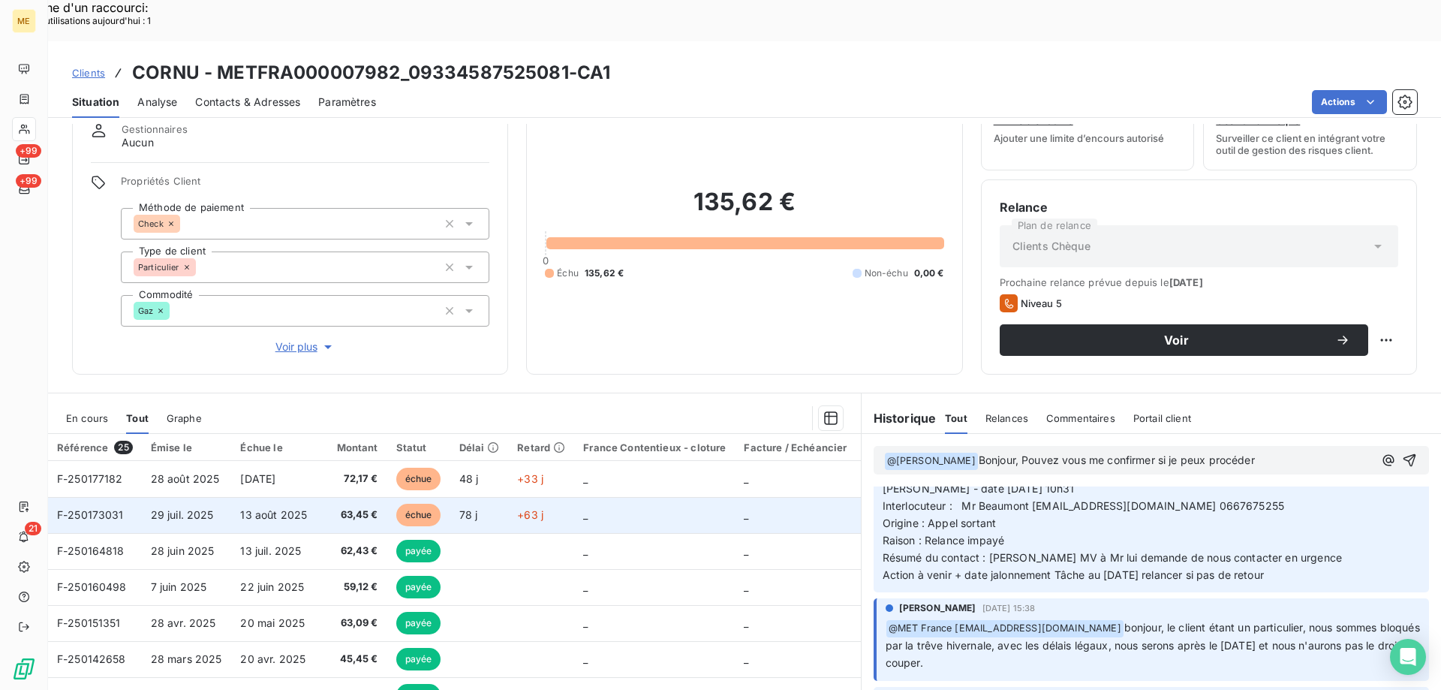
click at [99, 508] on span "F-250173031" at bounding box center [90, 514] width 67 height 13
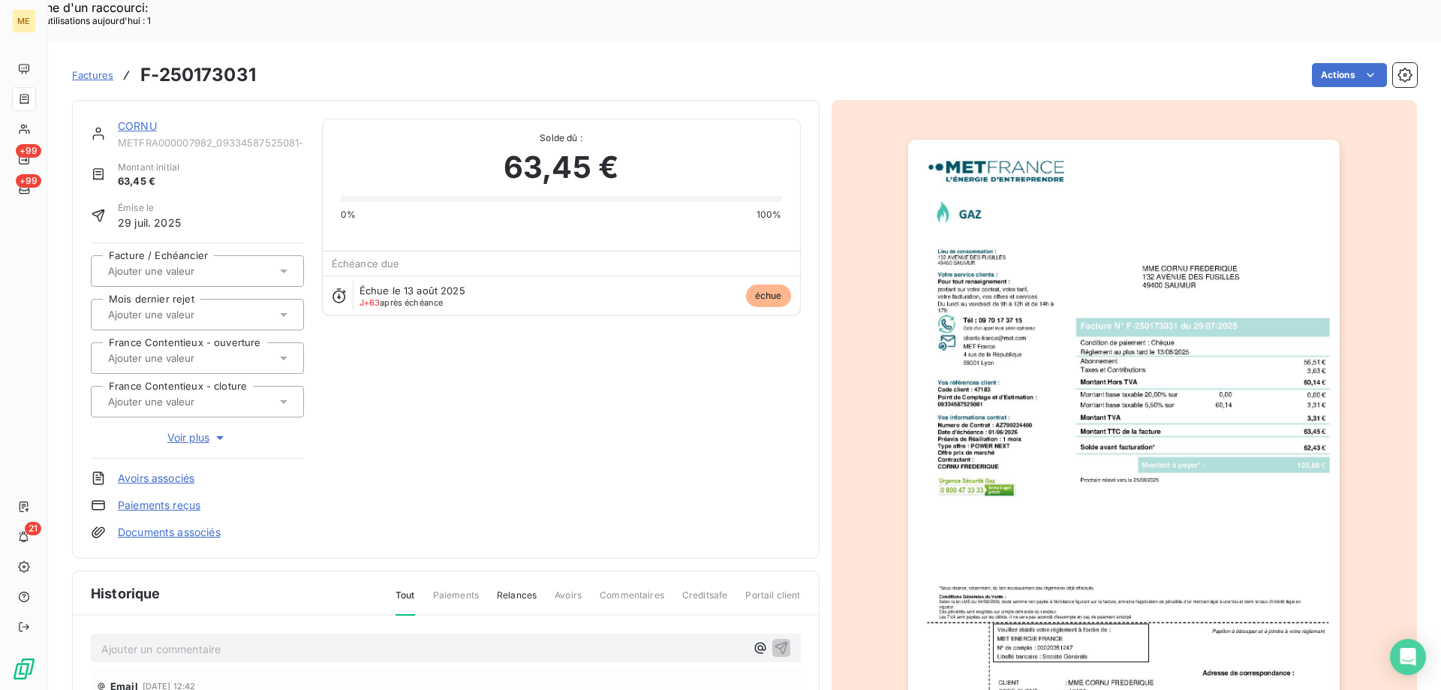
click at [1030, 482] on img "button" at bounding box center [1124, 445] width 432 height 611
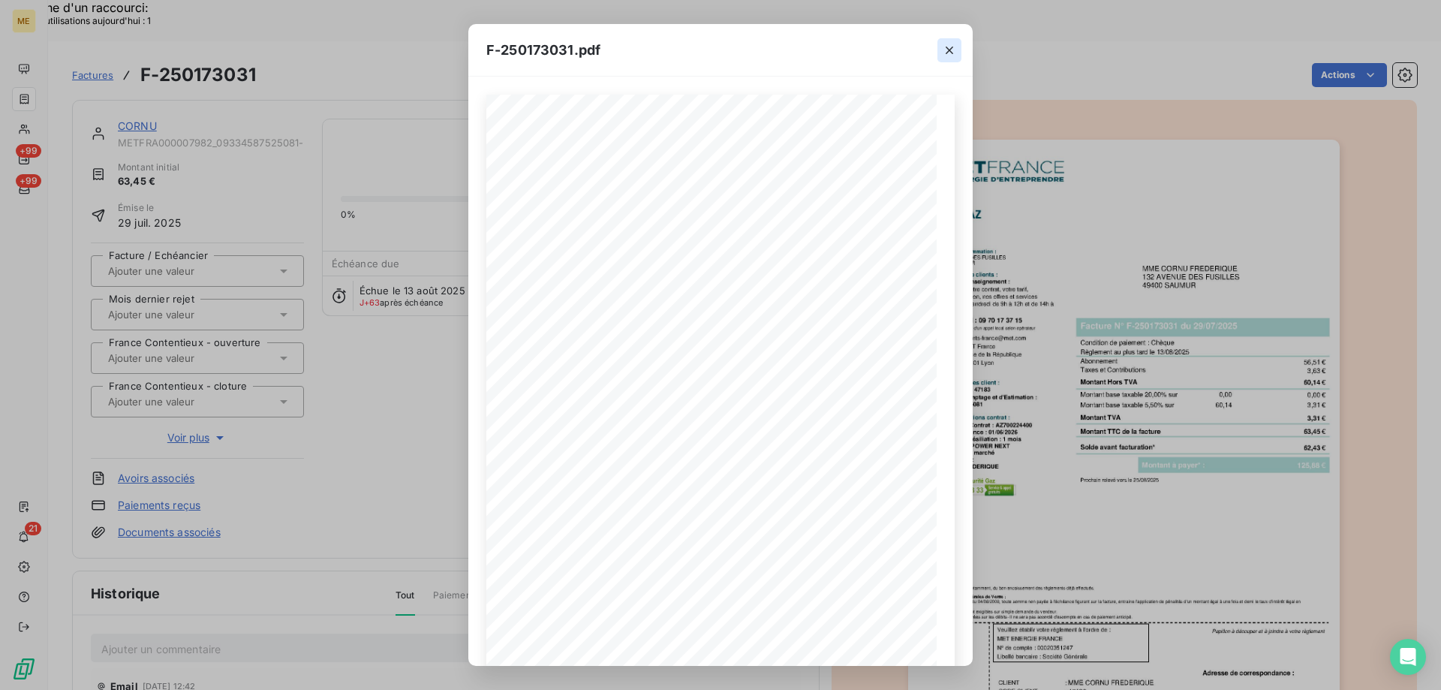
click at [949, 47] on icon "button" at bounding box center [949, 50] width 15 height 15
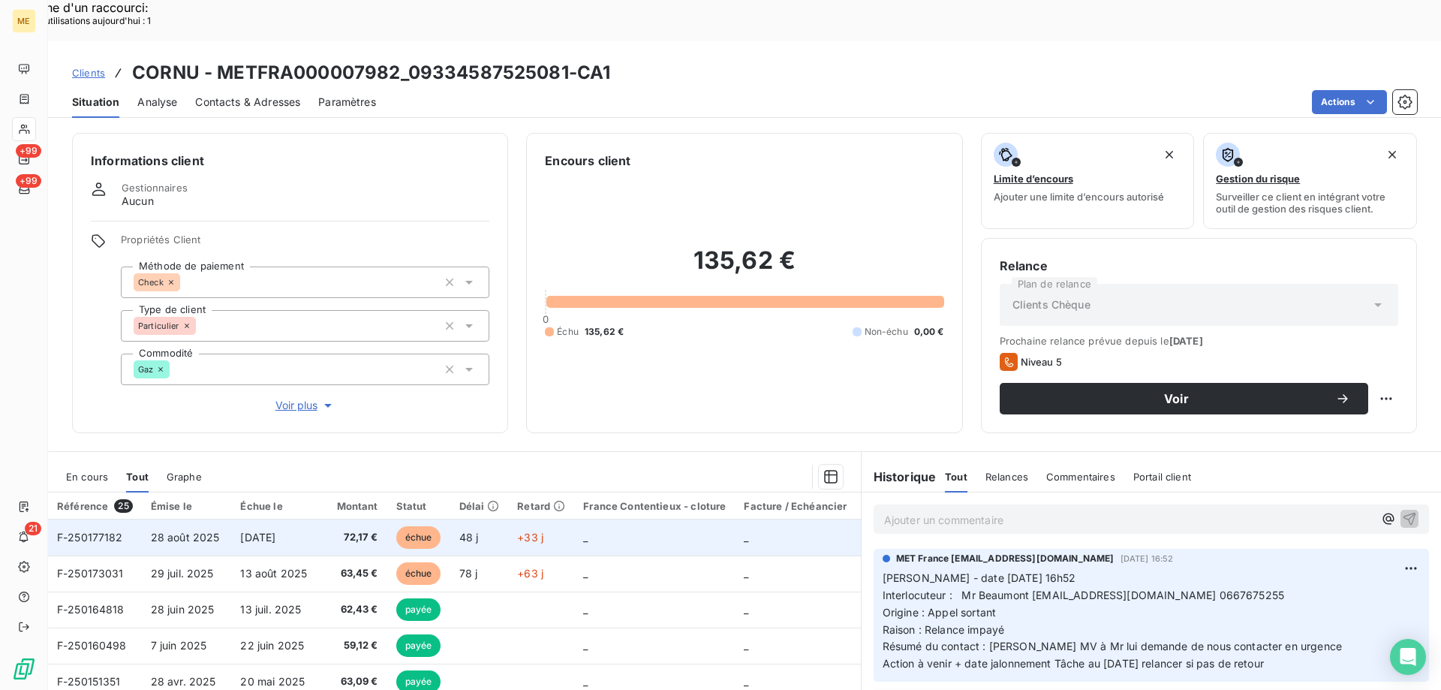
click at [92, 531] on span "F-250177182" at bounding box center [90, 537] width 66 height 13
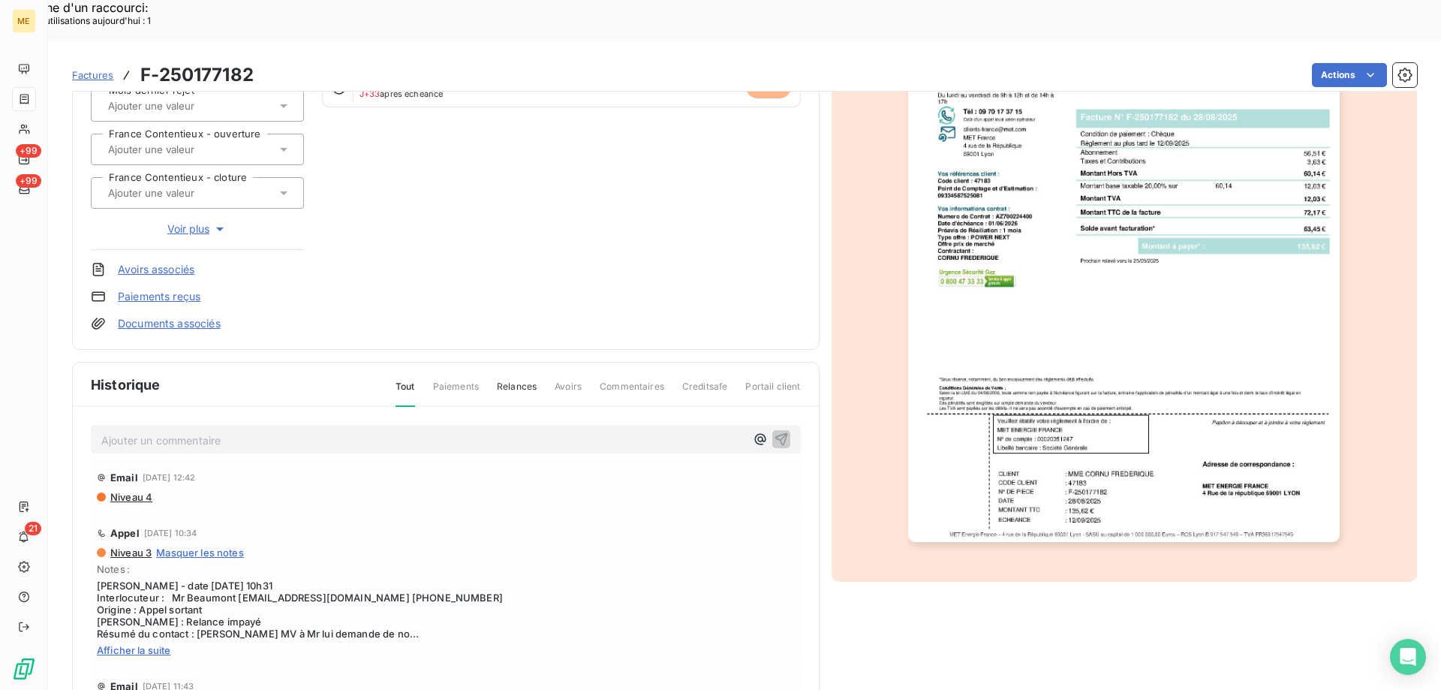
scroll to position [212, 0]
click at [1056, 287] on img "button" at bounding box center [1124, 234] width 432 height 611
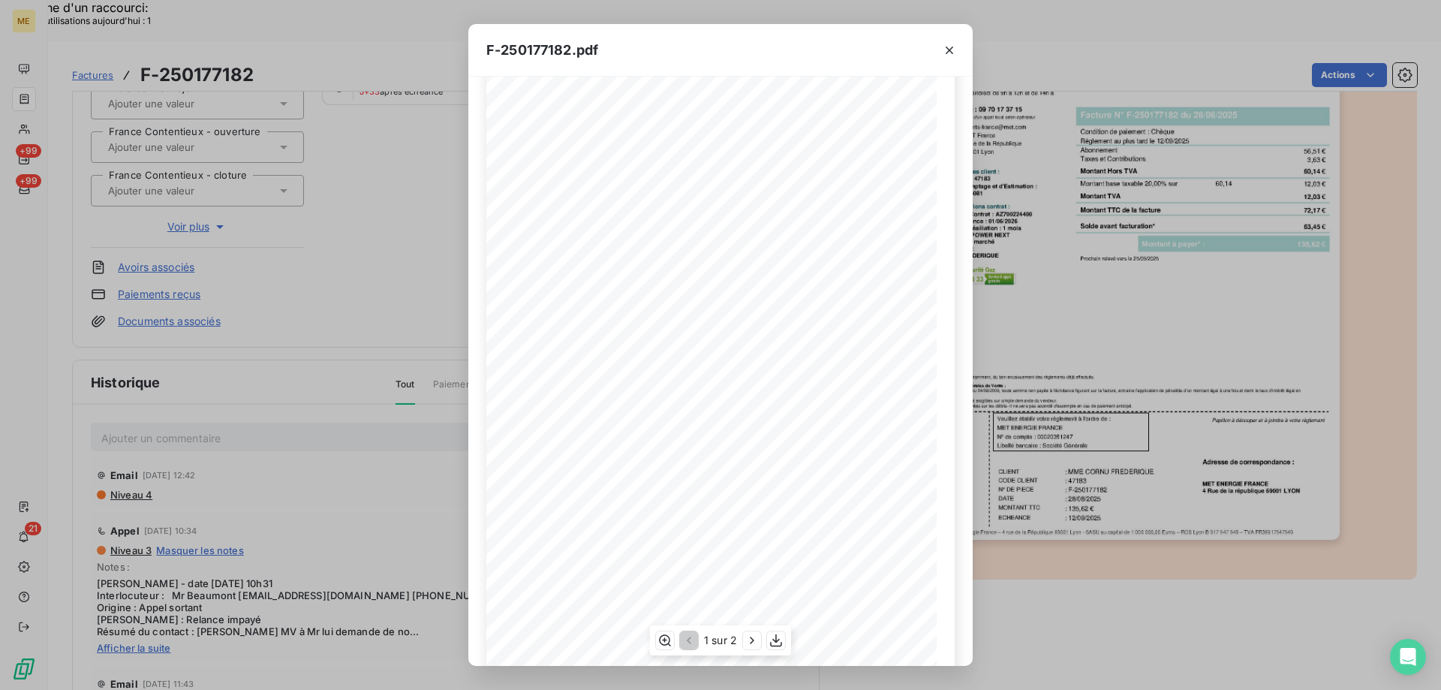
scroll to position [83, 0]
click at [775, 647] on icon "button" at bounding box center [776, 640] width 15 height 15
click at [947, 56] on icon "button" at bounding box center [949, 50] width 15 height 15
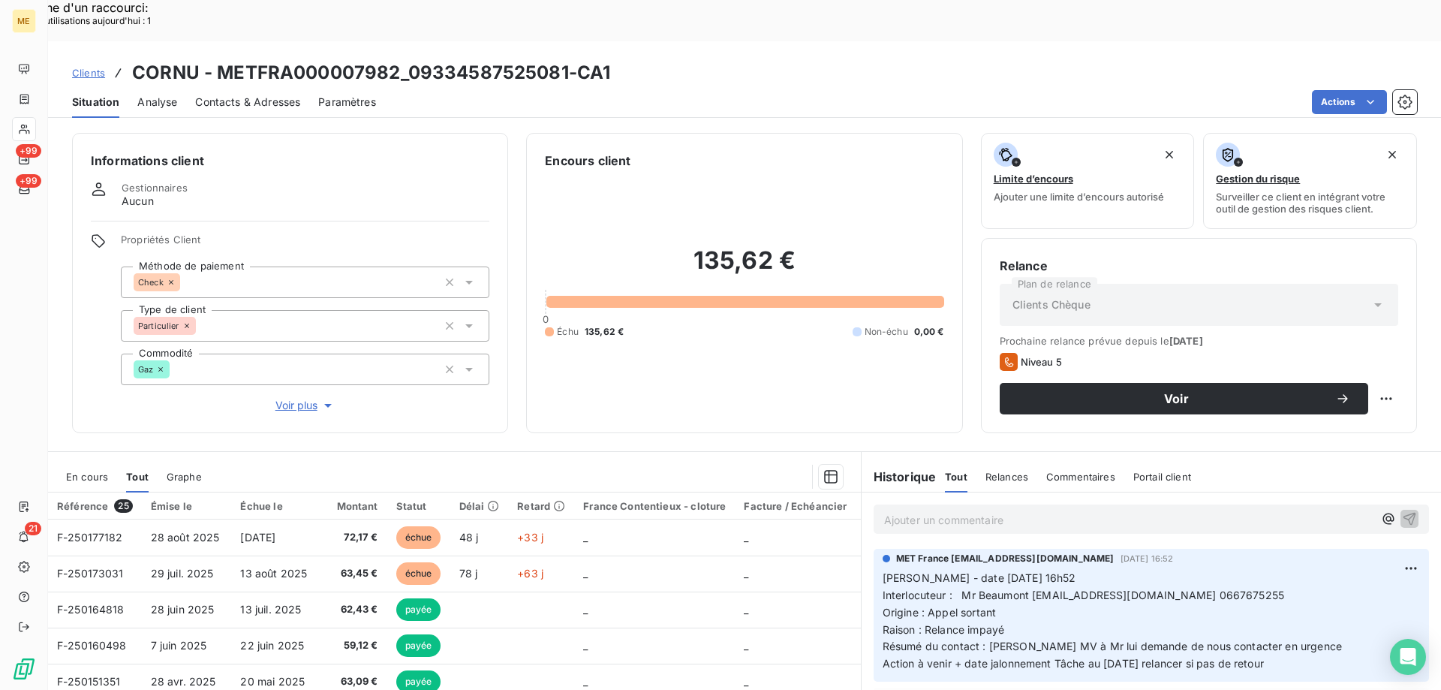
scroll to position [75, 0]
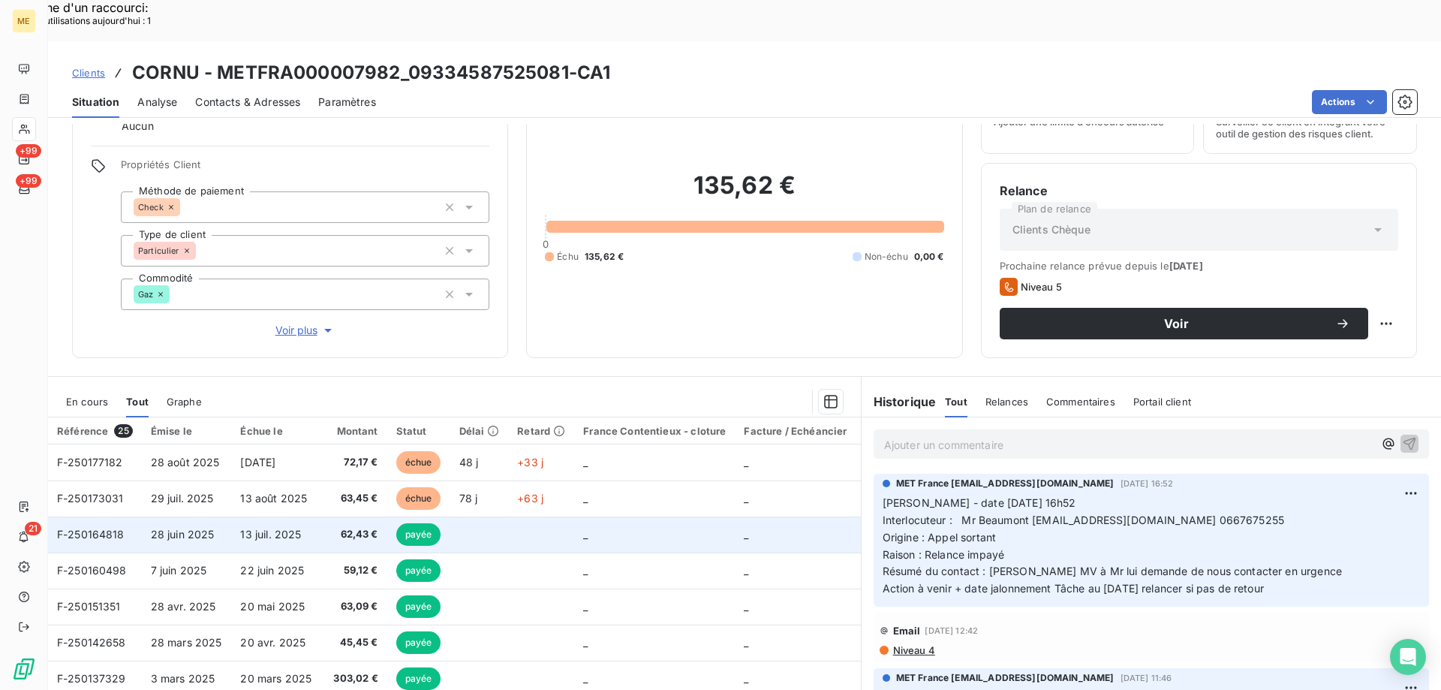
click at [83, 528] on span "F-250164818" at bounding box center [91, 534] width 68 height 13
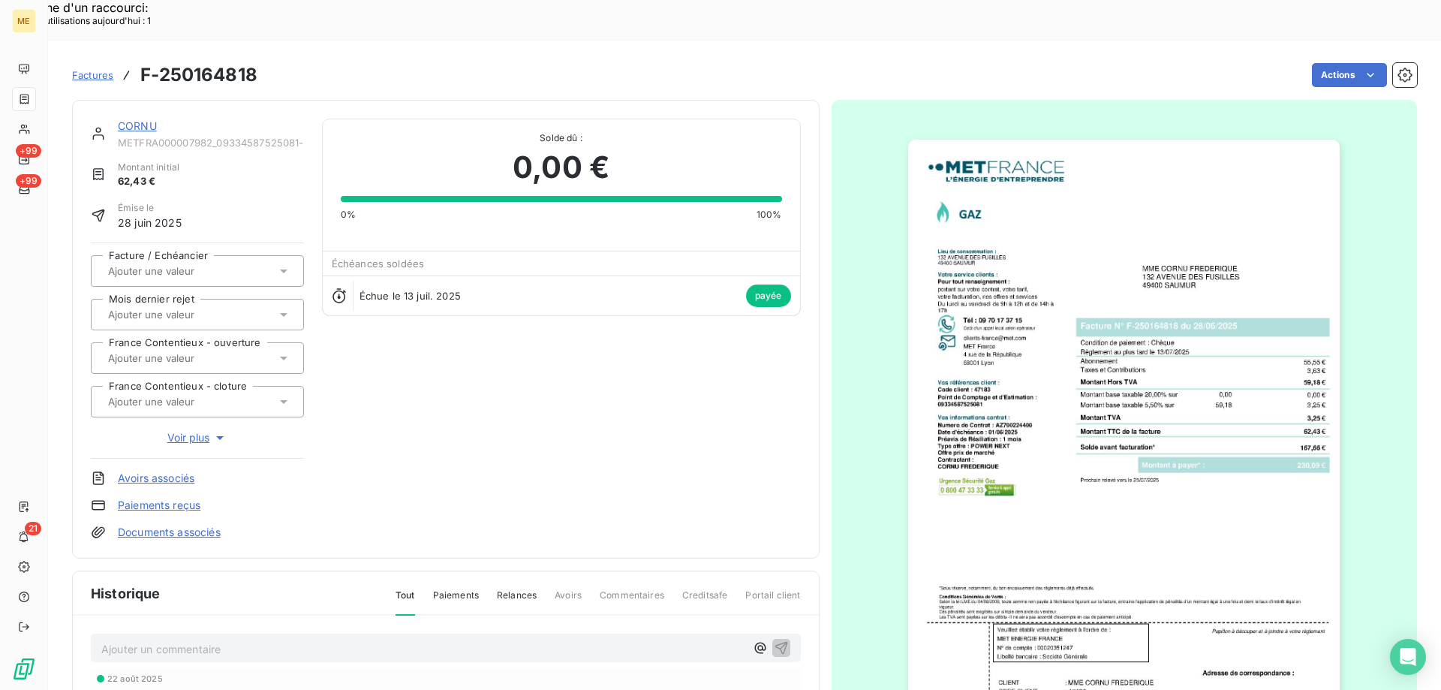
click at [1133, 483] on img "button" at bounding box center [1124, 445] width 432 height 611
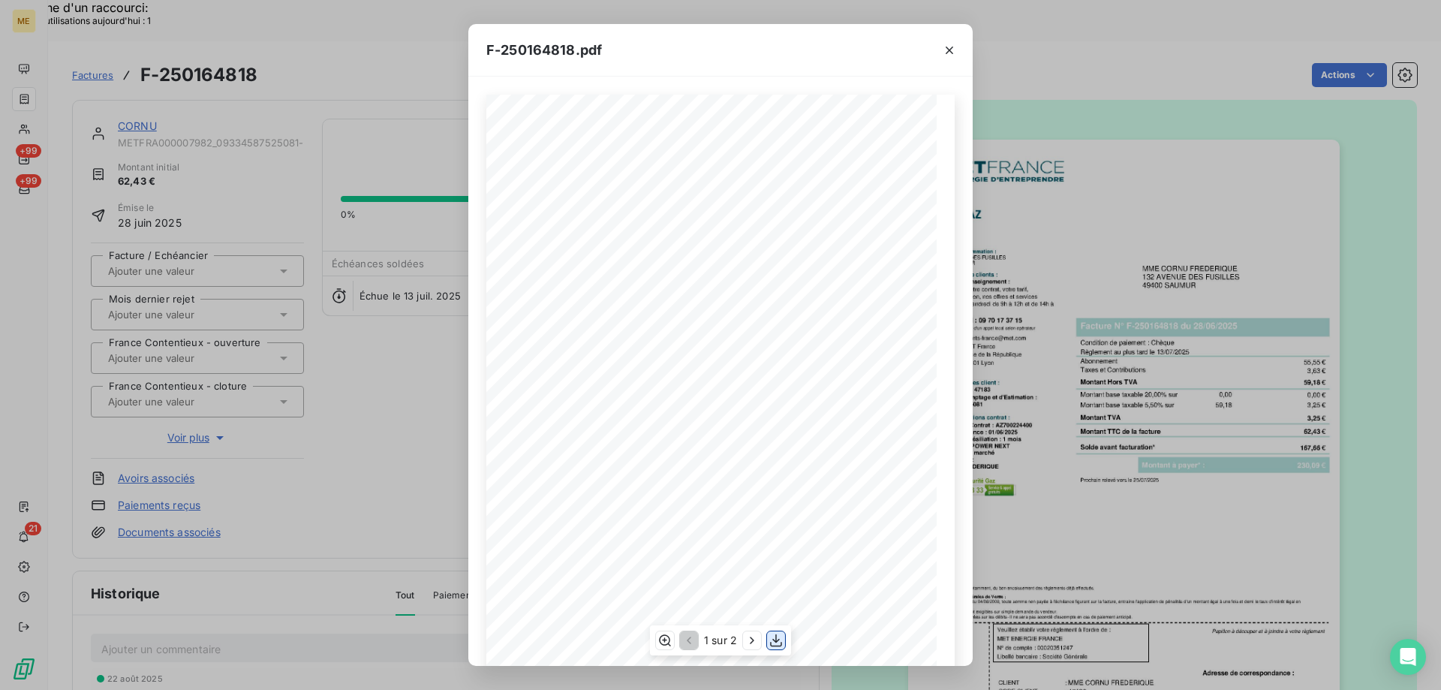
click at [777, 639] on icon "button" at bounding box center [776, 640] width 15 height 15
click at [949, 52] on icon "button" at bounding box center [949, 50] width 15 height 15
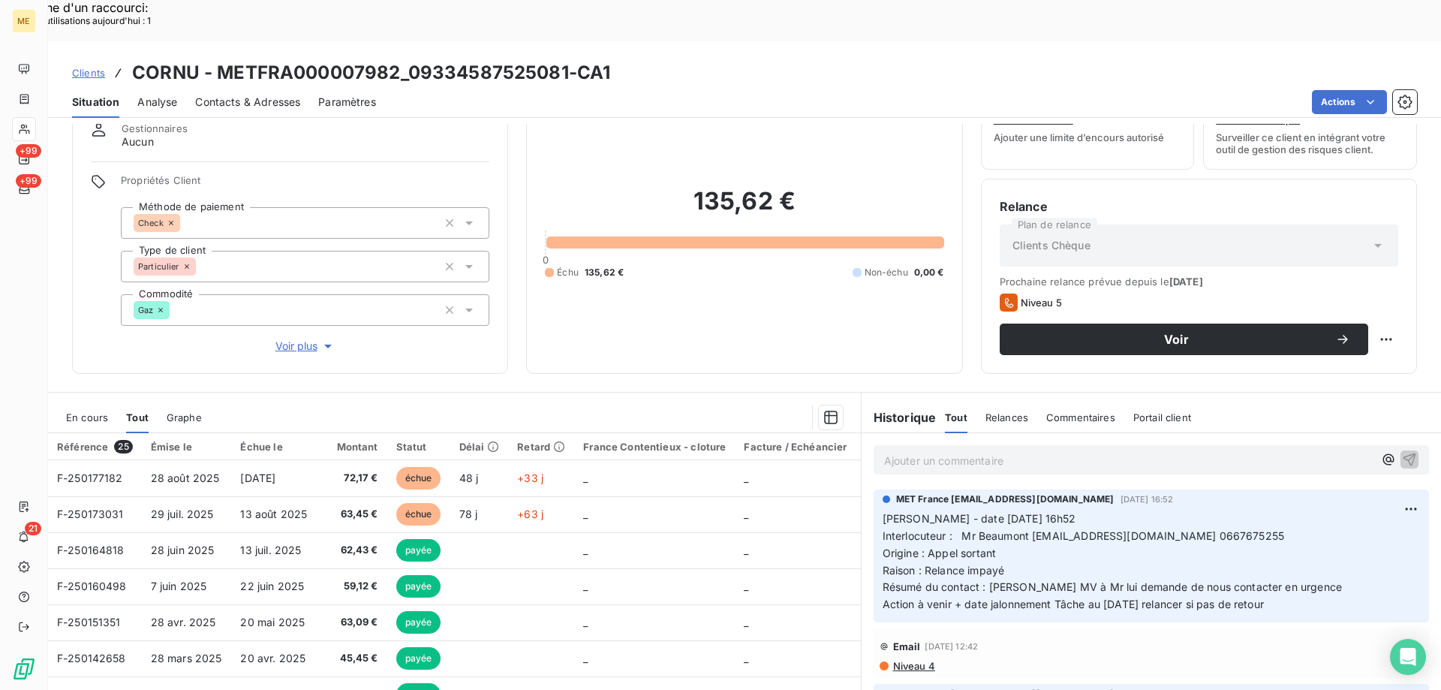
scroll to position [95, 0]
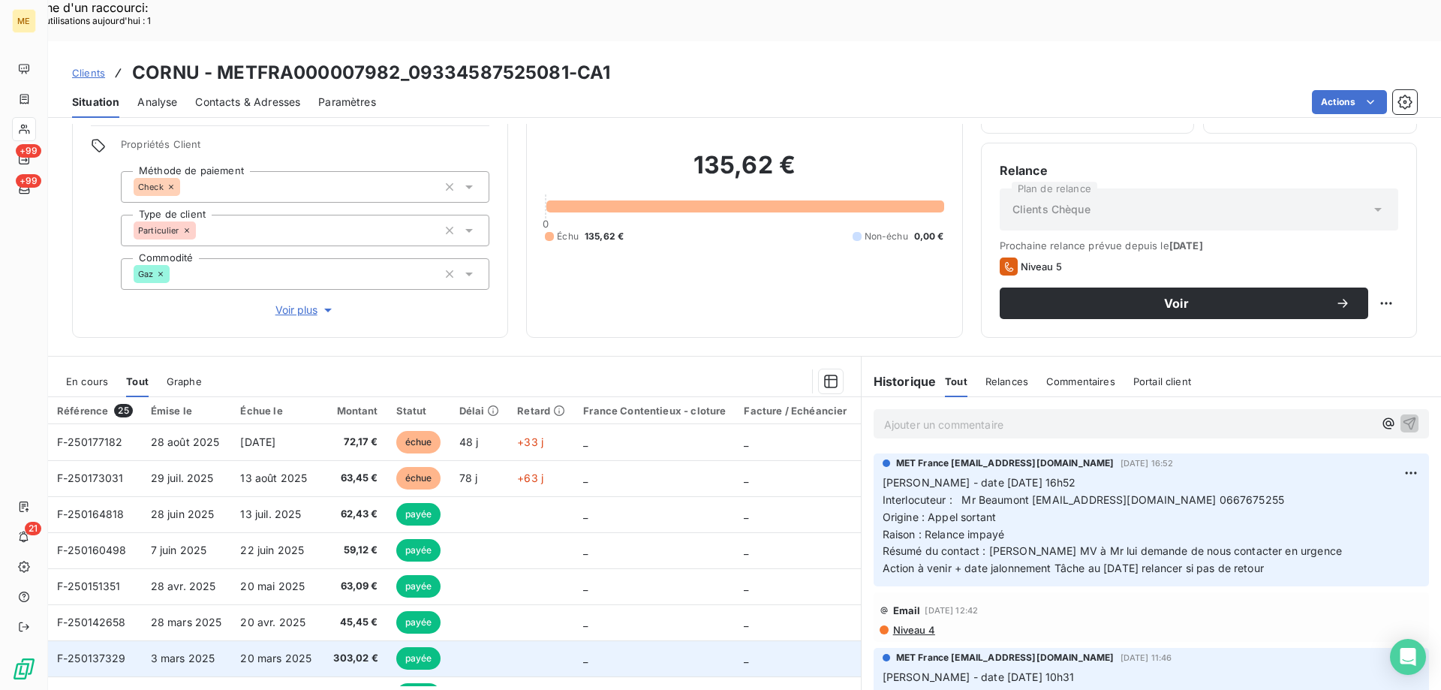
click at [89, 652] on span "F-250137329" at bounding box center [91, 658] width 69 height 13
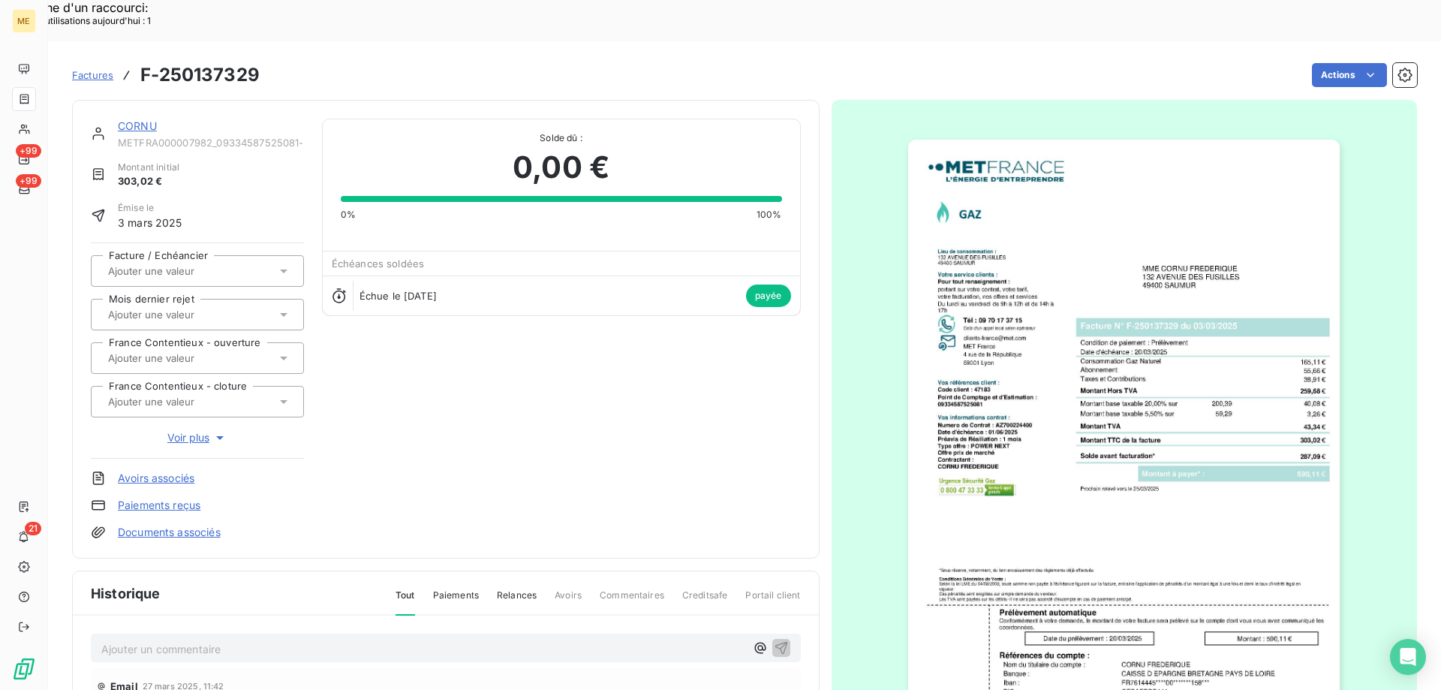
click at [1064, 462] on img "button" at bounding box center [1124, 445] width 432 height 611
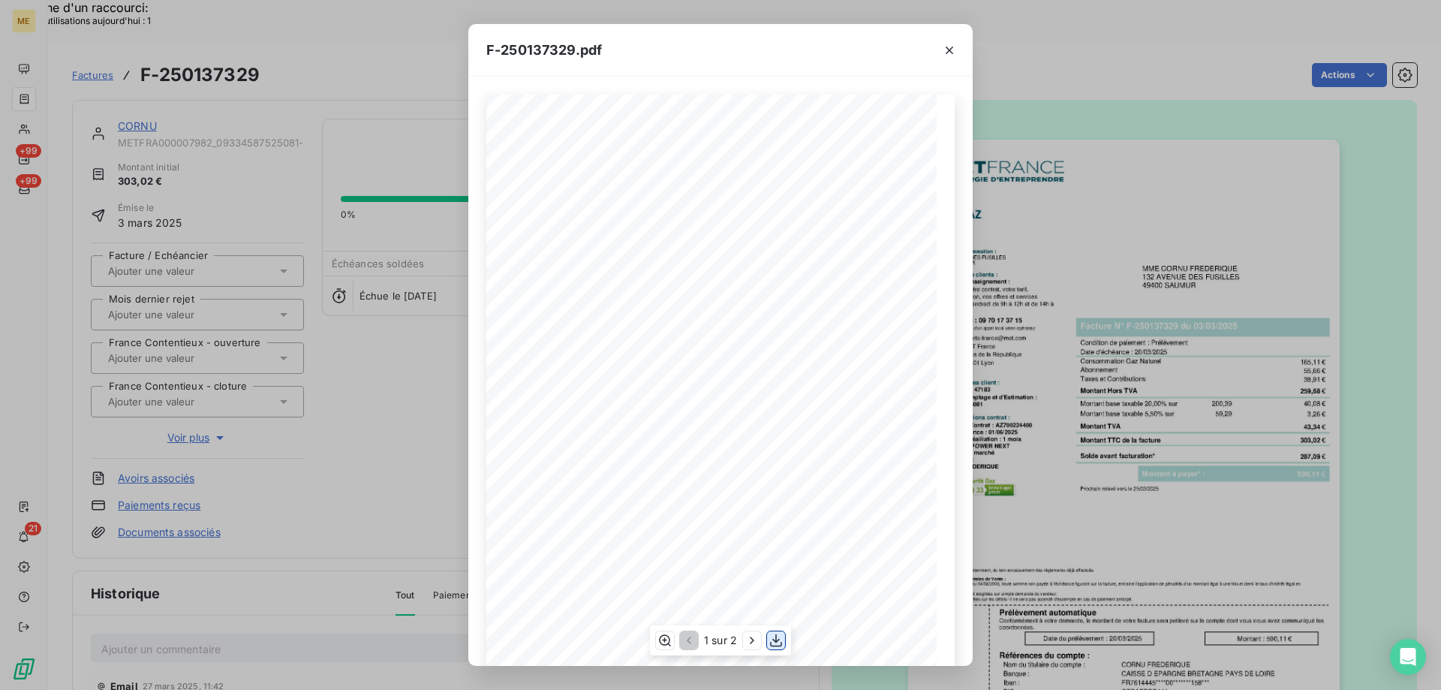
click at [772, 639] on icon "button" at bounding box center [776, 640] width 15 height 15
click at [952, 50] on icon "button" at bounding box center [949, 50] width 15 height 15
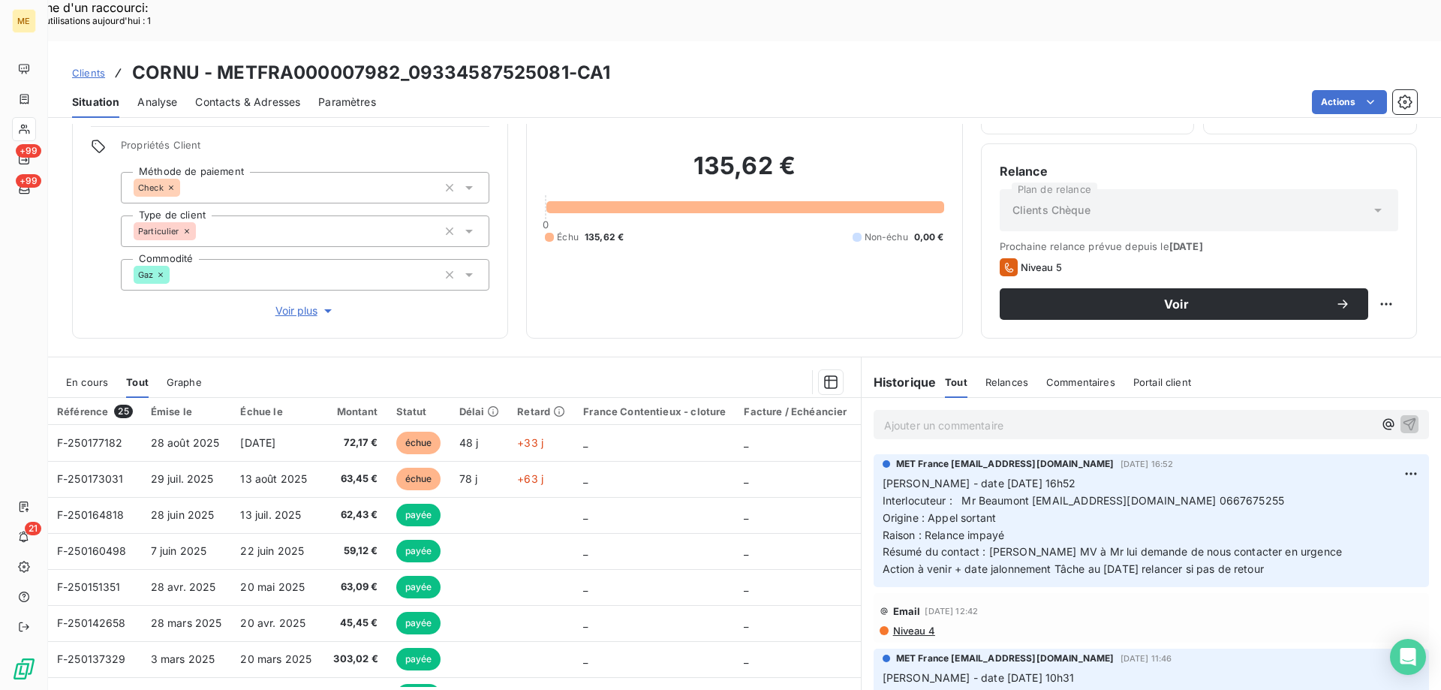
scroll to position [95, 0]
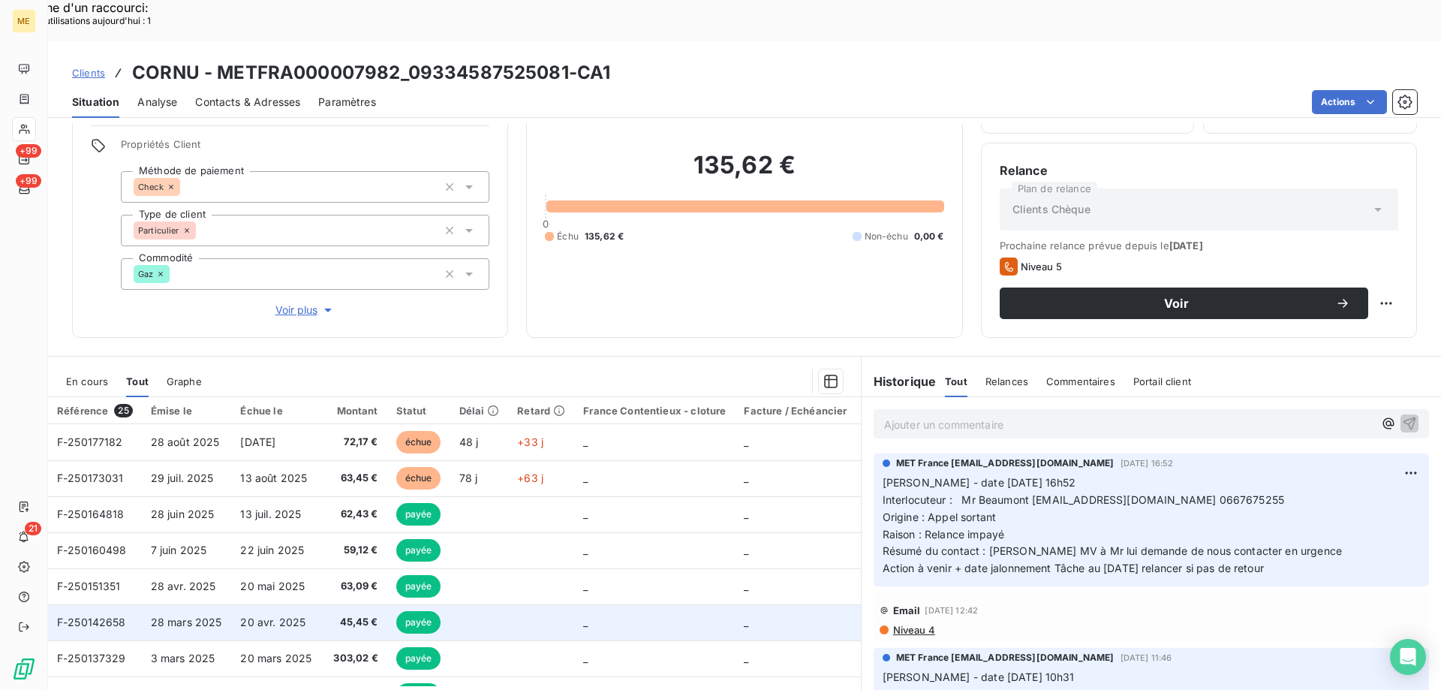
click at [89, 616] on span "F-250142658" at bounding box center [91, 622] width 69 height 13
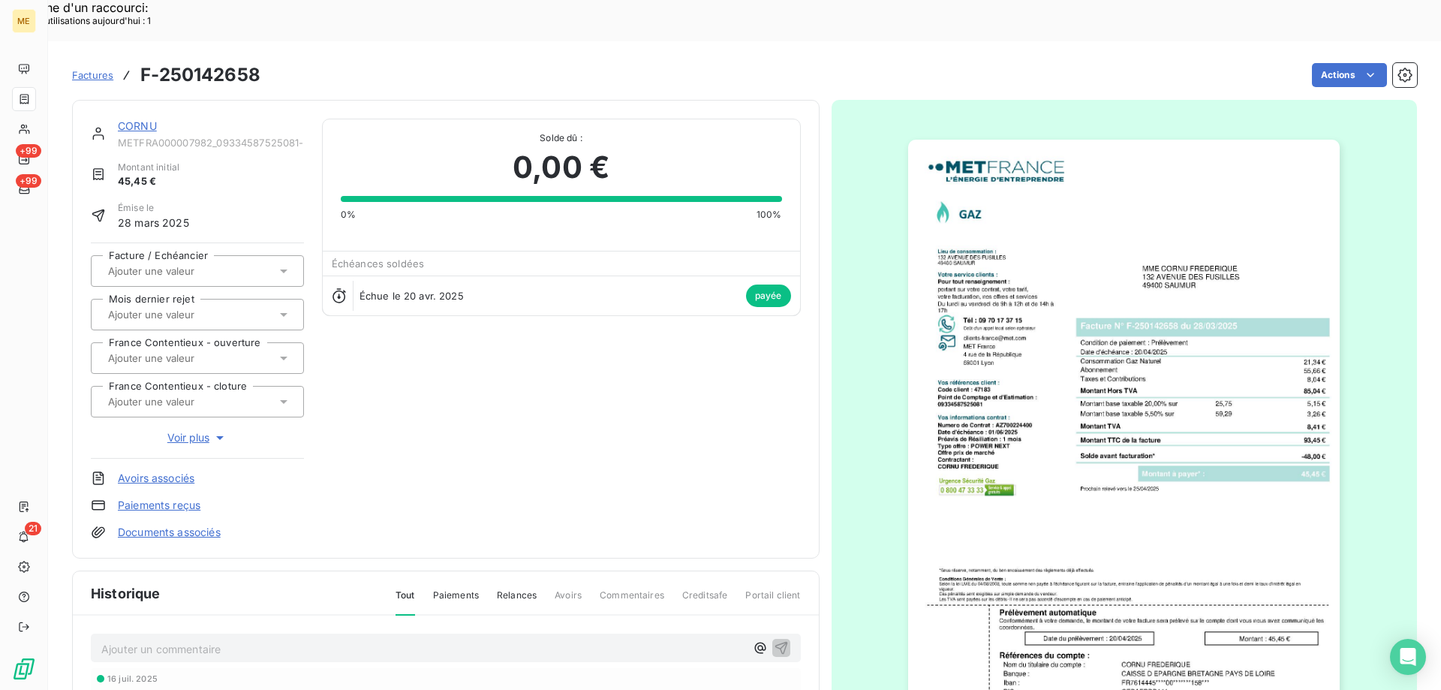
click at [1130, 461] on img "button" at bounding box center [1124, 445] width 432 height 611
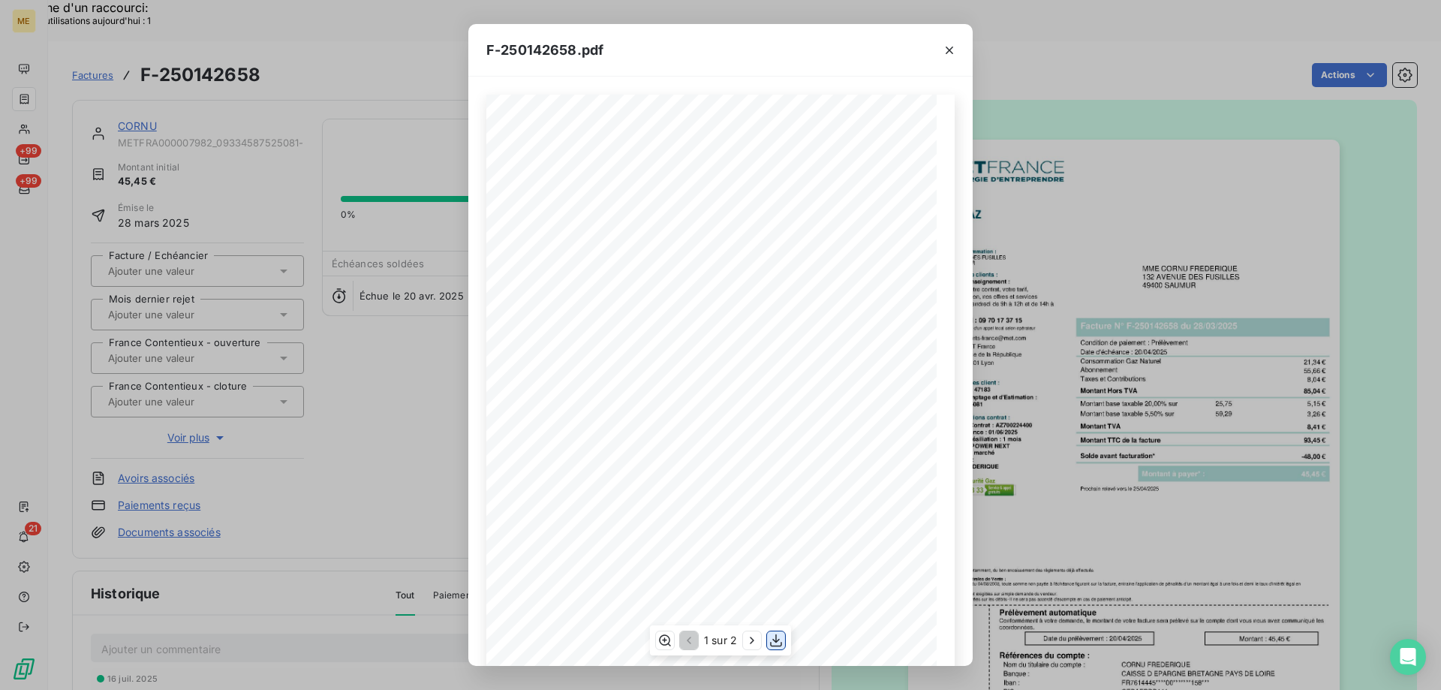
click at [777, 639] on icon "button" at bounding box center [776, 640] width 15 height 15
click at [953, 51] on icon "button" at bounding box center [949, 50] width 15 height 15
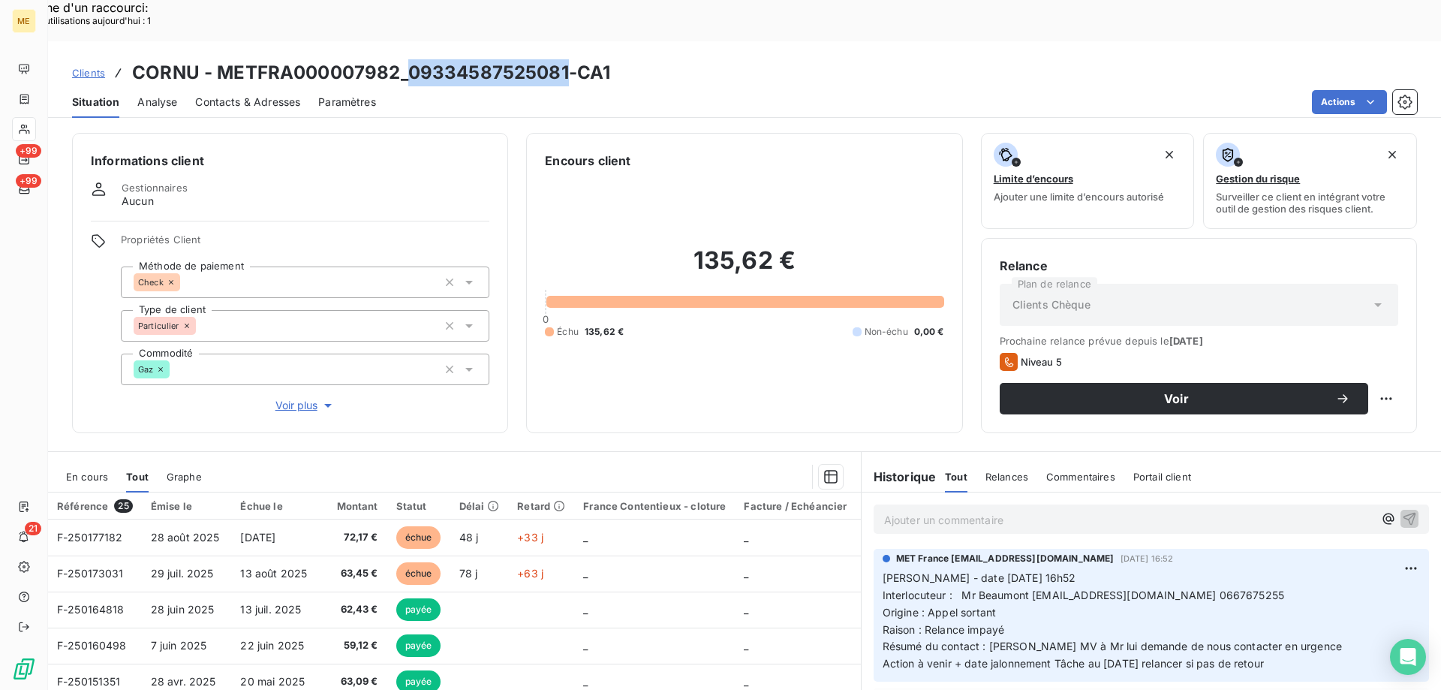
drag, startPoint x: 405, startPoint y: 32, endPoint x: 564, endPoint y: 38, distance: 158.5
click at [564, 59] on h3 "CORNU - METFRA000007982_09334587525081-CA1" at bounding box center [371, 72] width 478 height 27
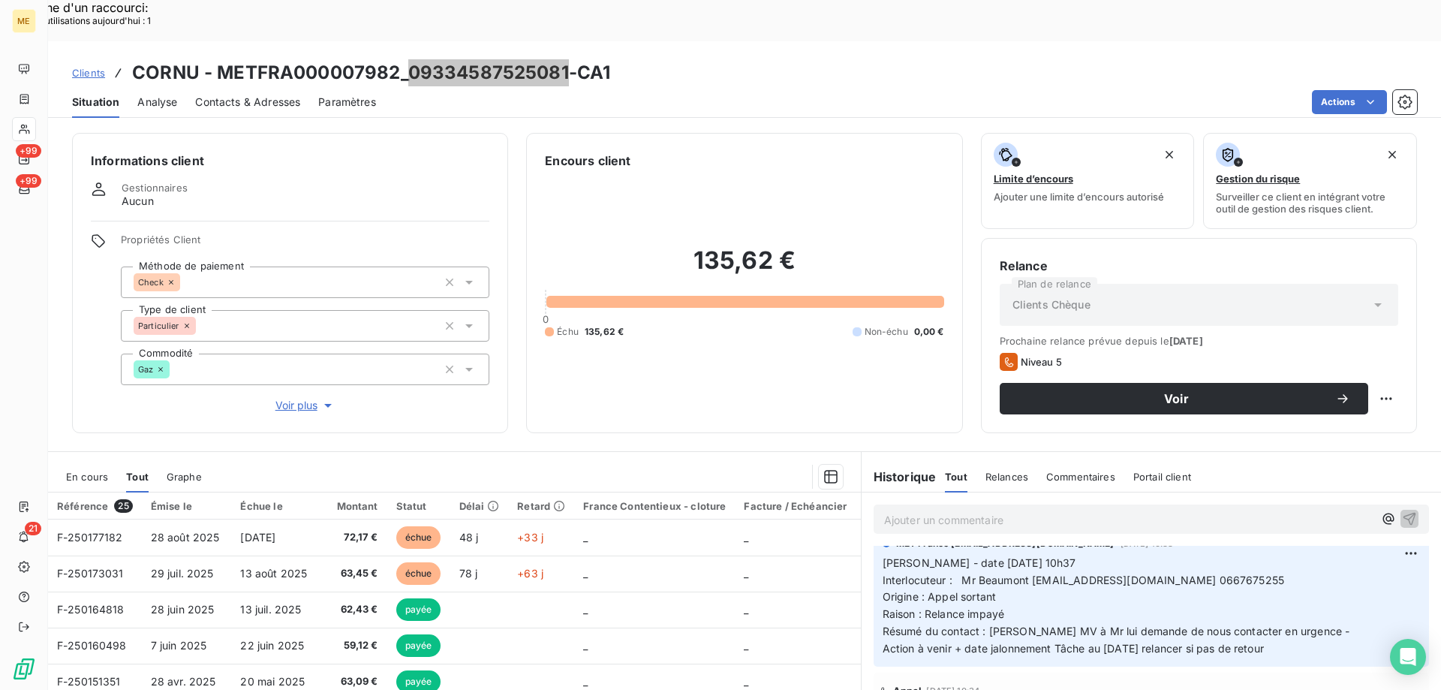
scroll to position [95, 0]
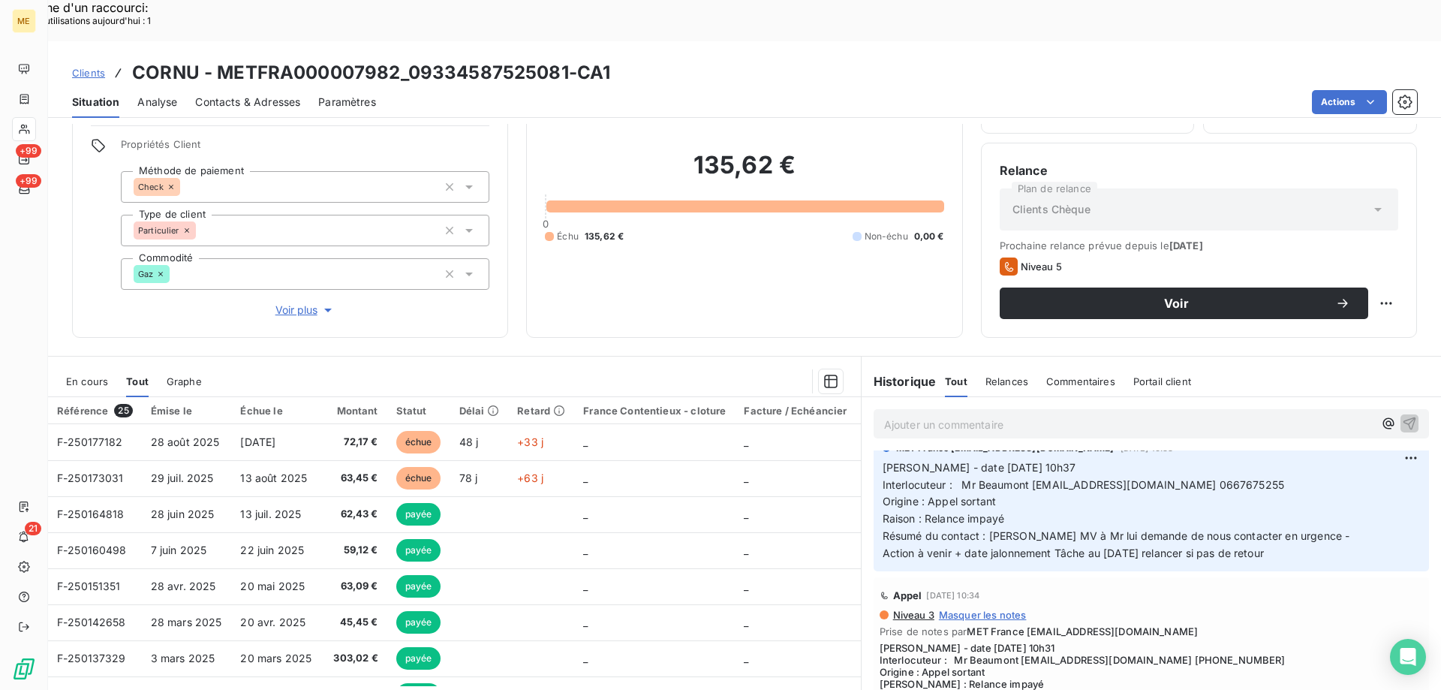
drag, startPoint x: 1314, startPoint y: 501, endPoint x: 1287, endPoint y: 480, distance: 33.6
click at [1314, 497] on p "[PERSON_NAME] - date [DATE] 10h37 Interlocuteur : Mr Beaumont [EMAIL_ADDRESS][D…" at bounding box center [1151, 510] width 537 height 103
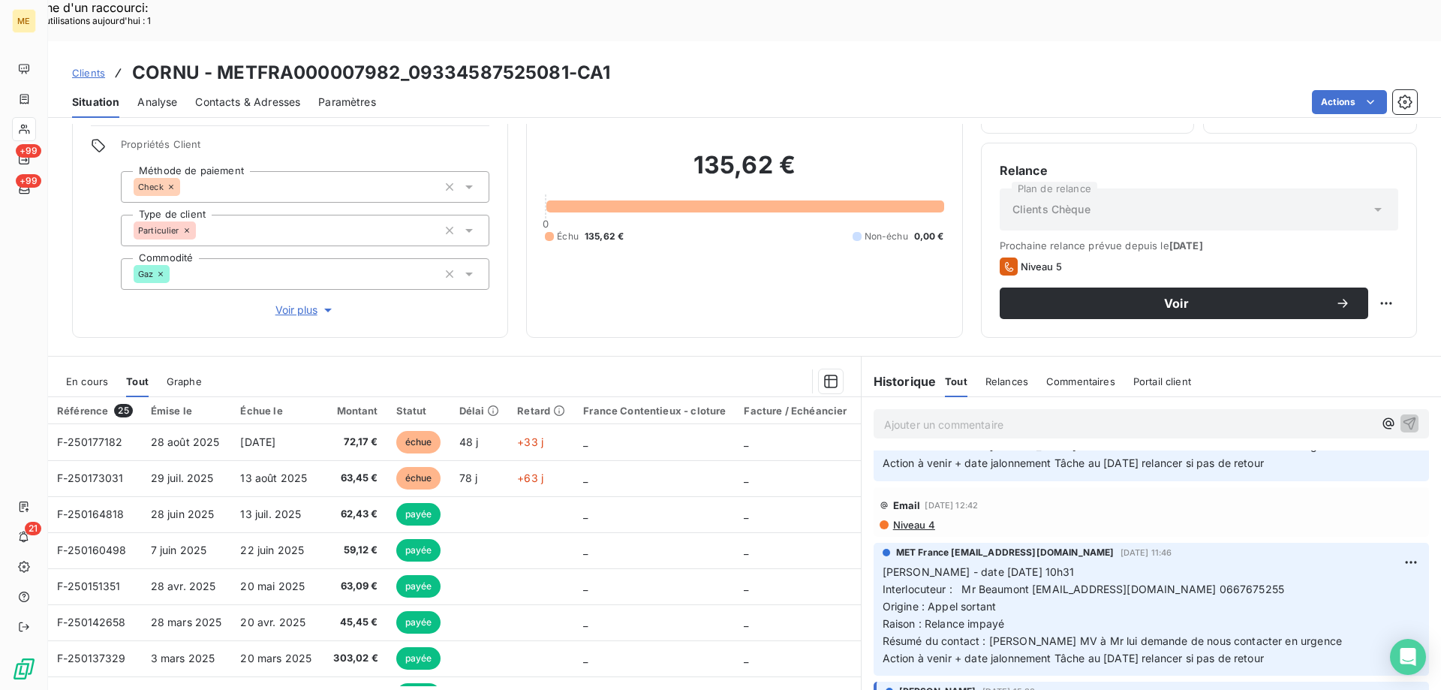
scroll to position [0, 0]
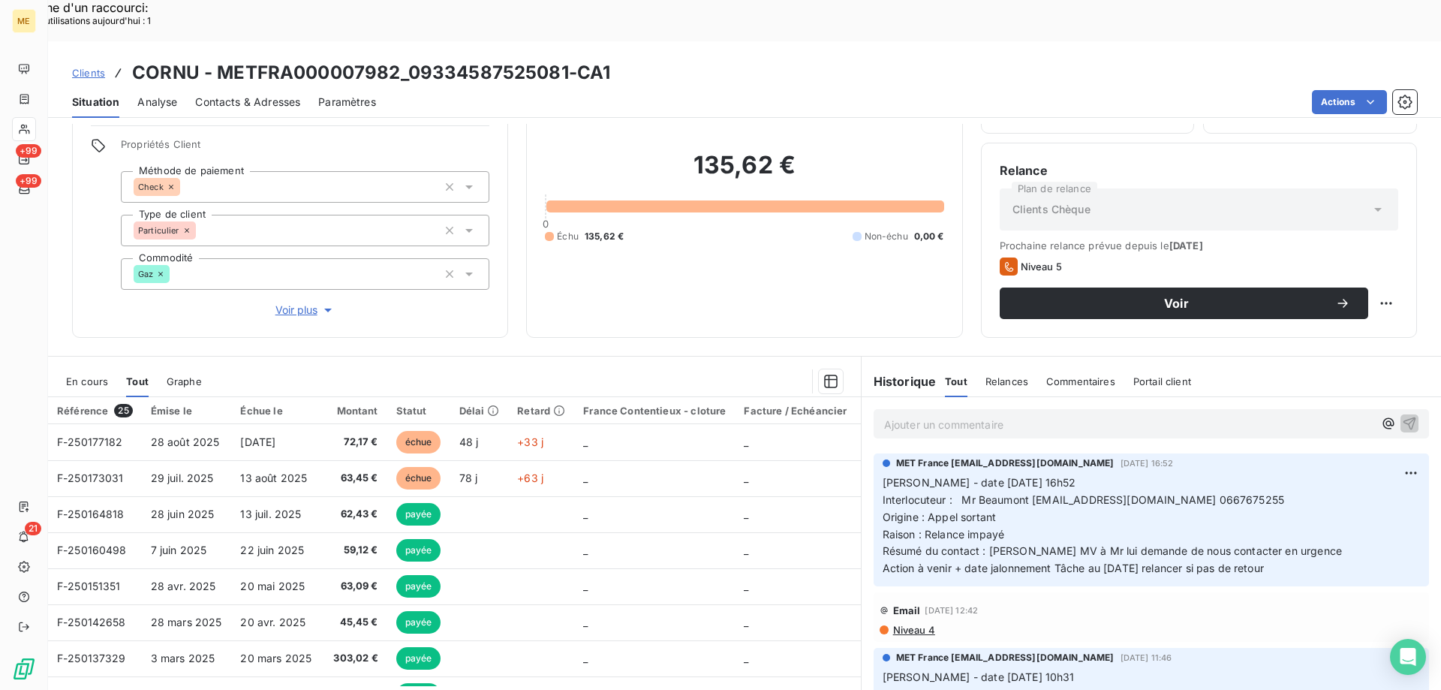
drag, startPoint x: 1290, startPoint y: 524, endPoint x: 886, endPoint y: 433, distance: 413.9
click at [886, 474] on p "[PERSON_NAME] - date [DATE] 16h52 Interlocuteur : Mr Beaumont [EMAIL_ADDRESS][D…" at bounding box center [1151, 525] width 537 height 103
drag, startPoint x: 886, startPoint y: 433, endPoint x: 850, endPoint y: 250, distance: 186.8
click at [839, 254] on div "135,62 € 0 Échu 135,62 € Non-échu 0,00 €" at bounding box center [744, 196] width 399 height 245
drag, startPoint x: 1294, startPoint y: 536, endPoint x: 878, endPoint y: 435, distance: 428.0
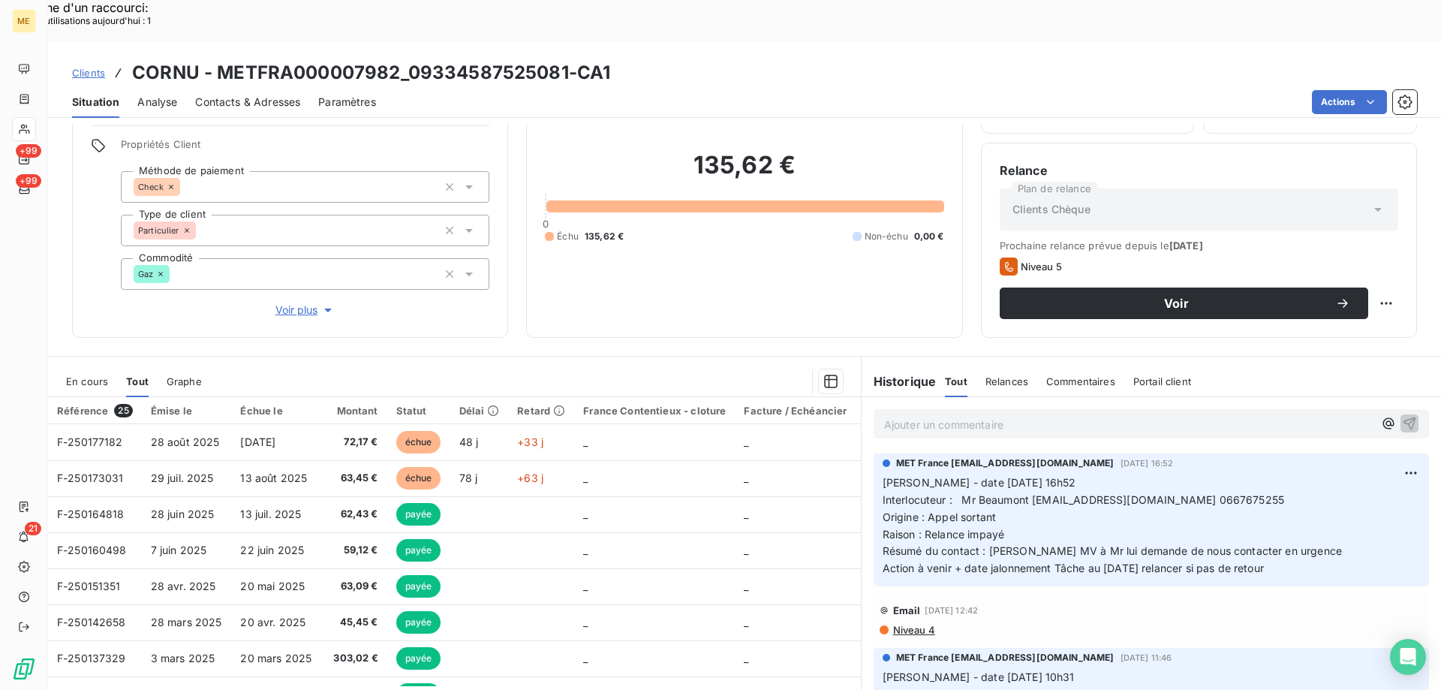
click at [883, 474] on p "[PERSON_NAME] - date [DATE] 16h52 Interlocuteur : Mr Beaumont [EMAIL_ADDRESS][D…" at bounding box center [1151, 525] width 537 height 103
click at [903, 415] on p "Ajouter un commentaire ﻿" at bounding box center [1128, 424] width 489 height 19
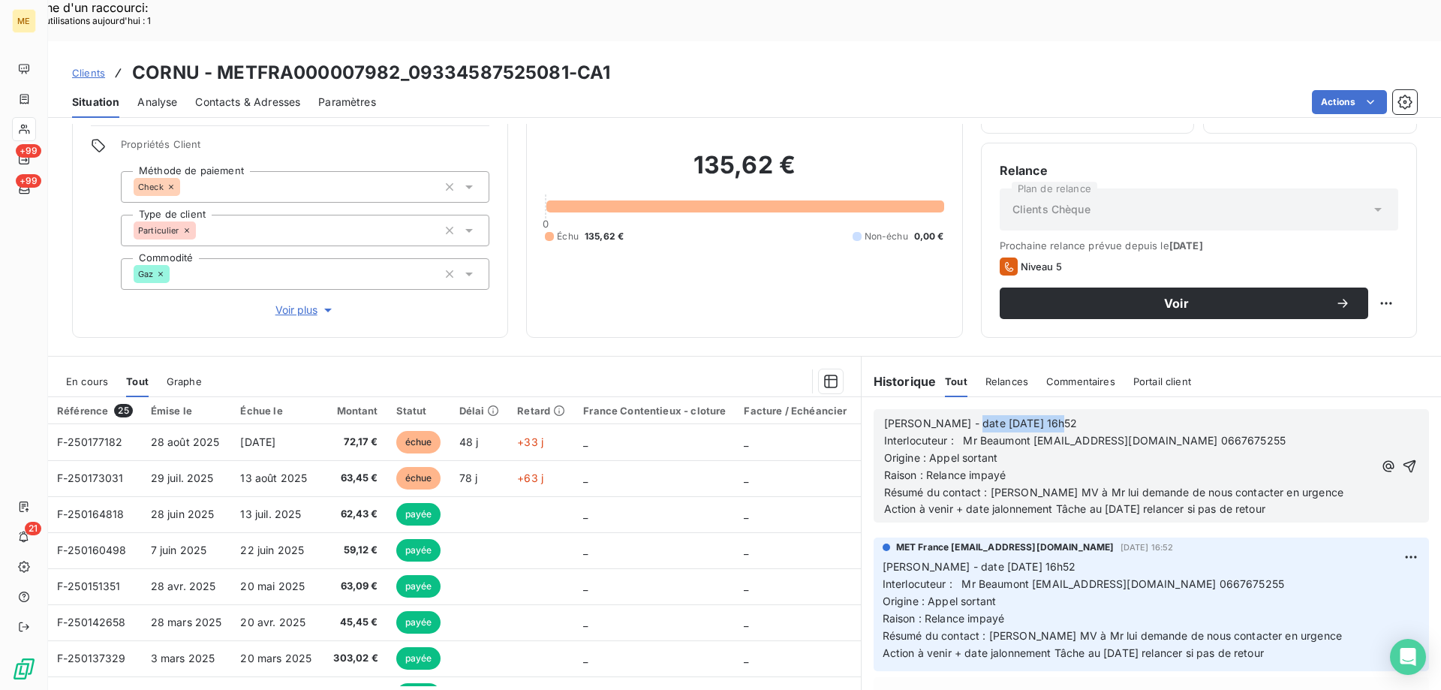
drag, startPoint x: 952, startPoint y: 386, endPoint x: 1043, endPoint y: 381, distance: 91.7
click at [1043, 415] on p "[PERSON_NAME] - date [DATE] 16h52" at bounding box center [1128, 423] width 489 height 17
click at [1293, 484] on p "Résumé du contact : [PERSON_NAME] MV à Mr lui demande de nous contacter en urge…" at bounding box center [1128, 492] width 489 height 17
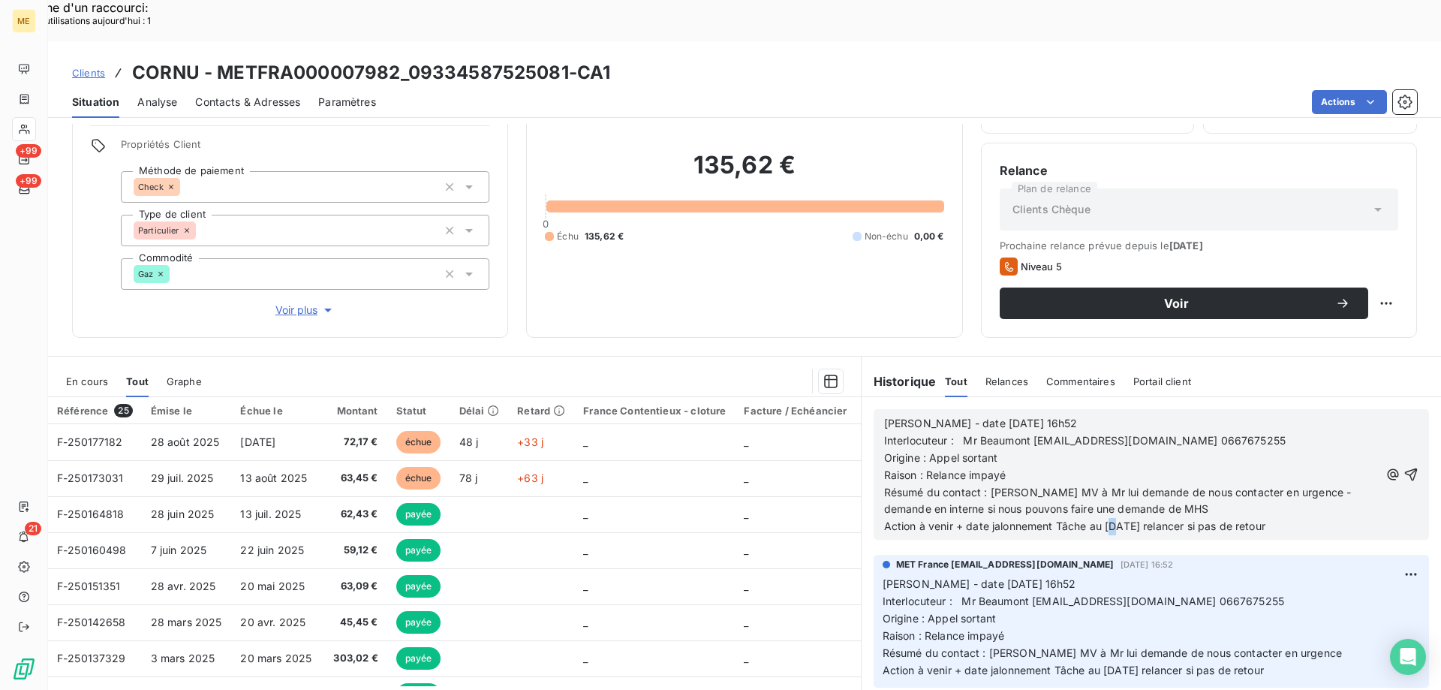
click at [1108, 519] on span "Action à venir + date jalonnement Tâche au [DATE] relancer si pas de retour" at bounding box center [1074, 525] width 381 height 13
click at [1405, 468] on icon "button" at bounding box center [1411, 474] width 13 height 13
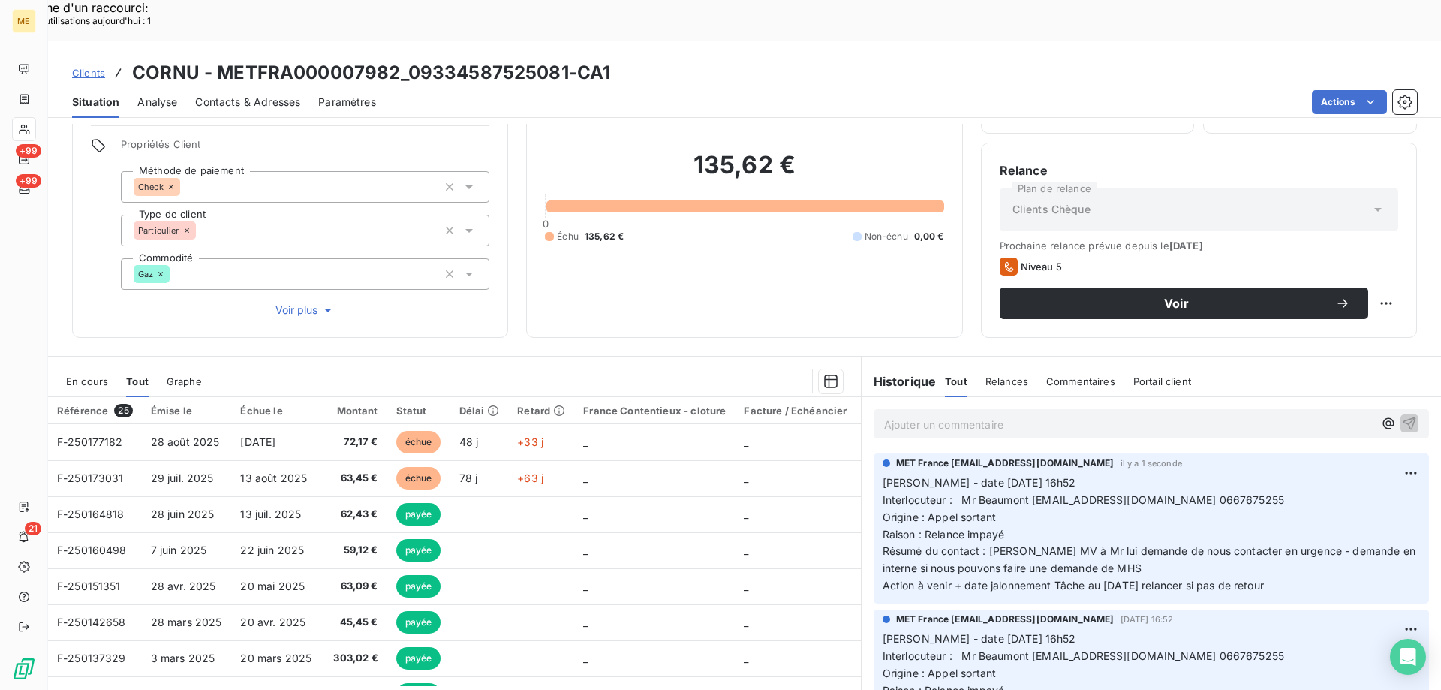
click at [1091, 415] on p "Ajouter un commentaire ﻿" at bounding box center [1128, 424] width 489 height 19
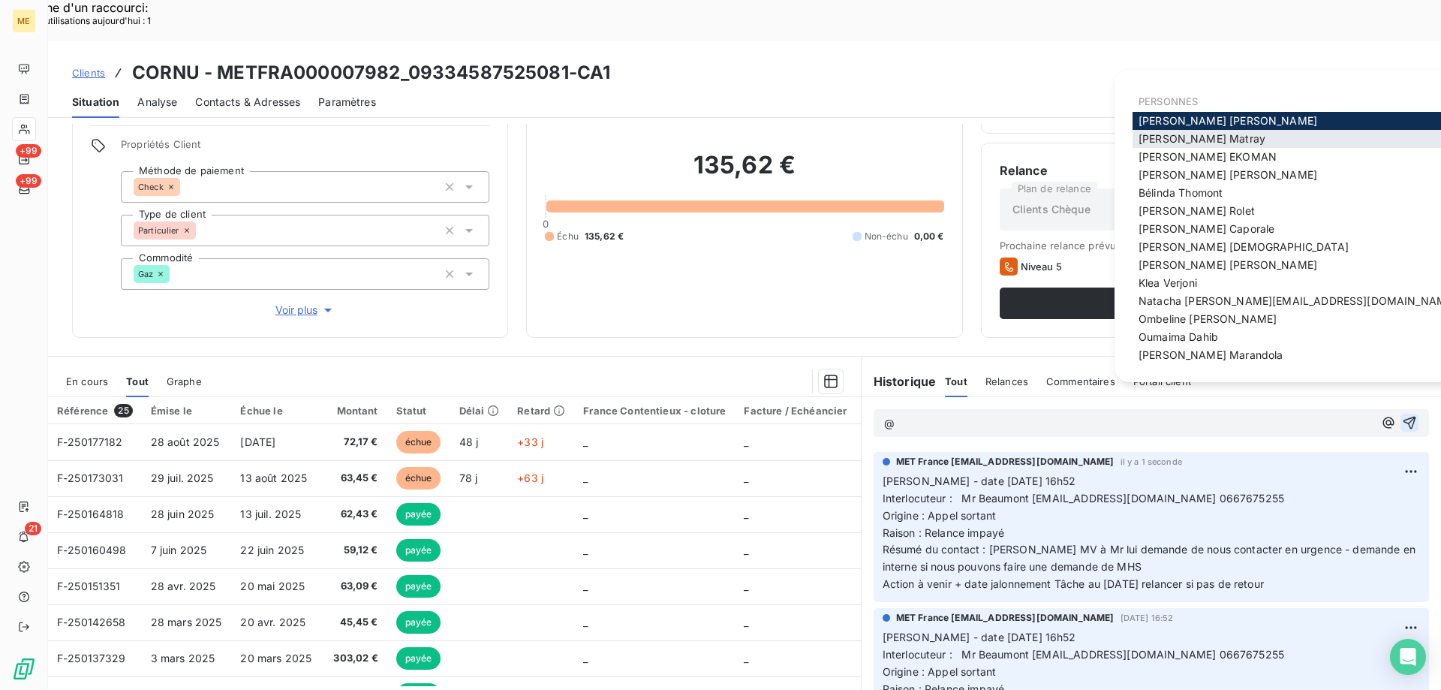
click at [1175, 136] on span "[PERSON_NAME]" at bounding box center [1202, 138] width 127 height 13
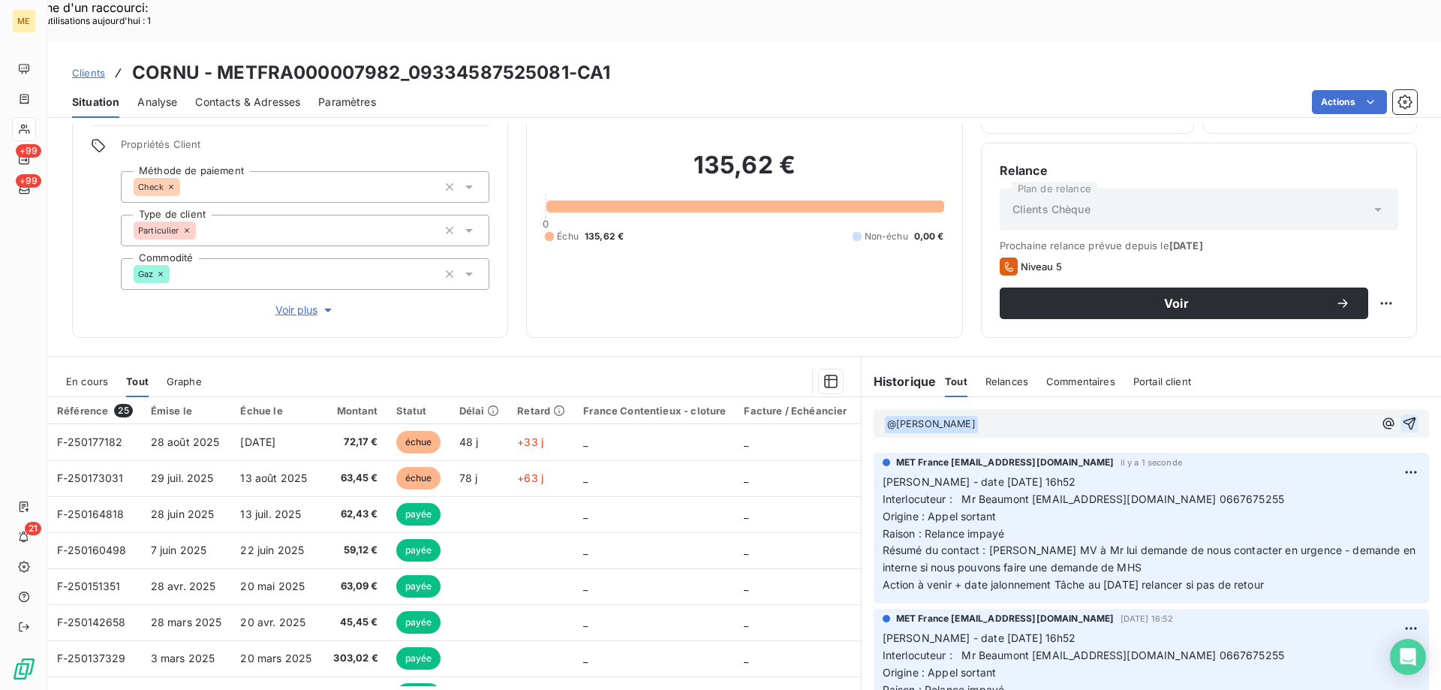
click at [1067, 415] on p "﻿ @ [PERSON_NAME] ﻿ ﻿" at bounding box center [1128, 424] width 489 height 18
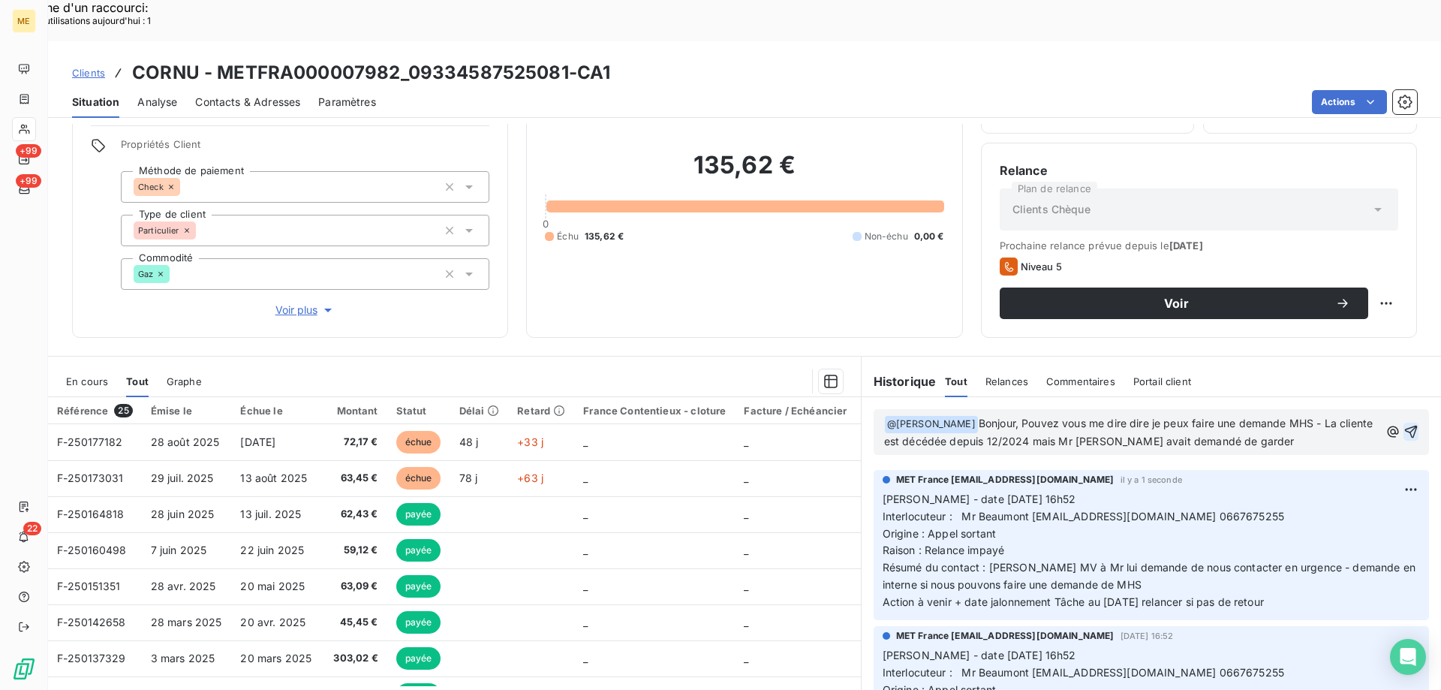
click at [1269, 415] on p "﻿ @ [PERSON_NAME] ﻿ Bonjour, Pouvez vous me dire dire je peux faire une demande…" at bounding box center [1131, 432] width 495 height 35
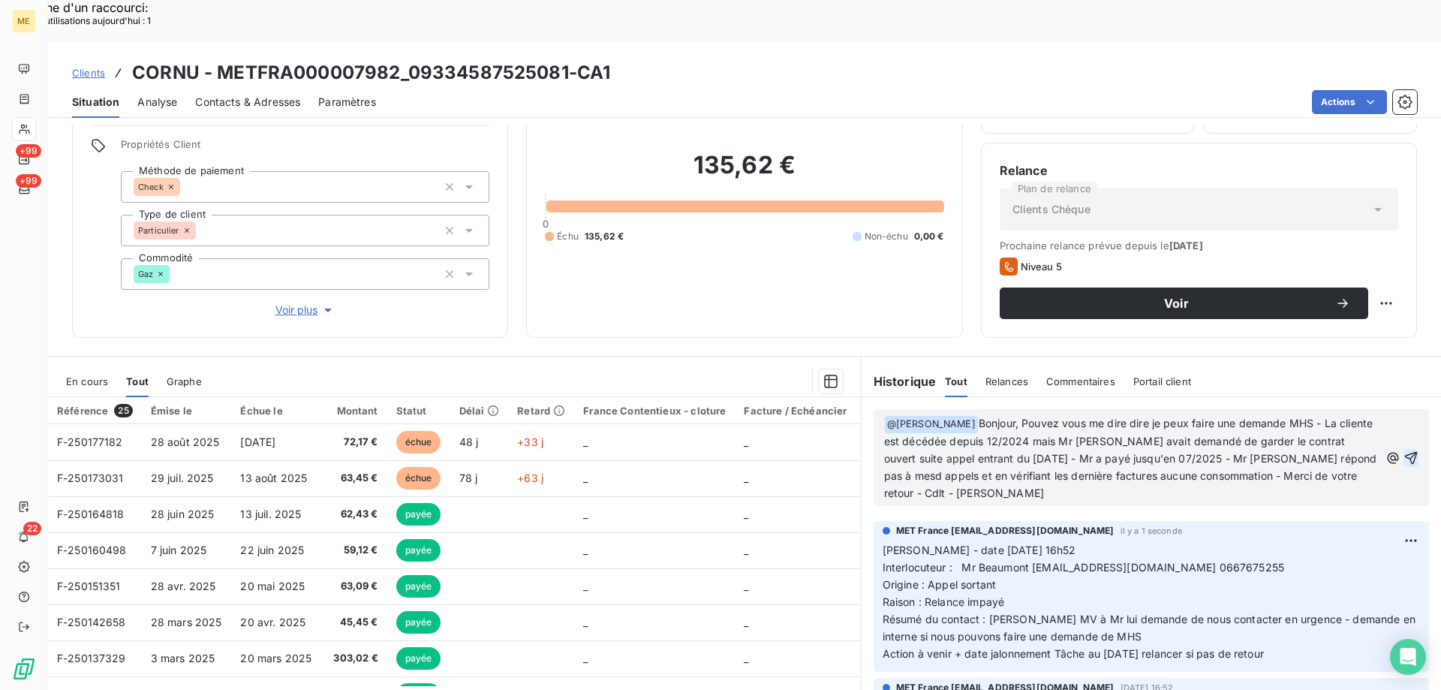
click at [1335, 419] on span "Bonjour, Pouvez vous me dire dire je peux faire une demande MHS - La cliente es…" at bounding box center [1132, 458] width 496 height 83
click at [1341, 419] on span "Bonjour, Pouvez vous me dire dire je peux faire une demande MHS - La cliente es…" at bounding box center [1132, 458] width 496 height 83
click at [1048, 435] on span "Bonjour, Pouvez vous me dire dire je peux faire une demande MHS - La cliente es…" at bounding box center [1132, 458] width 496 height 83
click at [1152, 449] on p "﻿ @ [PERSON_NAME] ﻿ Bonjour, Pouvez vous me dire dire je peux faire une demande…" at bounding box center [1131, 458] width 495 height 86
click at [1404, 450] on icon "button" at bounding box center [1411, 457] width 15 height 15
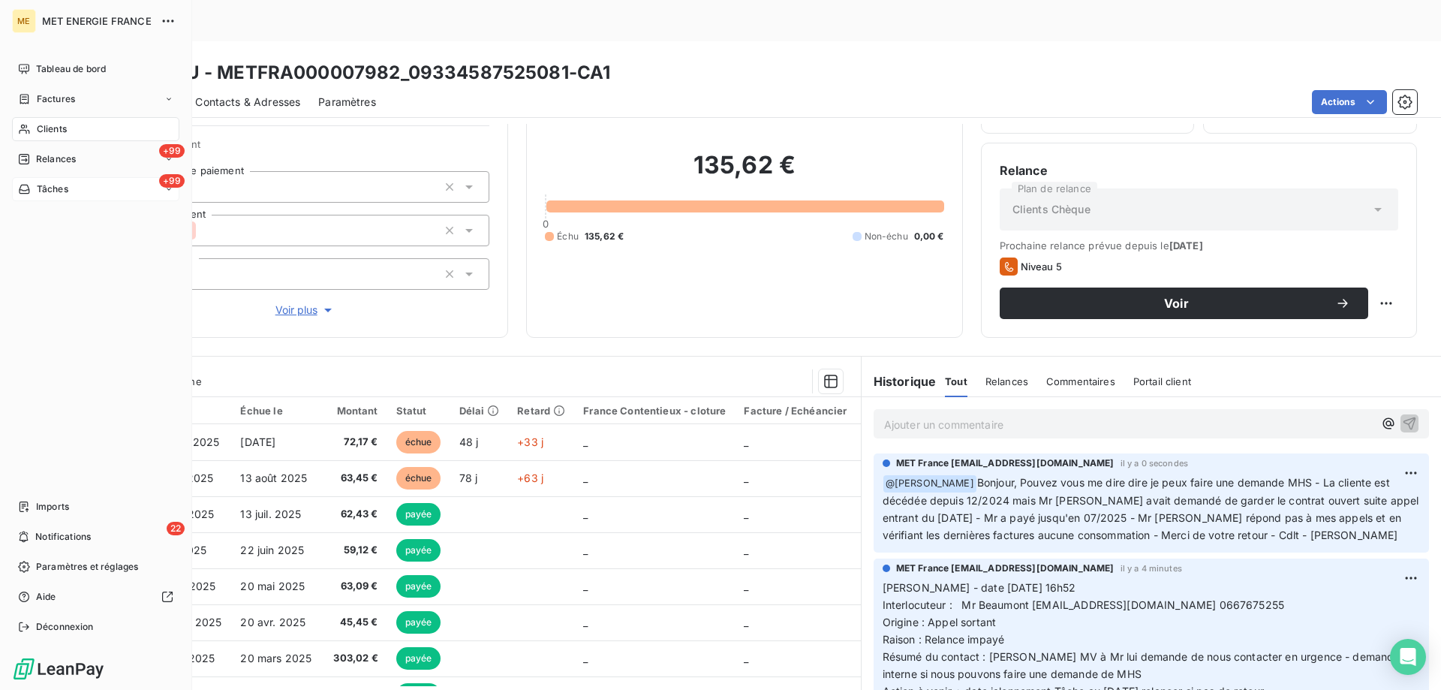
click at [89, 183] on div "+99 Tâches" at bounding box center [95, 189] width 167 height 24
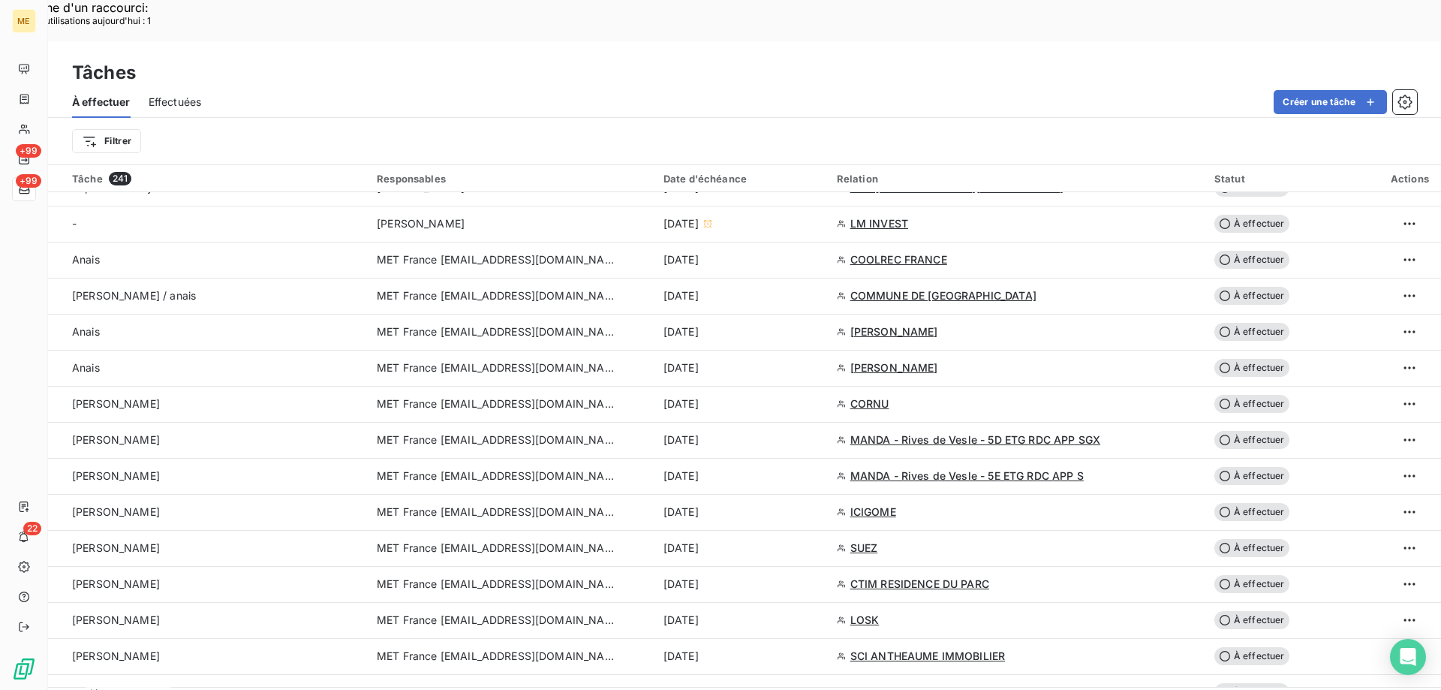
scroll to position [976, 0]
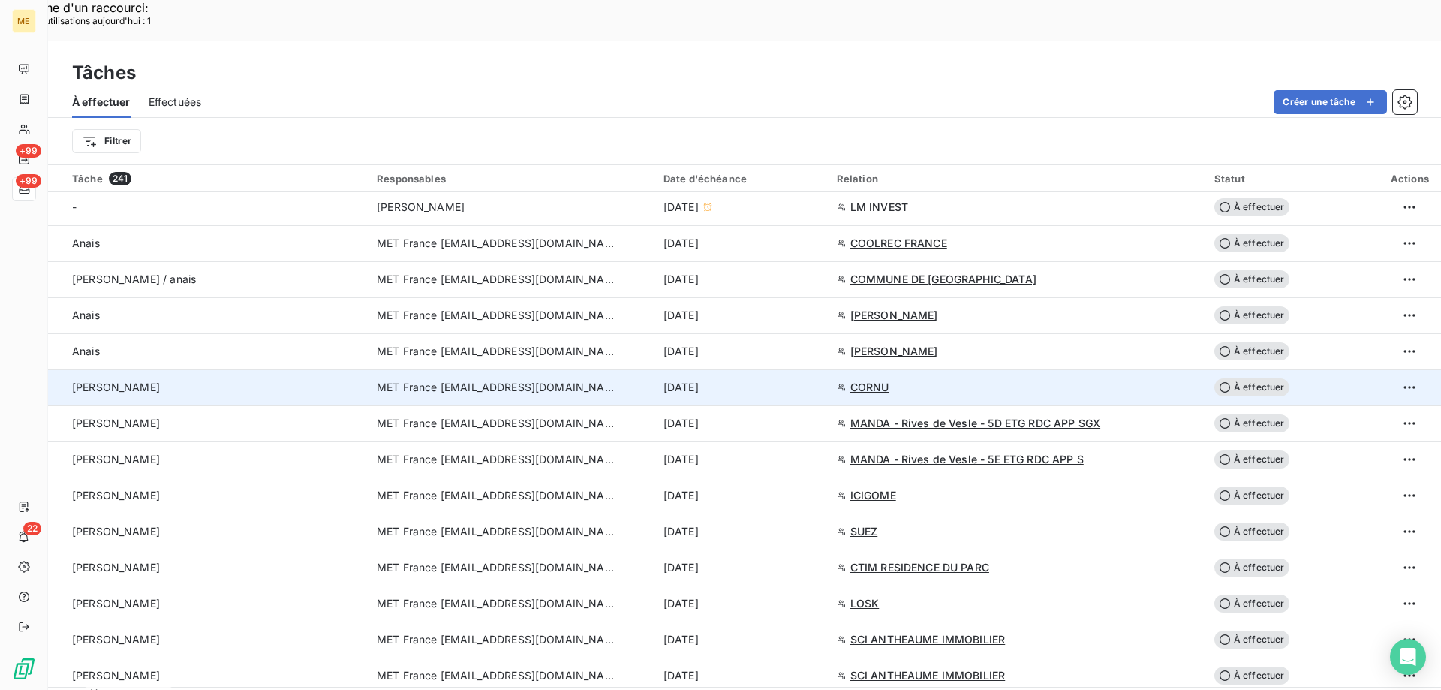
click at [1251, 378] on span "À effectuer" at bounding box center [1251, 387] width 75 height 18
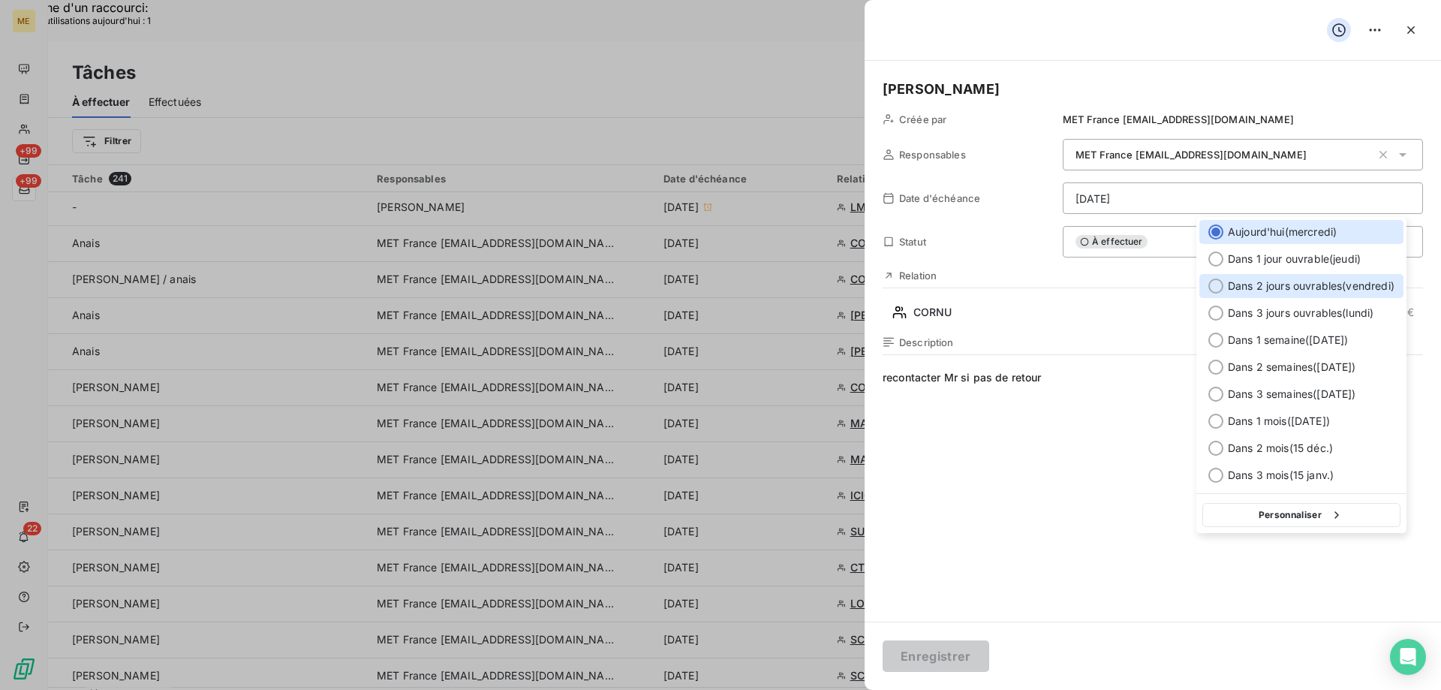
click at [1212, 287] on div at bounding box center [1215, 285] width 15 height 15
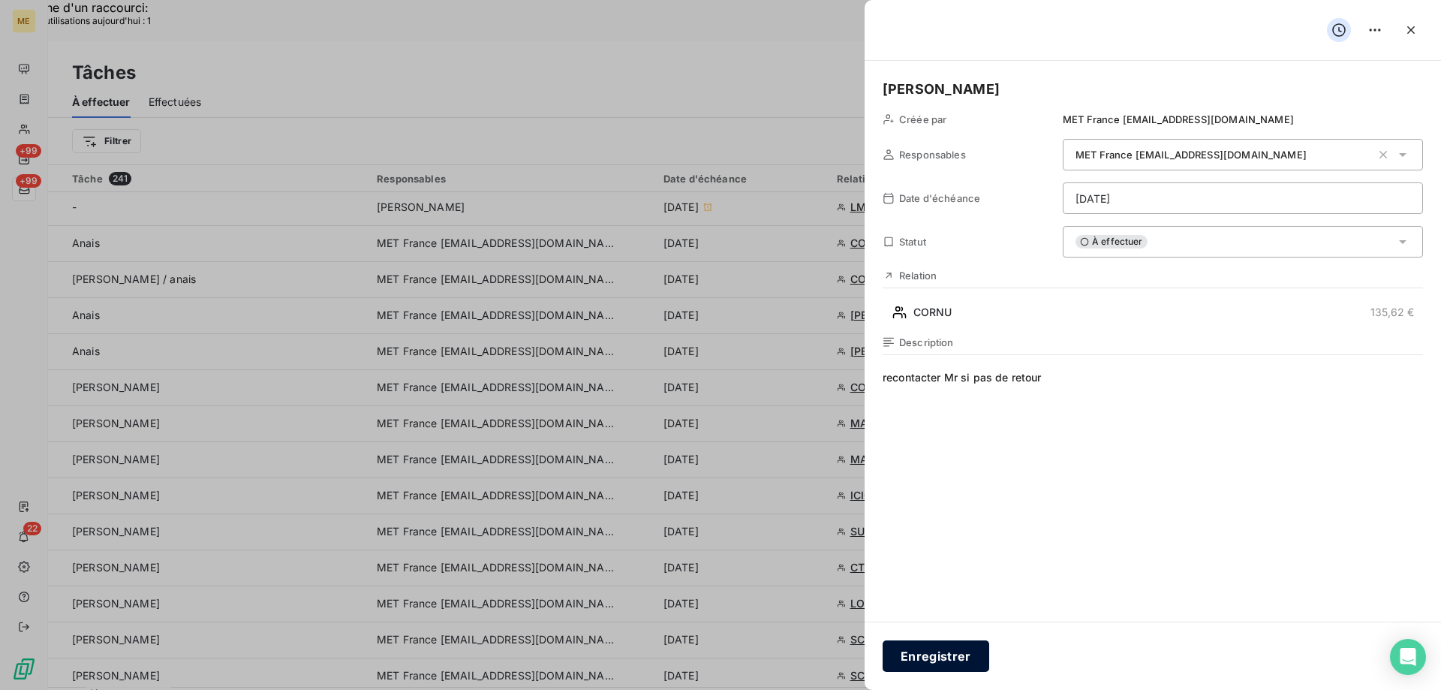
click at [947, 653] on button "Enregistrer" at bounding box center [936, 656] width 107 height 32
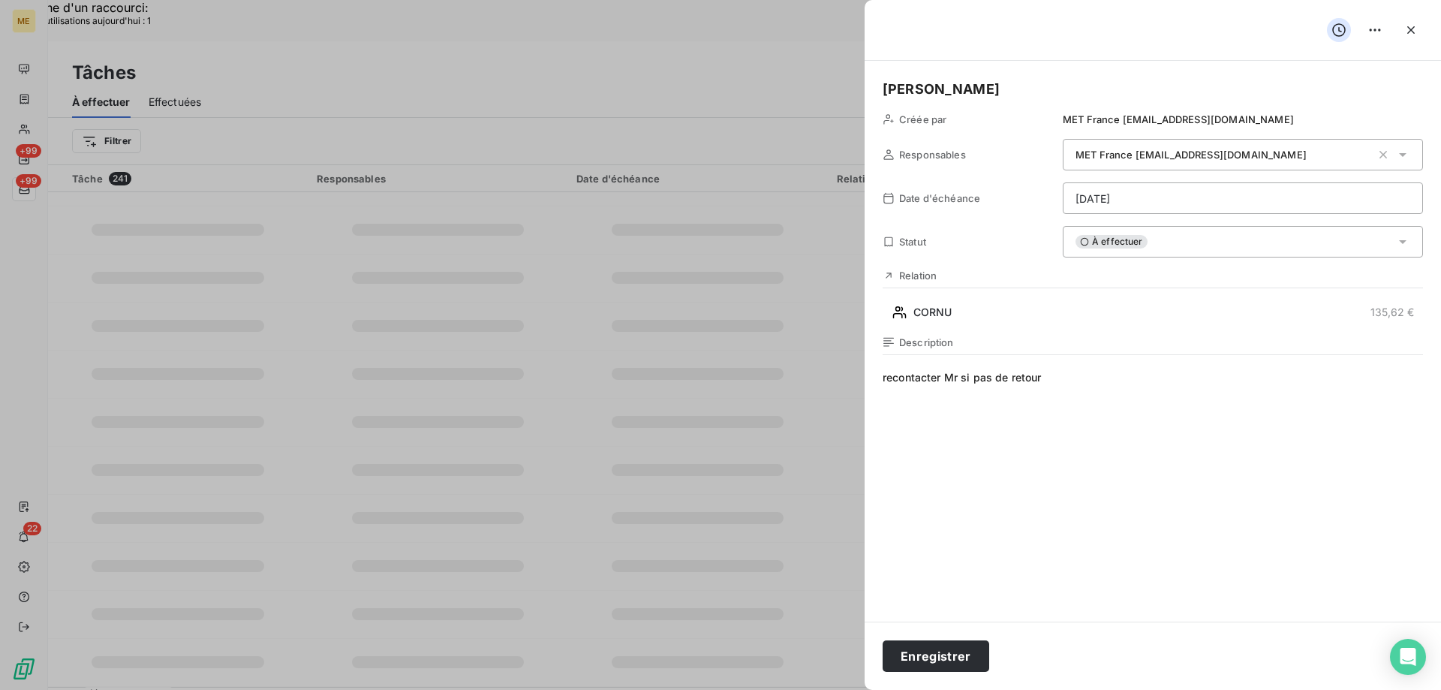
type input "[DATE]"
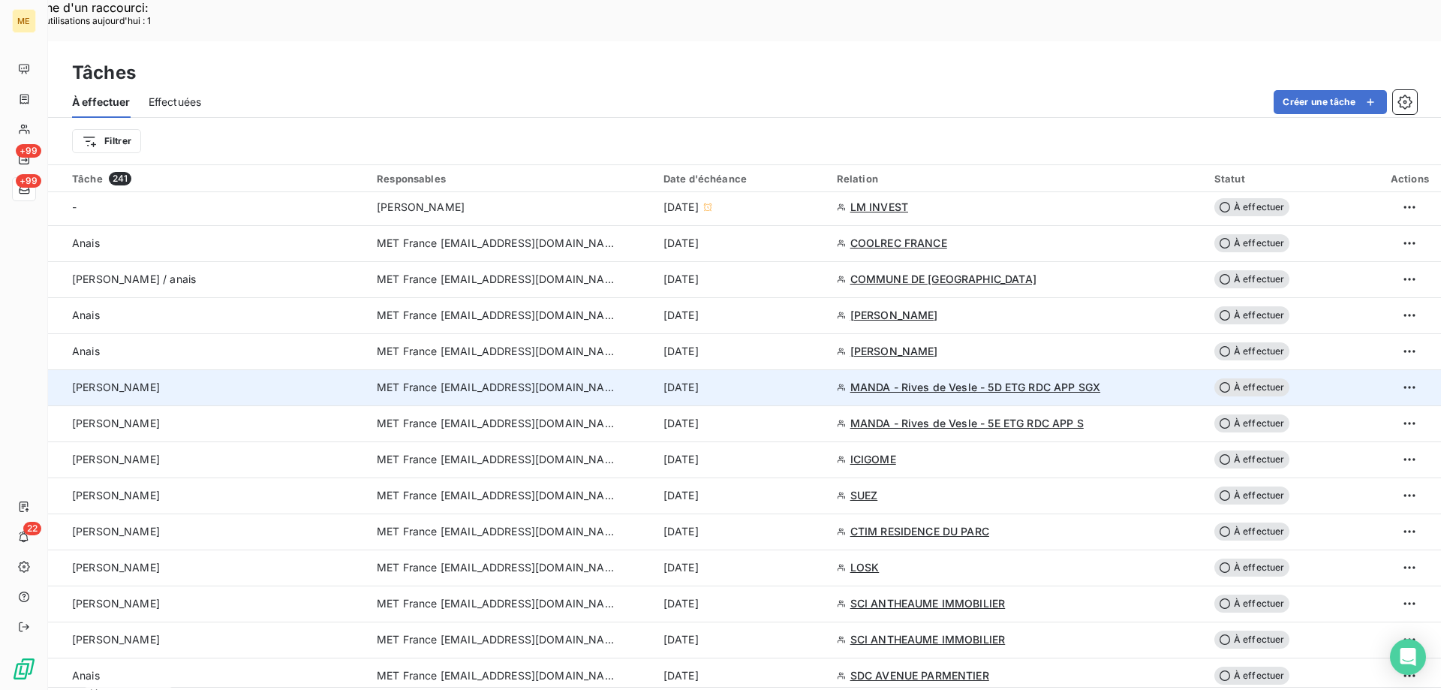
click at [947, 380] on span "MANDA - Rives de Vesle - 5D ETG RDC APP SGX" at bounding box center [975, 387] width 250 height 15
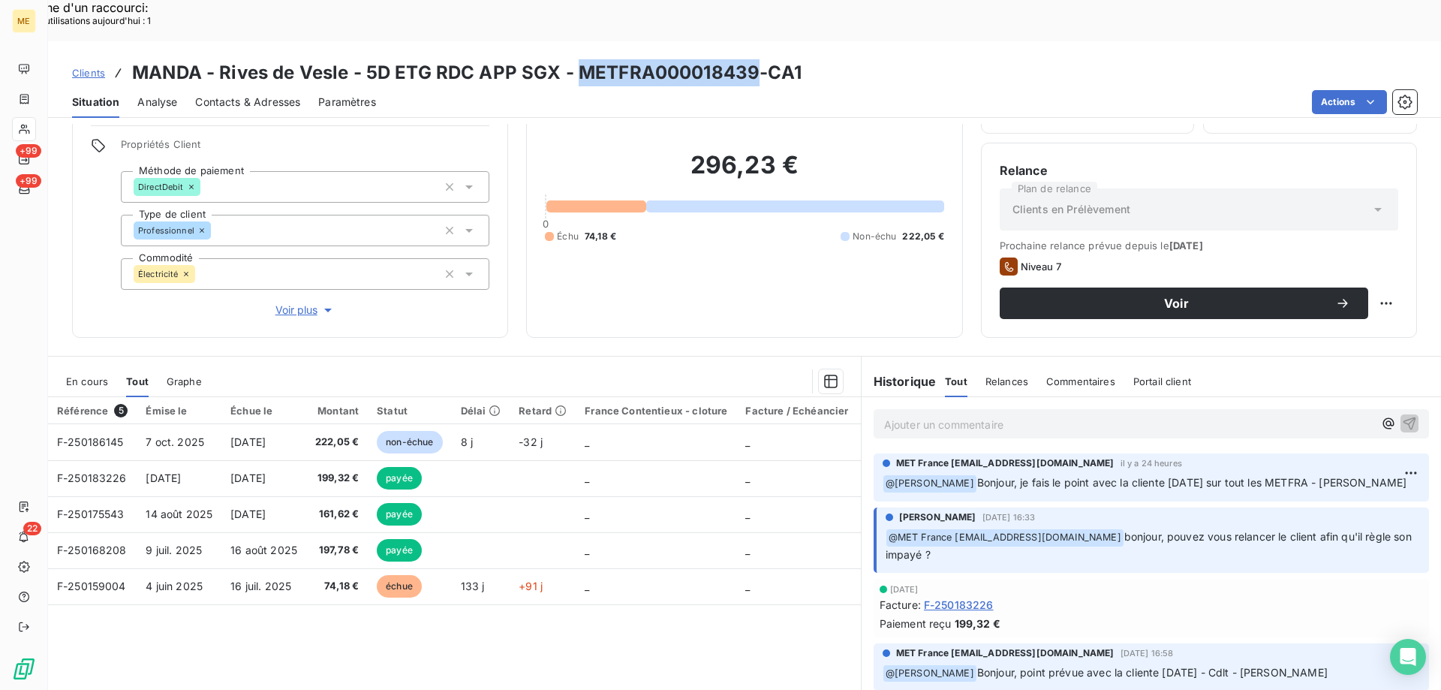
drag, startPoint x: 578, startPoint y: 30, endPoint x: 751, endPoint y: 26, distance: 172.7
click at [751, 59] on h3 "MANDA - Rives de Vesle - 5D ETG RDC APP SGX - METFRA000018439-CA1" at bounding box center [467, 72] width 670 height 27
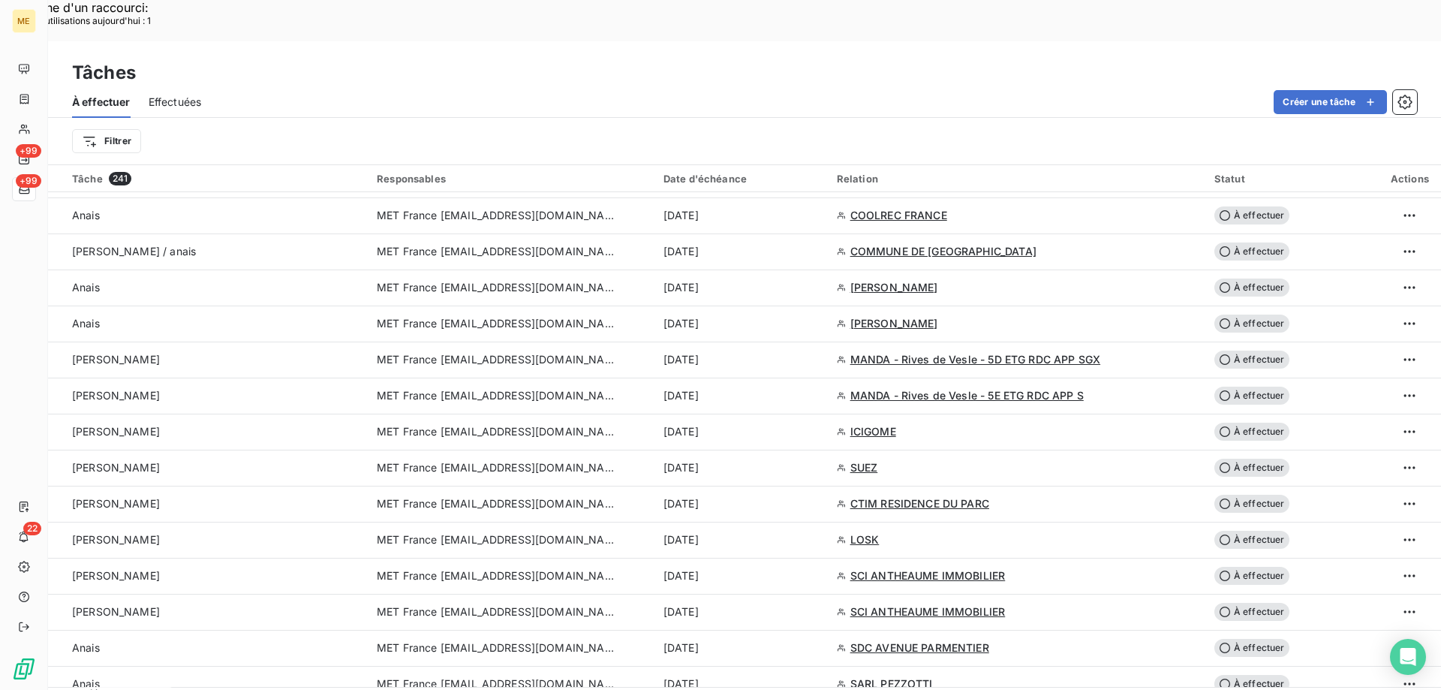
scroll to position [1051, 0]
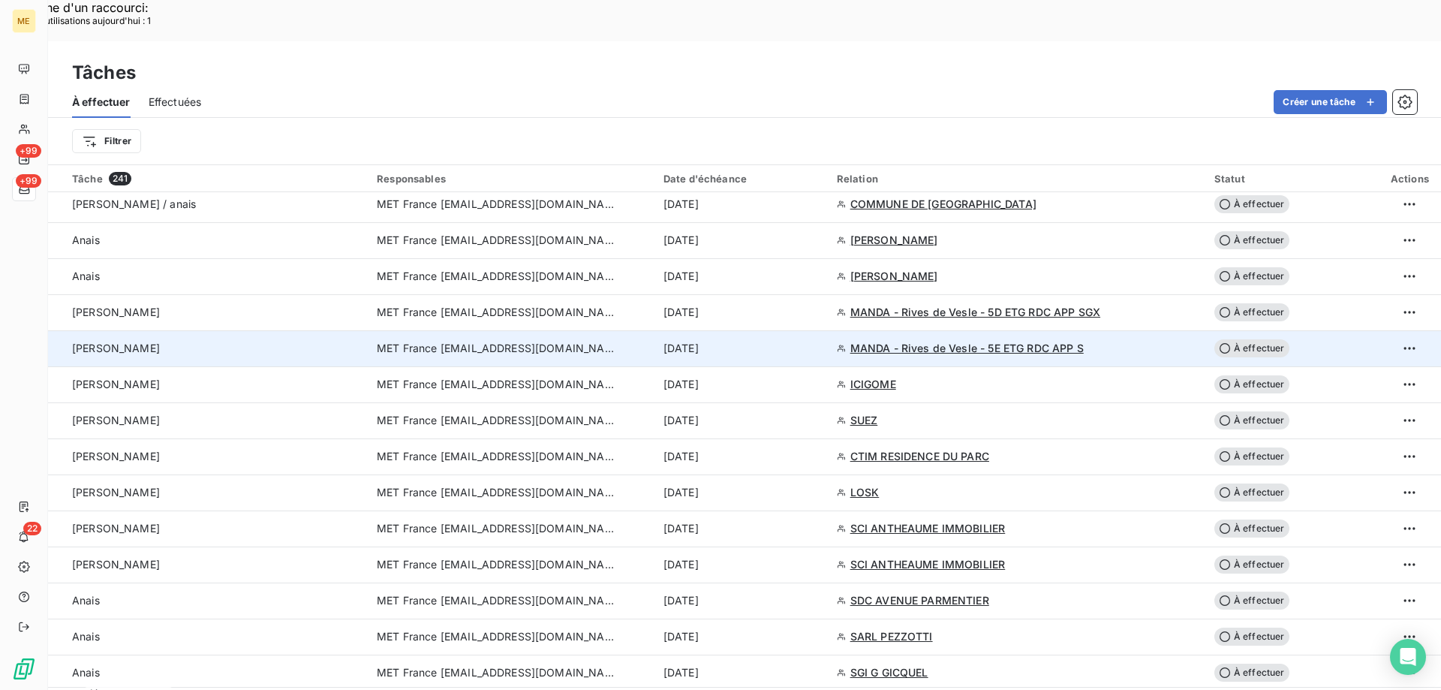
click at [916, 341] on span "MANDA - Rives de Vesle - 5E ETG RDC APP S" at bounding box center [966, 348] width 233 height 15
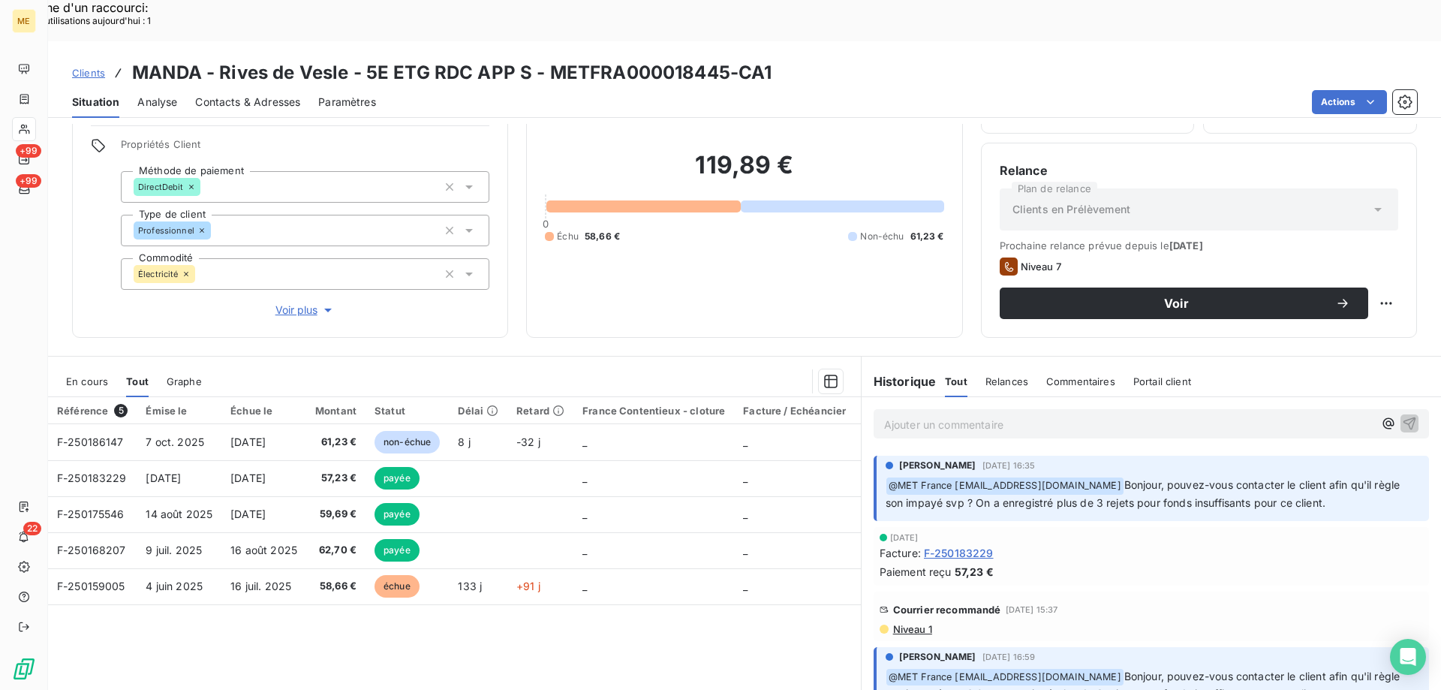
scroll to position [182, 0]
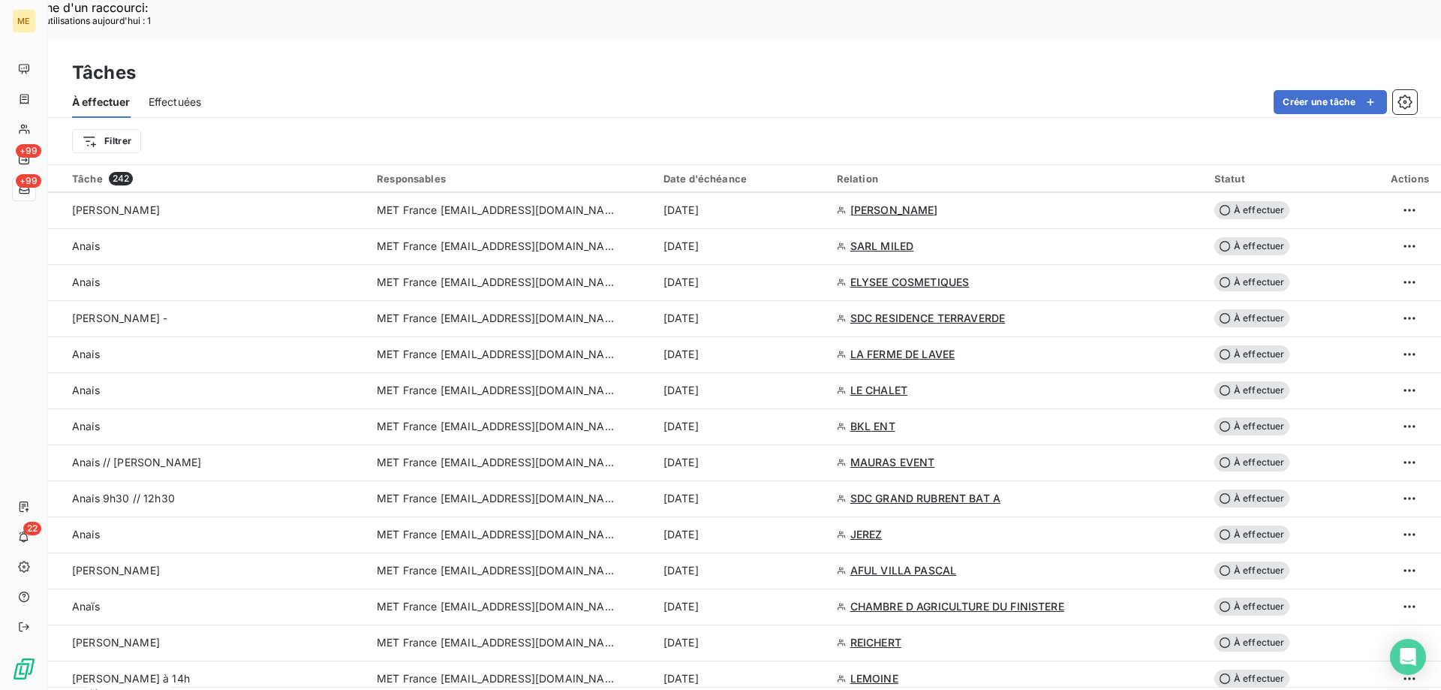
scroll to position [1801, 0]
